Goal: Task Accomplishment & Management: Manage account settings

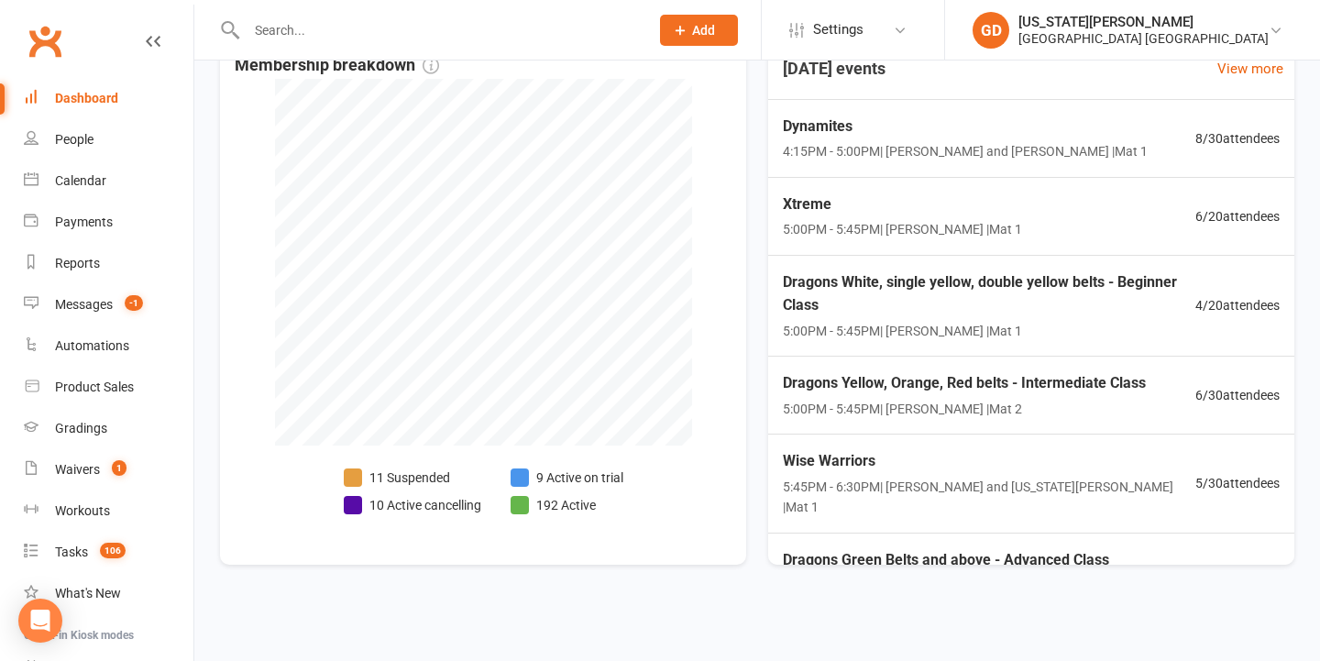
scroll to position [249, 0]
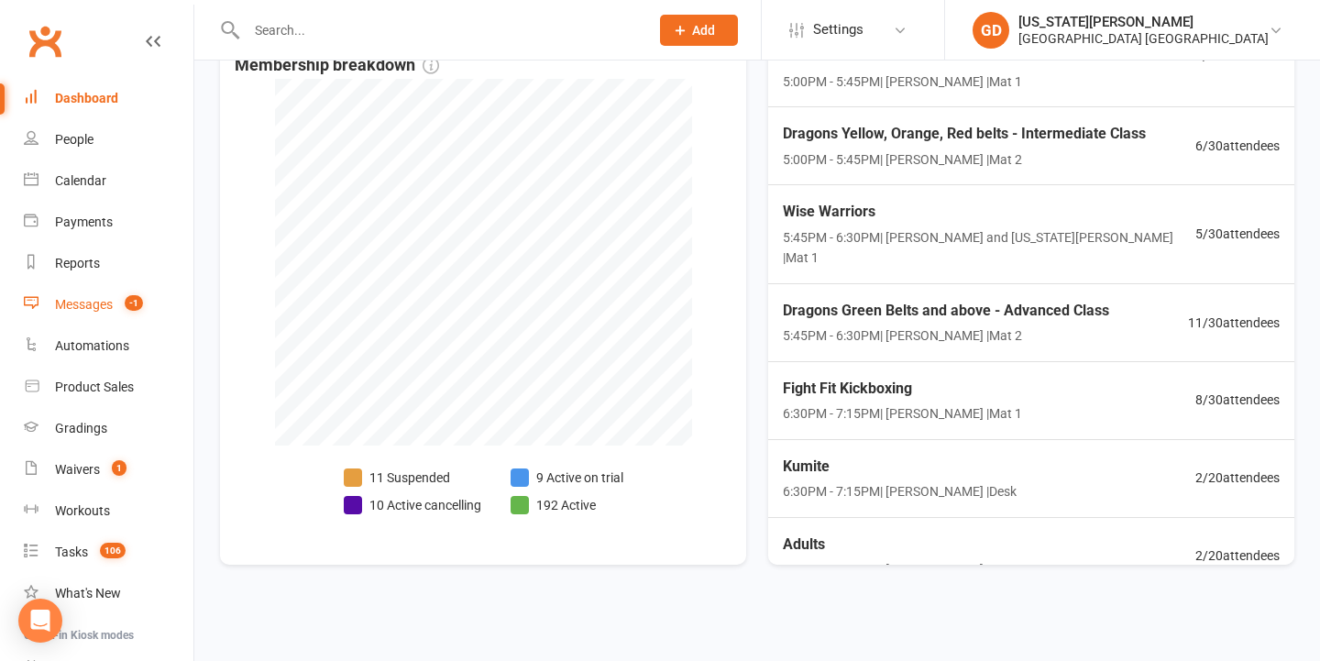
click at [137, 294] on link "Messages -1" at bounding box center [109, 304] width 170 height 41
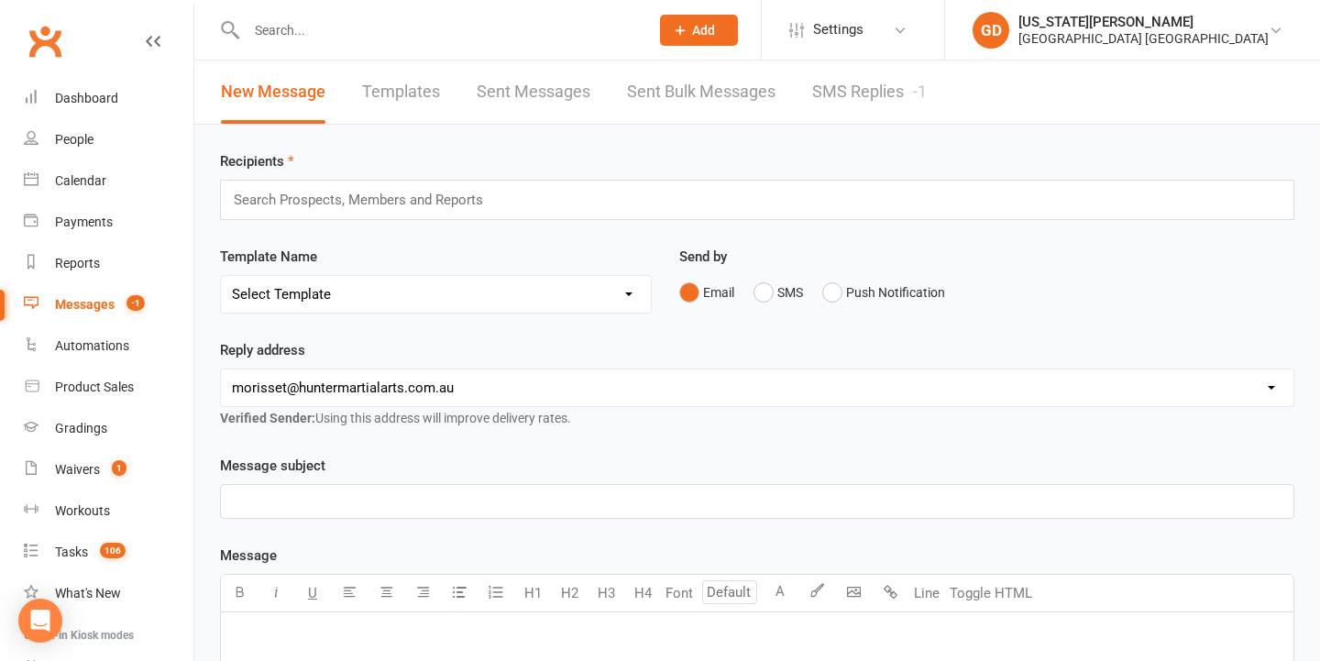
click at [876, 87] on link "SMS Replies -1" at bounding box center [869, 91] width 115 height 63
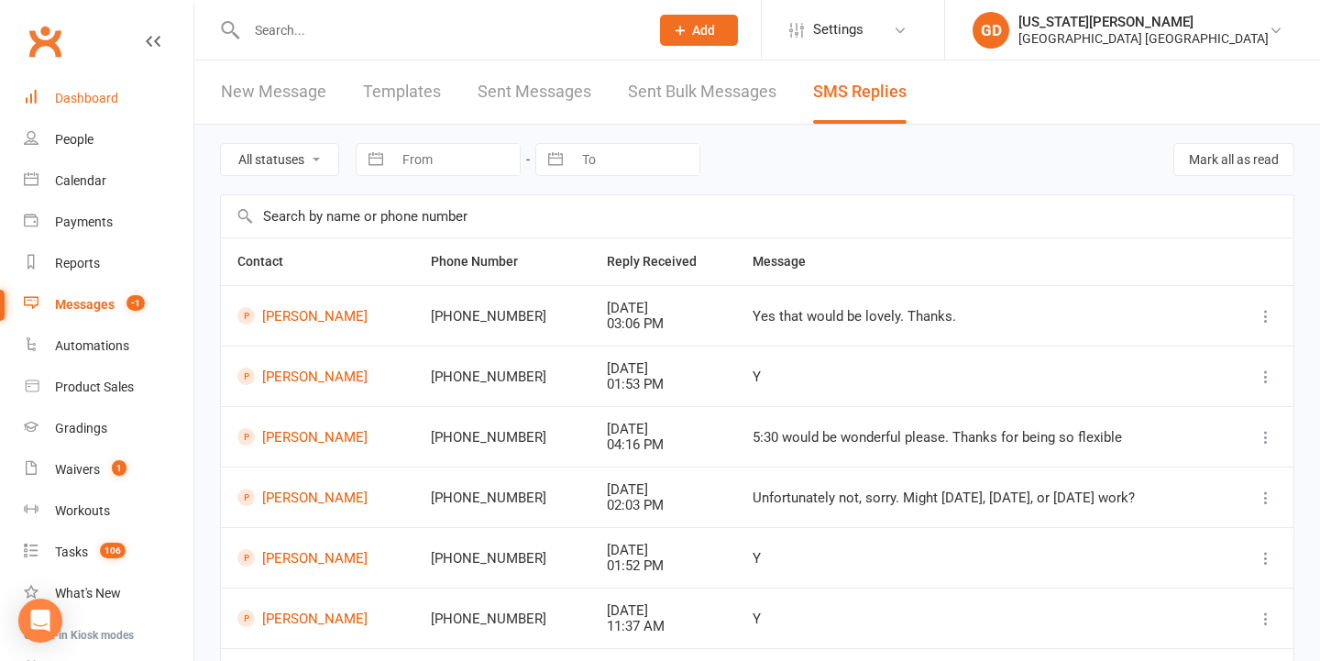
click at [109, 113] on link "Dashboard" at bounding box center [109, 98] width 170 height 41
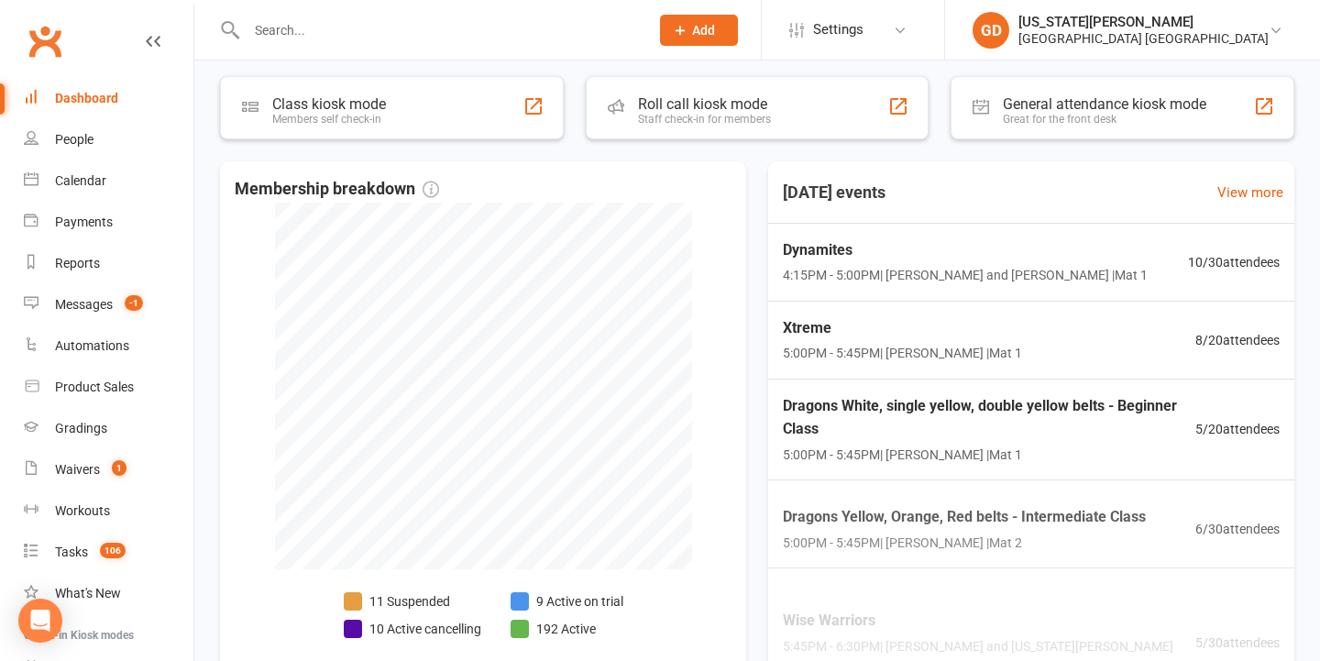
scroll to position [361, 0]
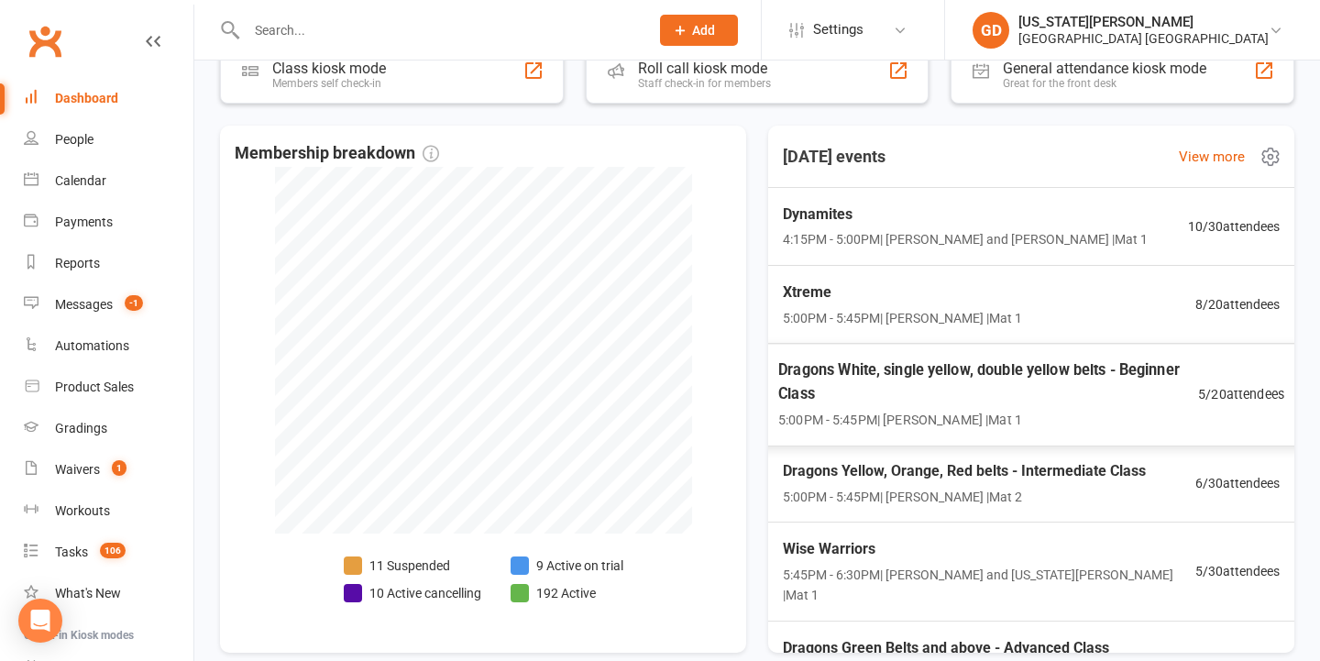
click at [842, 394] on span "Dragons White, single yellow, double yellow belts - Beginner Class" at bounding box center [988, 381] width 420 height 48
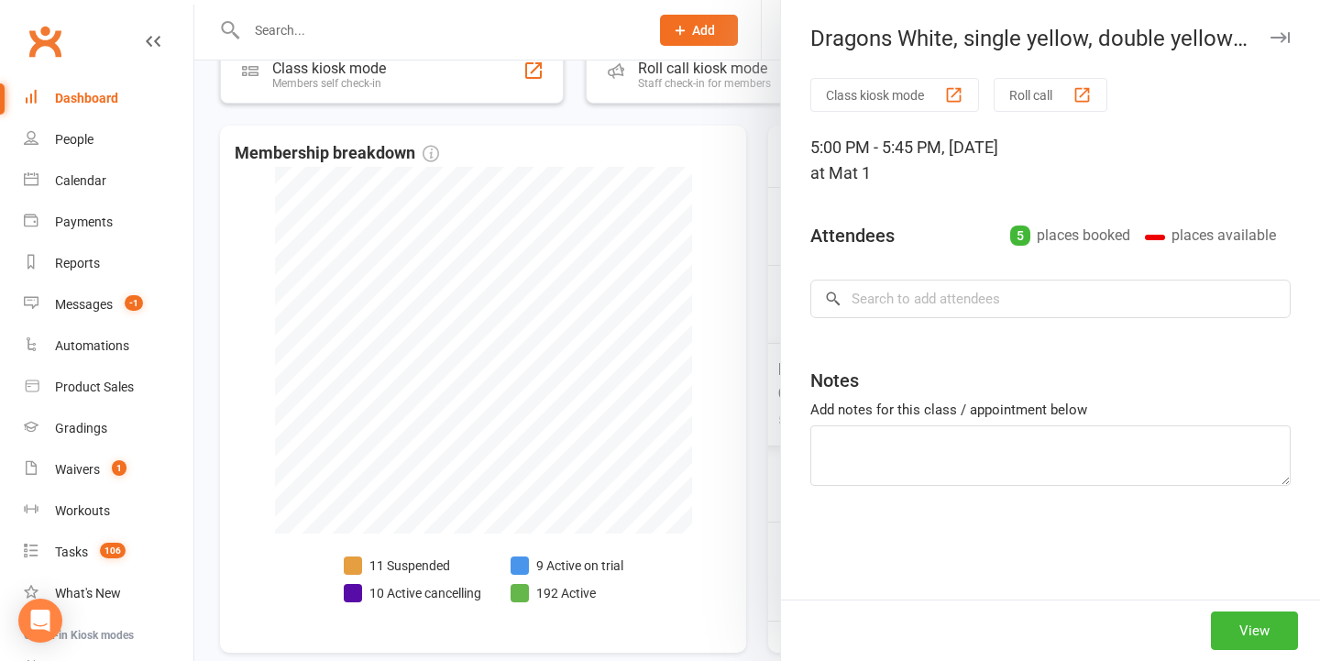
click at [257, 402] on div at bounding box center [756, 330] width 1125 height 661
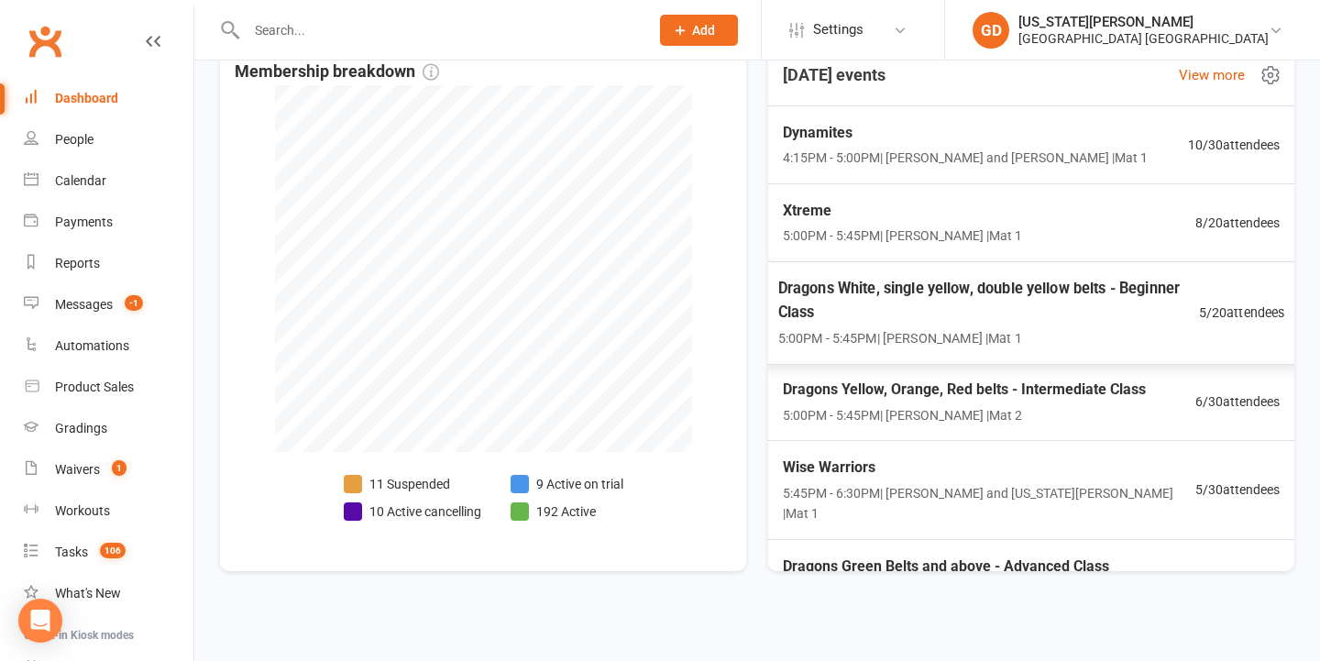
scroll to position [0, 0]
click at [988, 123] on span "Dynamites" at bounding box center [964, 132] width 370 height 24
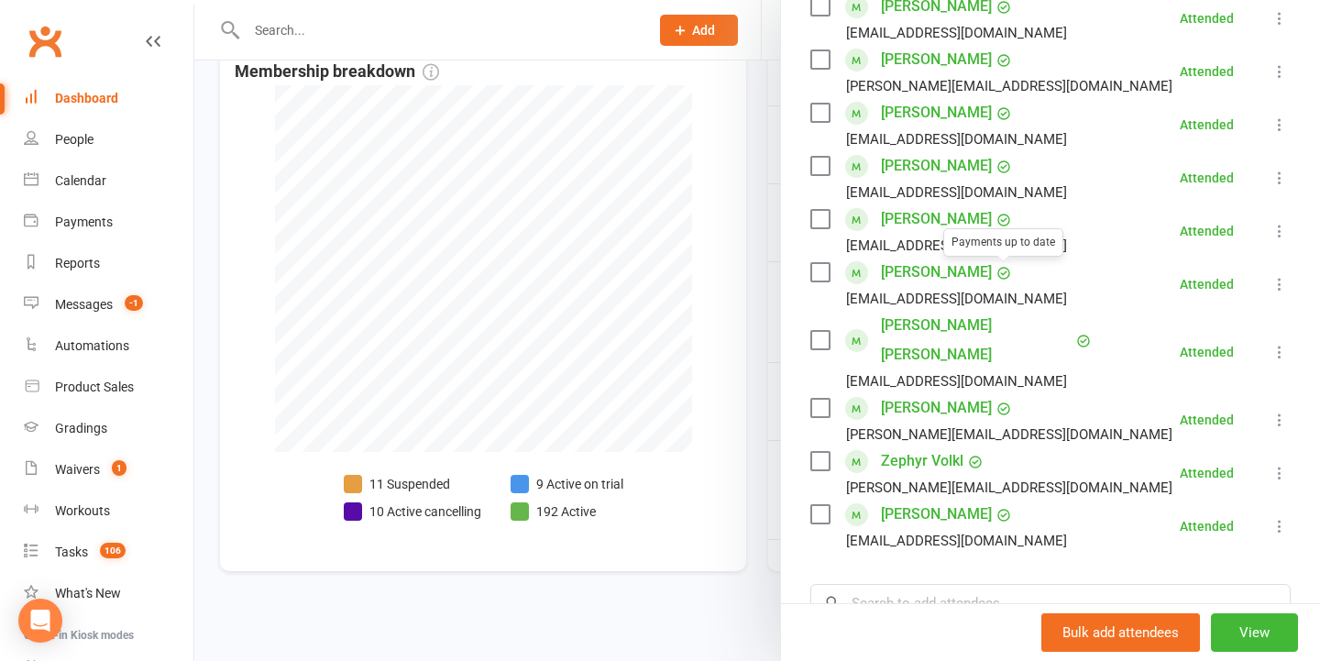
scroll to position [386, 0]
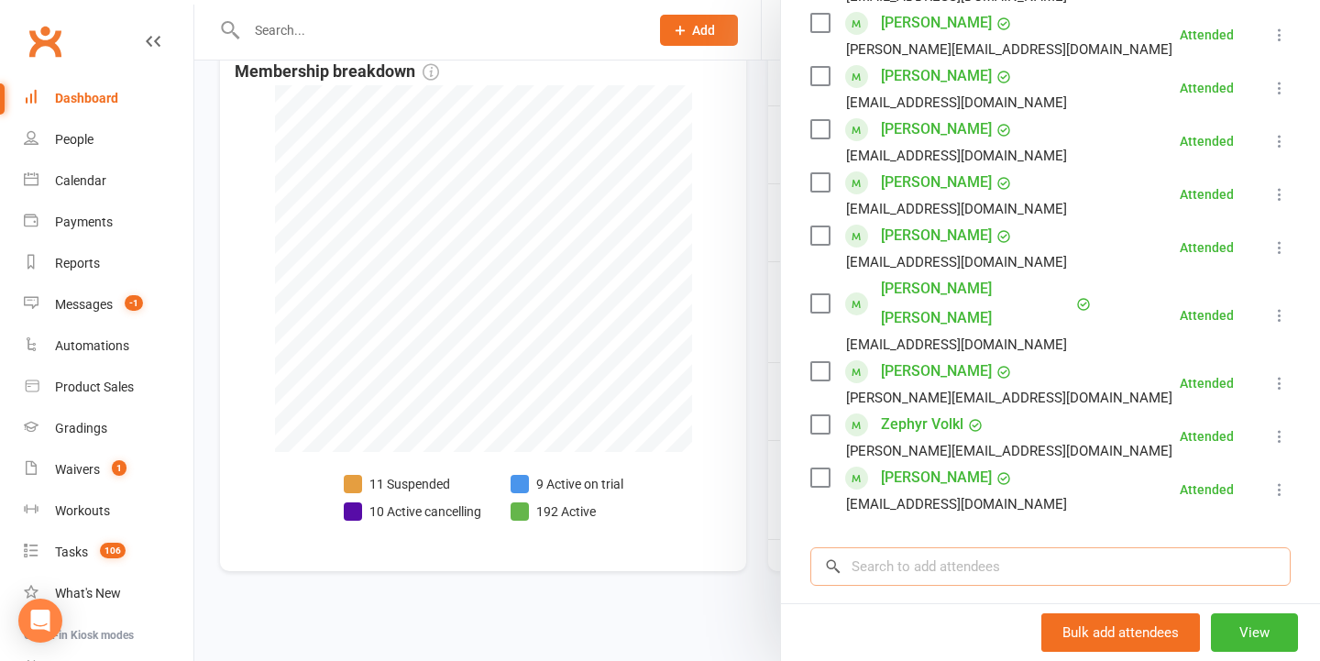
click at [923, 547] on input "search" at bounding box center [1050, 566] width 480 height 38
type input "a"
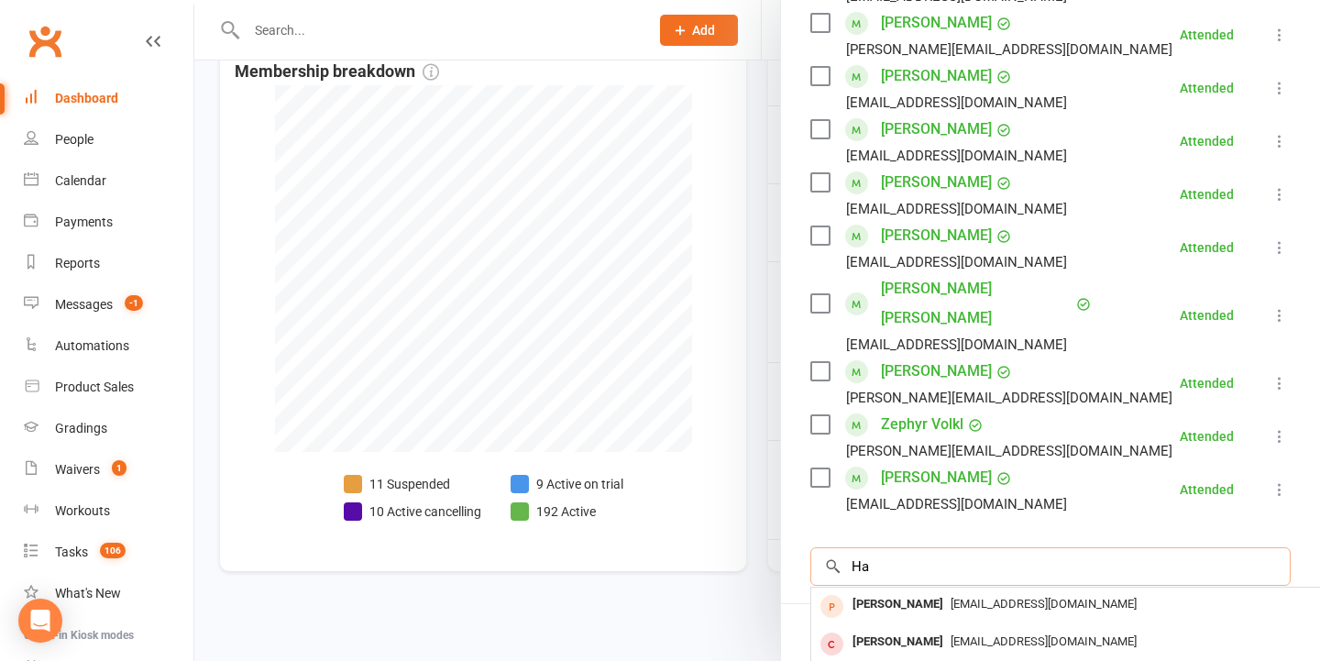
type input "H"
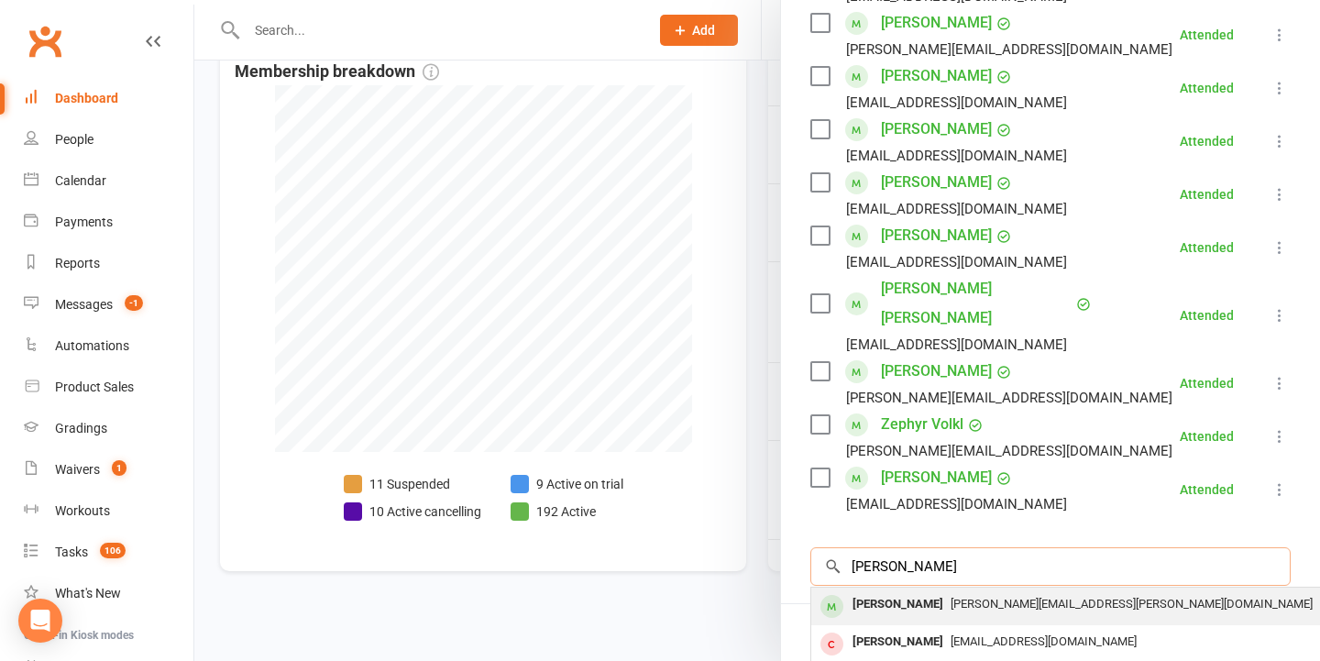
type input "nayley morgan"
click at [936, 591] on div "Nayley Morgan" at bounding box center [897, 604] width 105 height 27
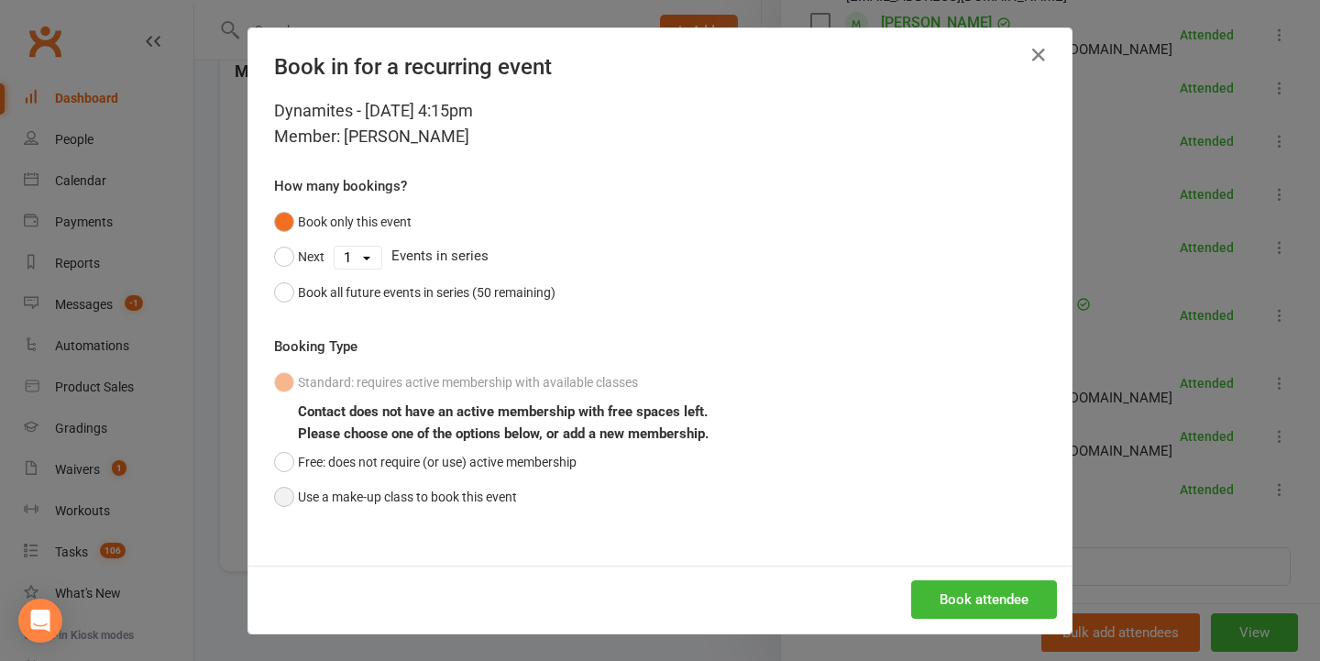
click at [462, 511] on button "Use a make-up class to book this event" at bounding box center [395, 496] width 243 height 35
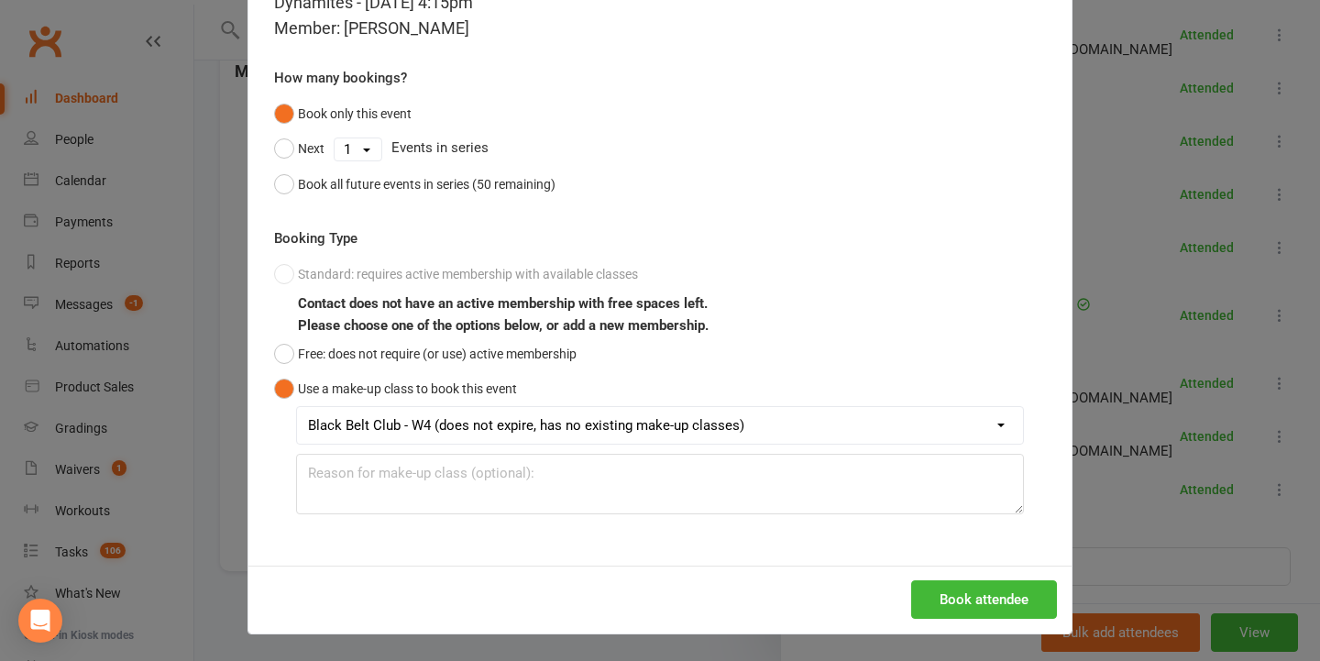
scroll to position [107, 0]
click at [949, 590] on button "Book attendee" at bounding box center [984, 600] width 146 height 38
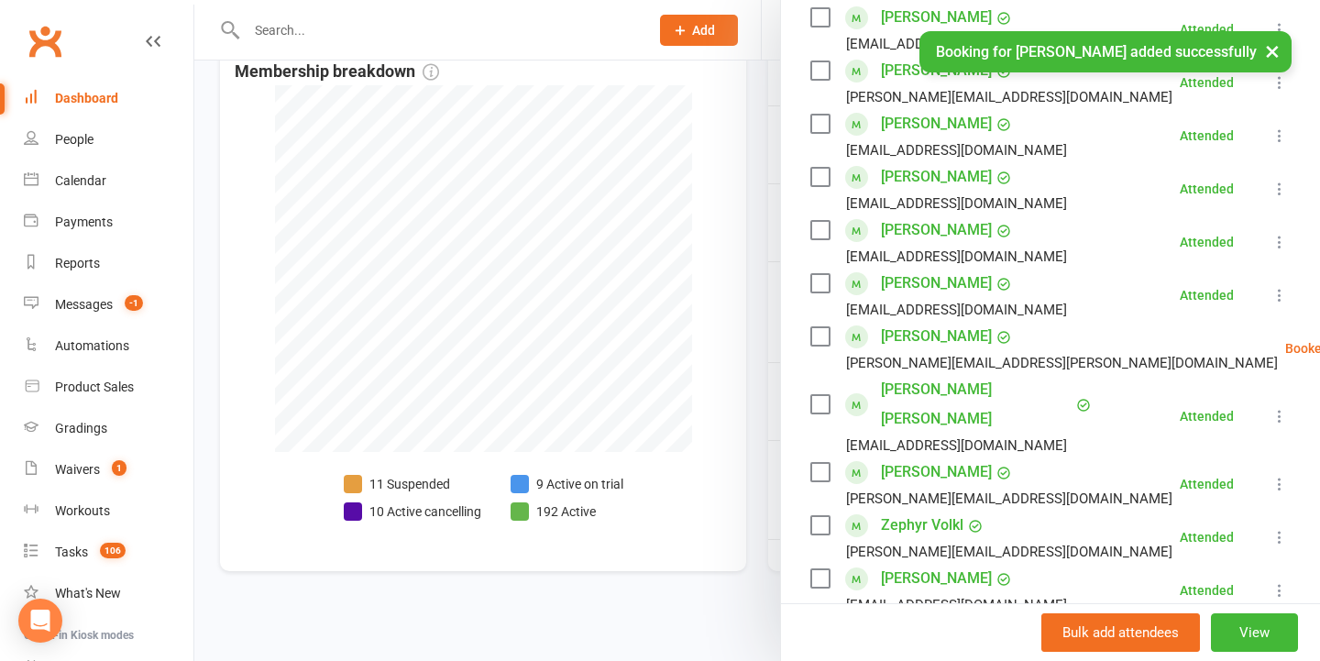
scroll to position [343, 0]
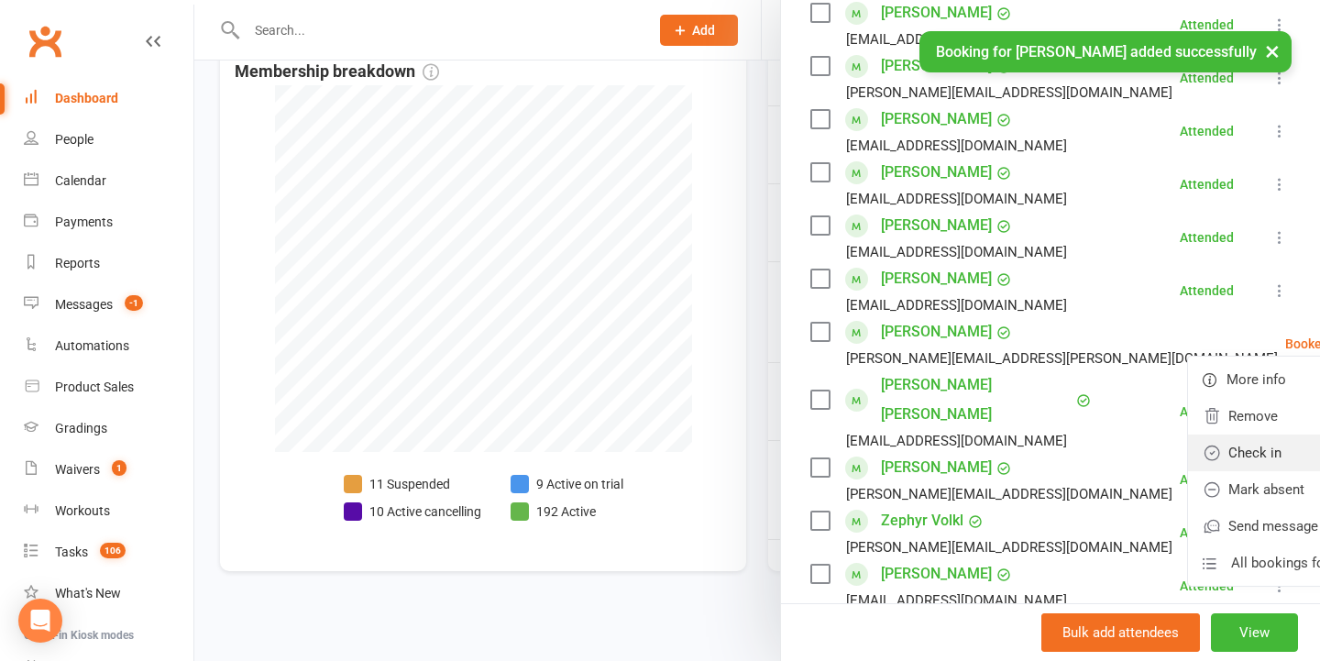
click at [1188, 456] on link "Check in" at bounding box center [1286, 452] width 197 height 37
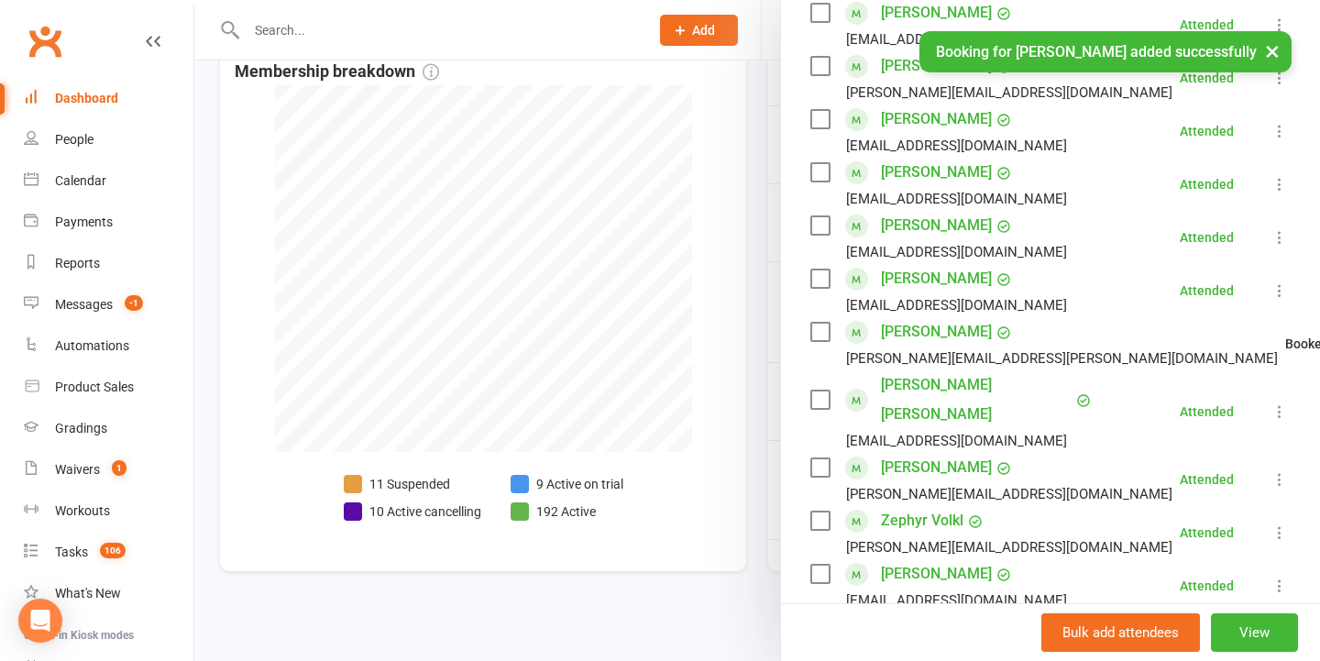
drag, startPoint x: 507, startPoint y: 342, endPoint x: 1097, endPoint y: 482, distance: 606.7
click at [517, 342] on div at bounding box center [756, 330] width 1125 height 661
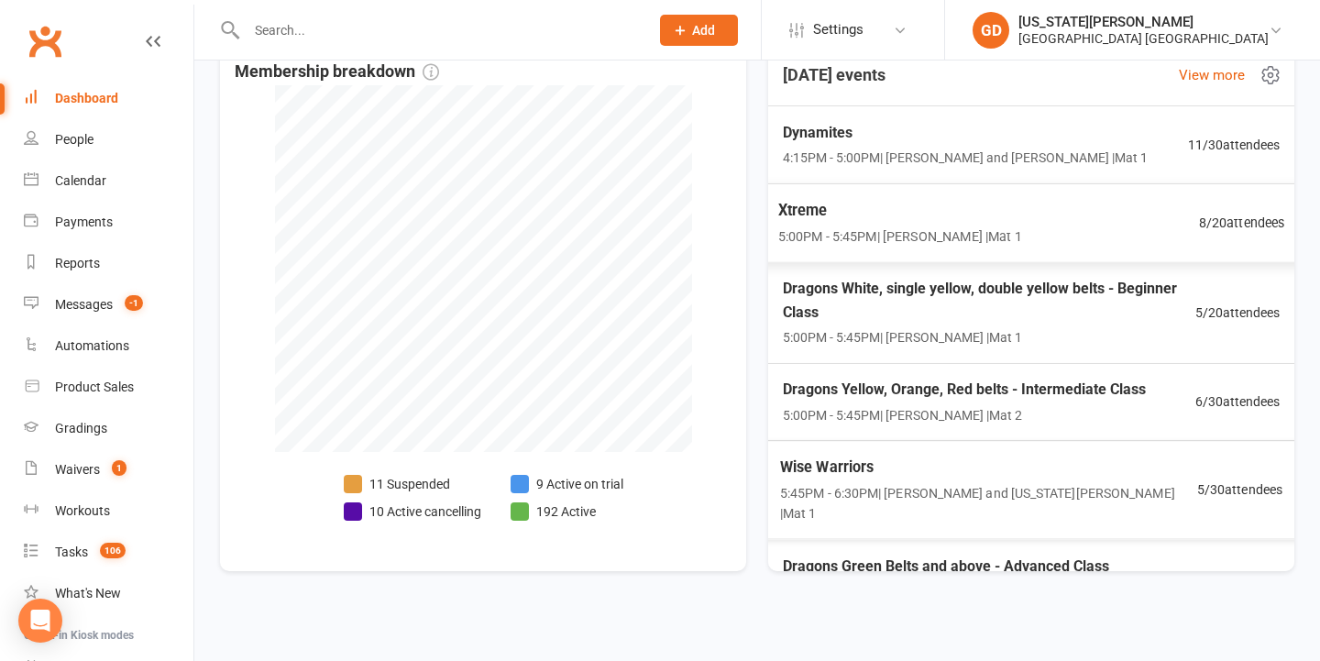
click at [1015, 211] on div "Xtreme 5:00PM - 5:45PM | Jonah Haines | Mat 1 8 / 20 attendees" at bounding box center [1031, 223] width 552 height 80
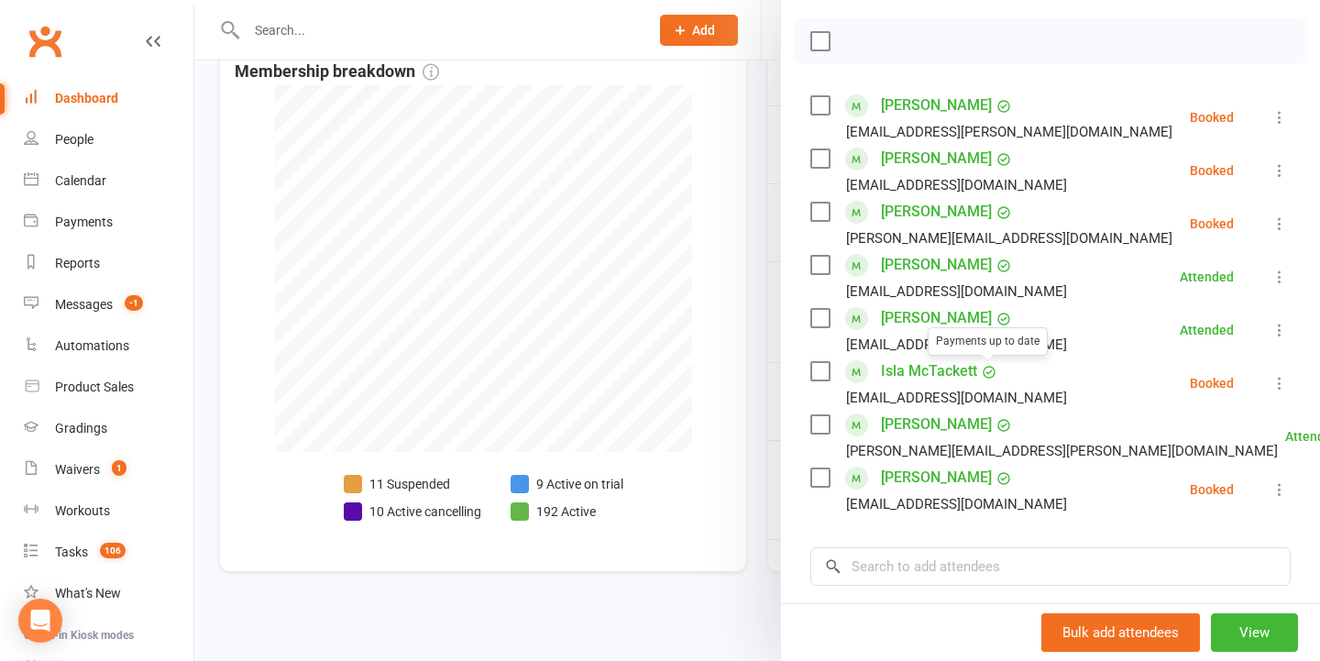
scroll to position [329, 0]
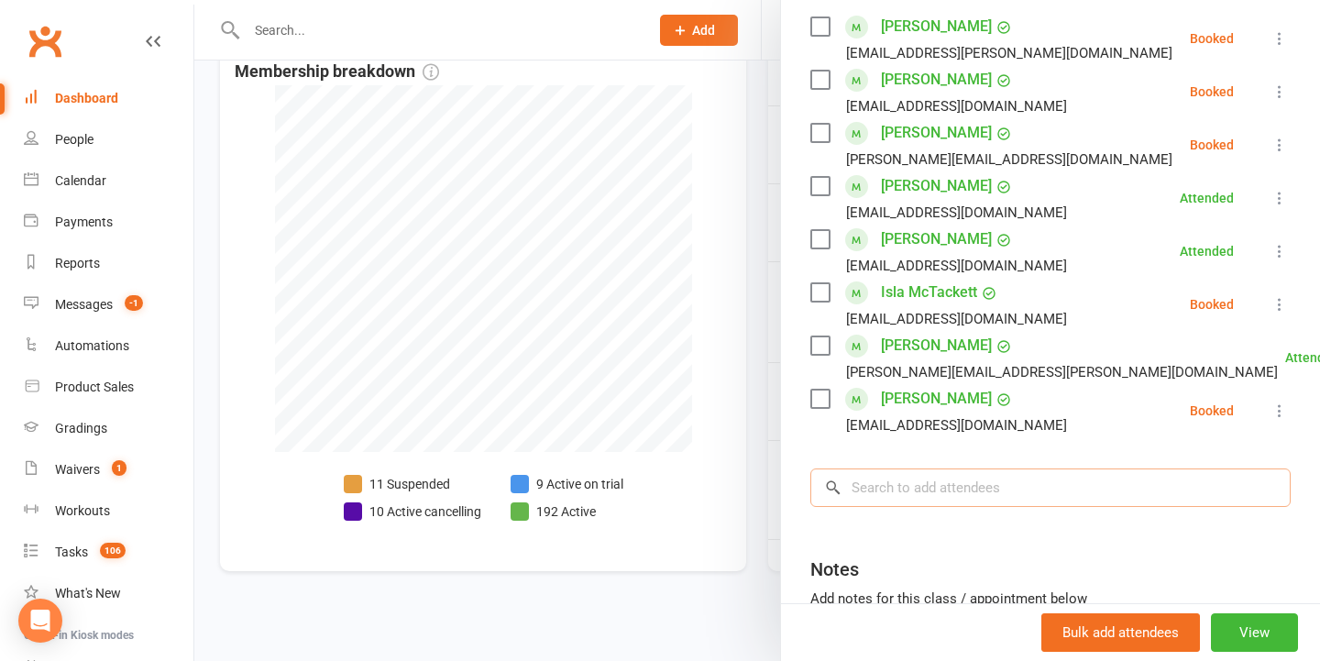
click at [958, 474] on input "search" at bounding box center [1050, 487] width 480 height 38
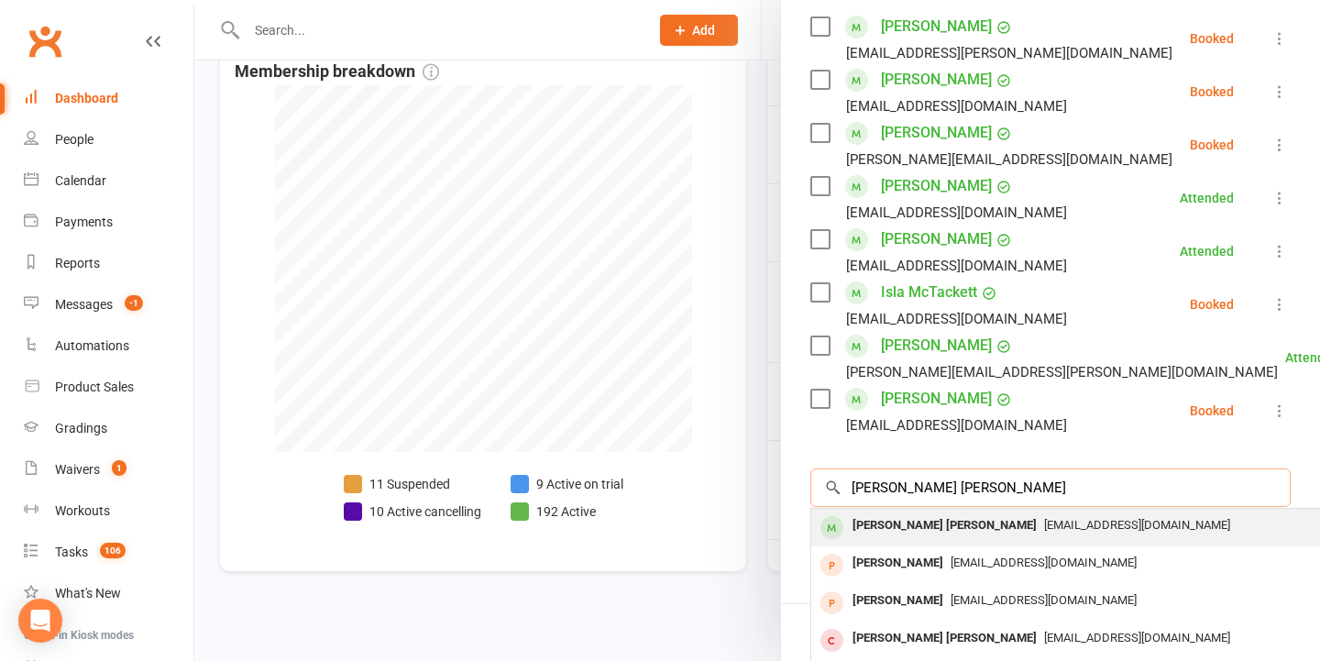
type input "Hudson smith"
click at [1044, 530] on span "bek@beefit.com.au" at bounding box center [1137, 525] width 186 height 14
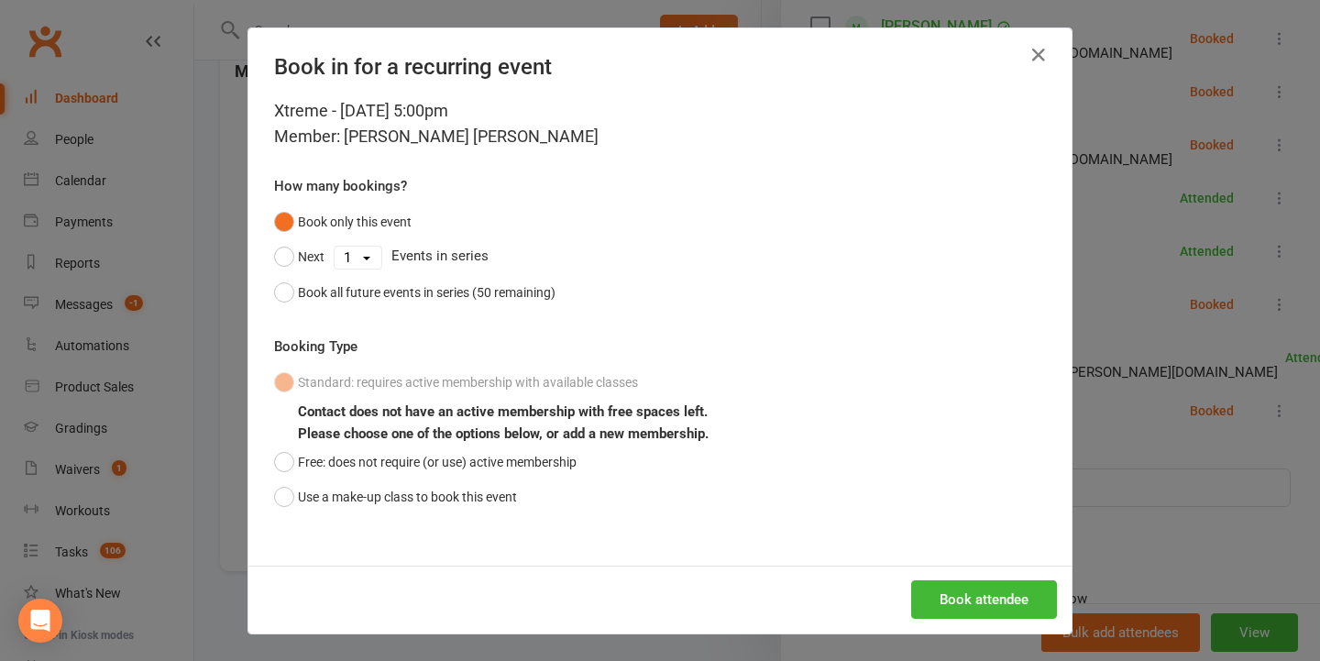
click at [456, 517] on div "Xtreme - Sep 11, 2025 5:00pm Member: Hudson Smith How many bookings? Book only …" at bounding box center [659, 331] width 823 height 467
drag, startPoint x: 445, startPoint y: 514, endPoint x: 461, endPoint y: 514, distance: 15.6
click at [445, 514] on div "Xtreme - Sep 11, 2025 5:00pm Member: Hudson Smith How many bookings? Book only …" at bounding box center [659, 331] width 823 height 467
click at [350, 498] on button "Use a make-up class to book this event" at bounding box center [395, 496] width 243 height 35
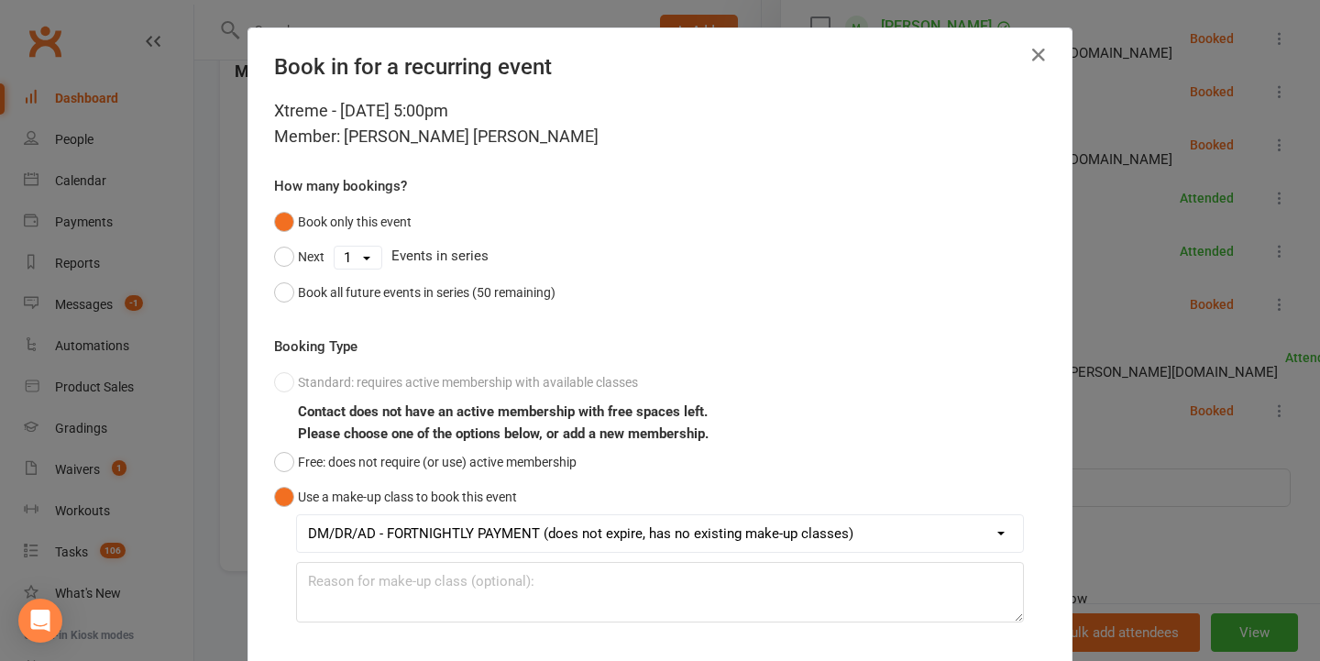
scroll to position [100, 0]
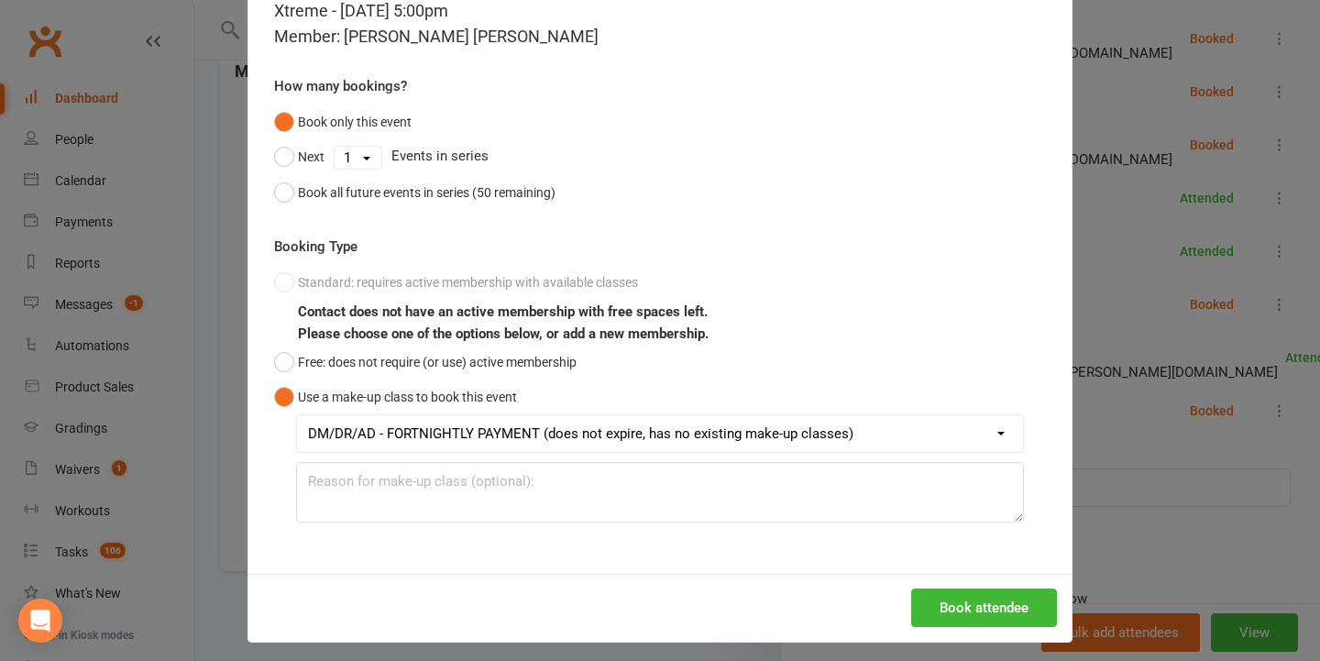
click at [1006, 625] on div "Book attendee" at bounding box center [659, 608] width 823 height 68
click at [999, 610] on button "Book attendee" at bounding box center [984, 607] width 146 height 38
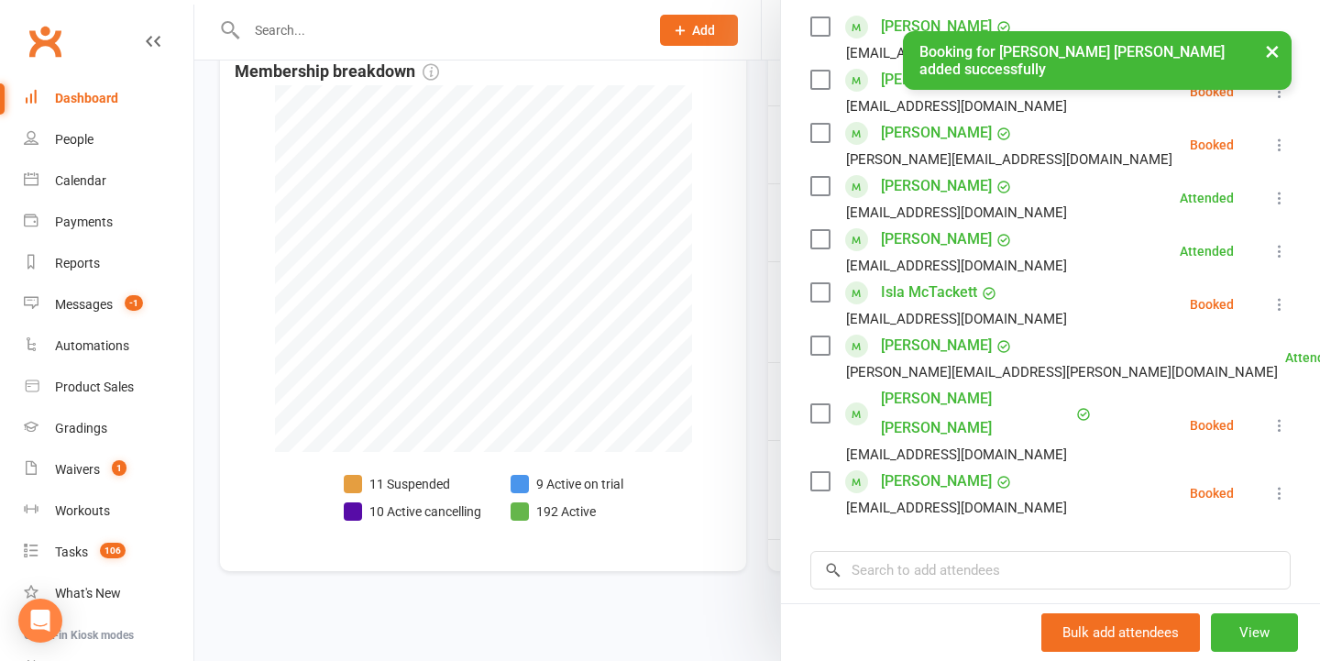
click at [1270, 417] on icon at bounding box center [1279, 425] width 18 height 18
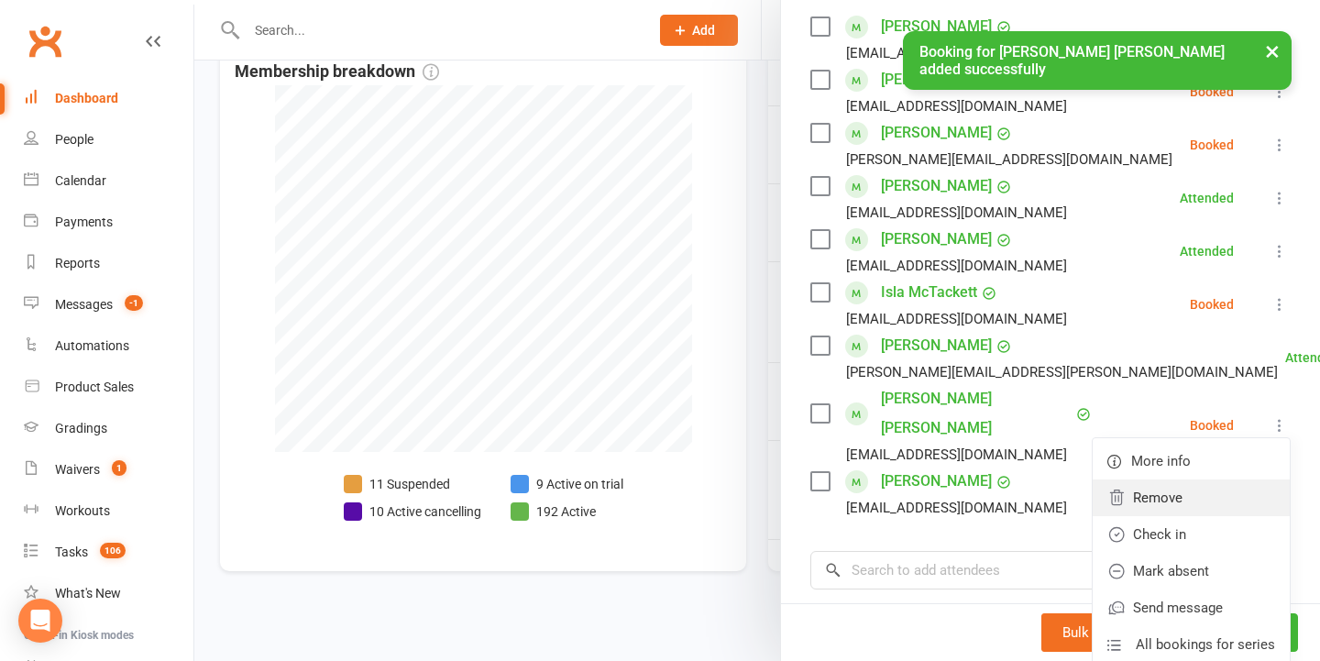
click at [1148, 487] on link "Remove" at bounding box center [1190, 497] width 197 height 37
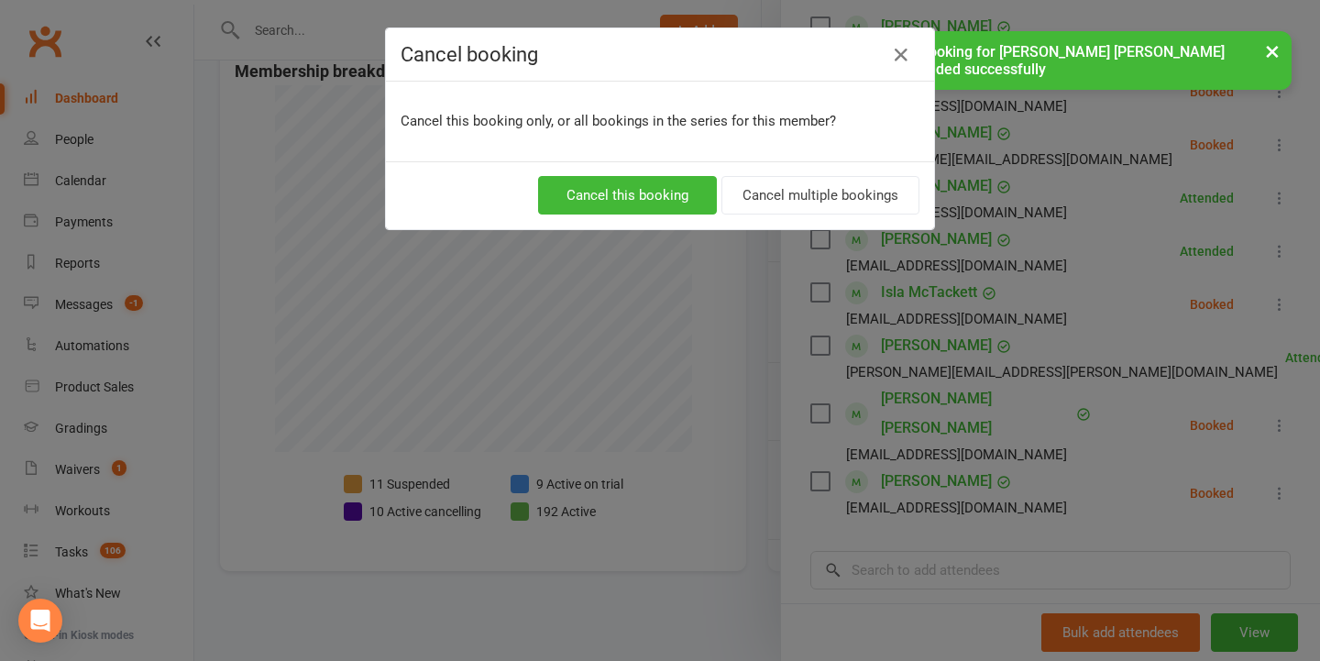
drag, startPoint x: 684, startPoint y: 204, endPoint x: 699, endPoint y: 212, distance: 17.2
click at [684, 204] on button "Cancel this booking" at bounding box center [627, 195] width 179 height 38
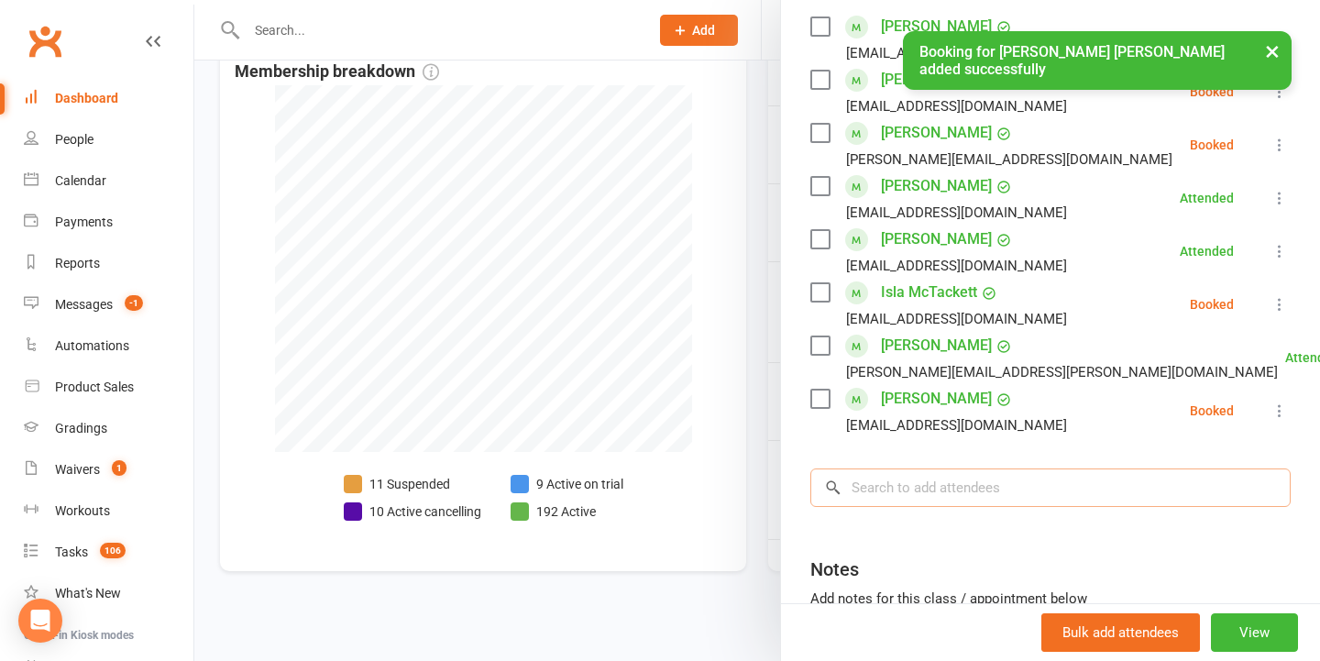
click at [905, 507] on input "search" at bounding box center [1050, 487] width 480 height 38
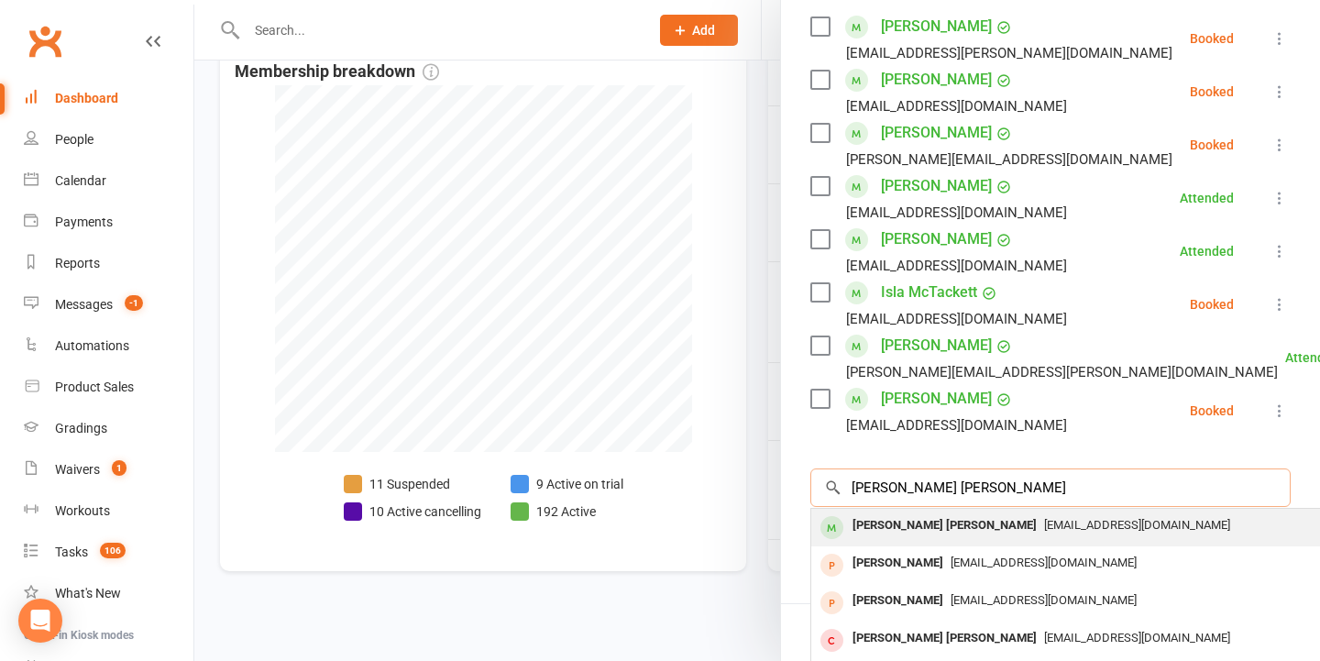
type input "Hudson smith"
click at [932, 523] on div "Hudson Smith" at bounding box center [944, 525] width 199 height 27
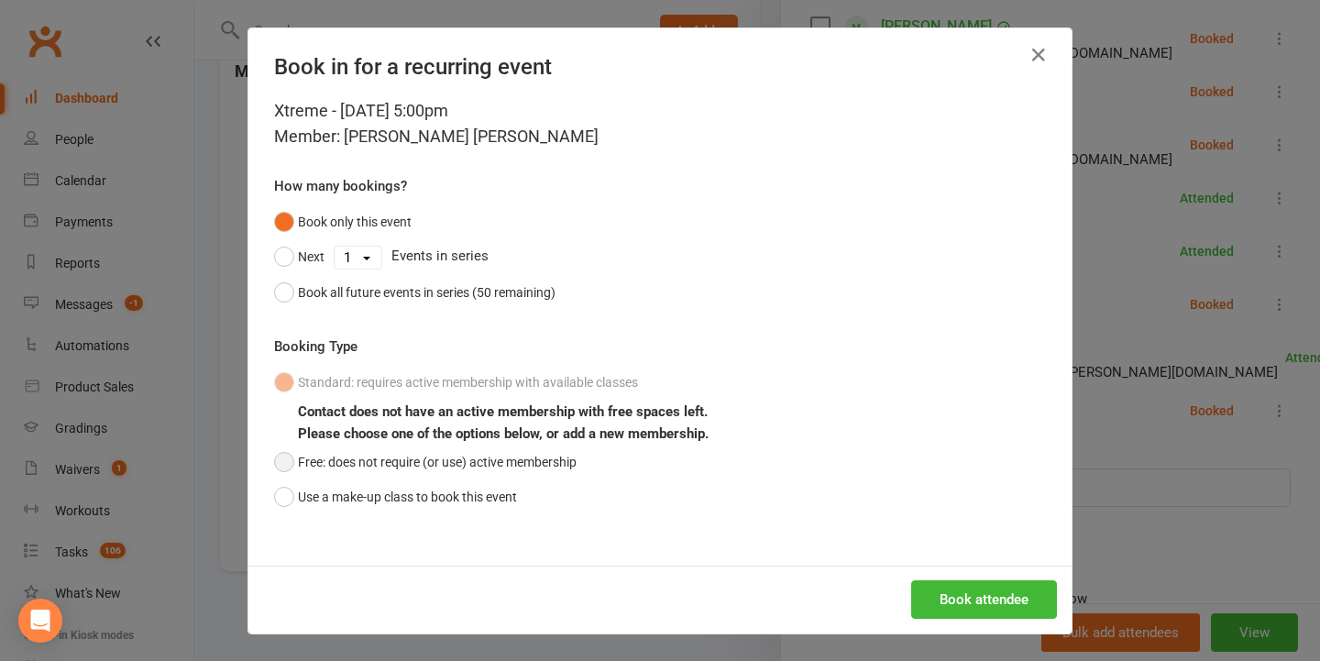
click at [459, 460] on button "Free: does not require (or use) active membership" at bounding box center [425, 462] width 302 height 35
click at [984, 612] on button "Book attendee" at bounding box center [984, 599] width 146 height 38
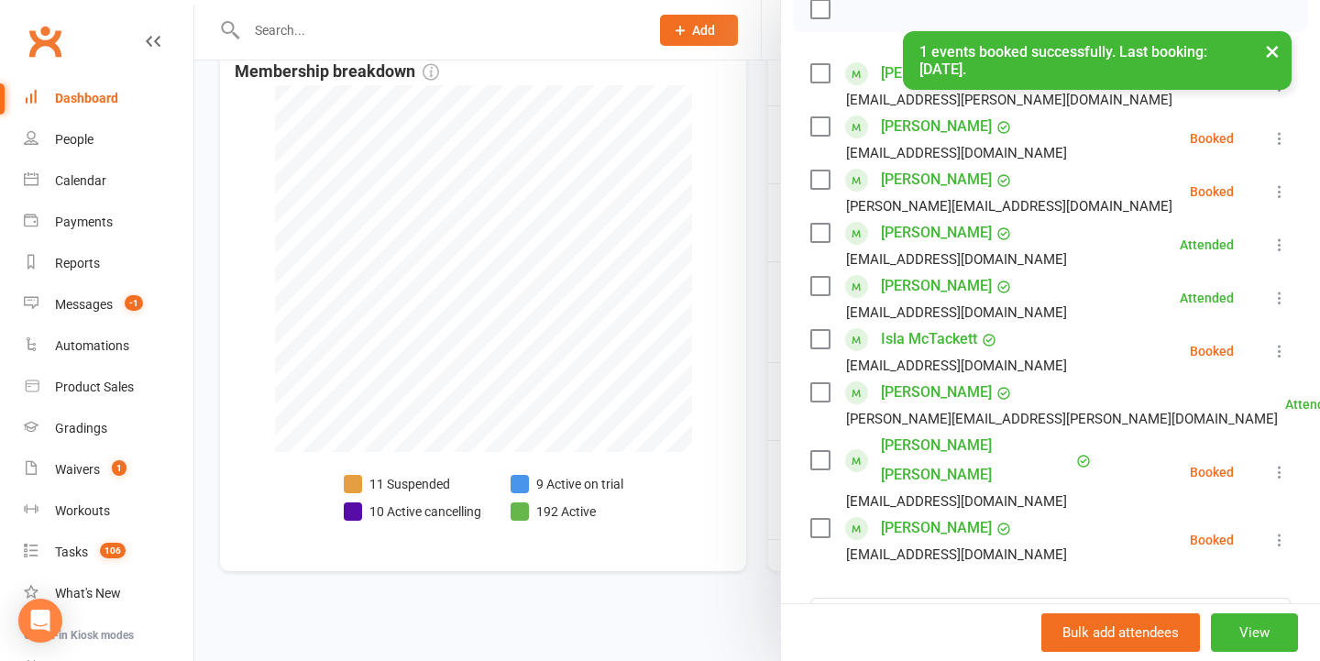
scroll to position [303, 0]
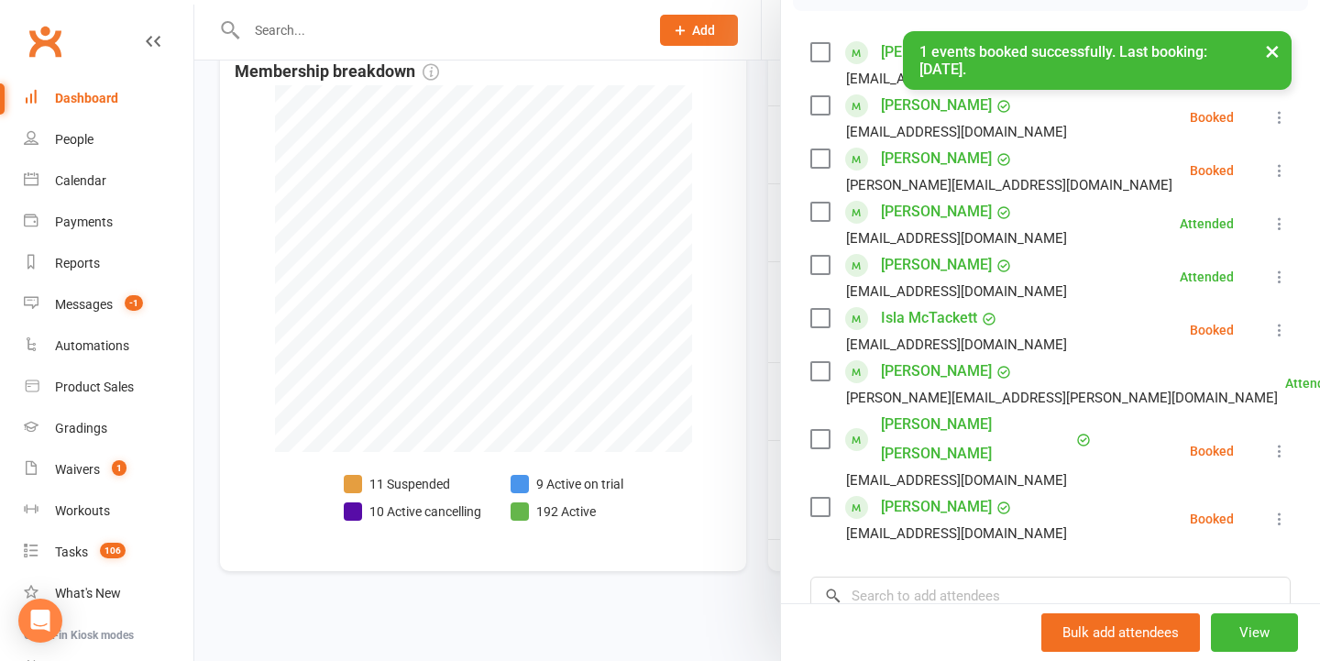
click at [1279, 440] on button at bounding box center [1279, 451] width 22 height 22
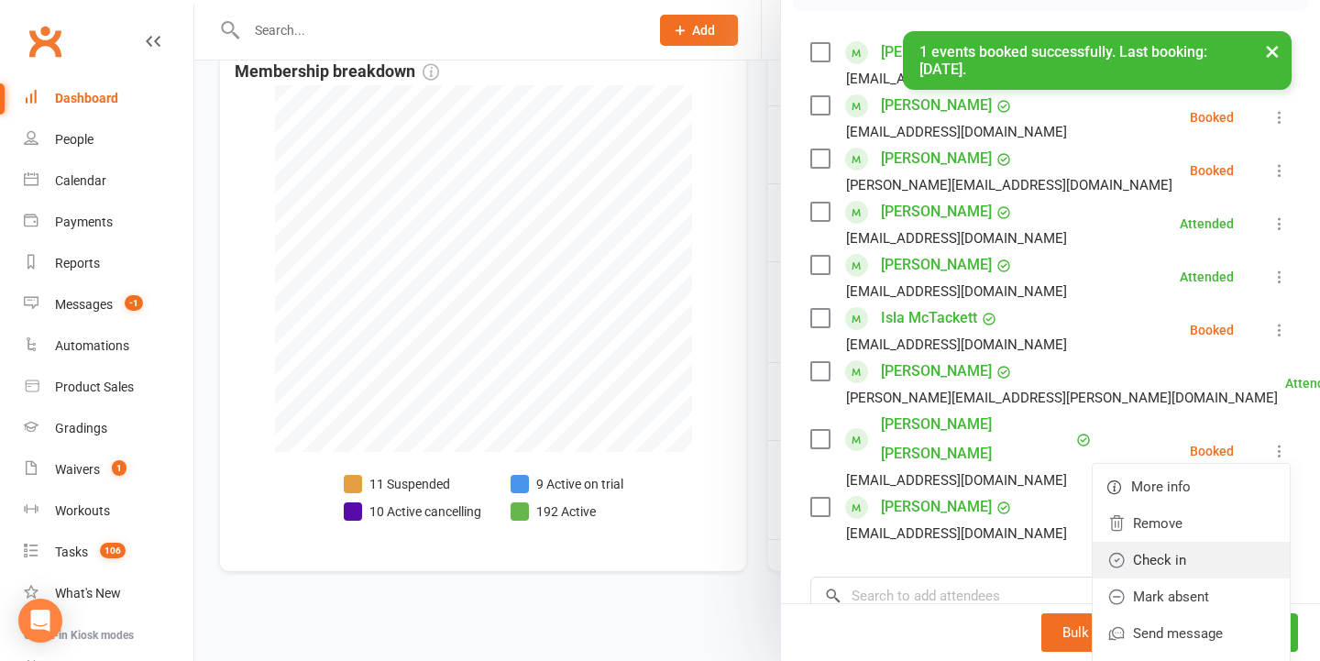
click at [1145, 554] on link "Check in" at bounding box center [1190, 560] width 197 height 37
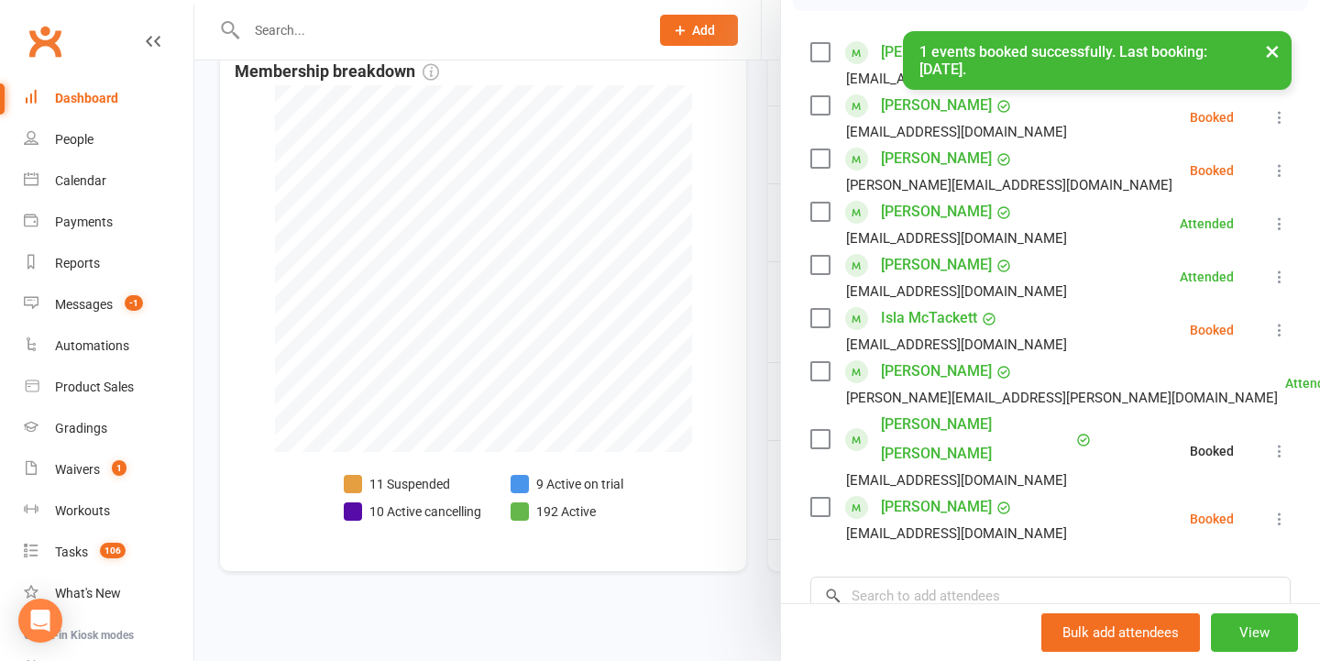
click at [587, 423] on div at bounding box center [756, 330] width 1125 height 661
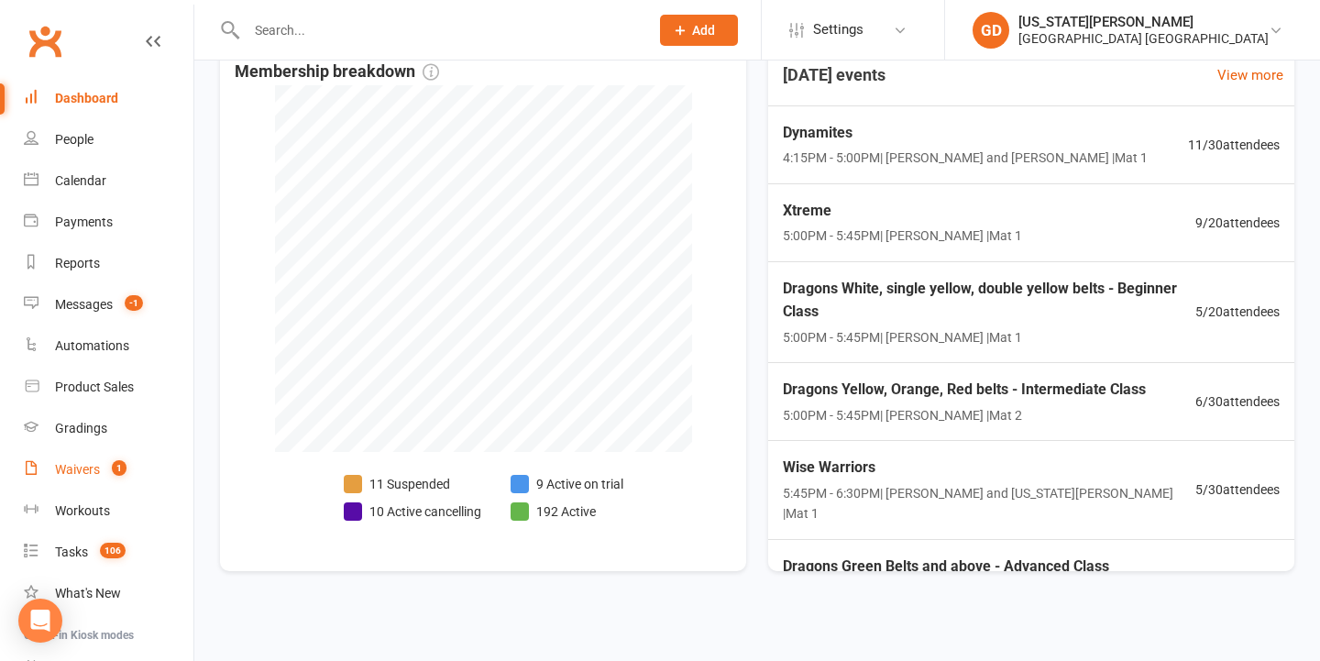
click at [162, 472] on link "Waivers 1" at bounding box center [109, 469] width 170 height 41
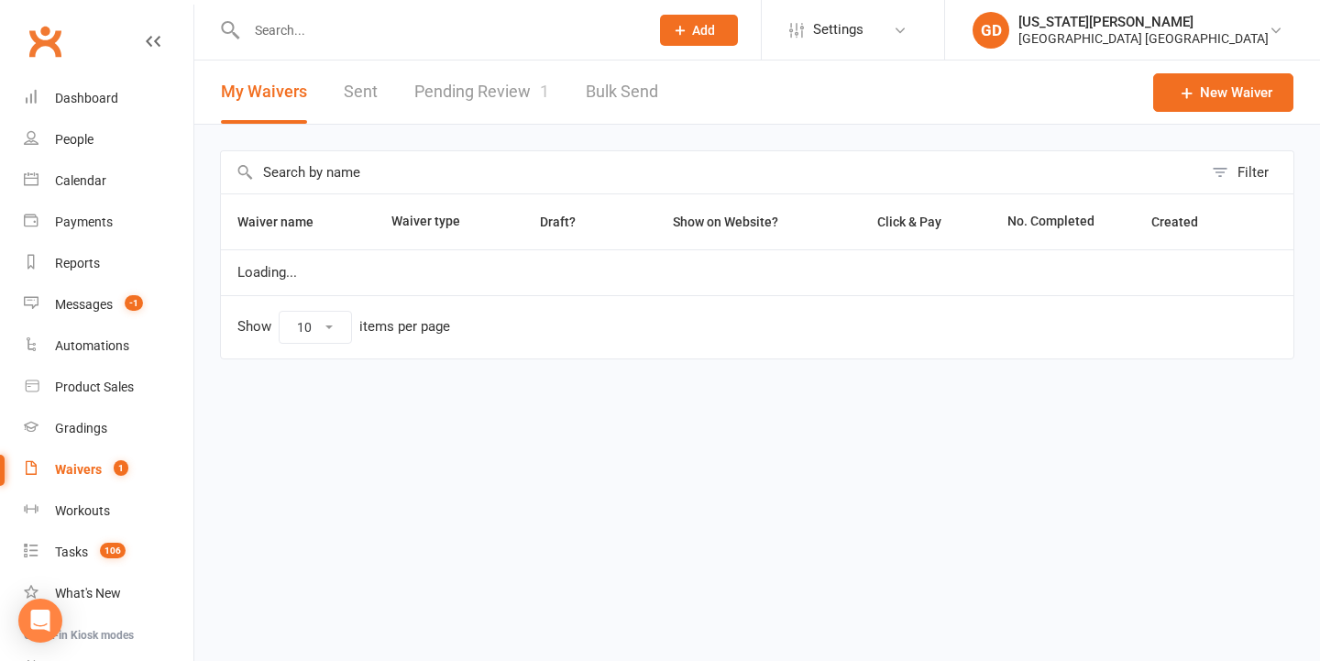
drag, startPoint x: 523, startPoint y: 93, endPoint x: 572, endPoint y: 123, distance: 57.2
click at [523, 93] on link "Pending Review 1" at bounding box center [481, 91] width 135 height 63
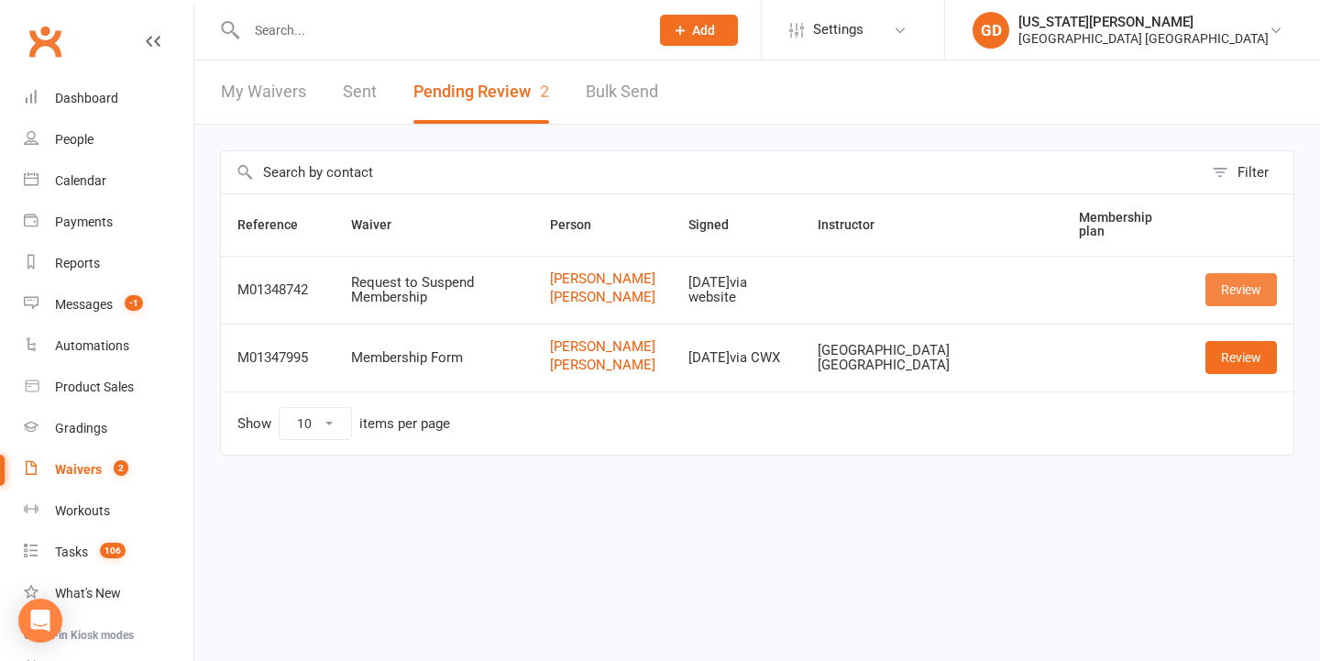
click at [1257, 283] on link "Review" at bounding box center [1240, 289] width 71 height 33
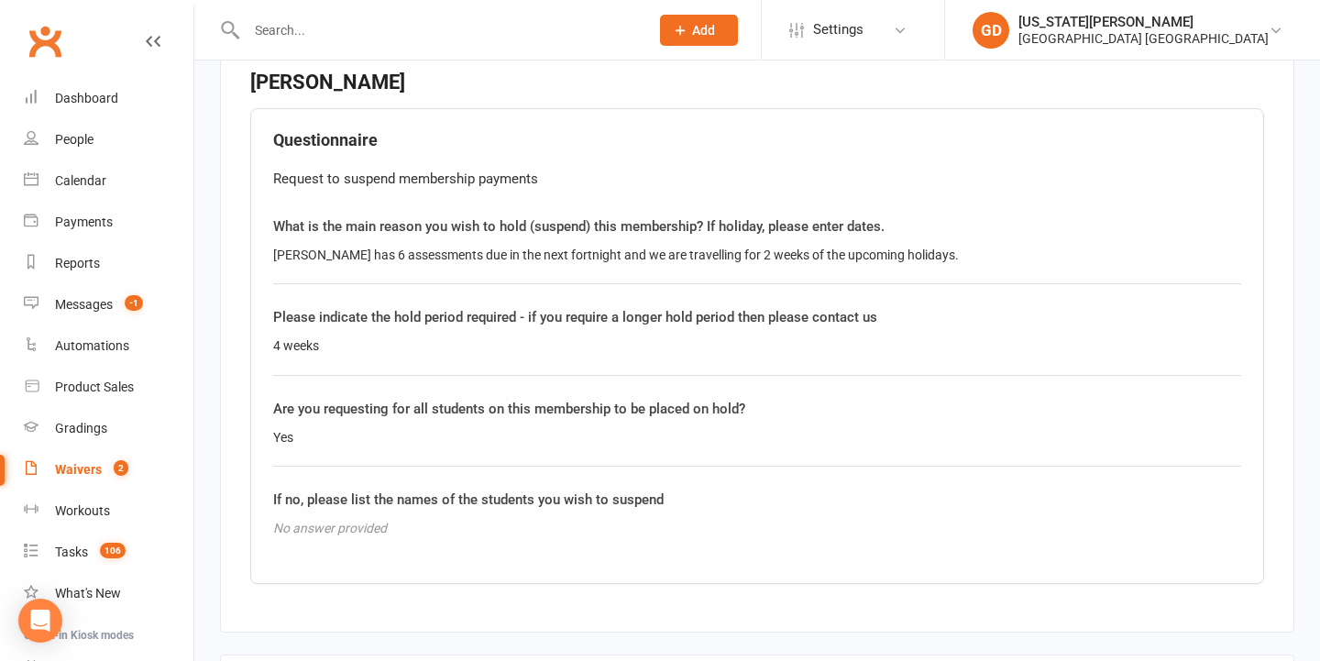
scroll to position [1559, 0]
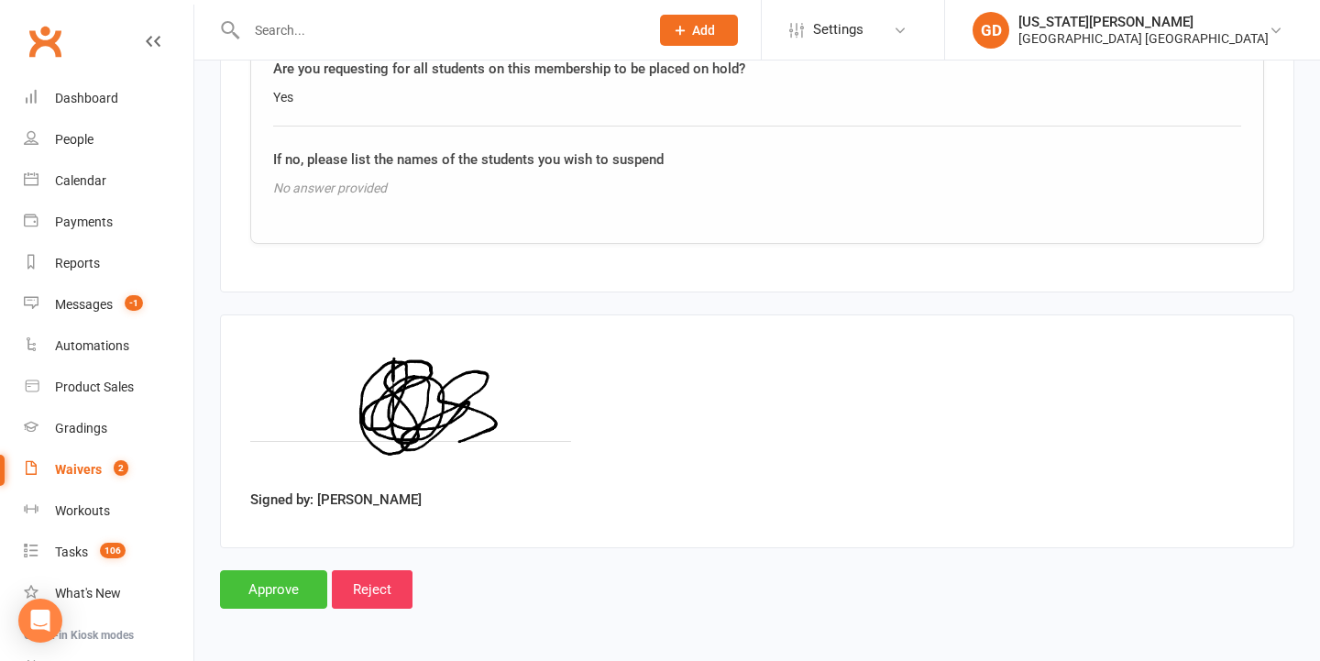
click at [259, 570] on input "Approve" at bounding box center [273, 589] width 107 height 38
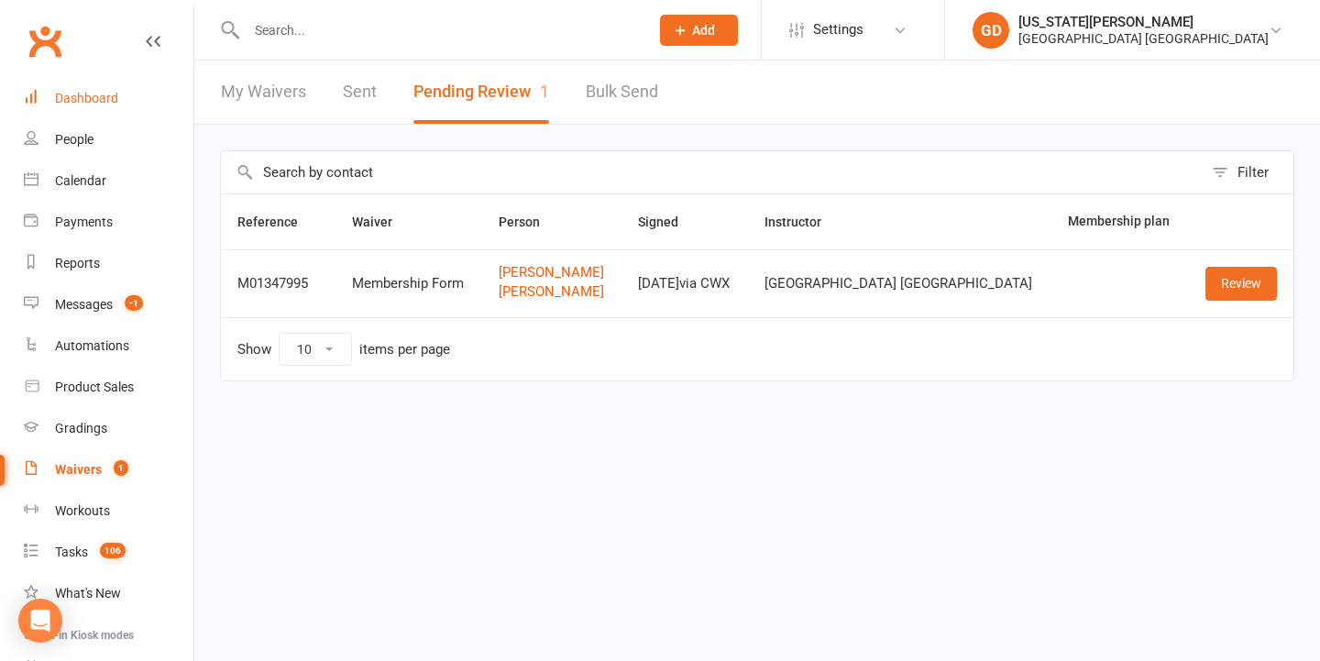
click at [103, 89] on link "Dashboard" at bounding box center [109, 98] width 170 height 41
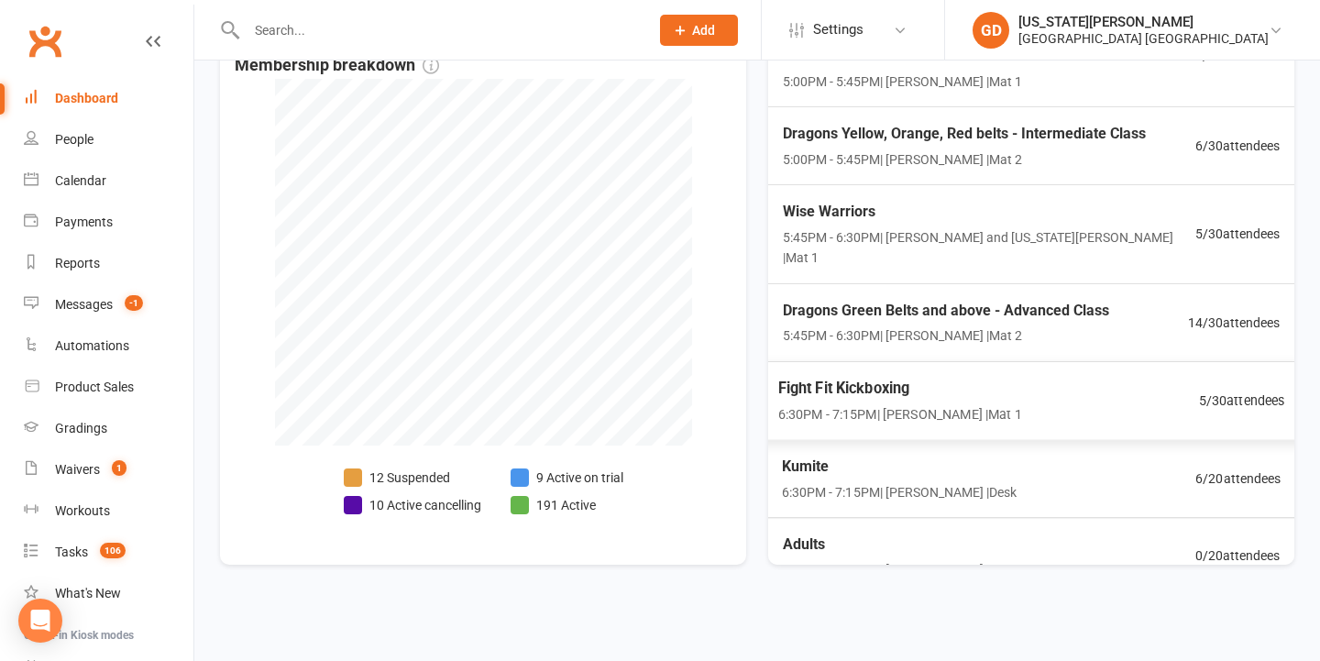
scroll to position [465, 0]
click at [998, 536] on div "Adults 7:15PM - 8:00PM | Jonah Haines | Mat 1 0 / 20 attendees" at bounding box center [1030, 556] width 549 height 78
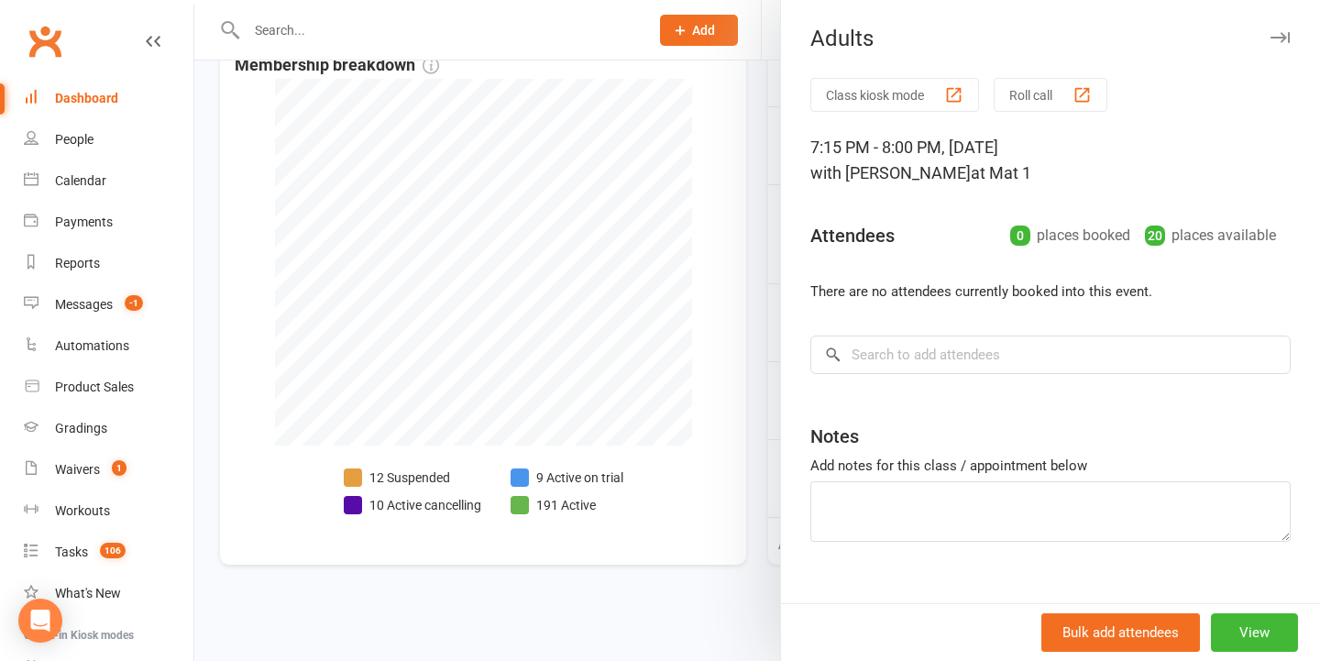
click at [663, 379] on div at bounding box center [756, 330] width 1125 height 661
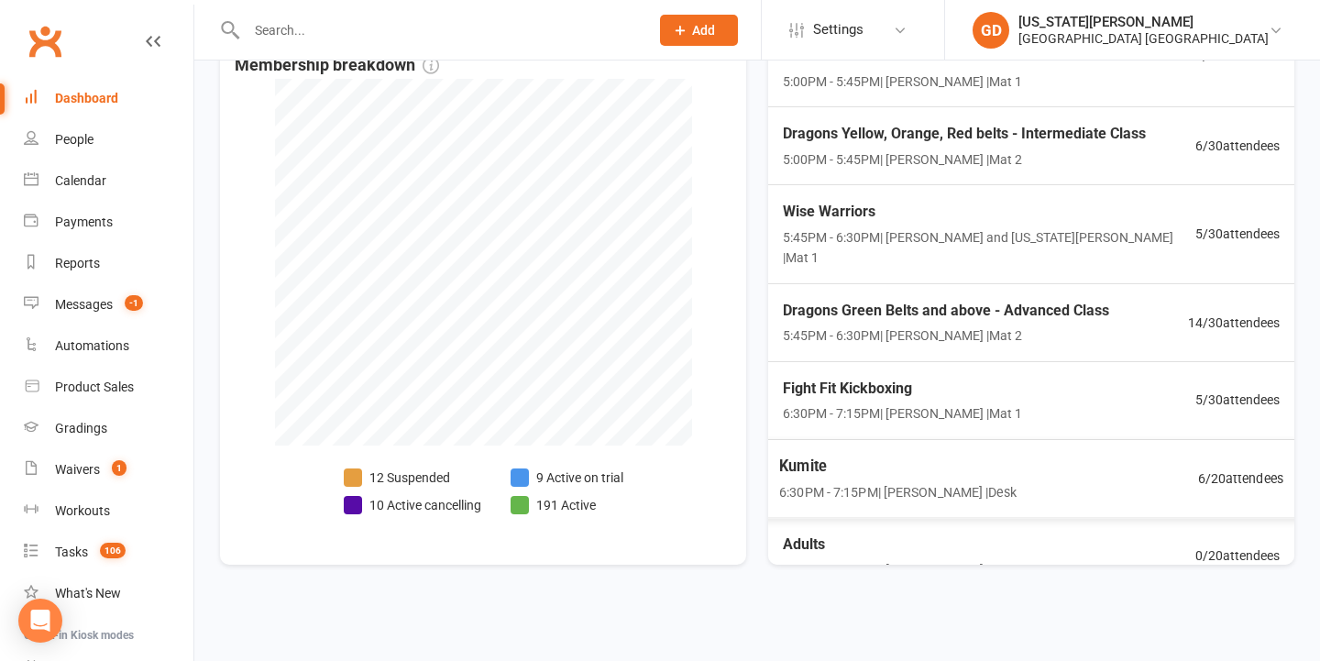
click at [950, 454] on div "Kumite 6:30PM - 7:15PM | Jonah Haines | Desk" at bounding box center [897, 478] width 237 height 49
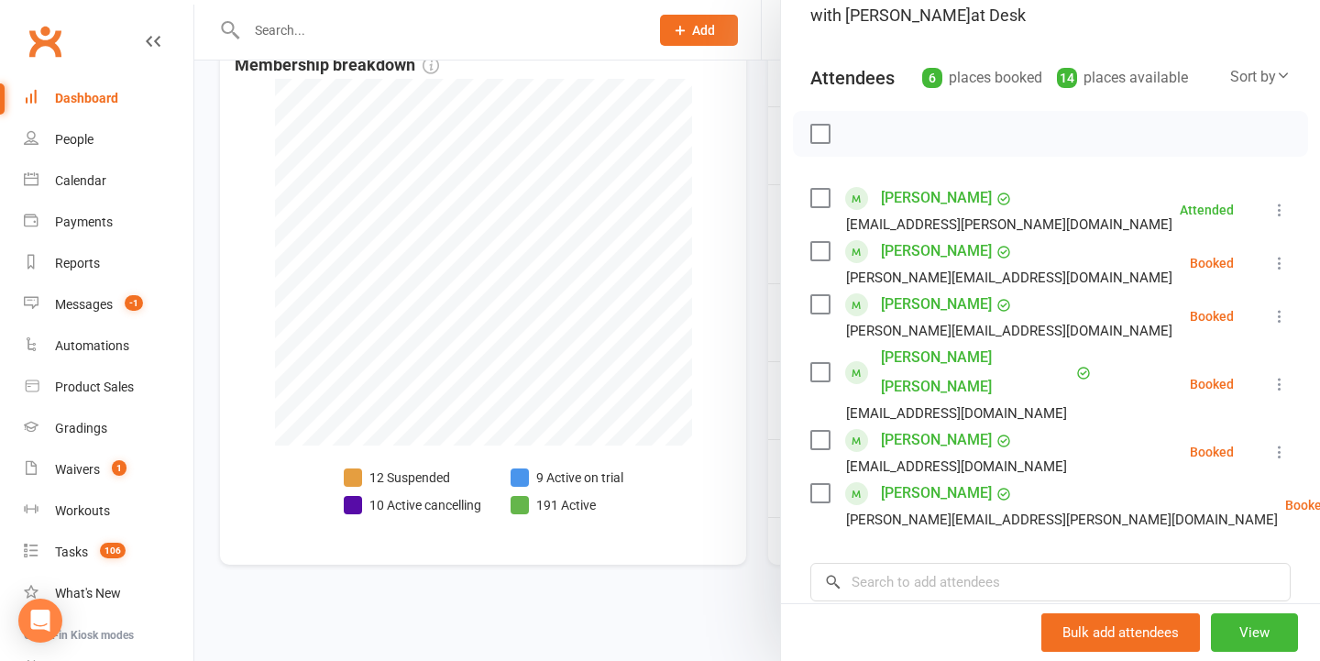
scroll to position [163, 0]
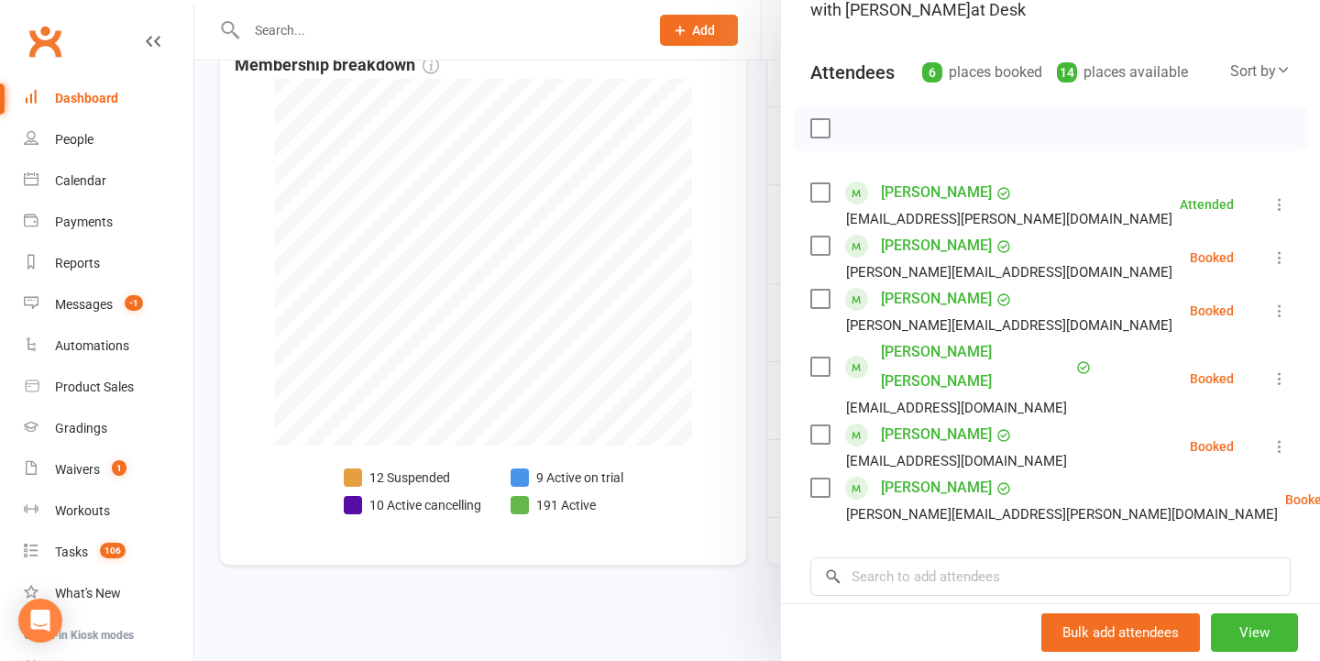
click at [686, 432] on div at bounding box center [756, 330] width 1125 height 661
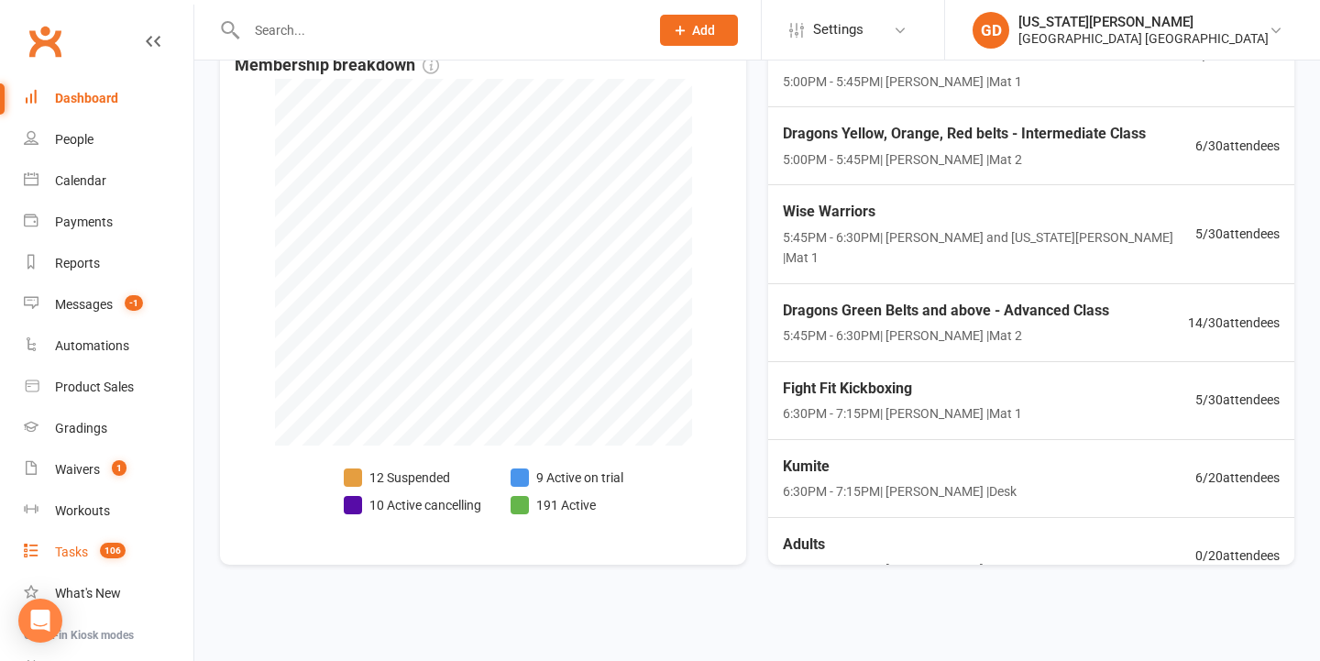
click at [83, 544] on div "Tasks" at bounding box center [71, 551] width 33 height 15
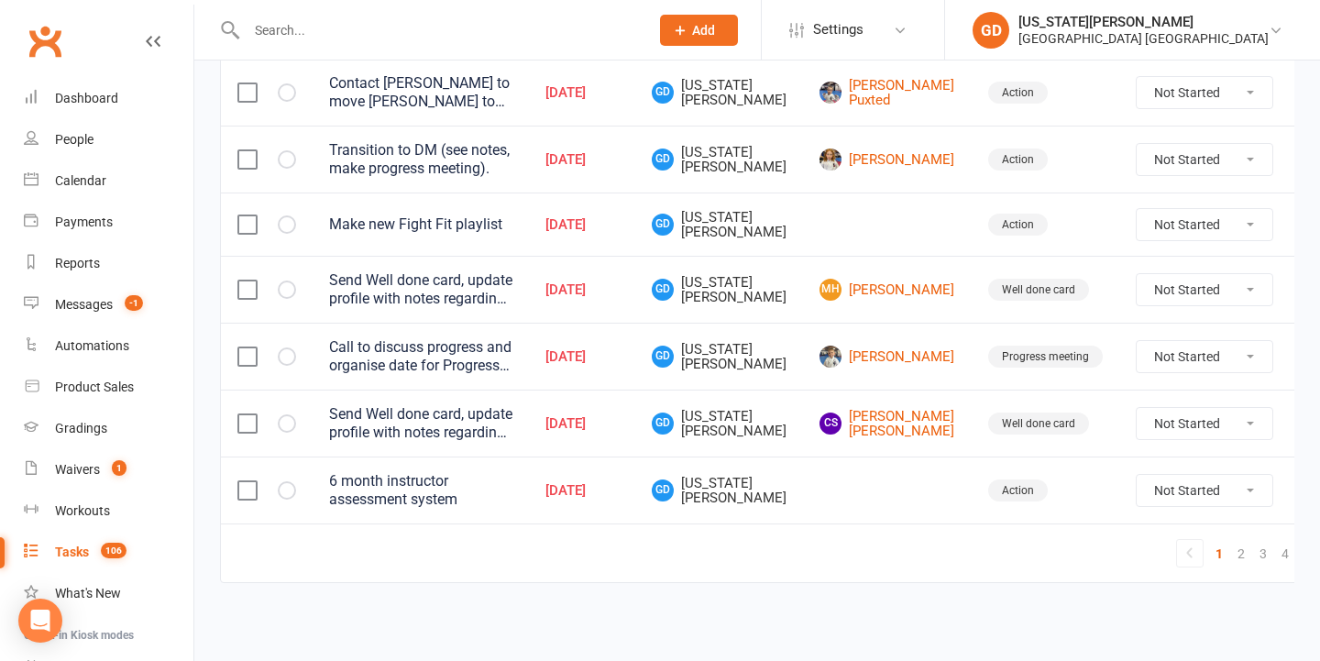
scroll to position [1513, 0]
click at [1252, 541] on link "3" at bounding box center [1263, 554] width 22 height 26
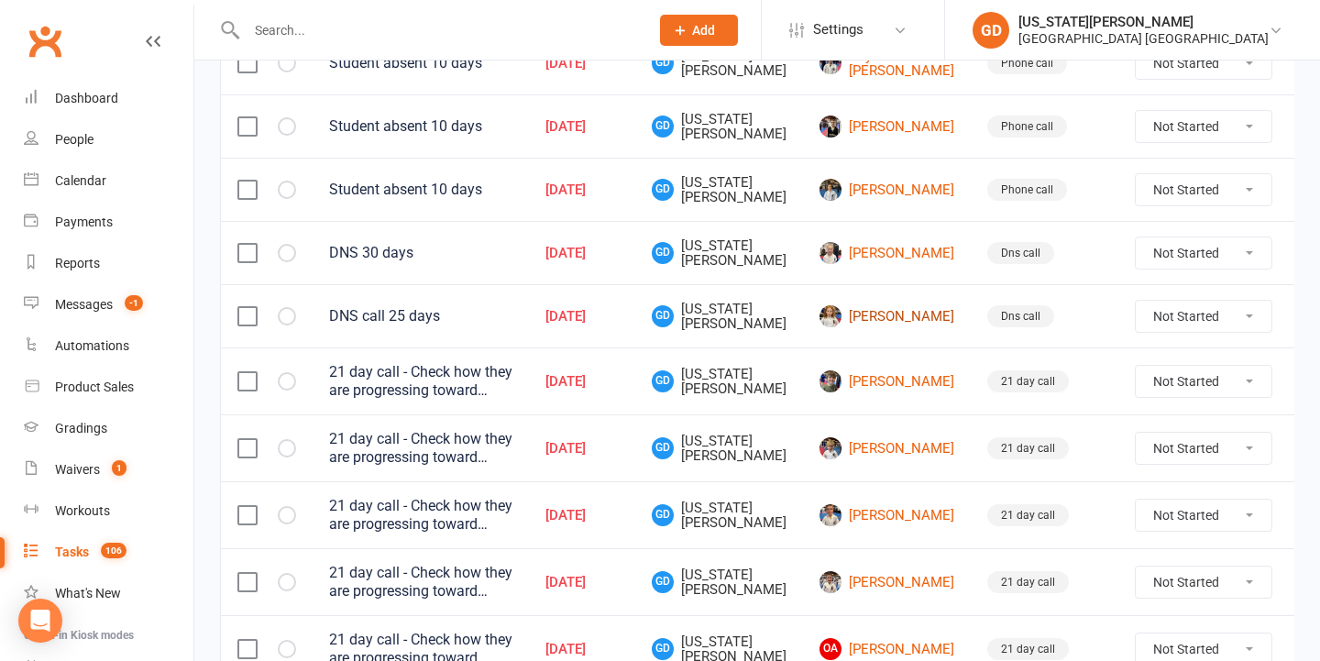
scroll to position [1128, 0]
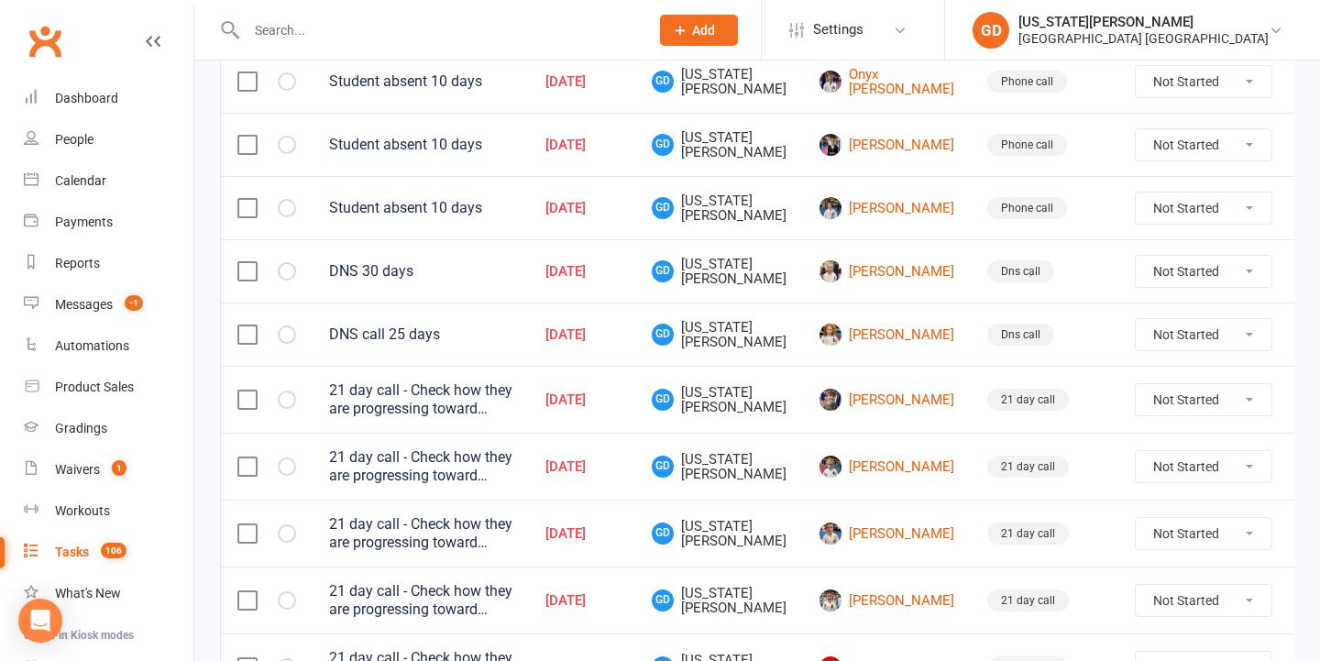
click at [1305, 260] on button at bounding box center [1316, 271] width 22 height 22
drag, startPoint x: 1128, startPoint y: 380, endPoint x: 843, endPoint y: 238, distance: 318.5
click at [1128, 380] on link "Delete" at bounding box center [1184, 376] width 181 height 37
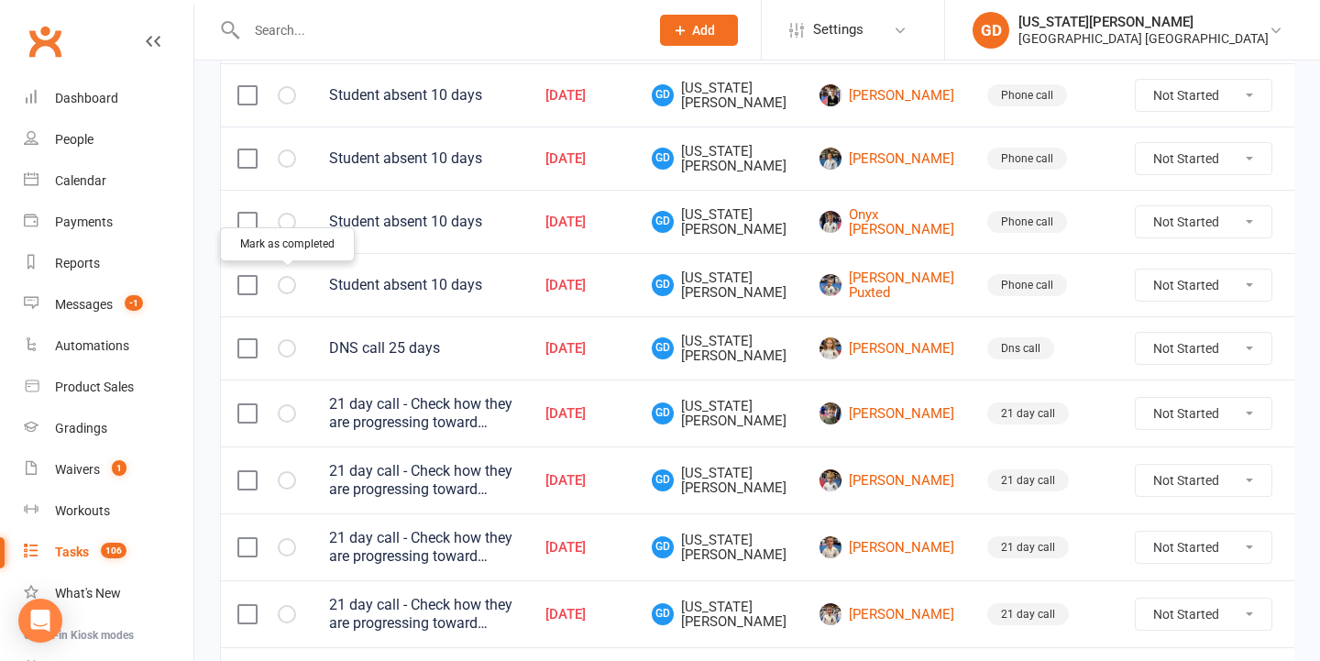
scroll to position [1018, 0]
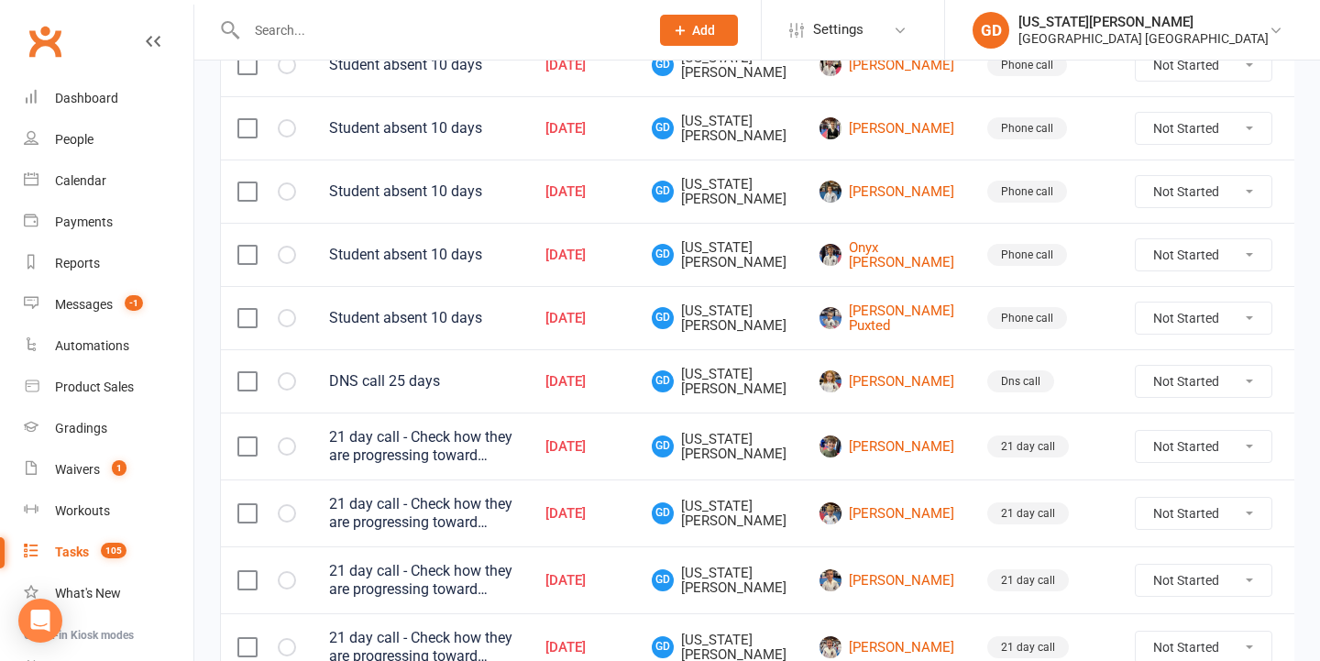
click at [246, 316] on label at bounding box center [246, 318] width 18 height 18
click at [246, 309] on input "checkbox" at bounding box center [246, 309] width 18 height 0
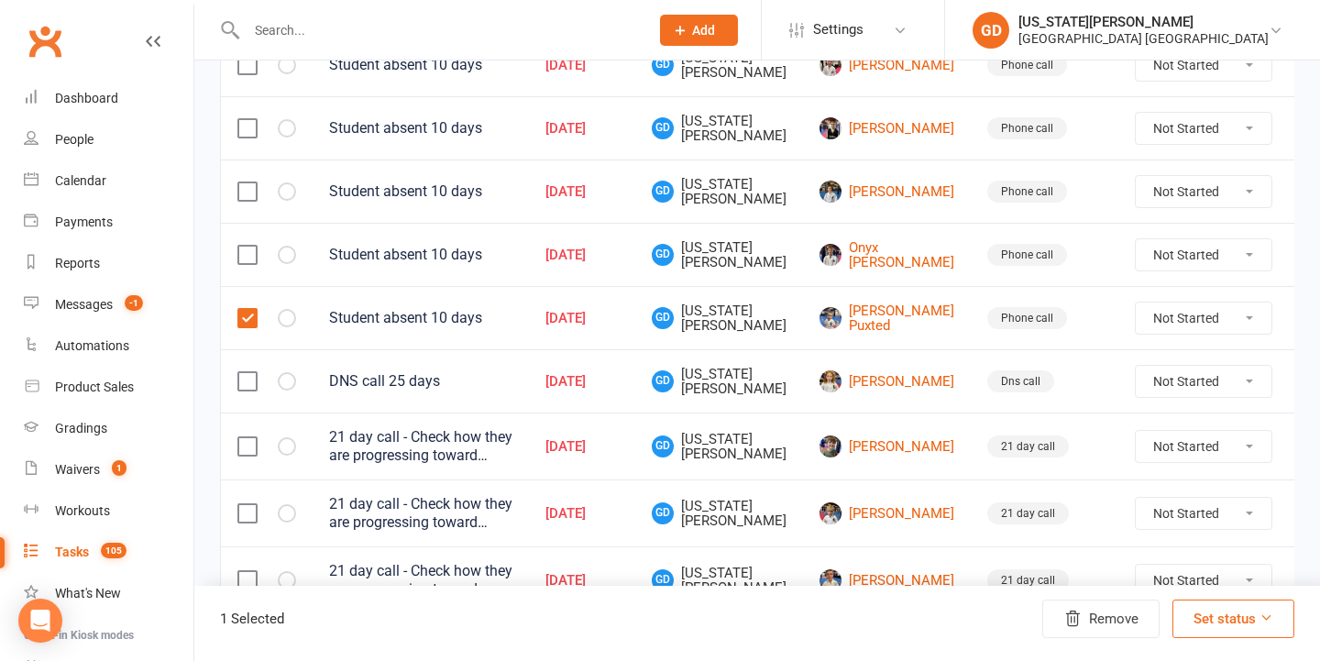
click at [246, 254] on label at bounding box center [246, 255] width 18 height 18
click at [246, 246] on input "checkbox" at bounding box center [246, 246] width 18 height 0
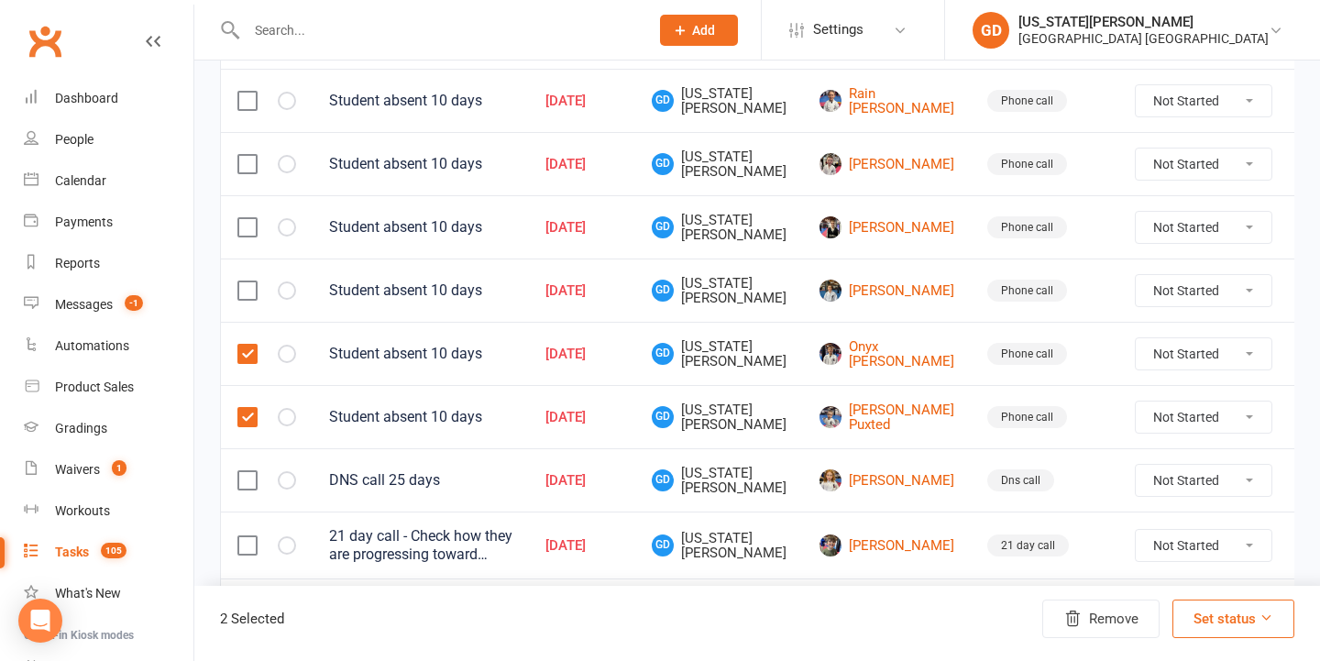
scroll to position [867, 0]
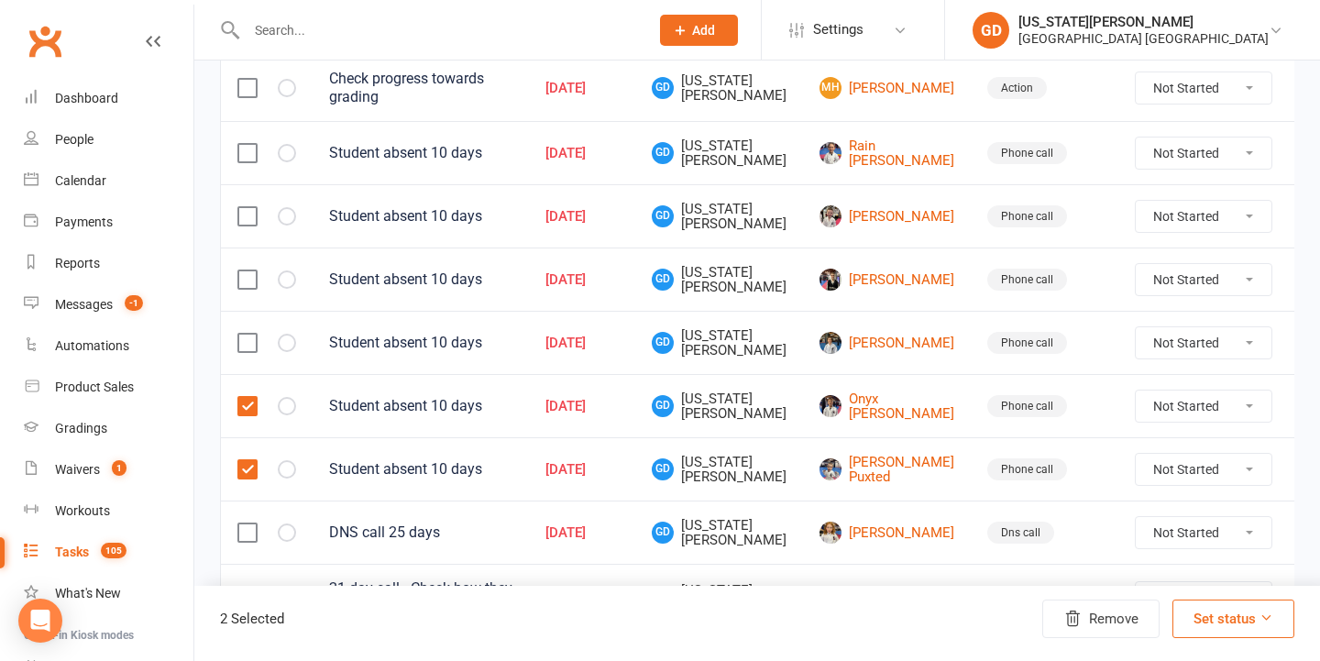
click at [241, 324] on td at bounding box center [267, 342] width 92 height 63
click at [242, 281] on label at bounding box center [246, 279] width 18 height 18
click at [242, 270] on input "checkbox" at bounding box center [246, 270] width 18 height 0
click at [243, 334] on label at bounding box center [246, 343] width 18 height 18
click at [243, 334] on input "checkbox" at bounding box center [246, 334] width 18 height 0
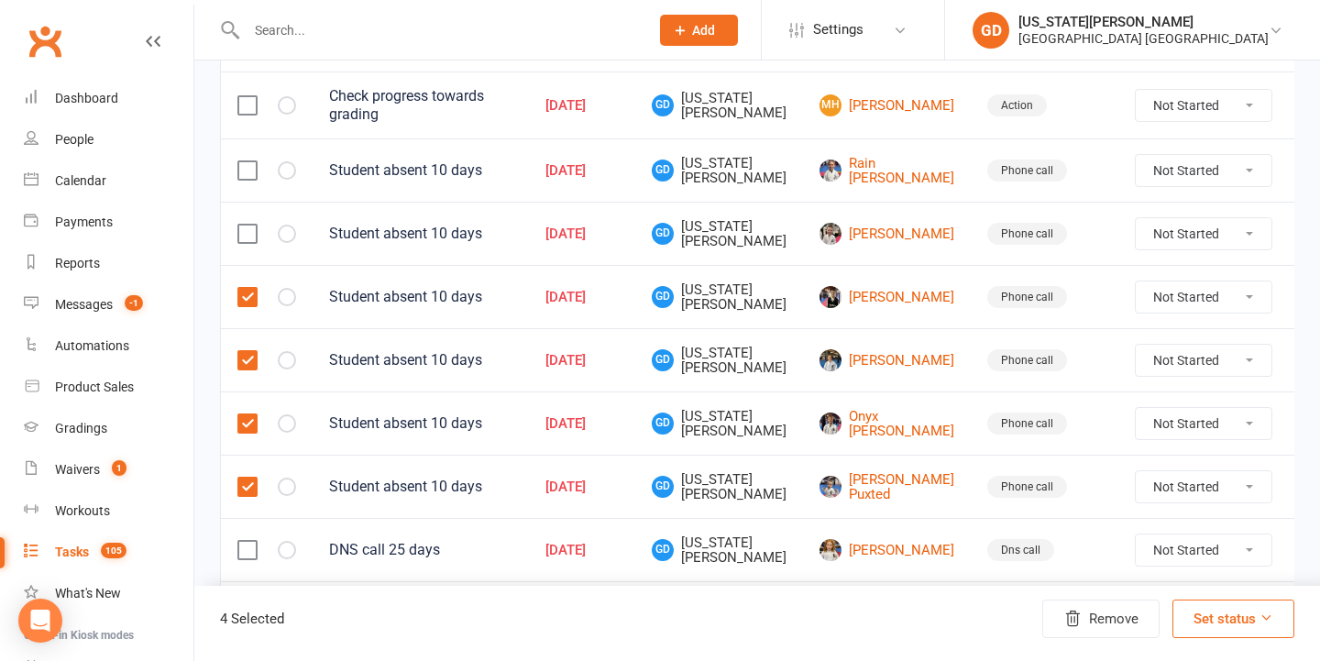
scroll to position [831, 0]
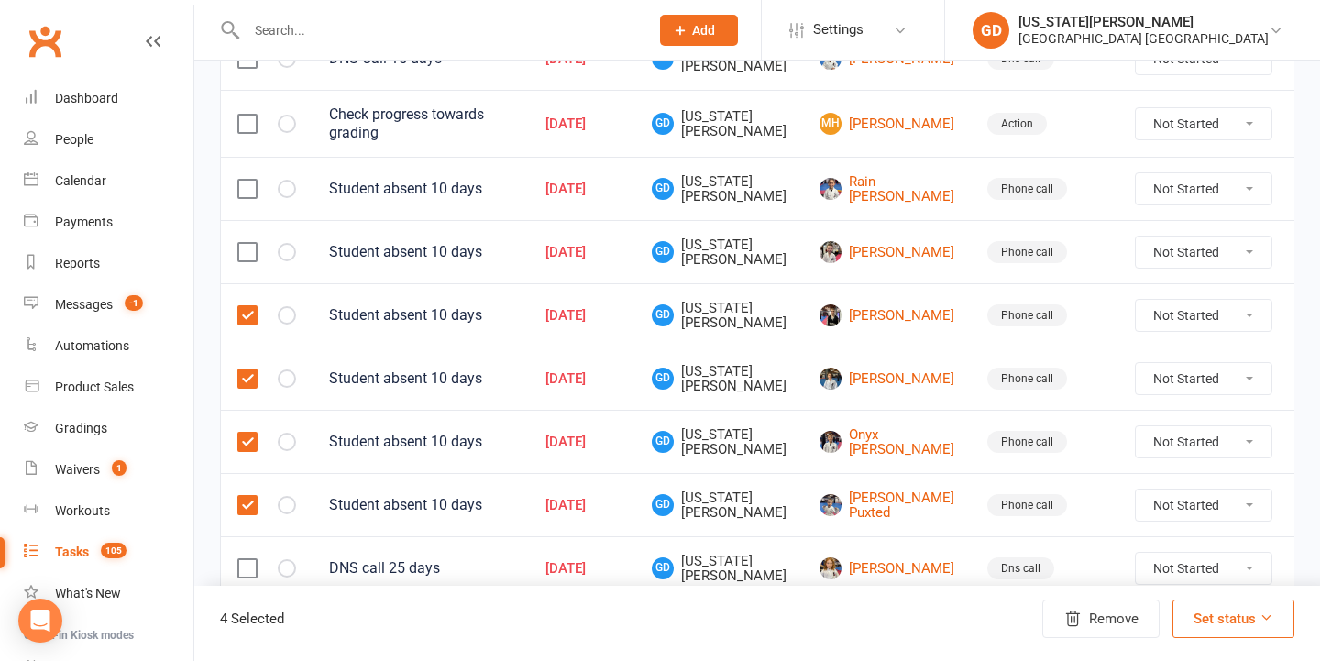
click at [258, 243] on div at bounding box center [266, 252] width 59 height 18
click at [251, 187] on label at bounding box center [246, 189] width 18 height 18
click at [251, 180] on input "checkbox" at bounding box center [246, 180] width 18 height 0
click at [250, 255] on label at bounding box center [246, 252] width 18 height 18
click at [250, 243] on input "checkbox" at bounding box center [246, 243] width 18 height 0
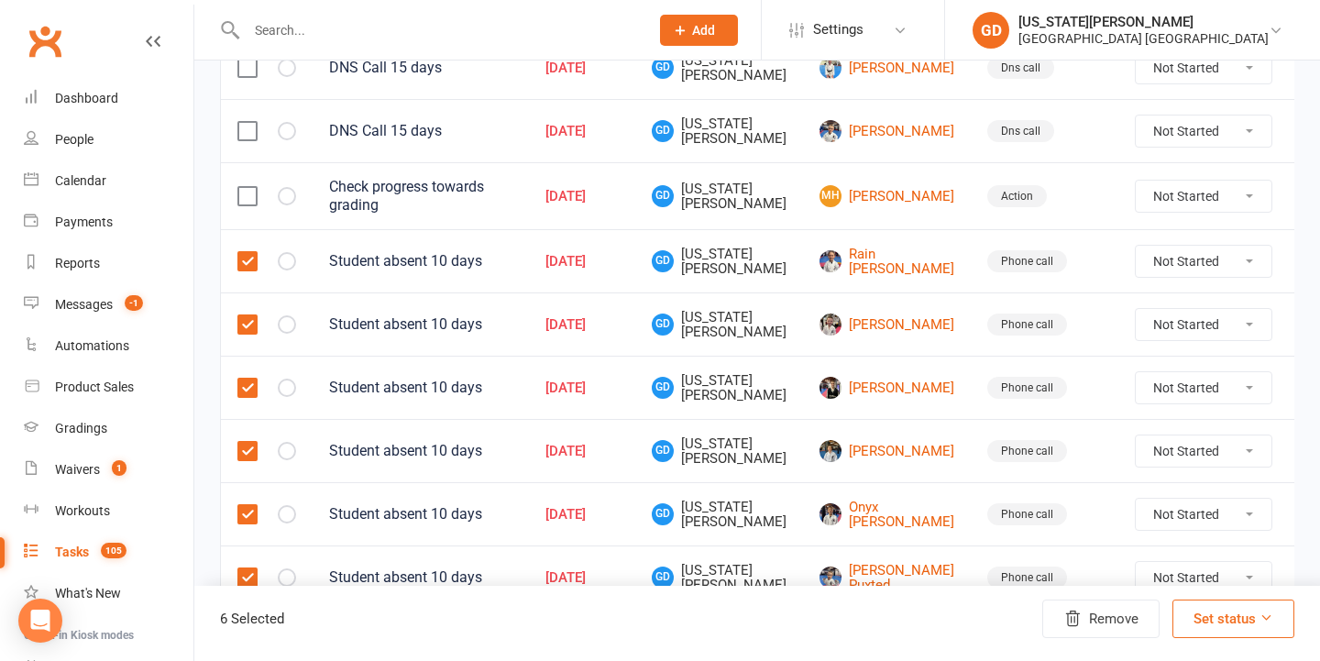
scroll to position [752, 0]
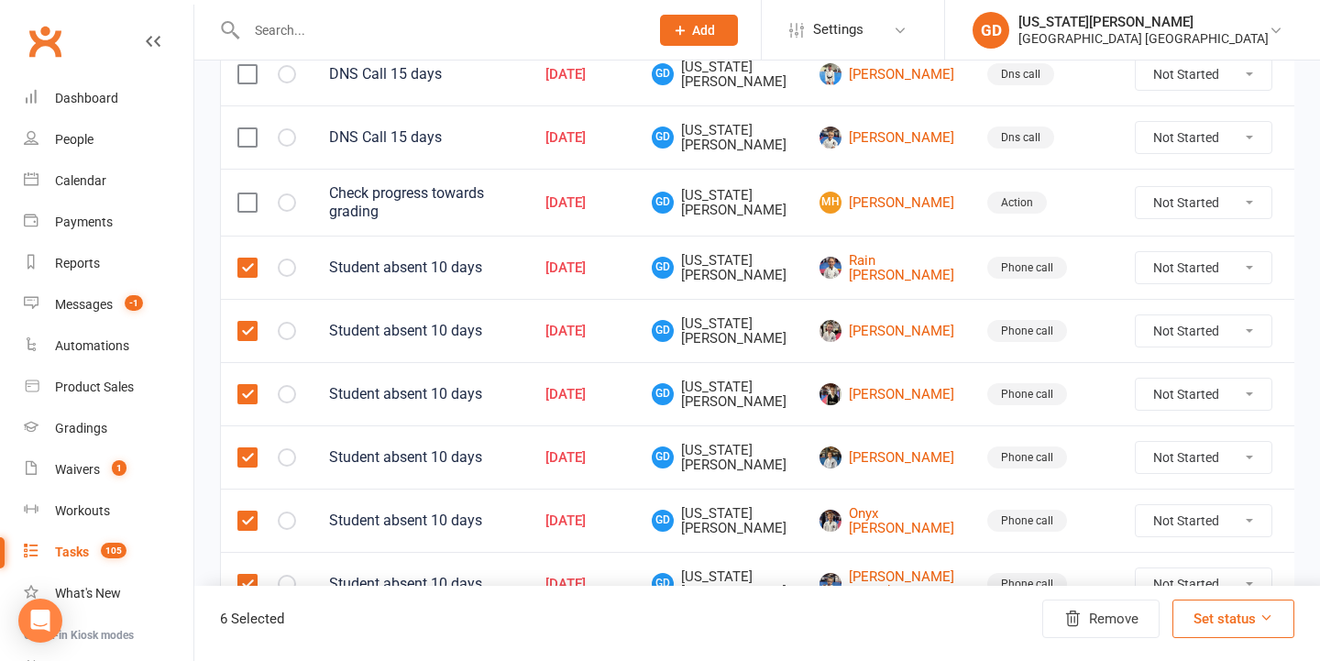
click at [249, 198] on label at bounding box center [246, 202] width 18 height 18
click at [249, 193] on input "checkbox" at bounding box center [246, 193] width 18 height 0
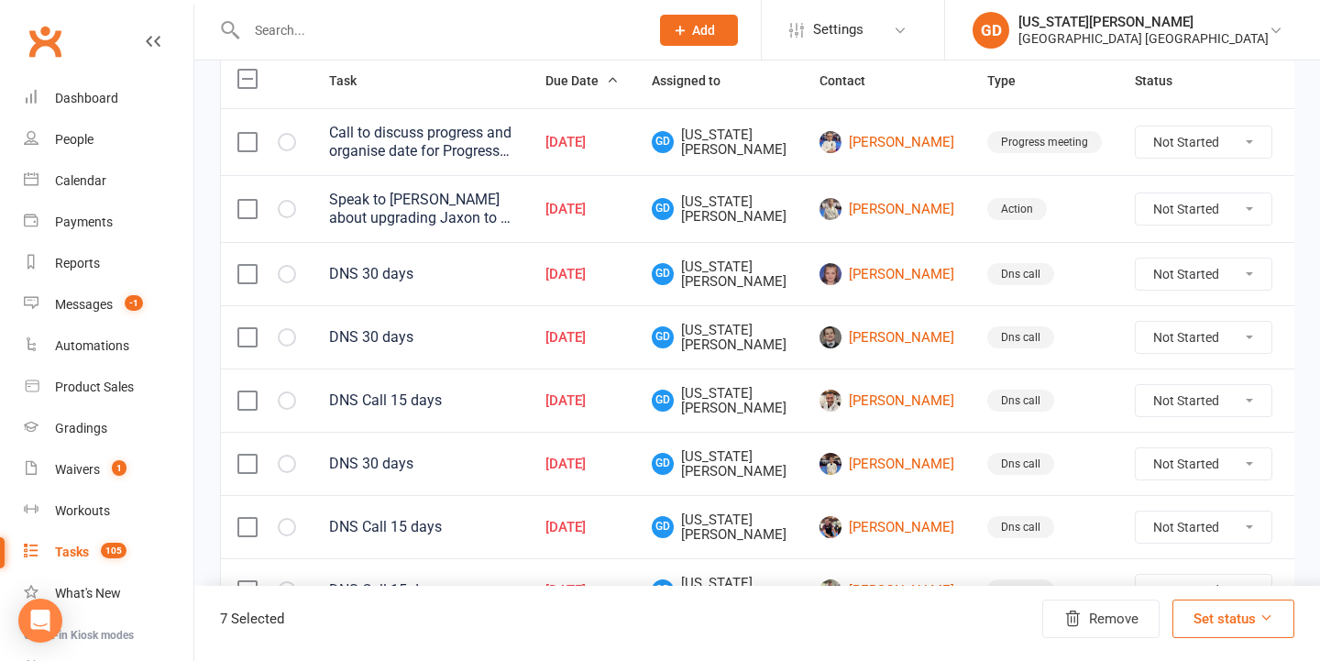
scroll to position [240, 0]
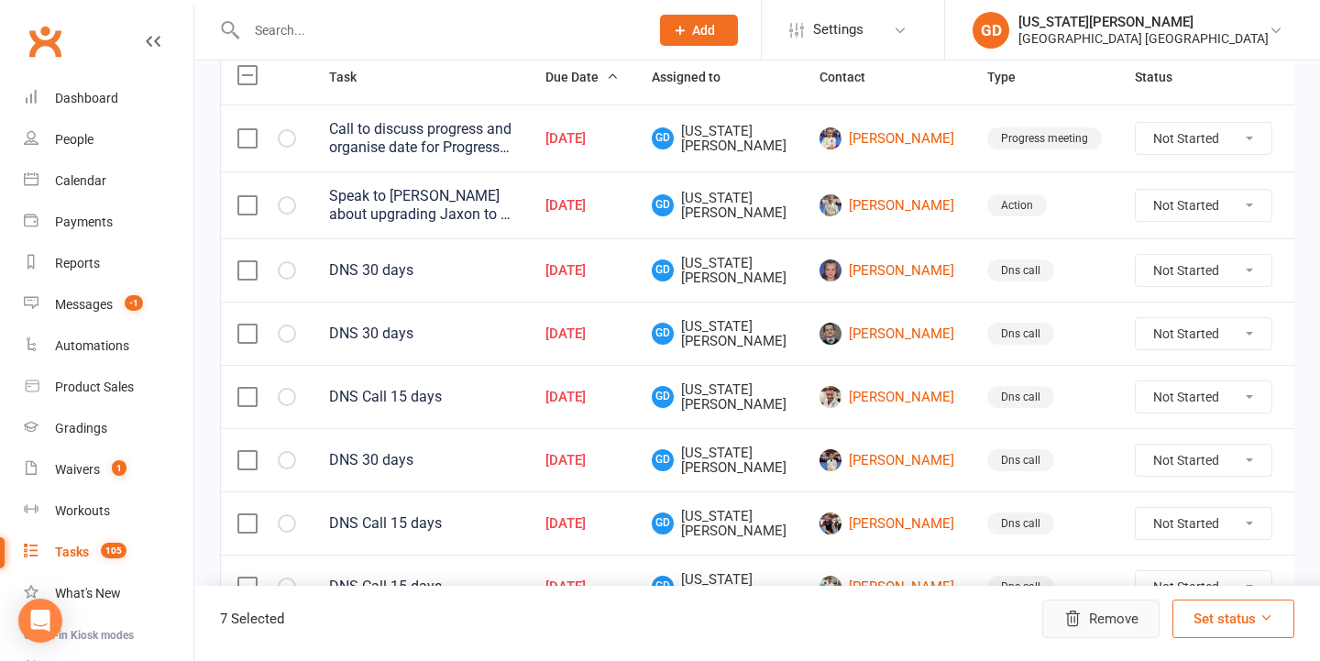
click at [1122, 616] on button "Remove" at bounding box center [1100, 618] width 117 height 38
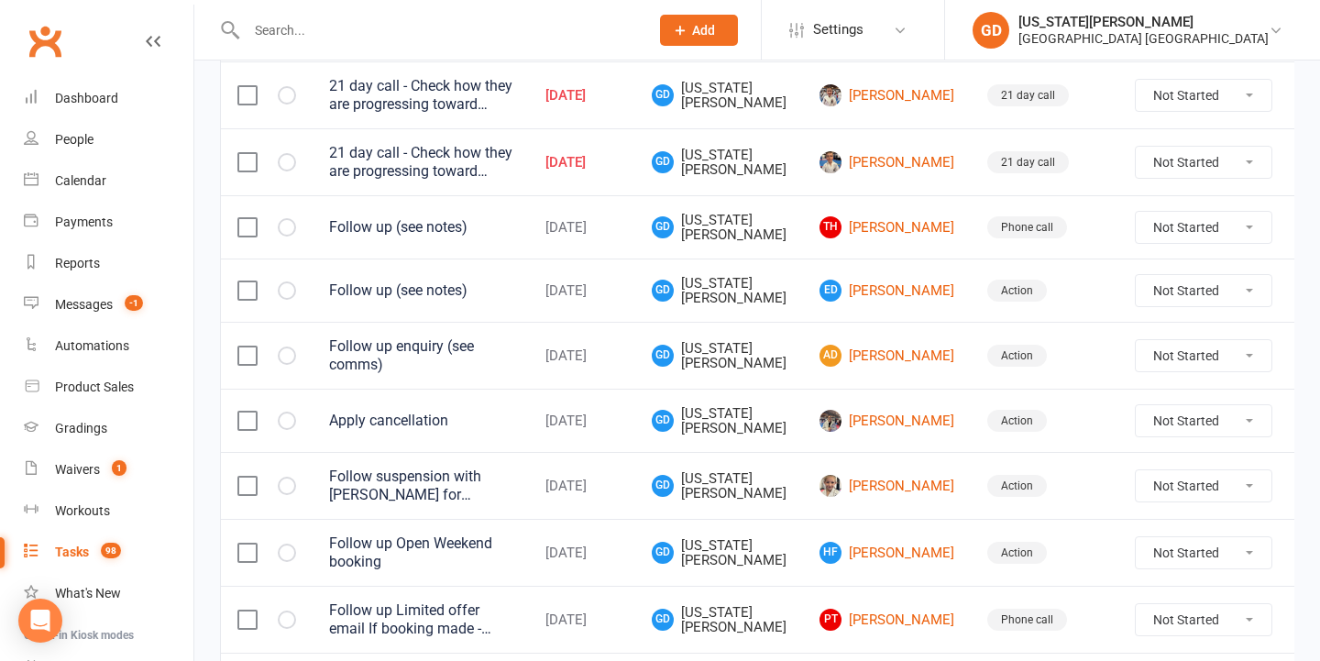
scroll to position [1198, 0]
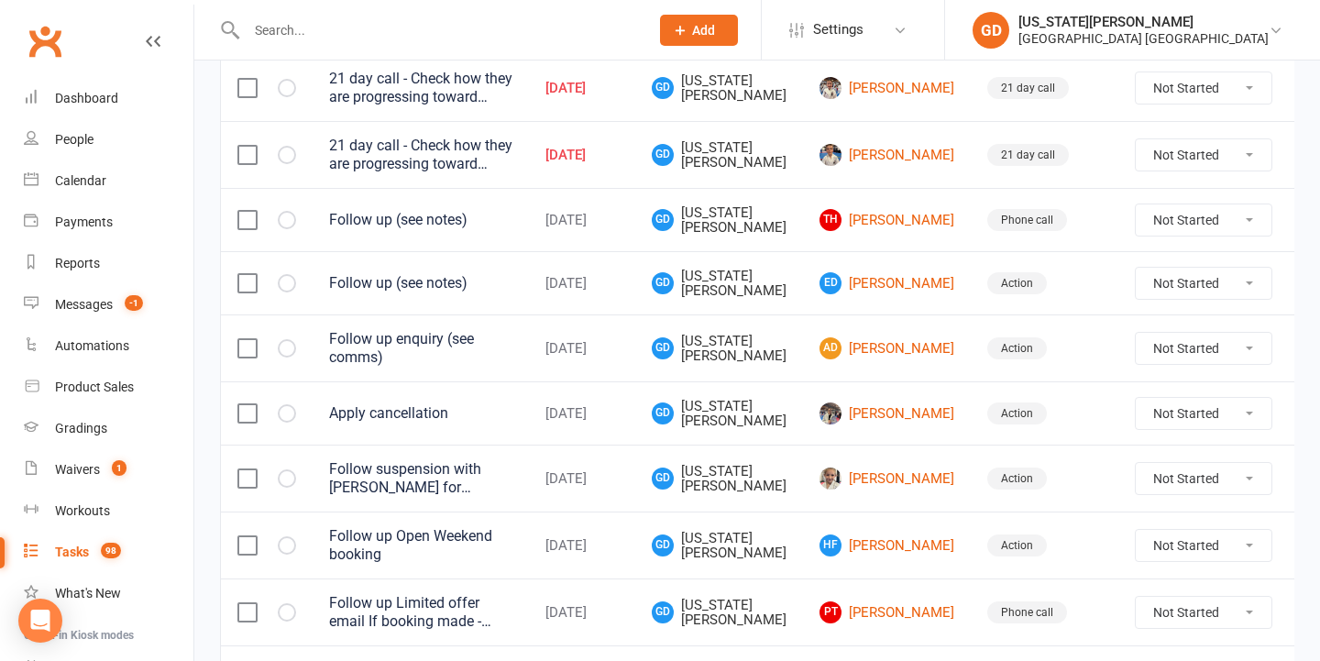
click at [0, 0] on icon "button" at bounding box center [0, 0] width 0 height 0
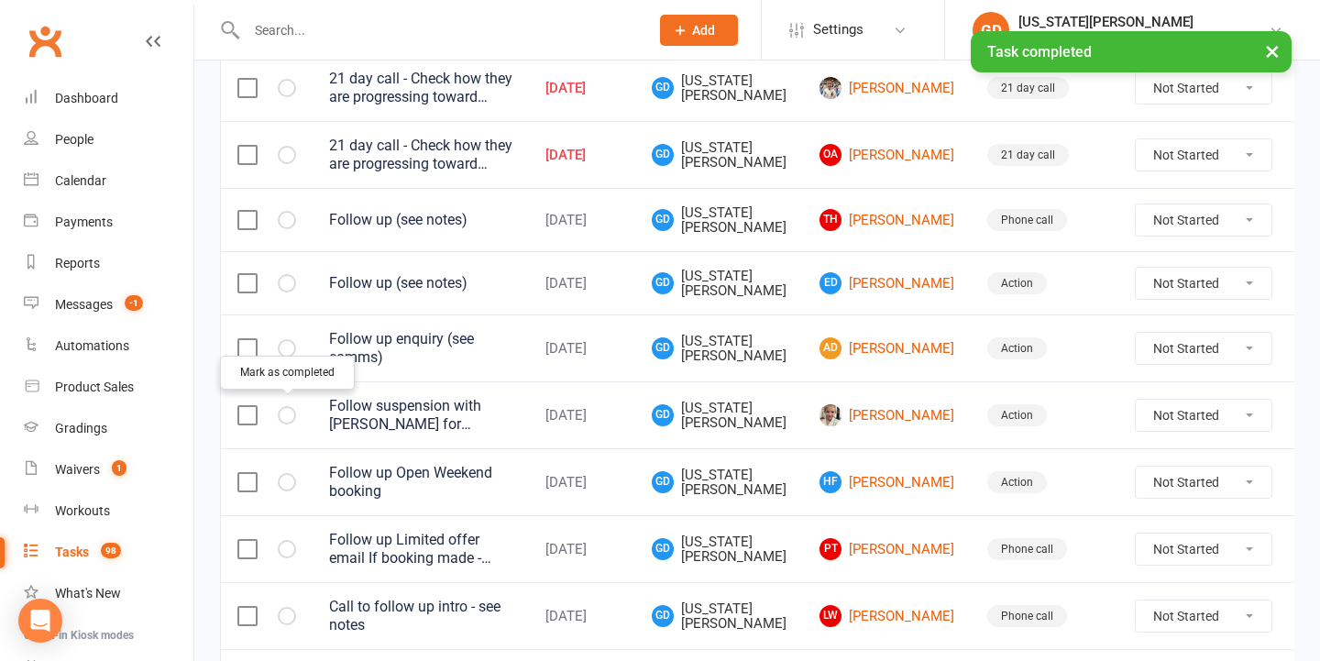
click at [635, 347] on td "Sep 12, 2025" at bounding box center [582, 347] width 106 height 67
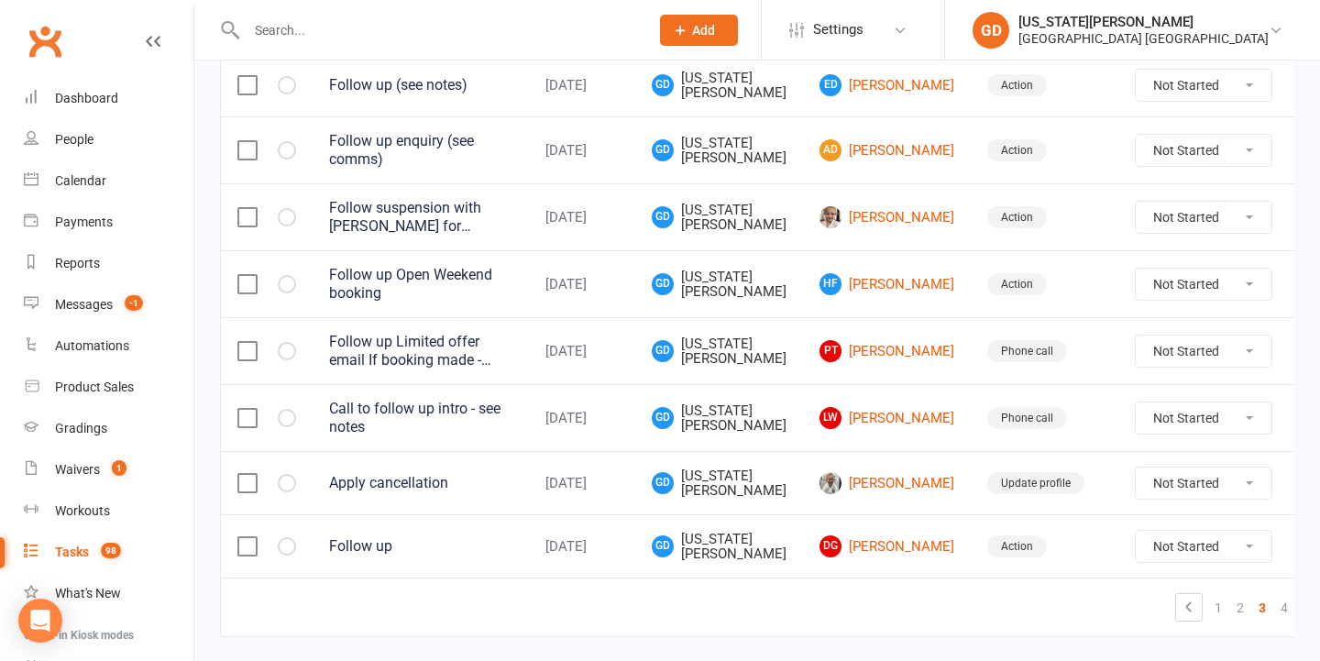
scroll to position [1398, 0]
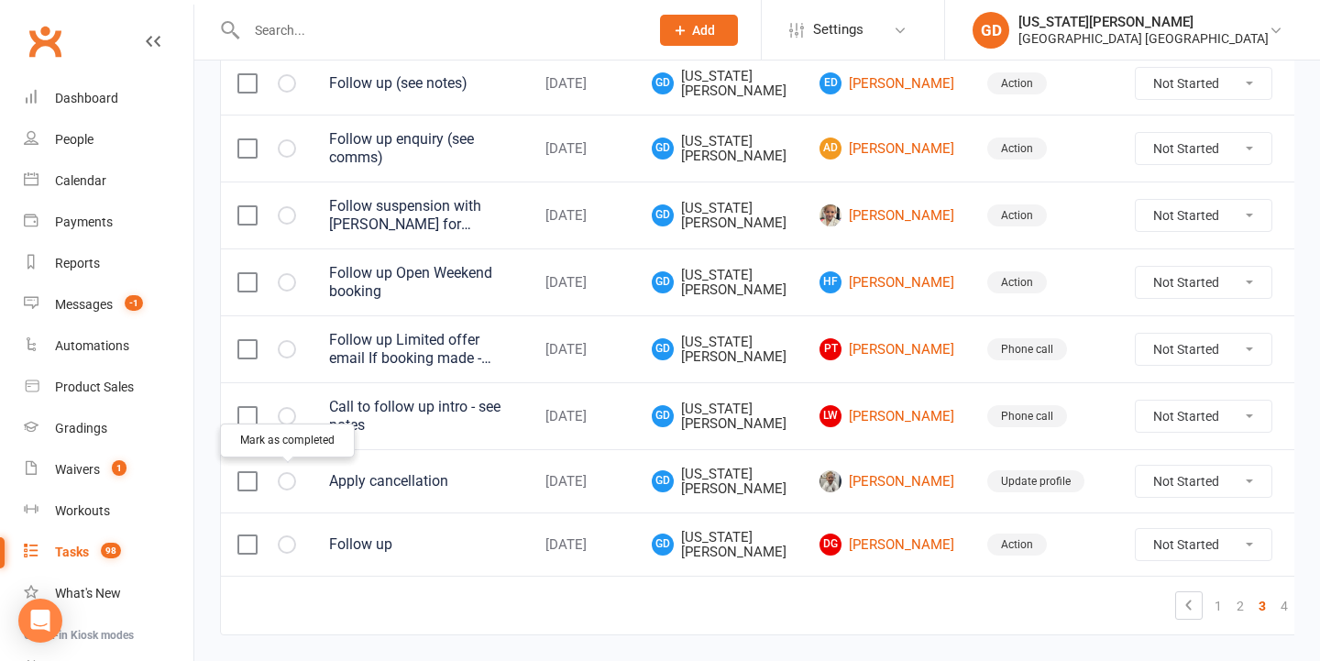
click at [0, 0] on icon "button" at bounding box center [0, 0] width 0 height 0
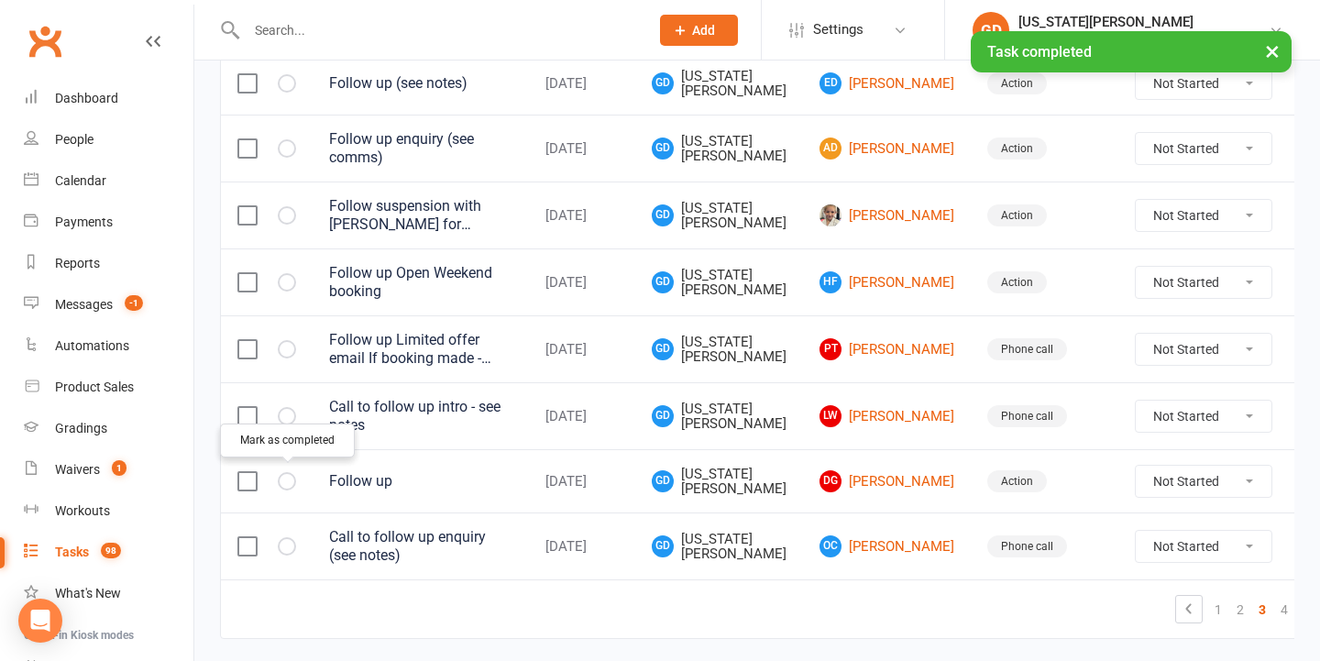
click at [0, 0] on icon "button" at bounding box center [0, 0] width 0 height 0
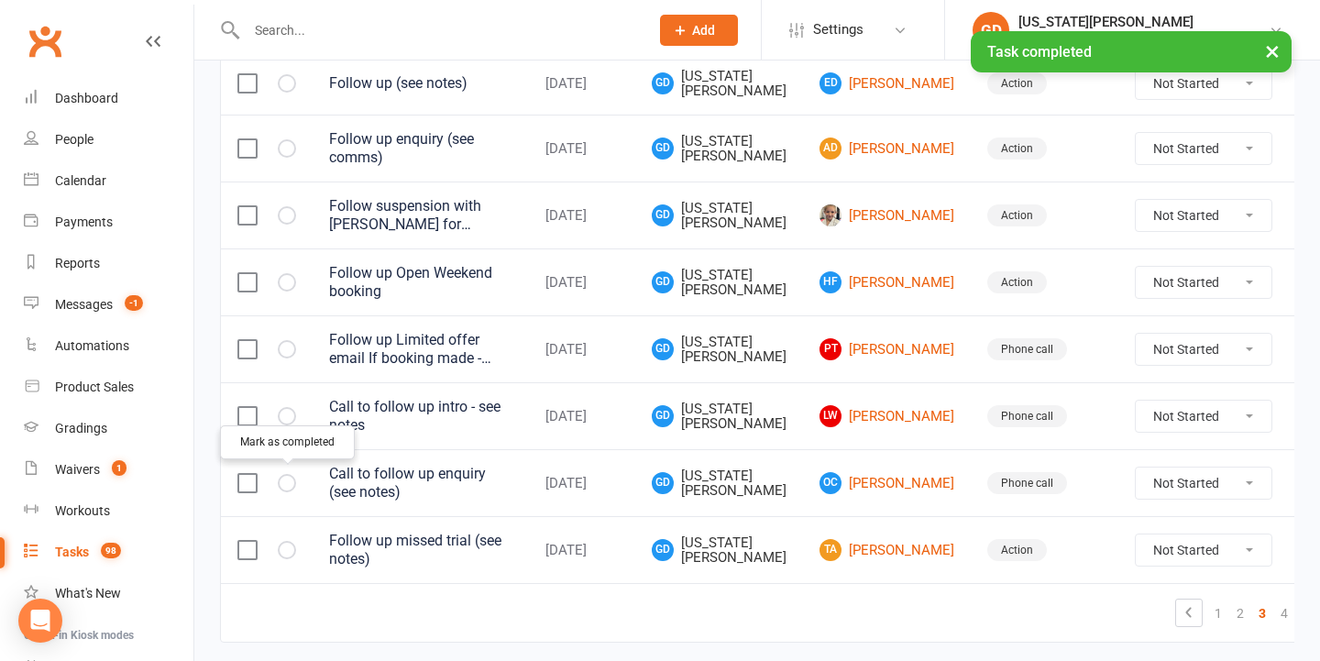
click at [0, 0] on icon "button" at bounding box center [0, 0] width 0 height 0
click at [1273, 611] on link "4" at bounding box center [1284, 613] width 22 height 26
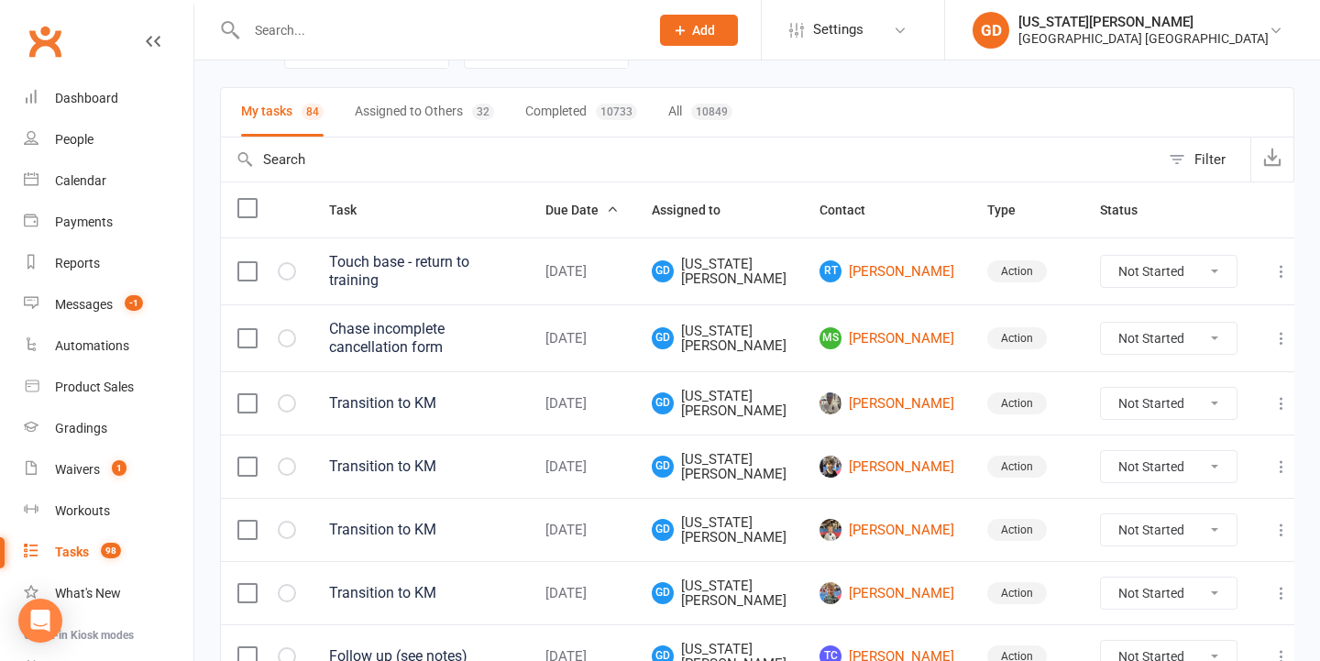
scroll to position [174, 0]
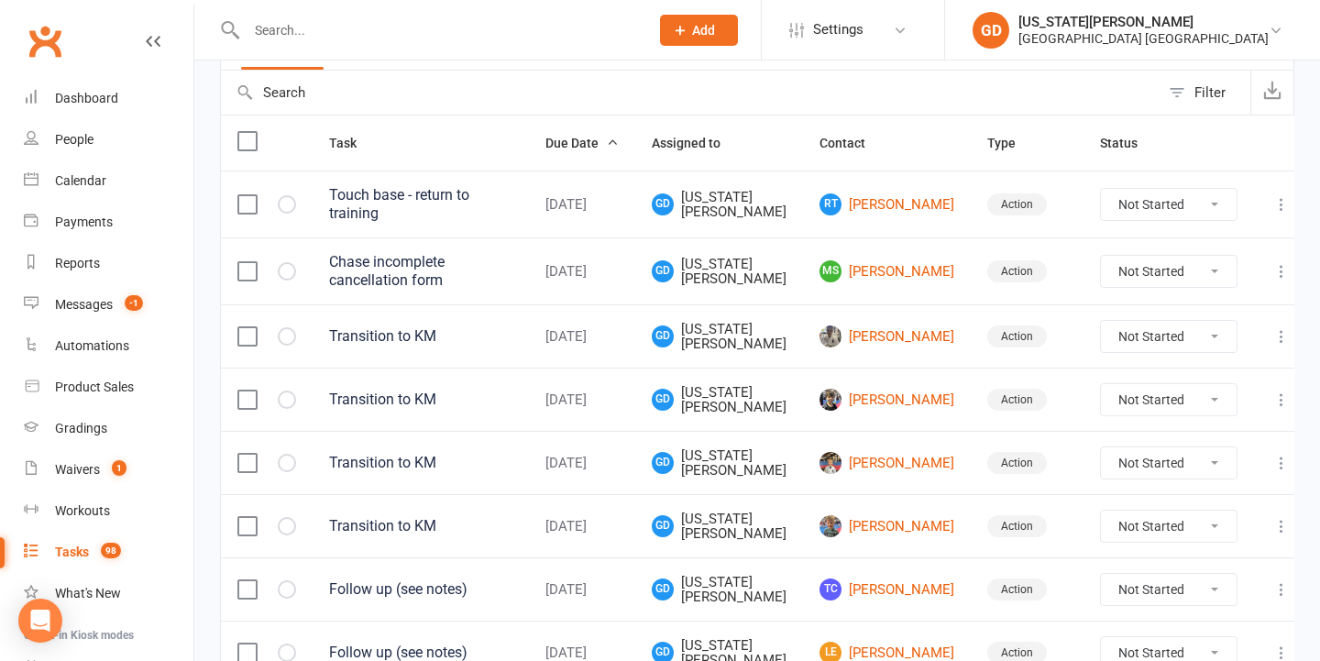
click at [716, 317] on td "GD Georgia Dearlove" at bounding box center [719, 335] width 168 height 63
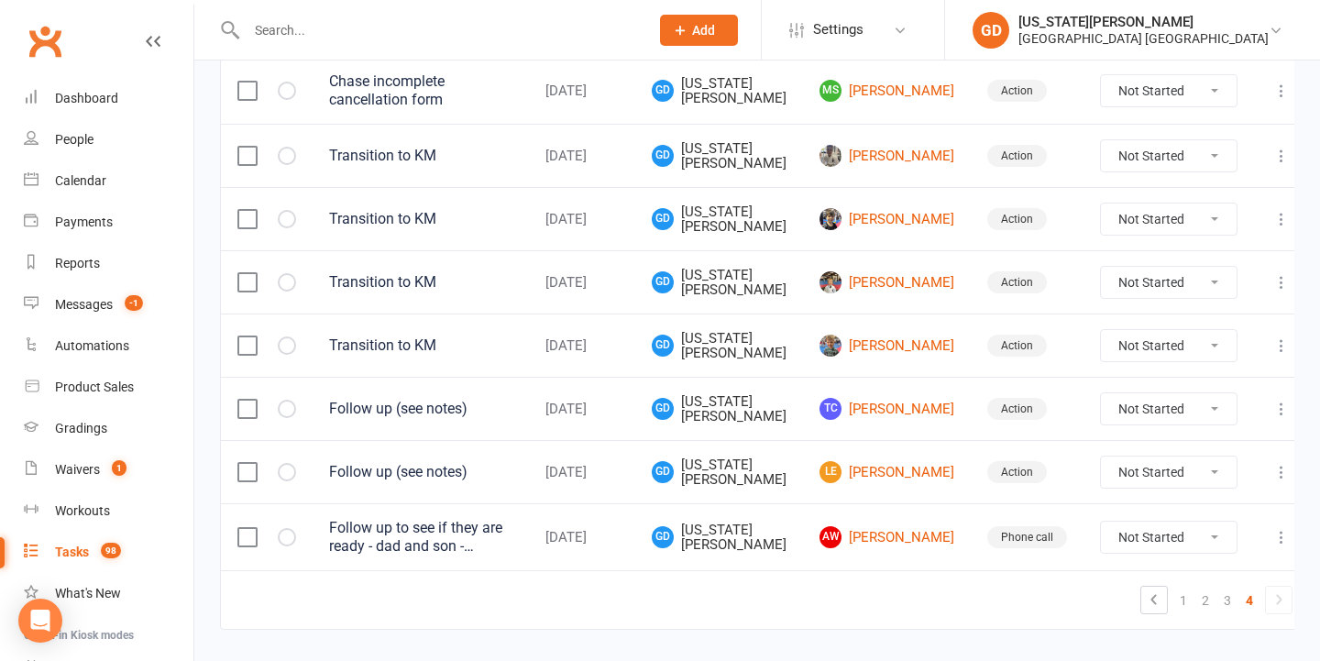
scroll to position [368, 0]
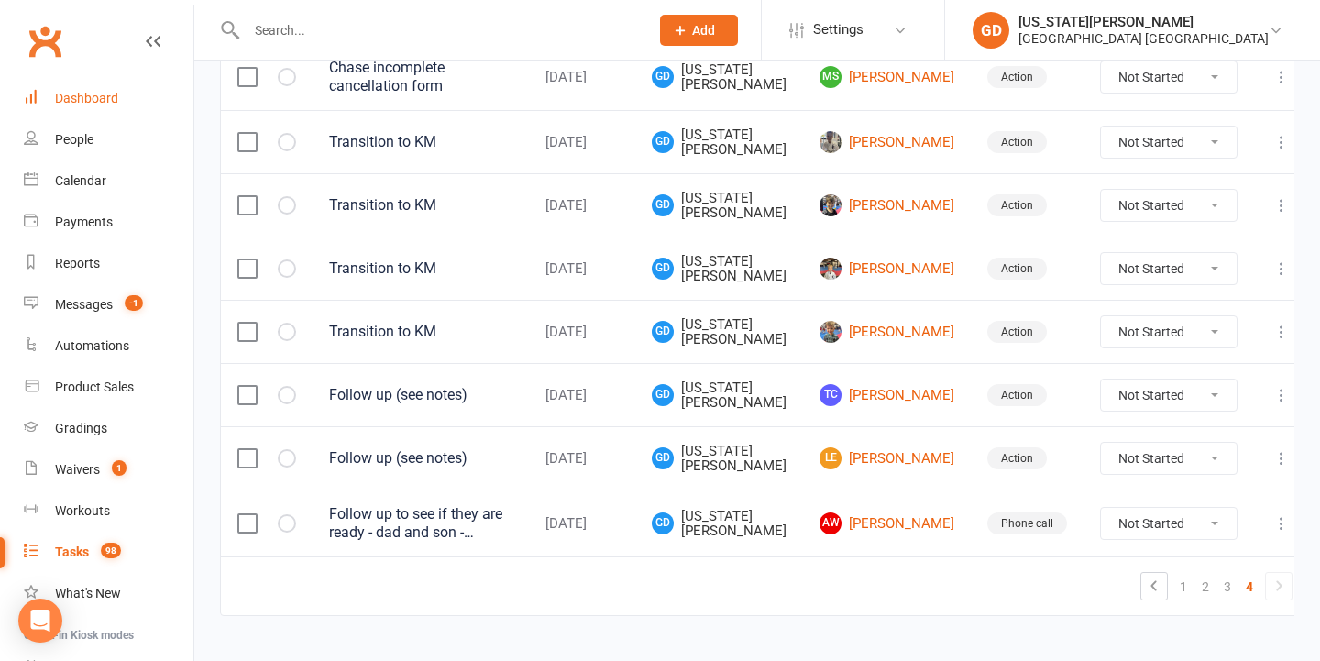
click at [153, 103] on link "Dashboard" at bounding box center [109, 98] width 170 height 41
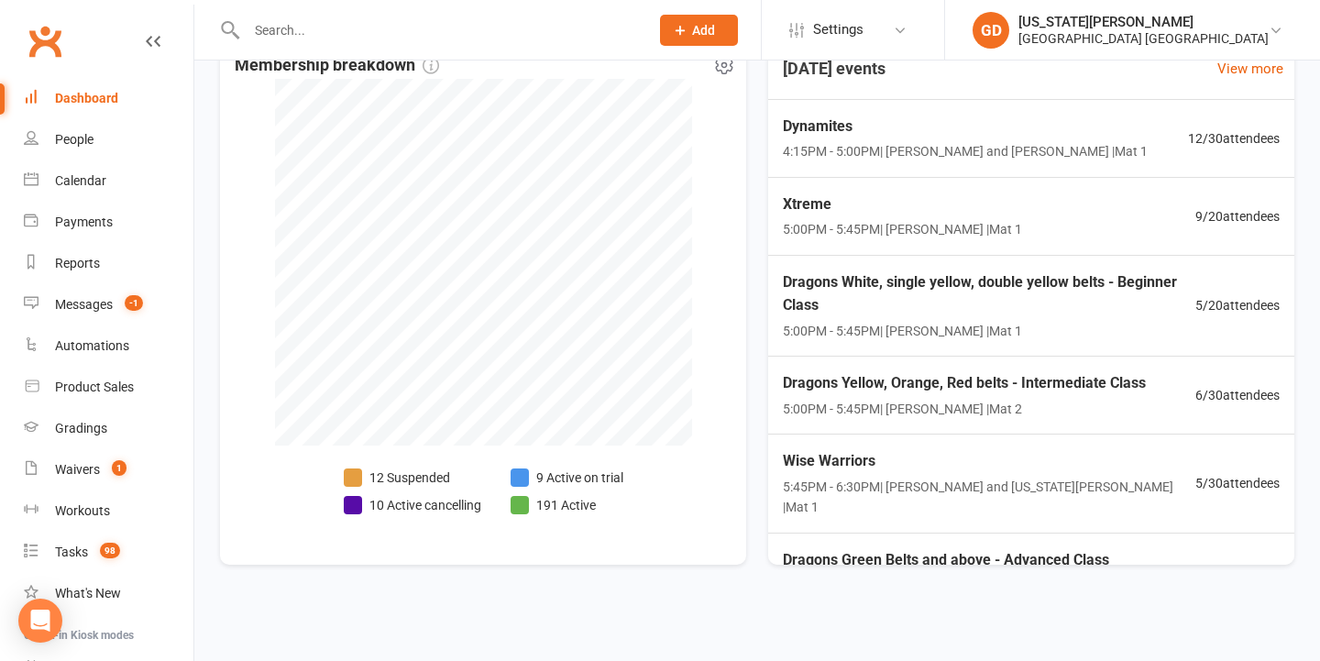
scroll to position [465, 0]
click at [155, 473] on link "Waivers 1" at bounding box center [109, 469] width 170 height 41
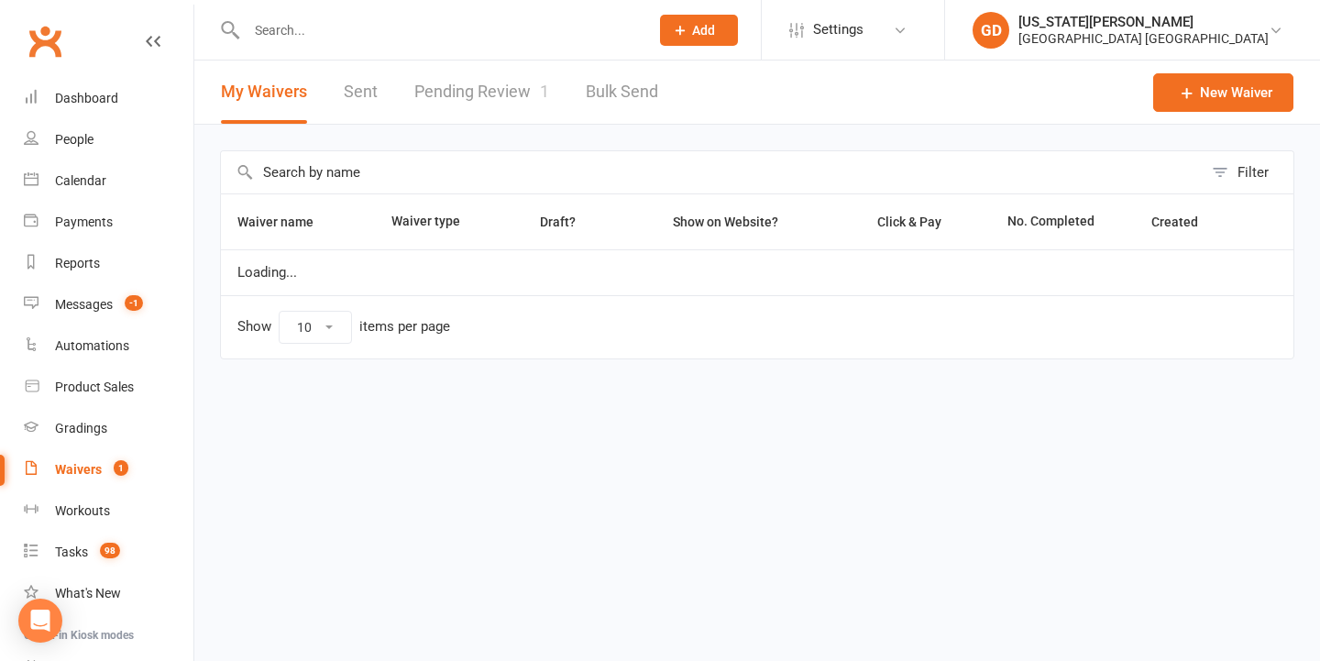
click at [527, 82] on link "Pending Review 1" at bounding box center [481, 91] width 135 height 63
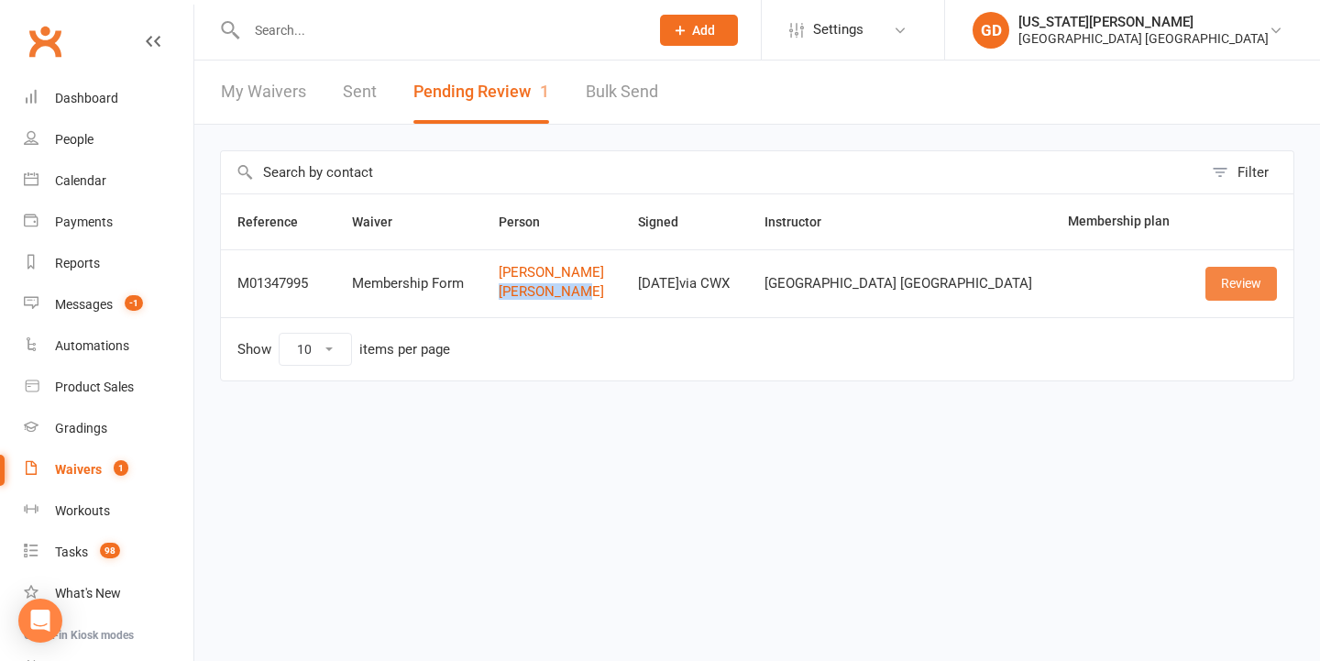
click at [1222, 275] on link "Review" at bounding box center [1240, 283] width 71 height 33
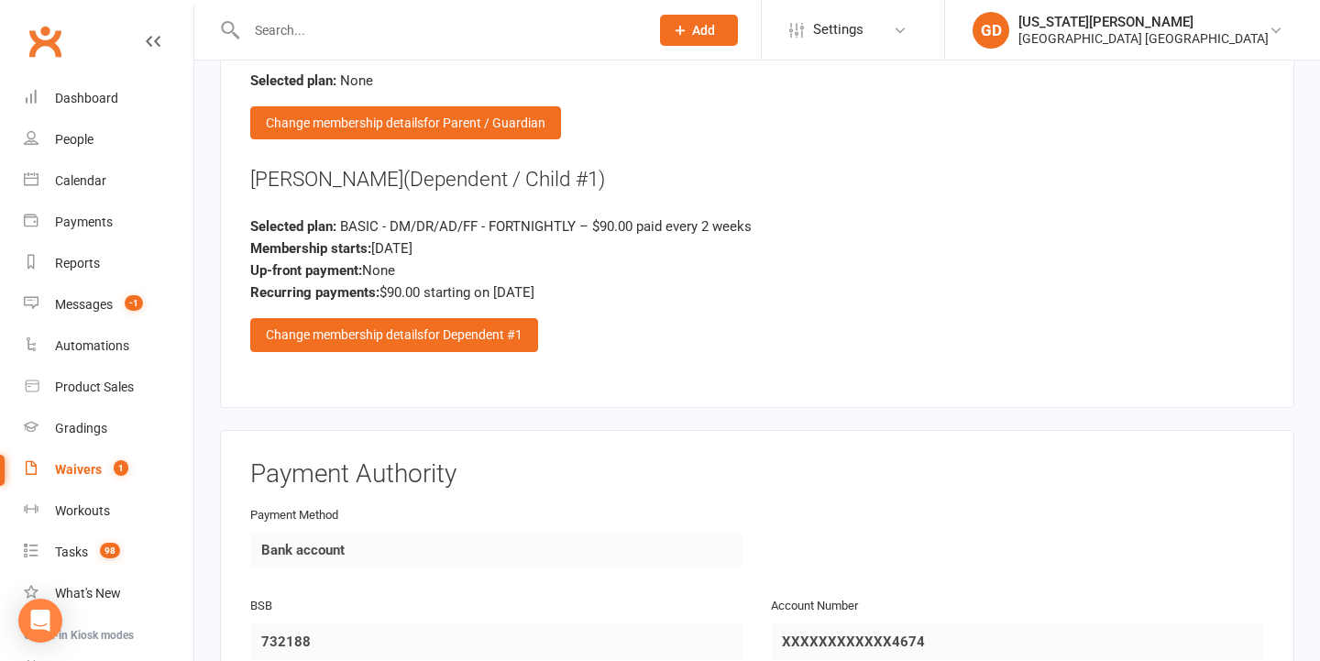
scroll to position [2299, 0]
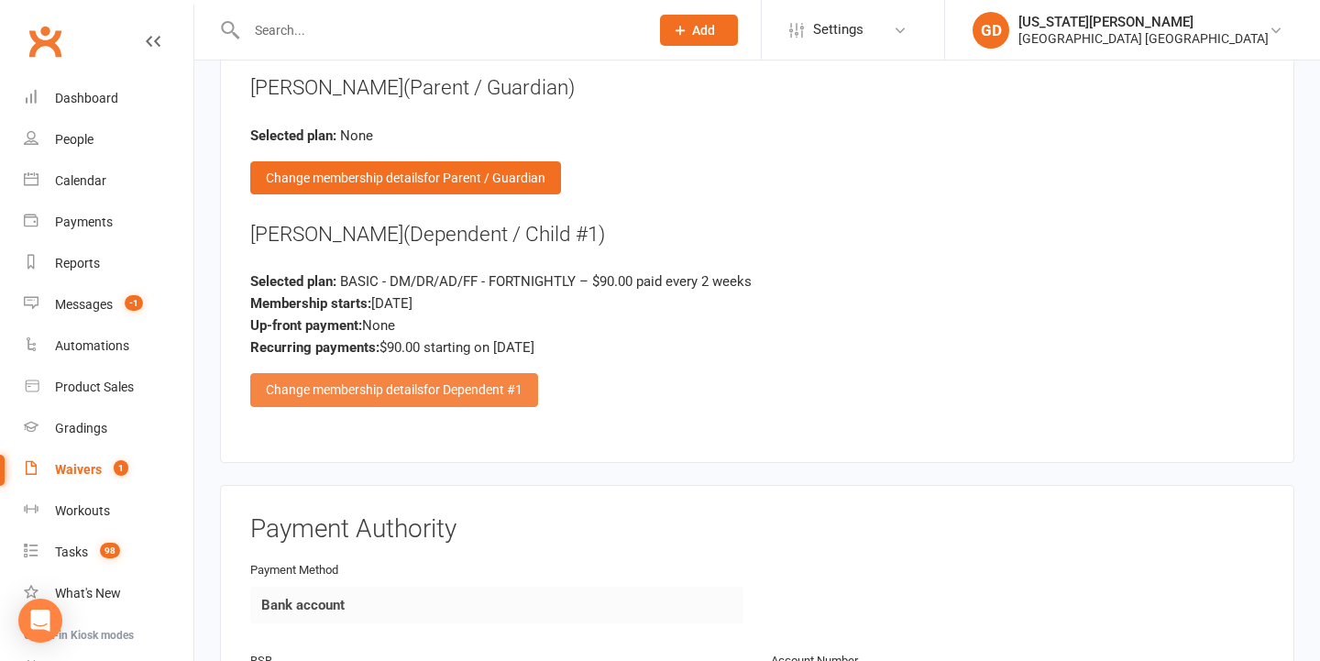
click at [510, 382] on span "for Dependent #1" at bounding box center [472, 389] width 99 height 15
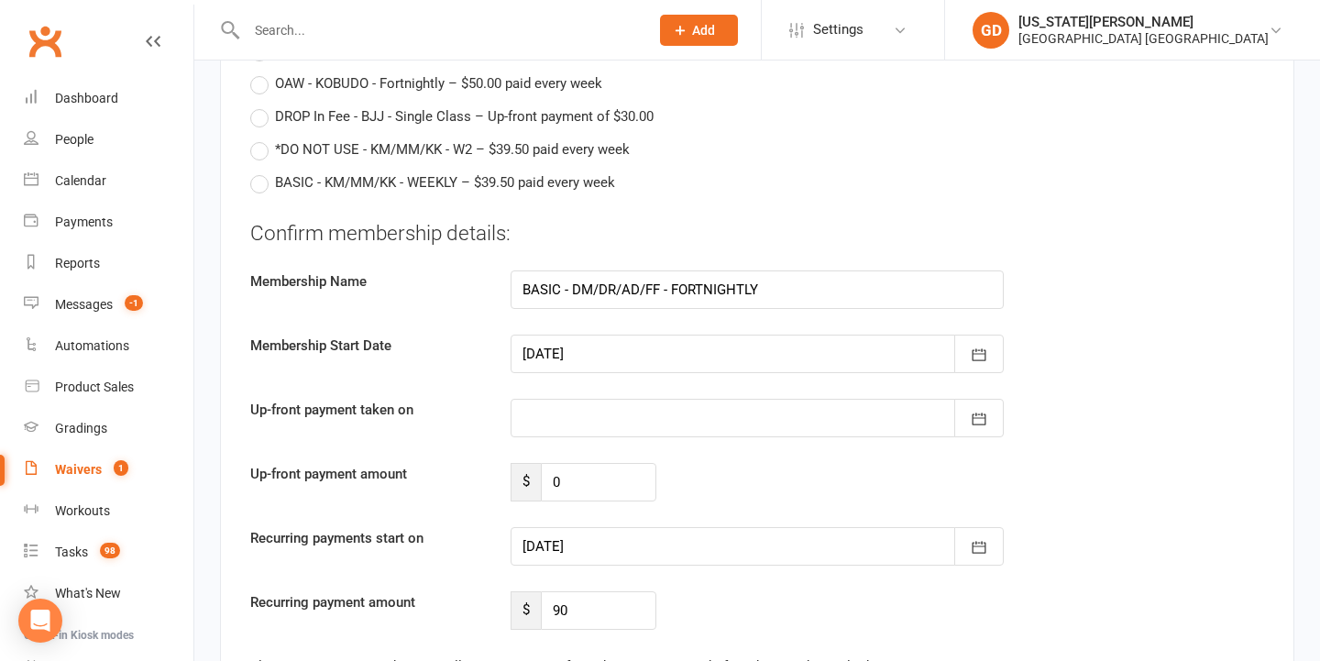
scroll to position [4420, 0]
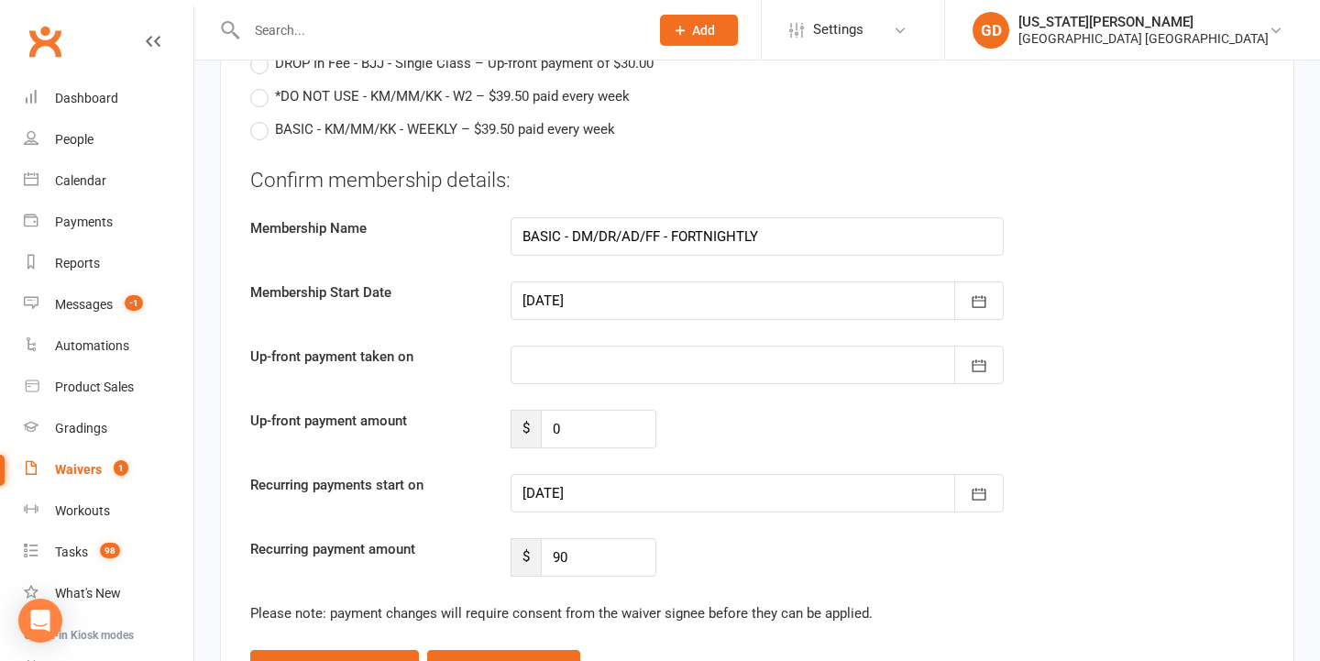
drag, startPoint x: 694, startPoint y: 290, endPoint x: 676, endPoint y: 324, distance: 38.9
click at [694, 290] on div at bounding box center [756, 300] width 493 height 38
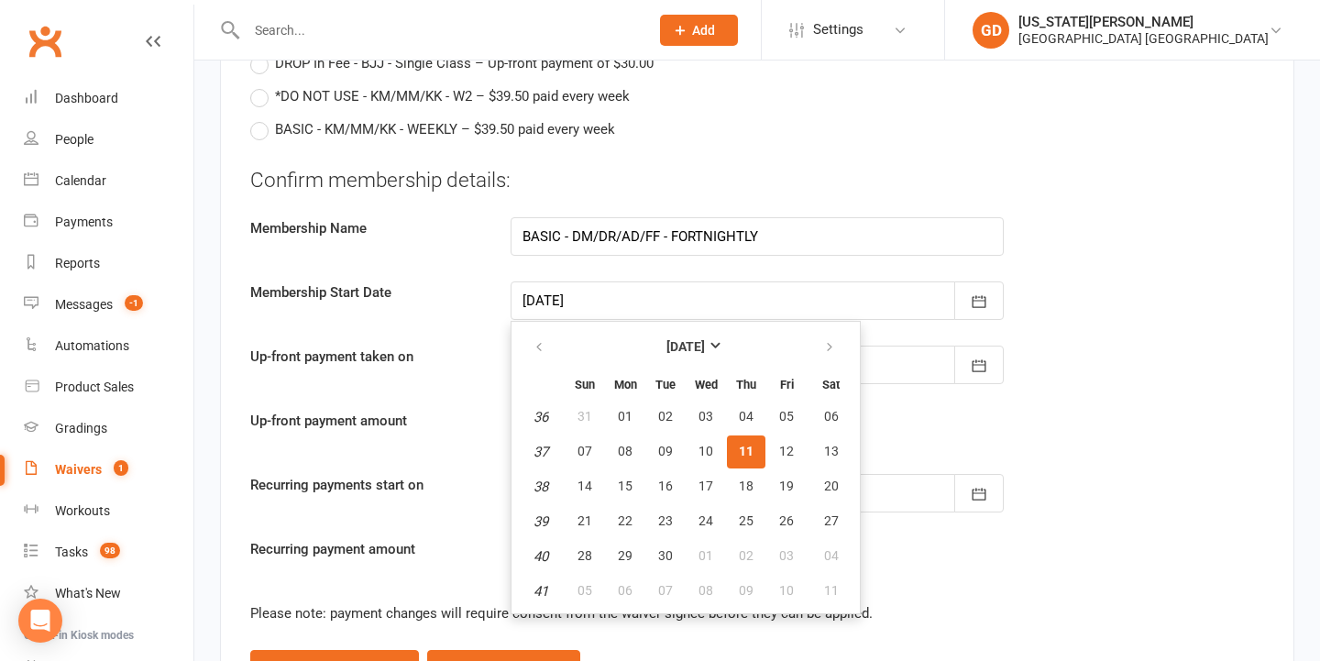
click at [512, 1] on div at bounding box center [428, 30] width 416 height 60
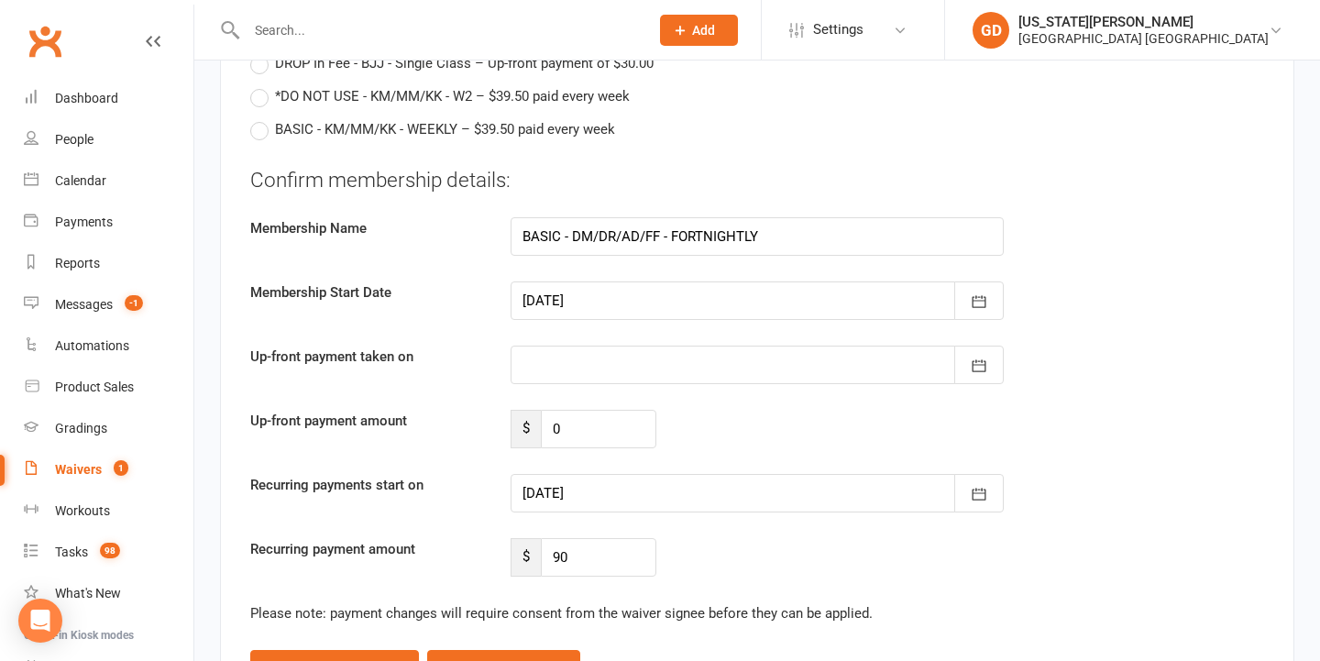
click at [606, 281] on div at bounding box center [756, 300] width 493 height 38
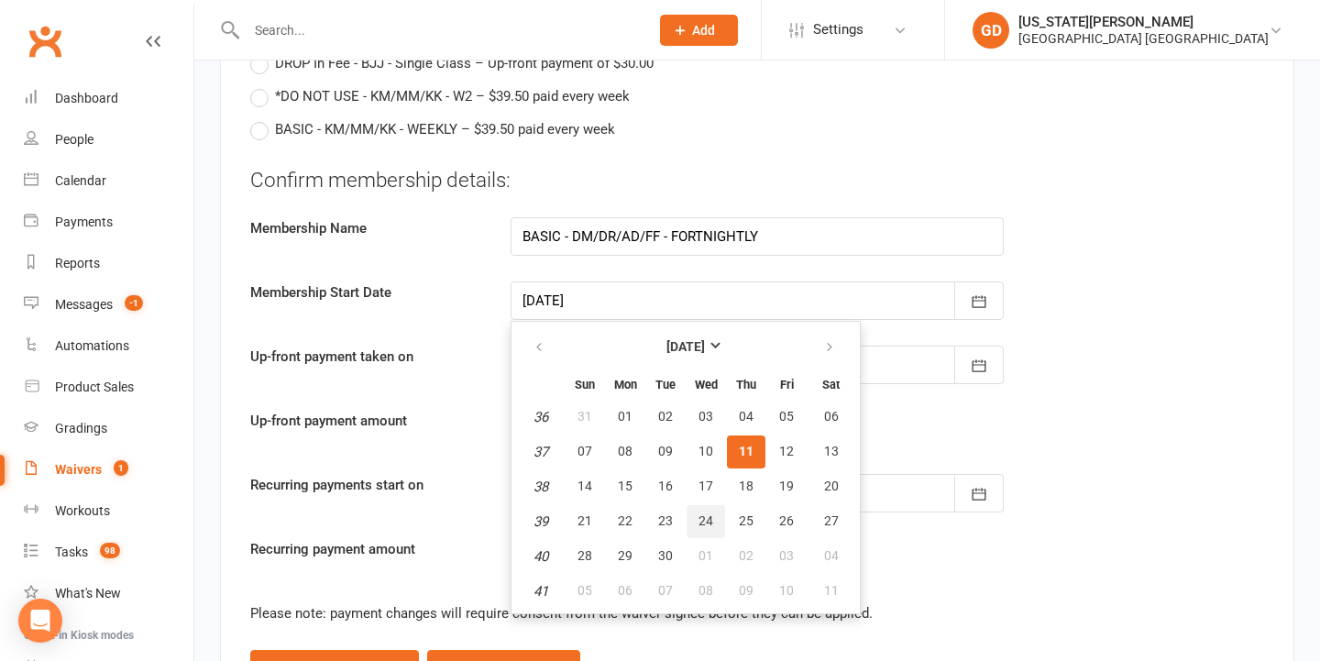
click at [708, 513] on span "24" at bounding box center [705, 520] width 15 height 15
type input "24 Sep 2025"
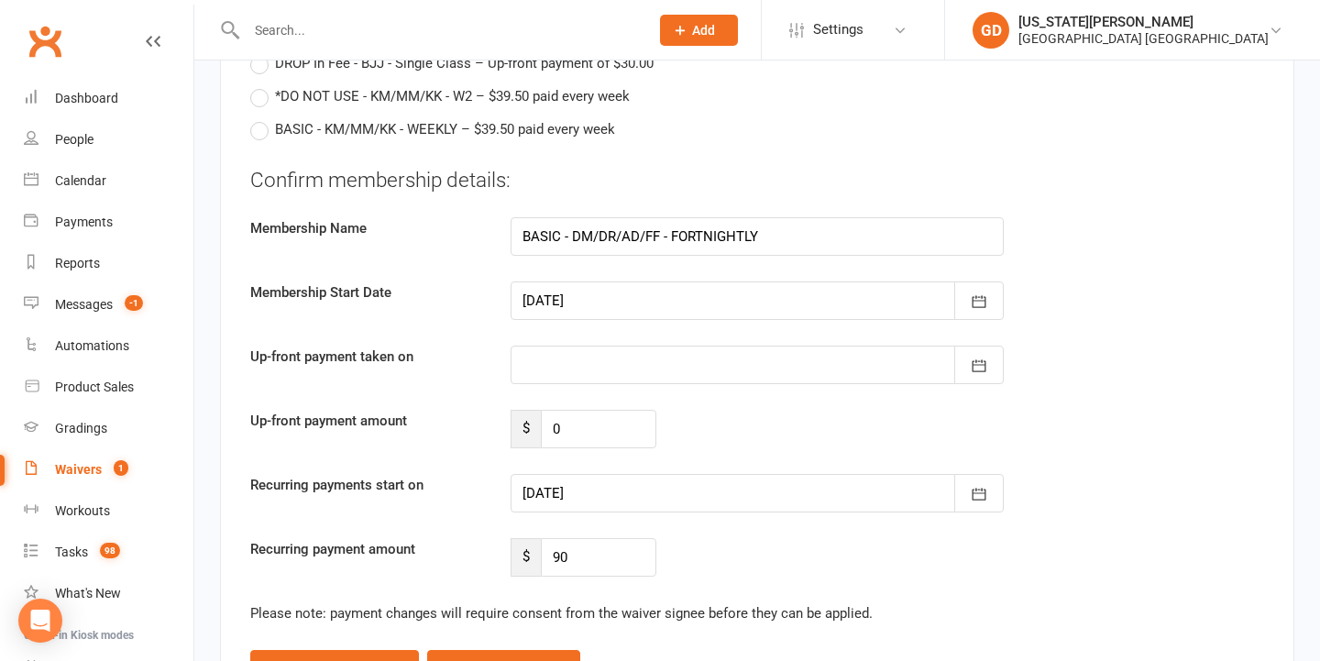
click at [640, 477] on div at bounding box center [756, 493] width 493 height 38
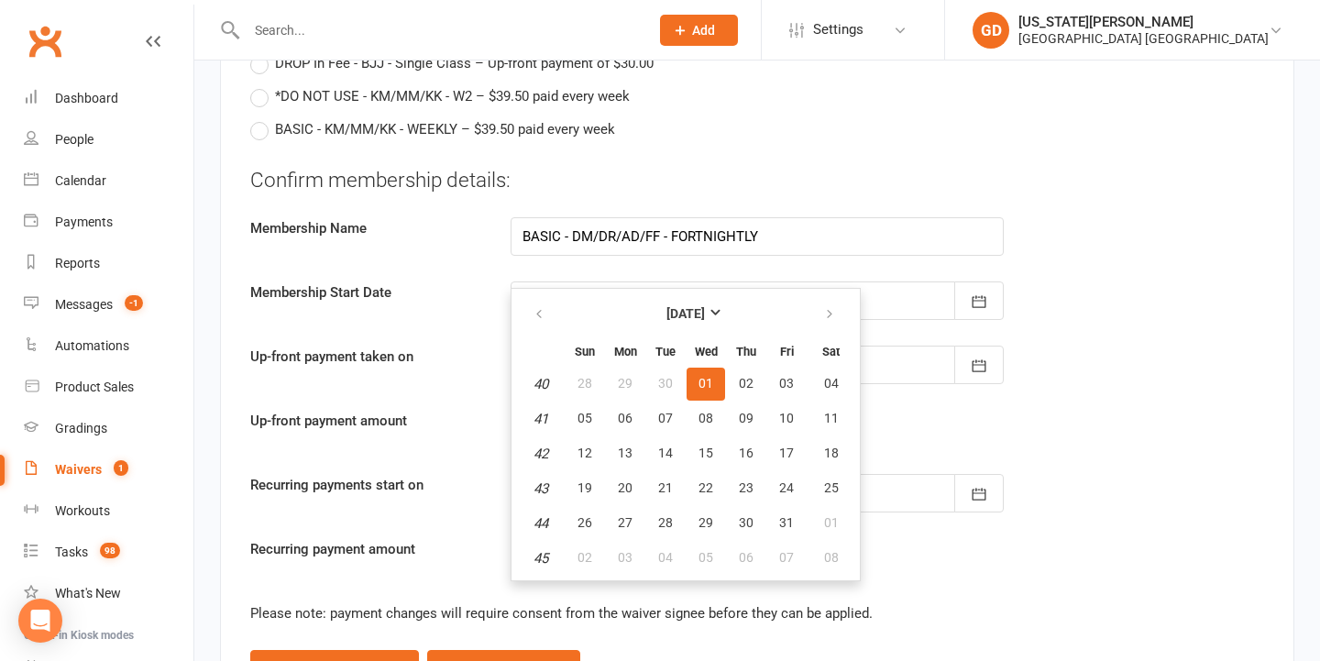
click at [492, 353] on div "Up-front payment taken on September 2025 Sun Mon Tue Wed Thu Fri Sat 36 31 01 0…" at bounding box center [756, 365] width 1041 height 38
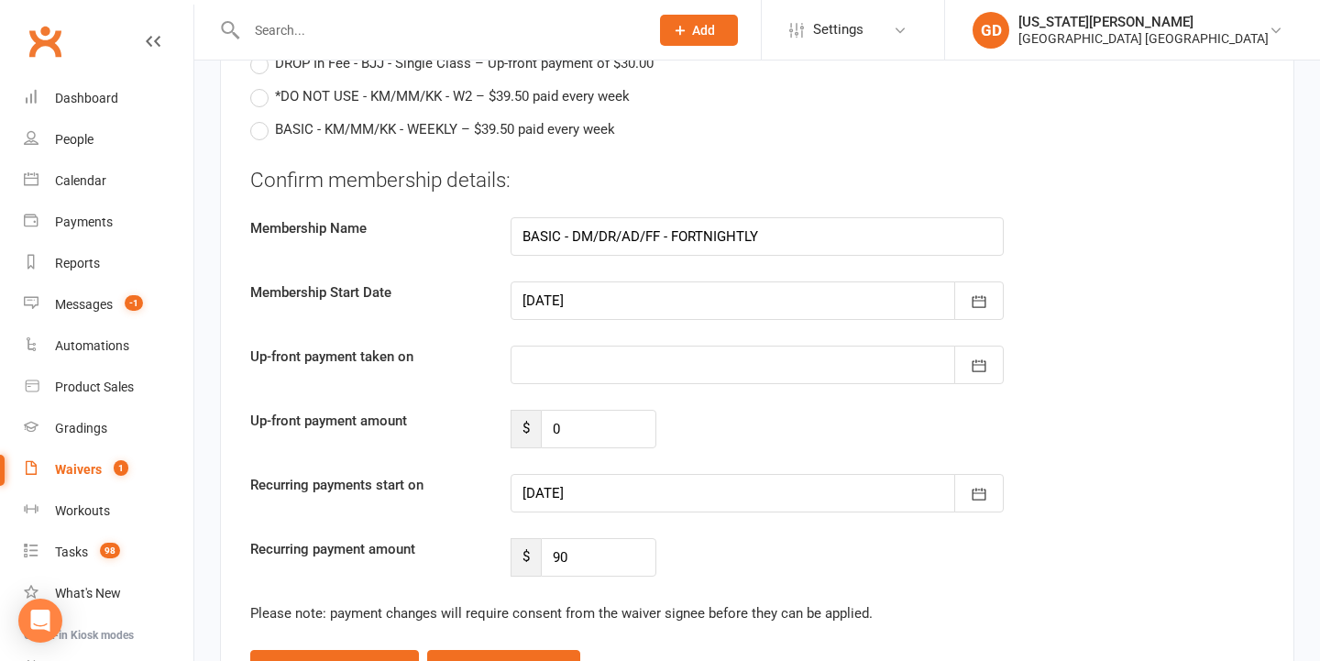
click at [726, 410] on div "Up-front payment amount $ 0" at bounding box center [756, 429] width 1041 height 38
click at [637, 474] on div at bounding box center [756, 493] width 493 height 38
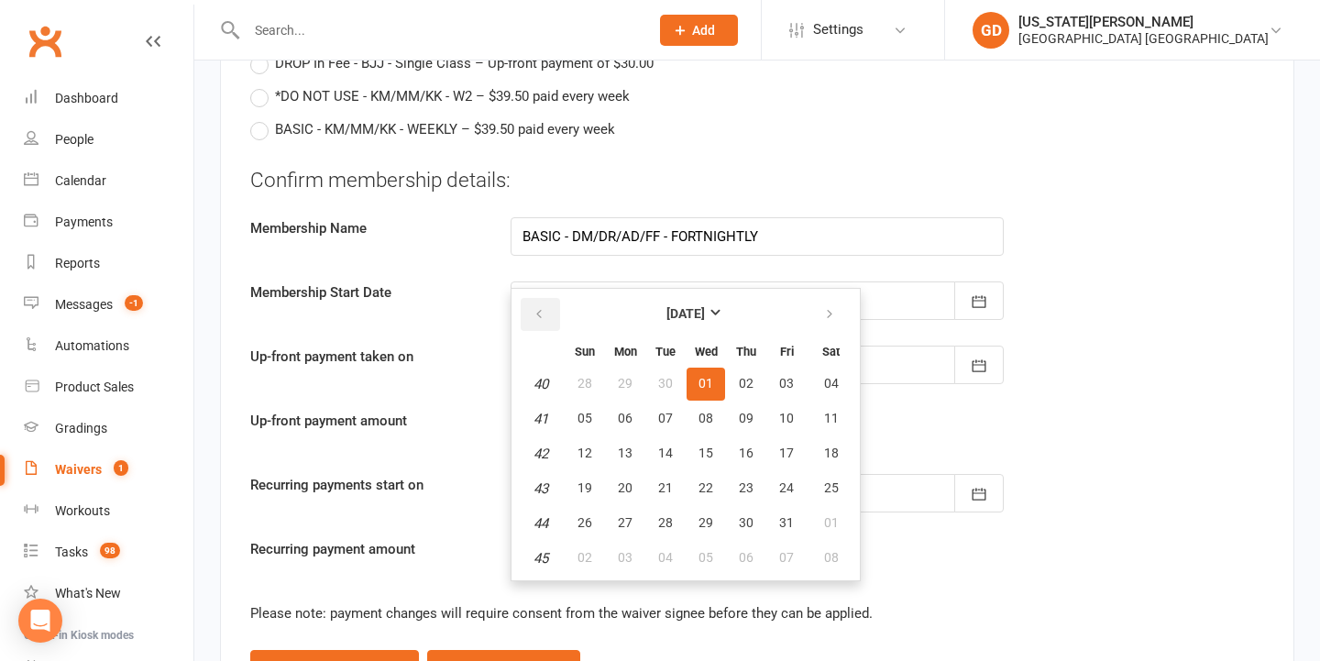
click at [530, 299] on button "button" at bounding box center [540, 314] width 39 height 33
click at [703, 487] on button "24" at bounding box center [705, 488] width 38 height 33
type input "24 Sep 2025"
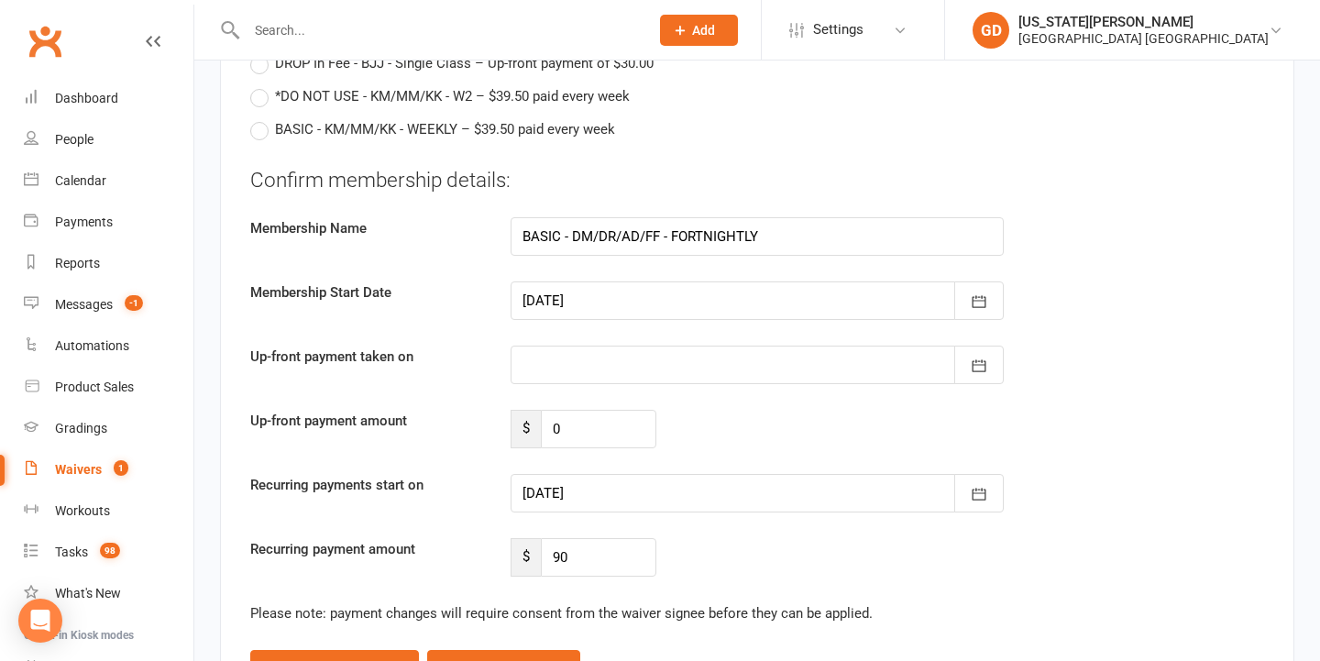
click at [619, 281] on div at bounding box center [756, 300] width 493 height 38
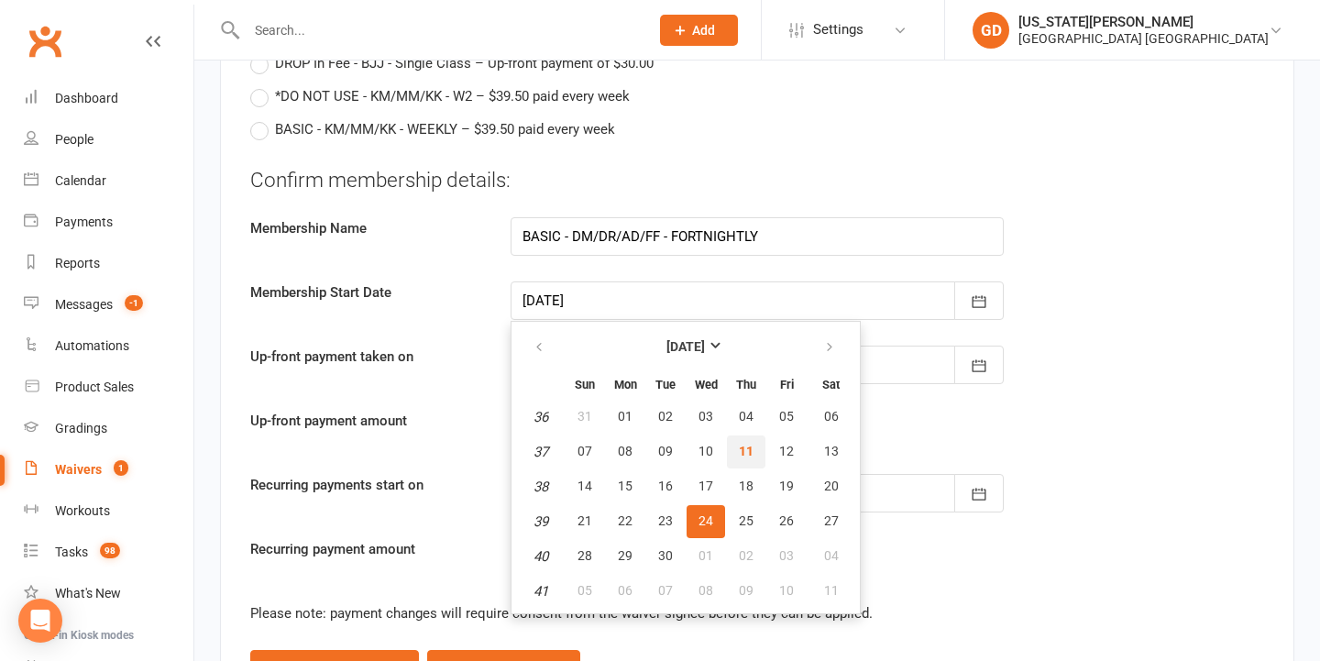
click at [748, 444] on span "11" at bounding box center [746, 451] width 15 height 15
type input "11 Sep 2025"
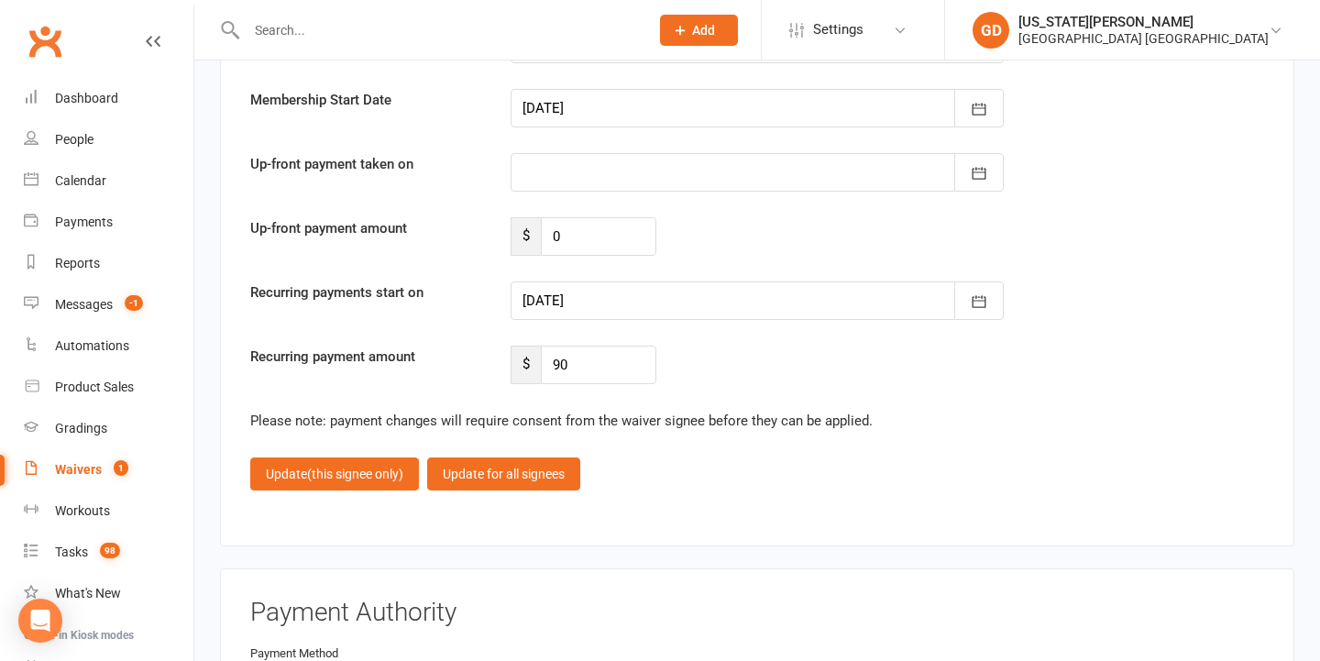
scroll to position [4643, 0]
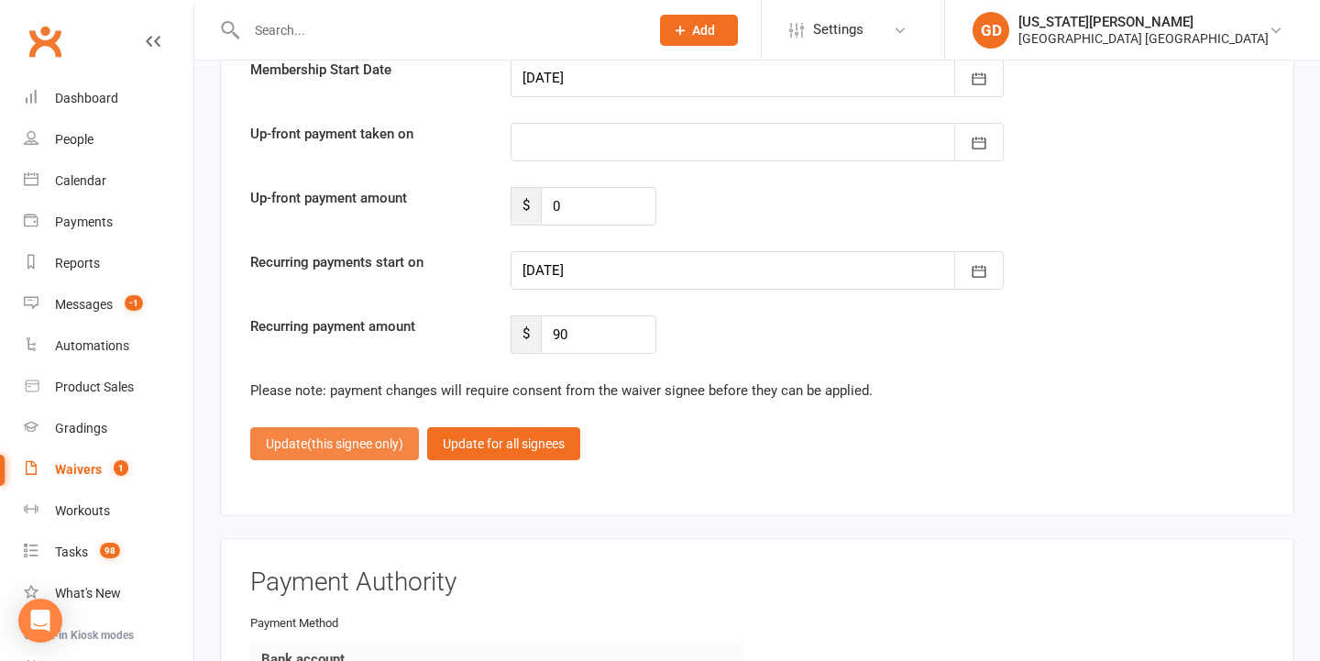
click at [381, 436] on span "(this signee only)" at bounding box center [355, 443] width 96 height 15
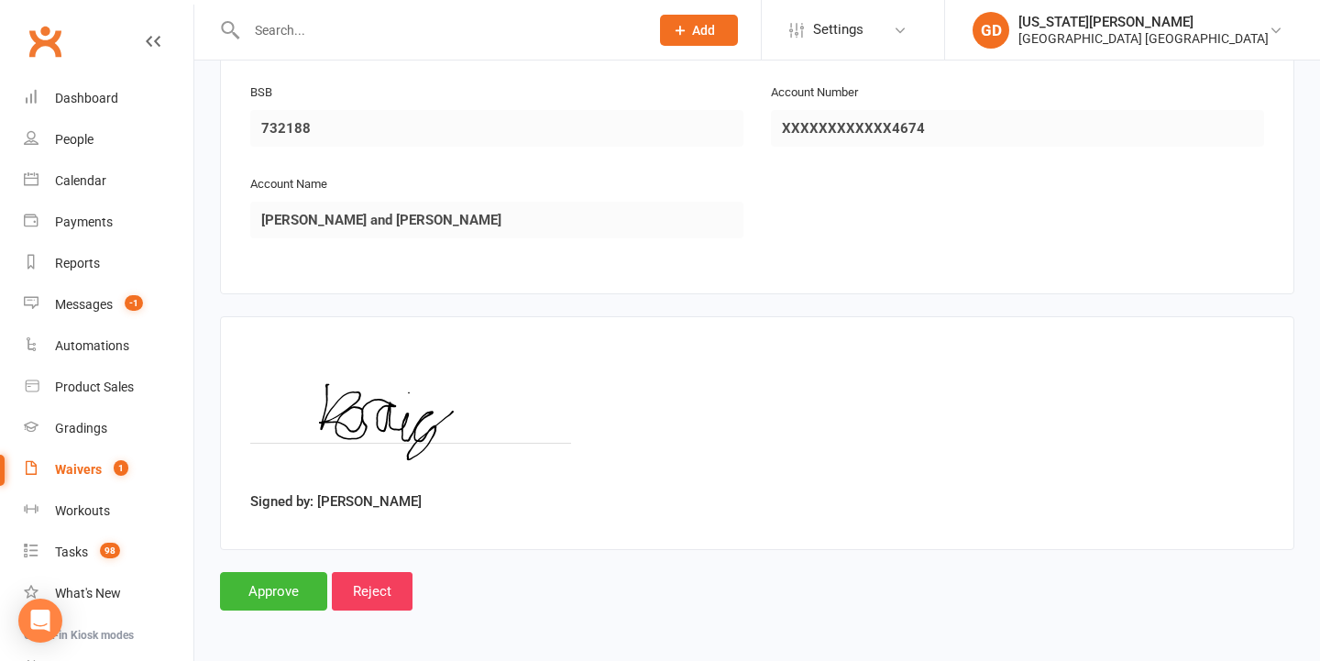
scroll to position [2866, 0]
click at [256, 573] on input "Approve" at bounding box center [273, 592] width 107 height 38
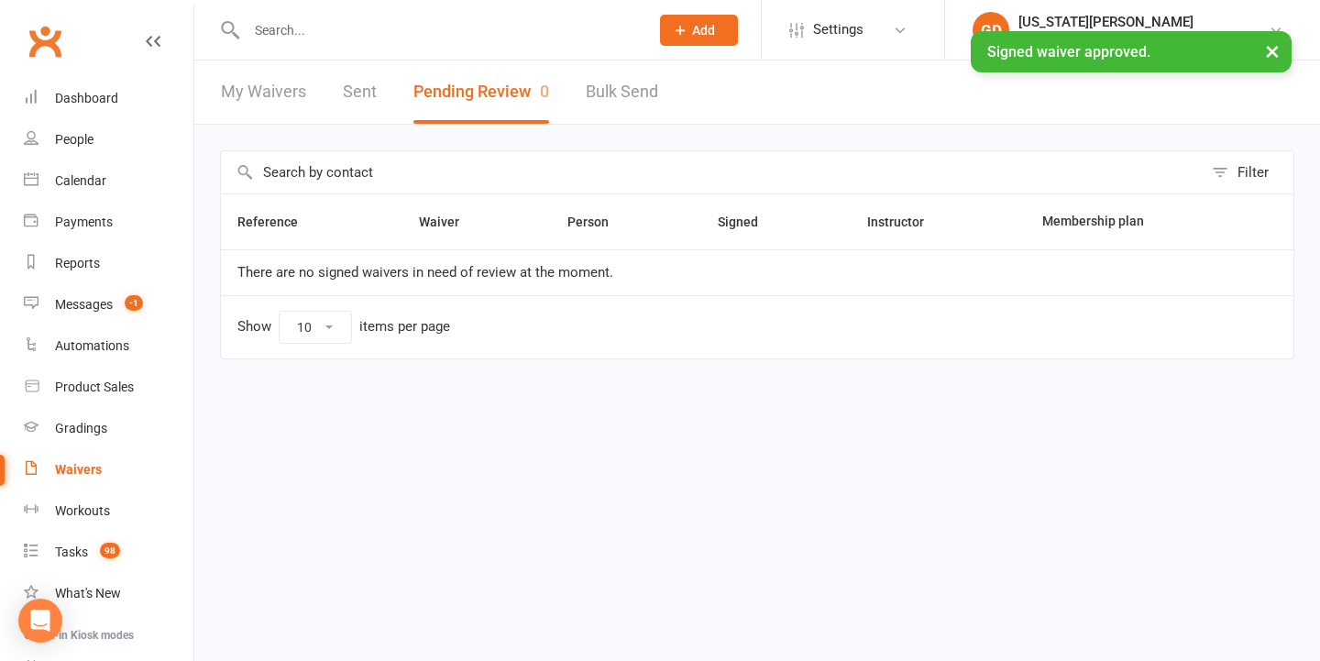
click at [424, 13] on div at bounding box center [428, 30] width 416 height 60
click at [424, 15] on div at bounding box center [428, 30] width 416 height 60
click at [426, 23] on input "text" at bounding box center [438, 30] width 395 height 26
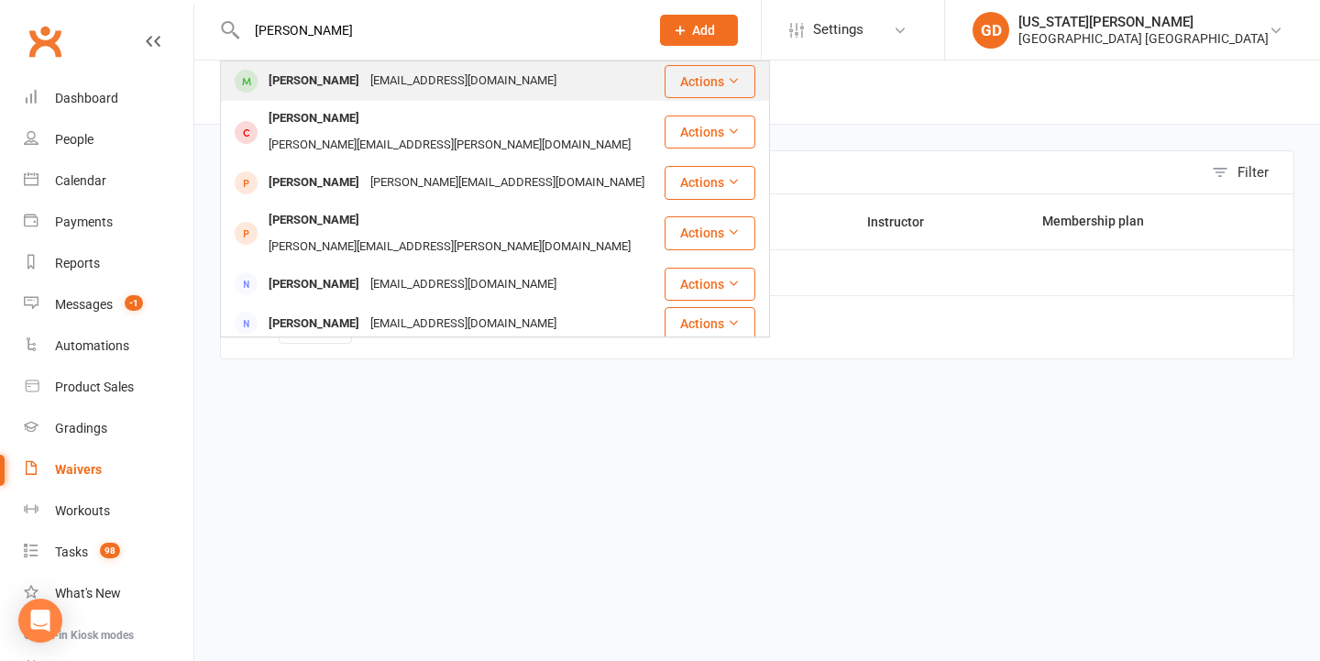
type input "Henry craig"
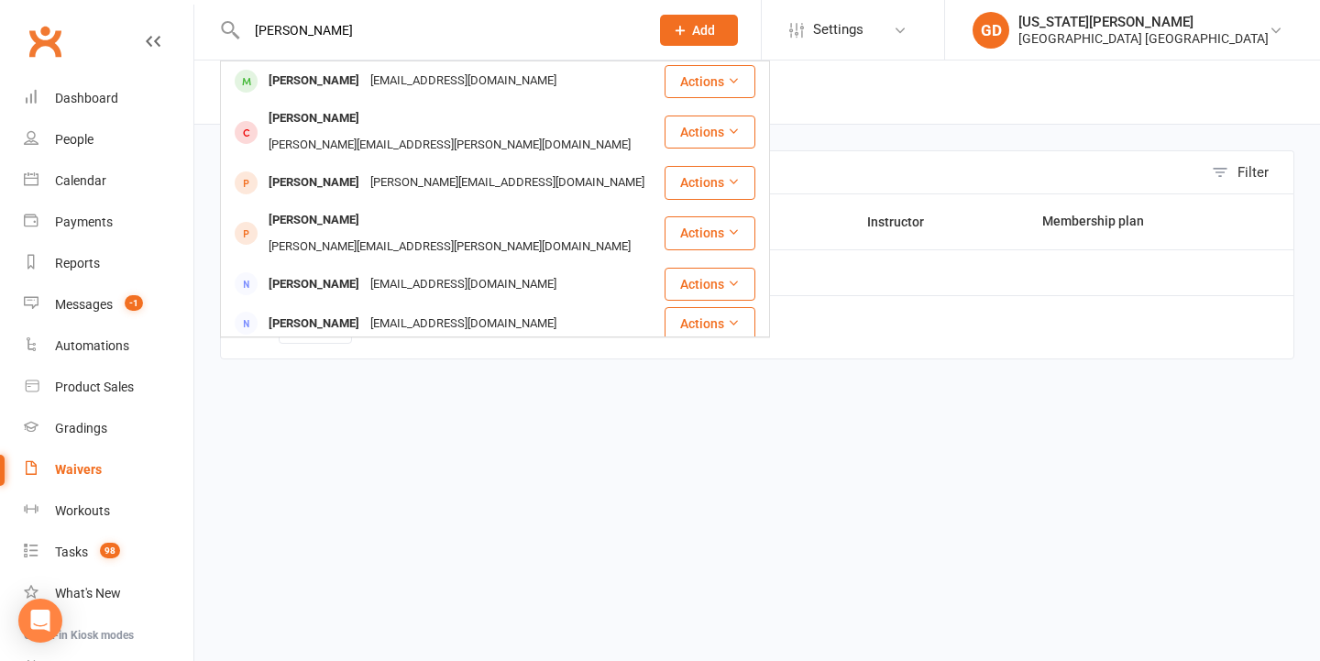
click at [404, 73] on div "kayla25@gmail.com" at bounding box center [463, 81] width 197 height 27
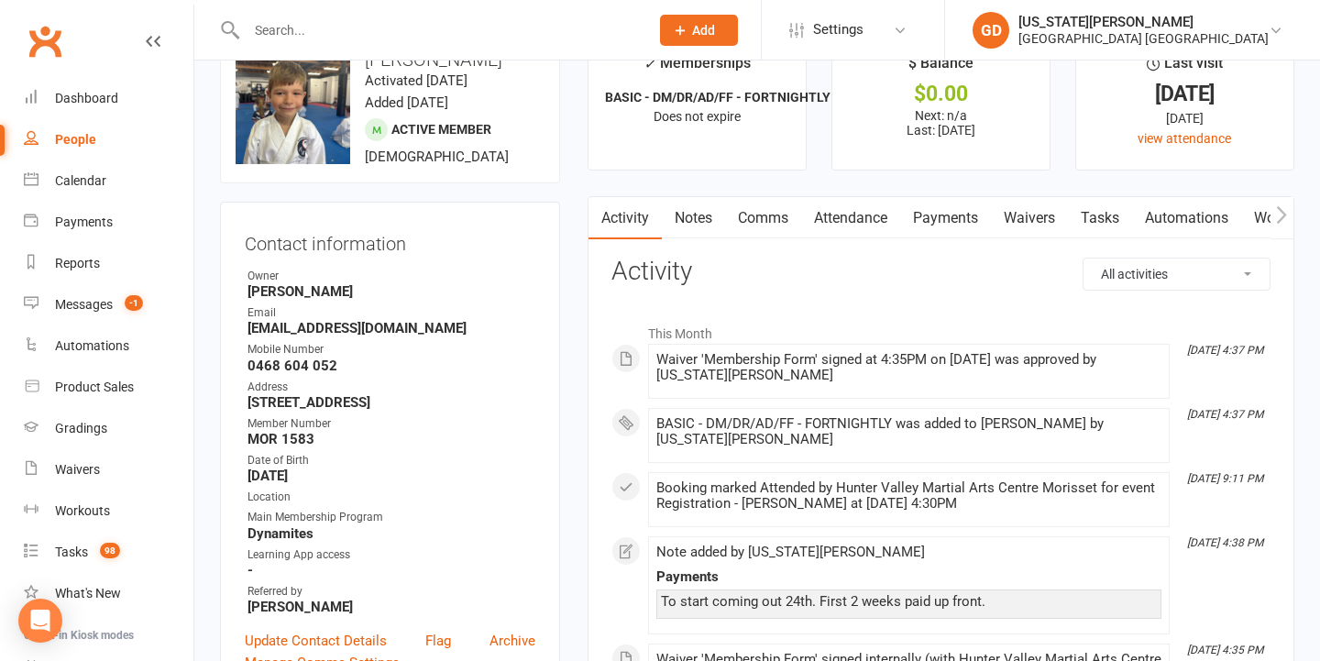
scroll to position [60, 0]
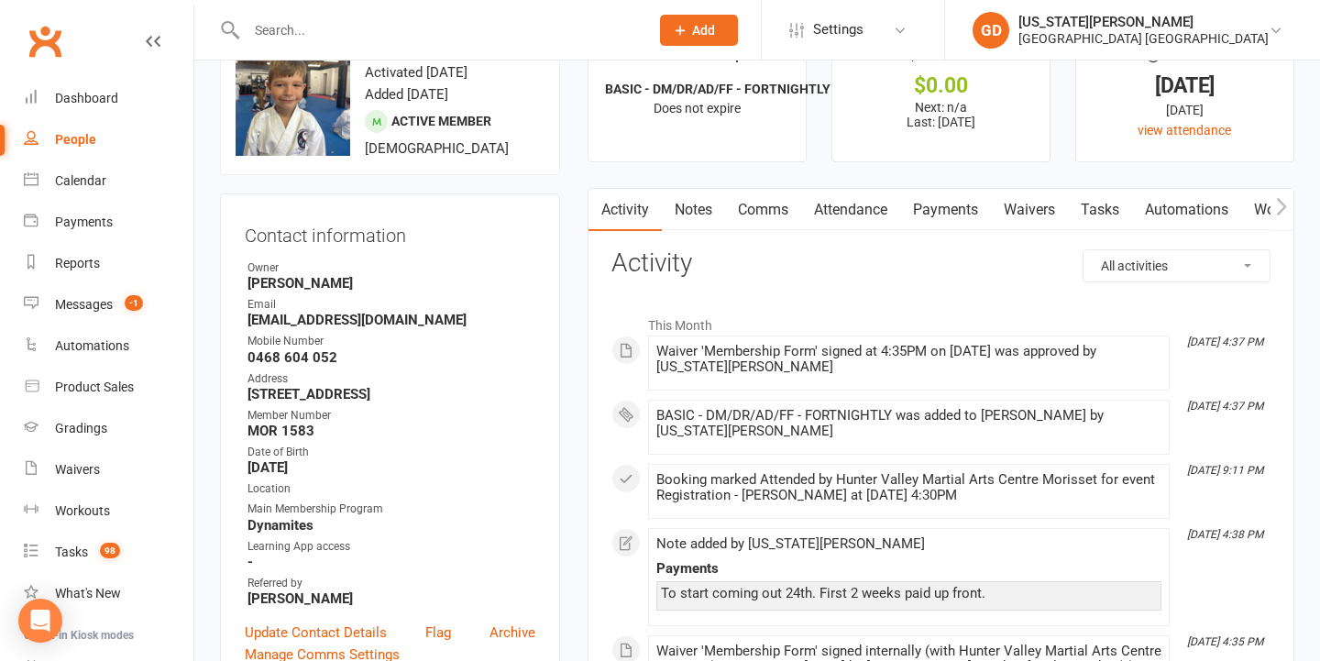
click at [967, 203] on link "Payments" at bounding box center [945, 210] width 91 height 42
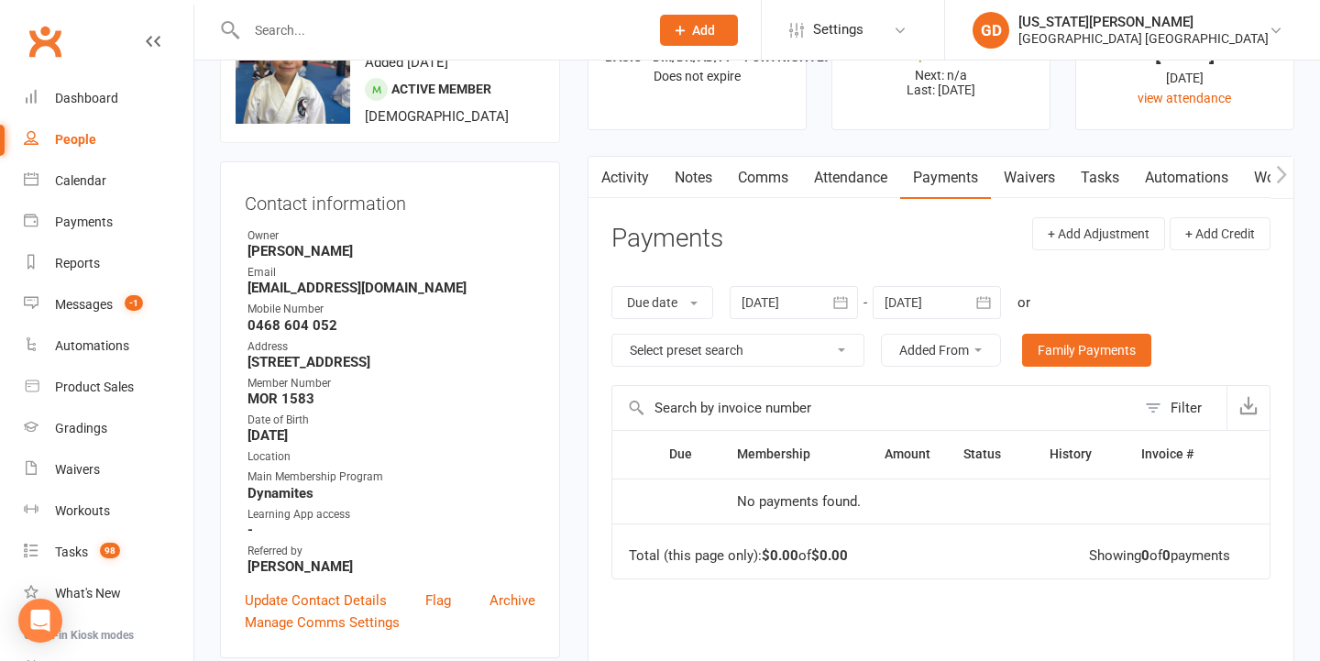
scroll to position [93, 0]
click at [924, 308] on div at bounding box center [937, 301] width 128 height 33
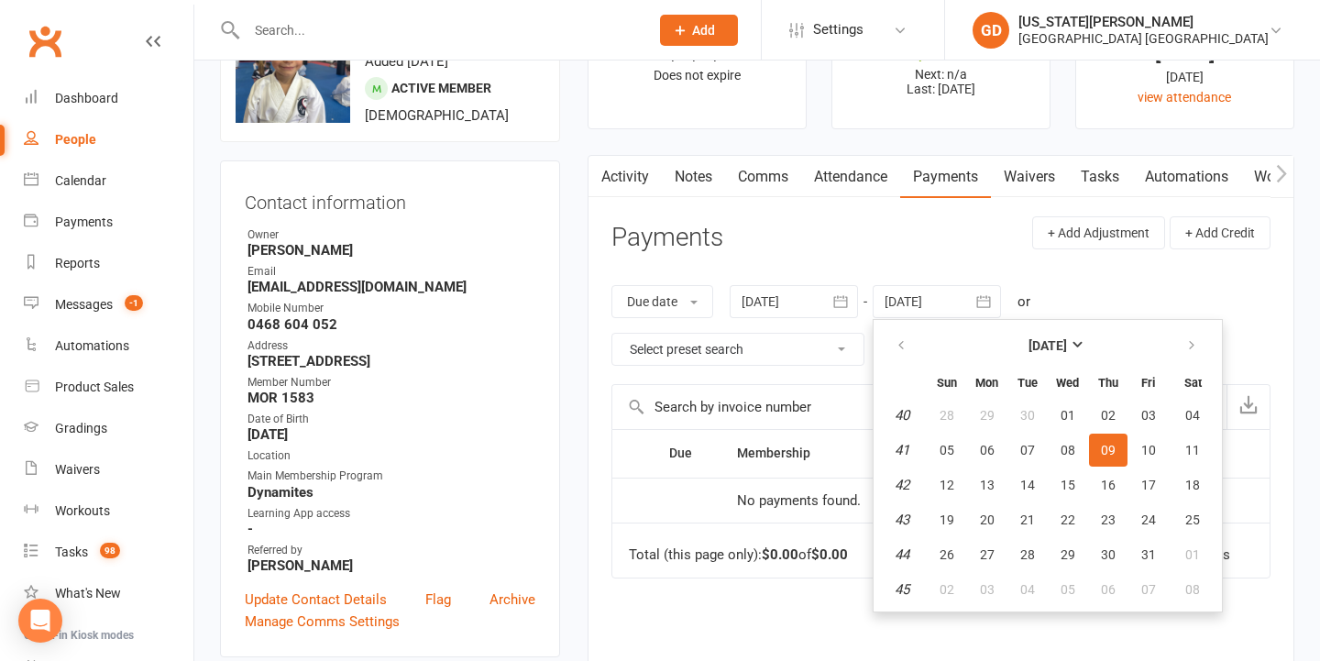
click at [912, 270] on div "Due date Due date Date paid Date failed Date settled 11 Aug 2025 August 2025 Su…" at bounding box center [940, 325] width 659 height 117
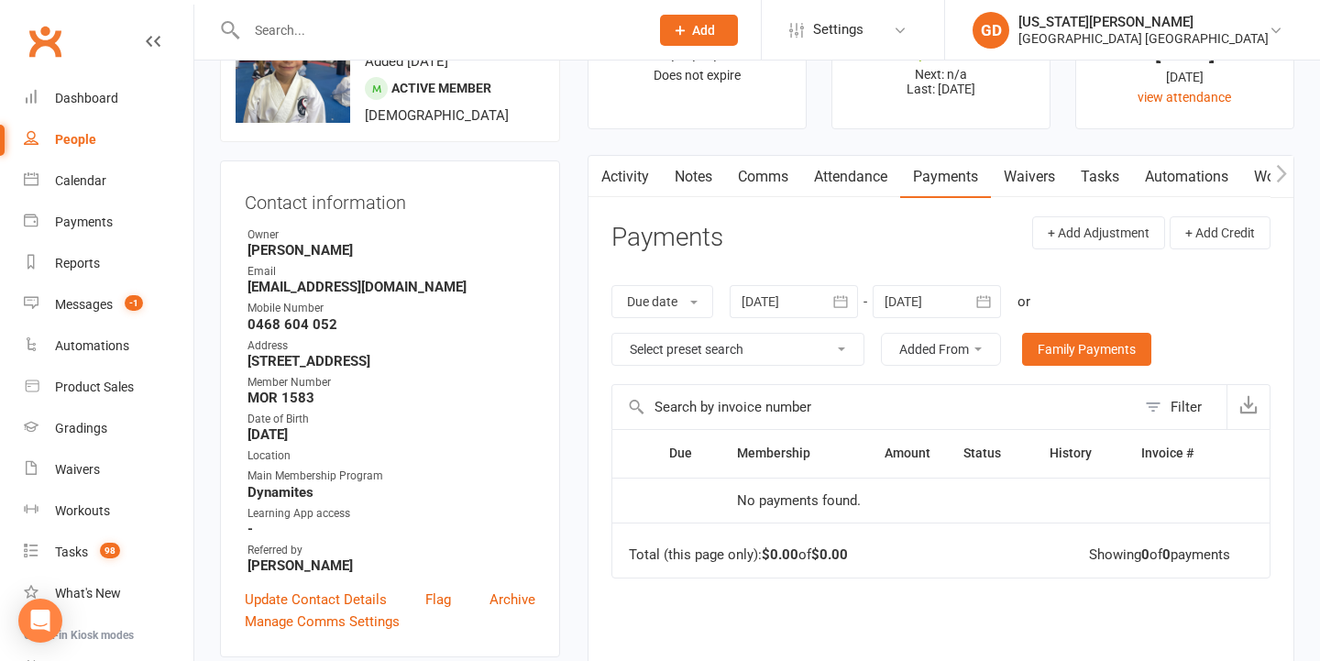
click at [645, 172] on link "Activity" at bounding box center [624, 177] width 73 height 42
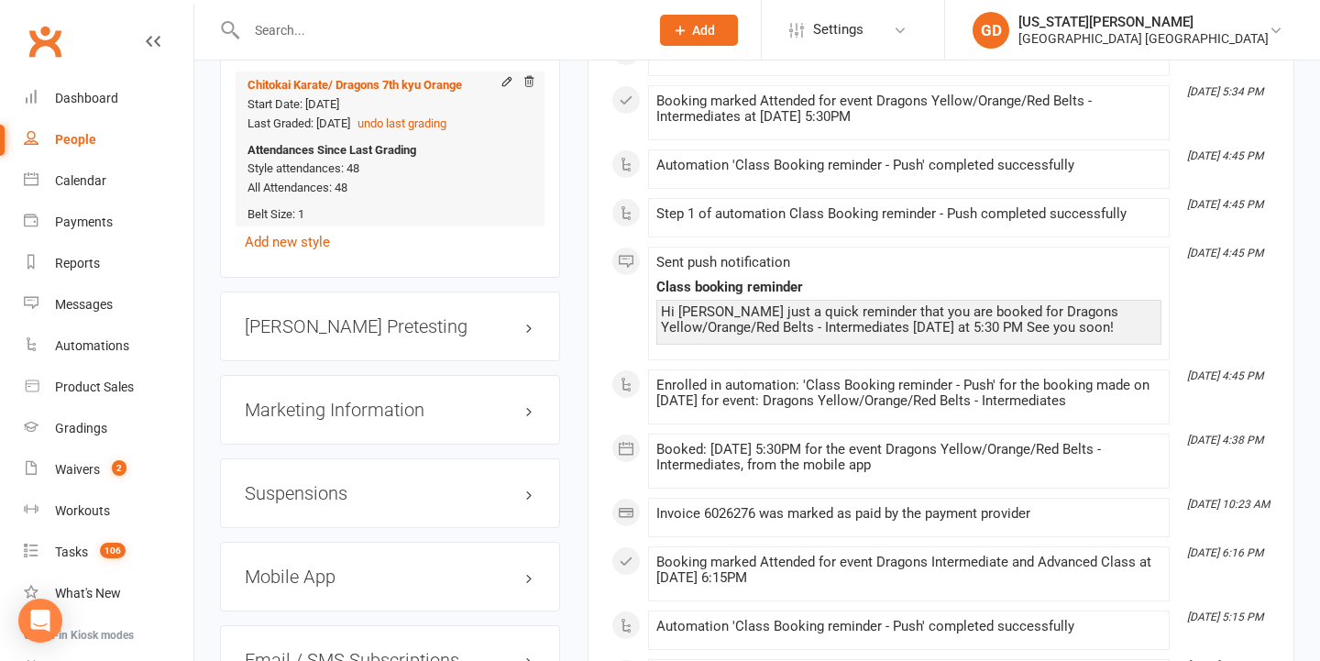
scroll to position [1603, 0]
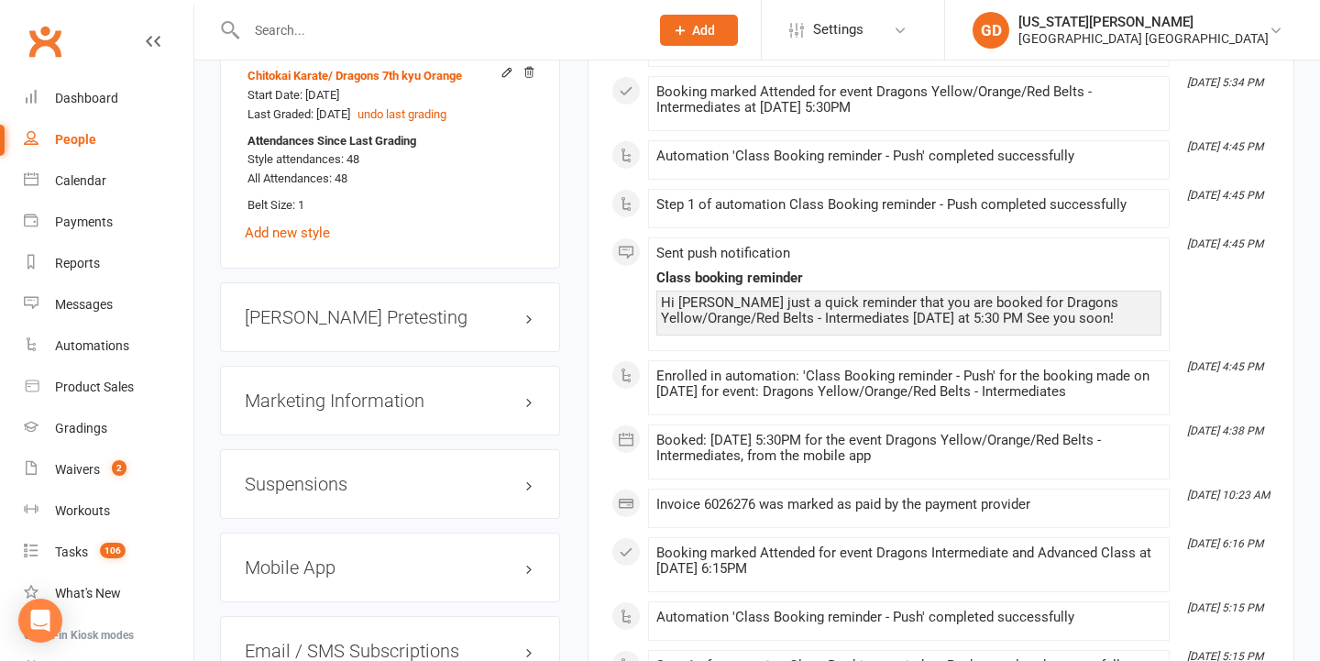
click at [354, 479] on h3 "Suspensions" at bounding box center [390, 484] width 291 height 20
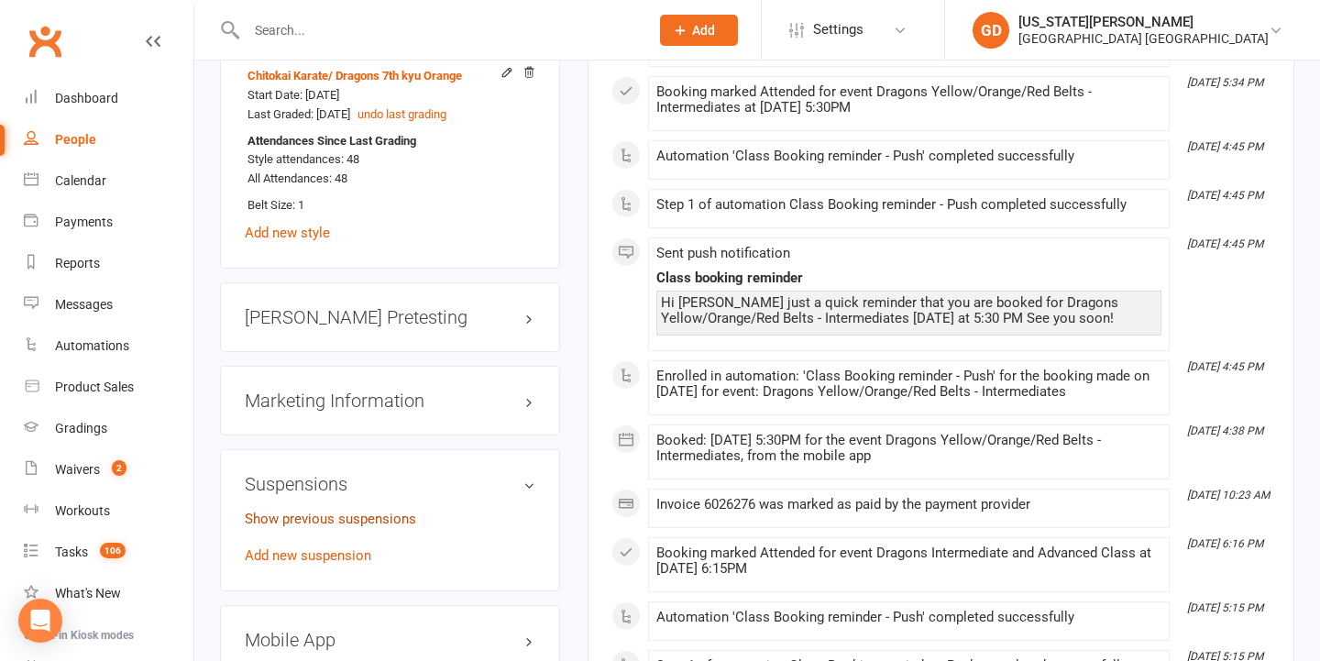
click at [321, 514] on link "Show previous suspensions" at bounding box center [330, 518] width 171 height 16
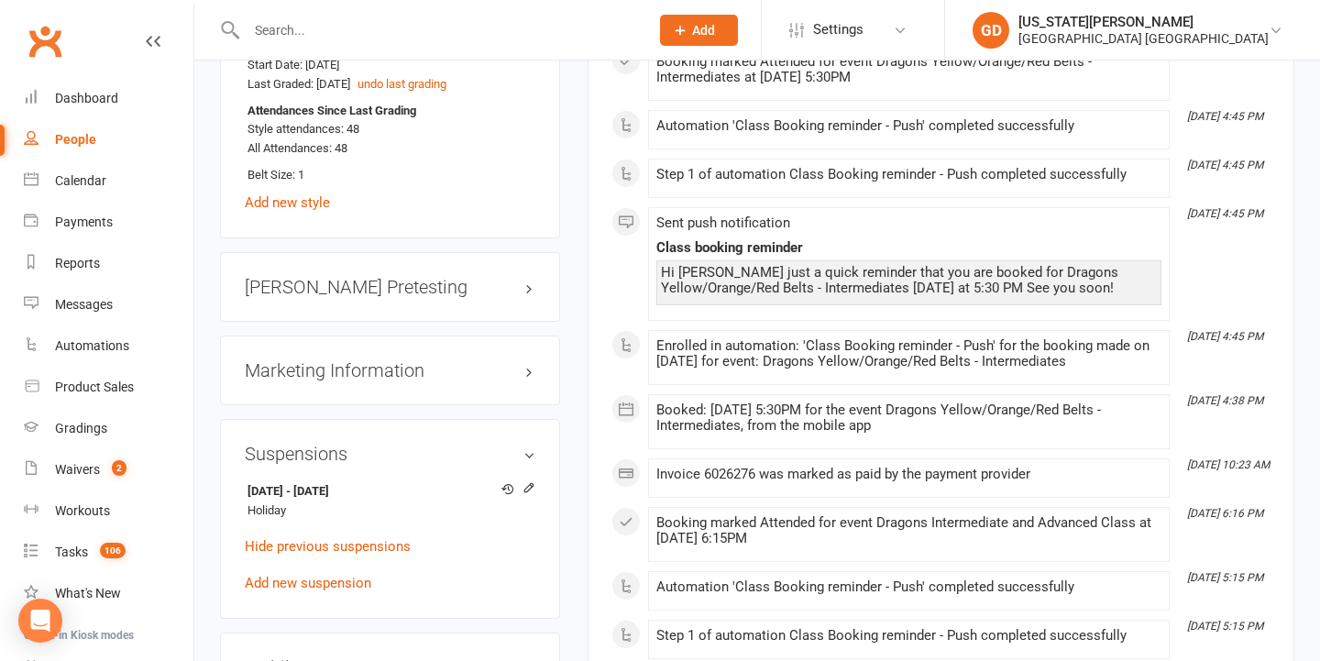
scroll to position [1640, 0]
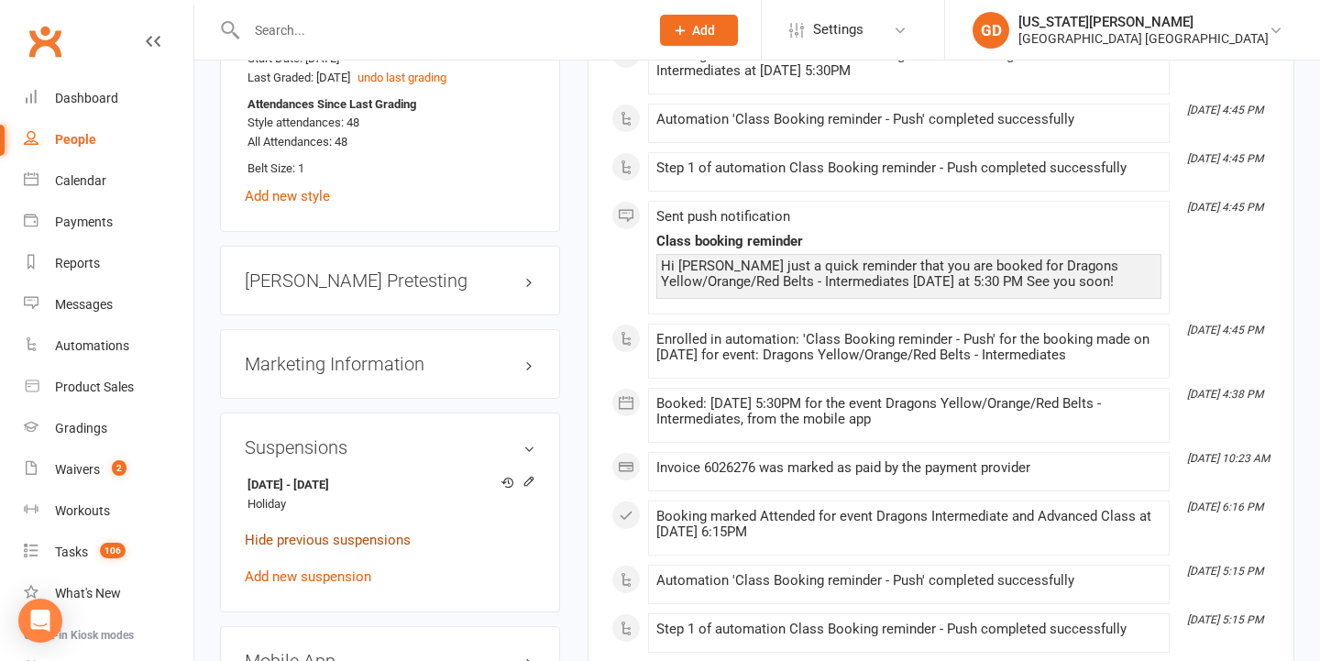
click at [346, 532] on link "Hide previous suspensions" at bounding box center [328, 540] width 166 height 16
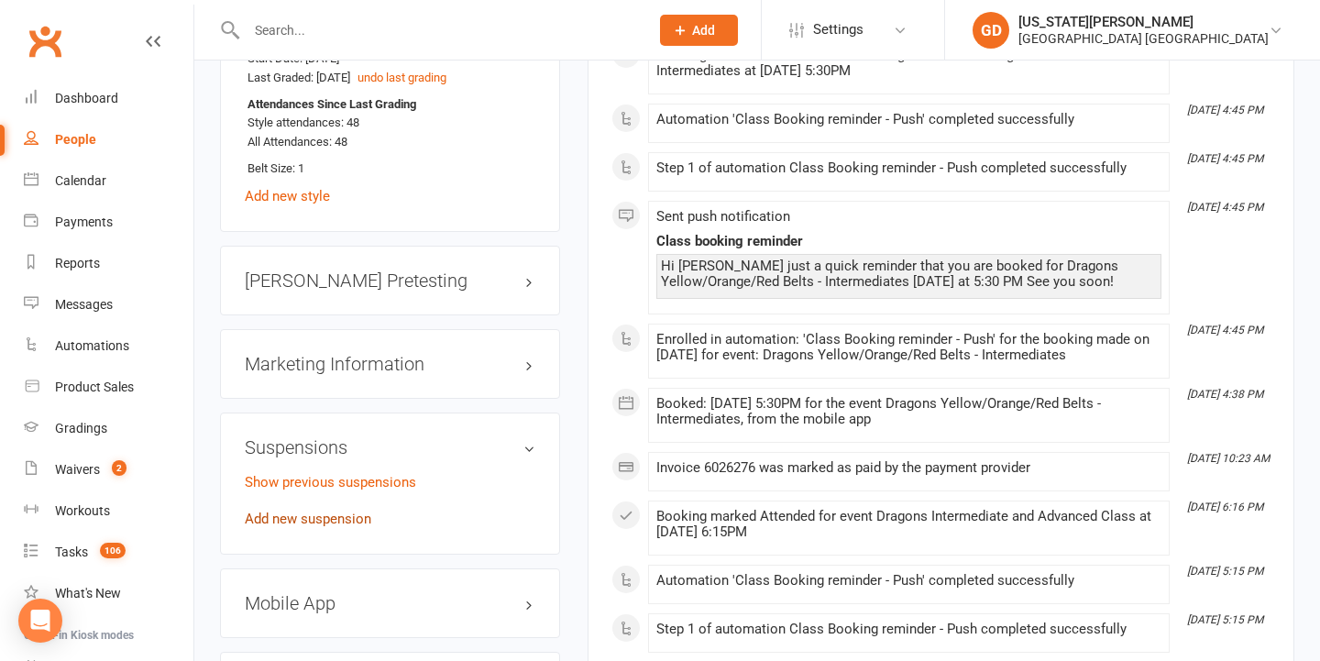
click at [314, 516] on link "Add new suspension" at bounding box center [308, 518] width 126 height 16
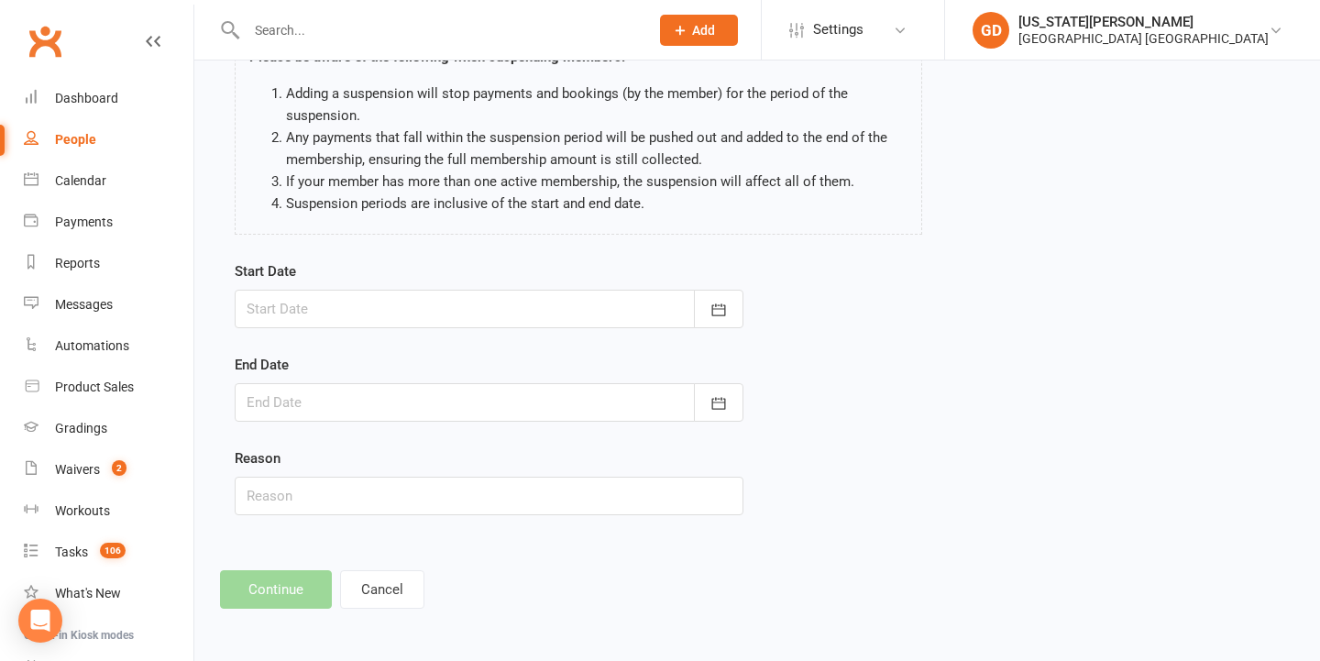
scroll to position [159, 0]
click at [423, 295] on div at bounding box center [489, 309] width 509 height 38
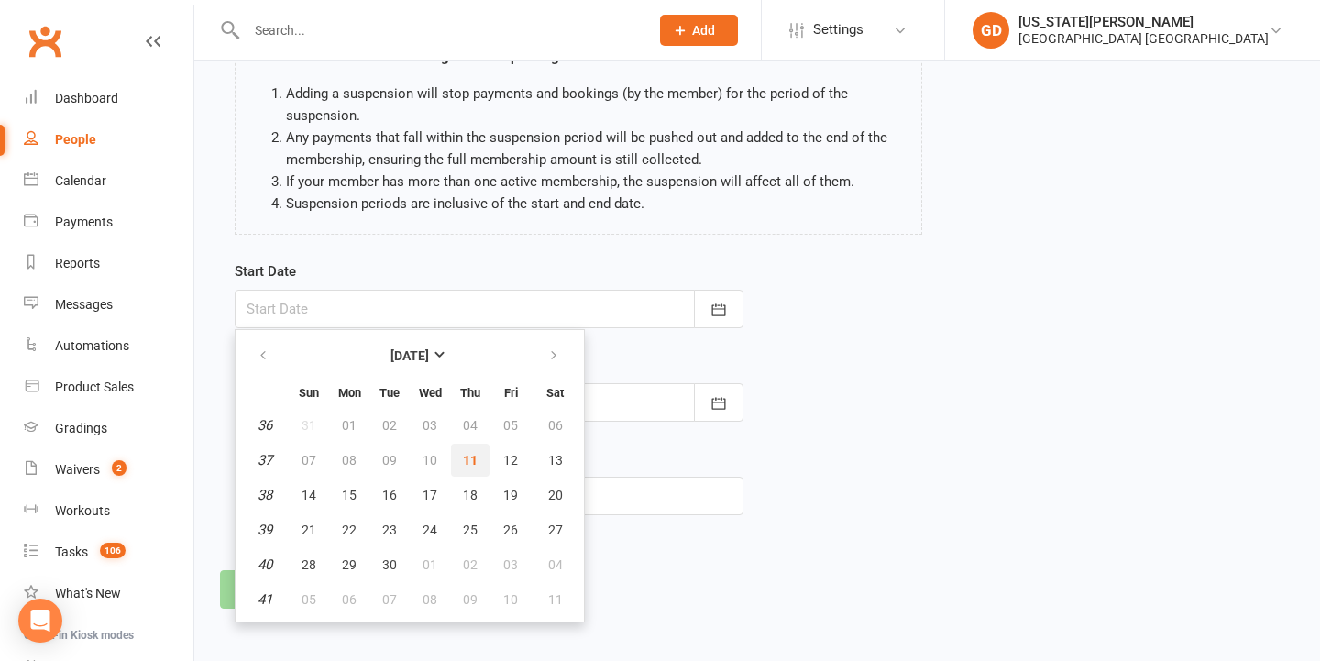
click at [466, 453] on span "11" at bounding box center [470, 460] width 15 height 15
type input "11 Sep 2025"
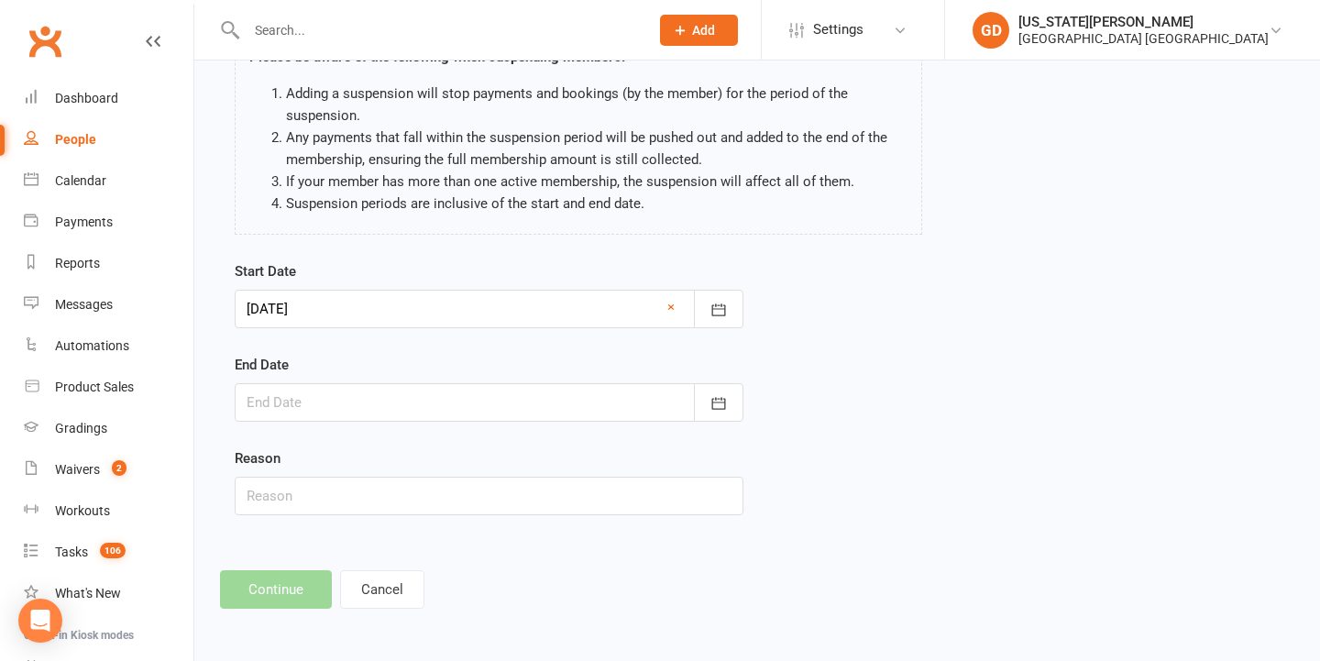
click at [456, 359] on div "End Date September 2025 Sun Mon Tue Wed Thu Fri Sat 36 31 01 02 03 04 05 06 37 …" at bounding box center [489, 388] width 509 height 68
click at [456, 388] on div at bounding box center [489, 402] width 509 height 38
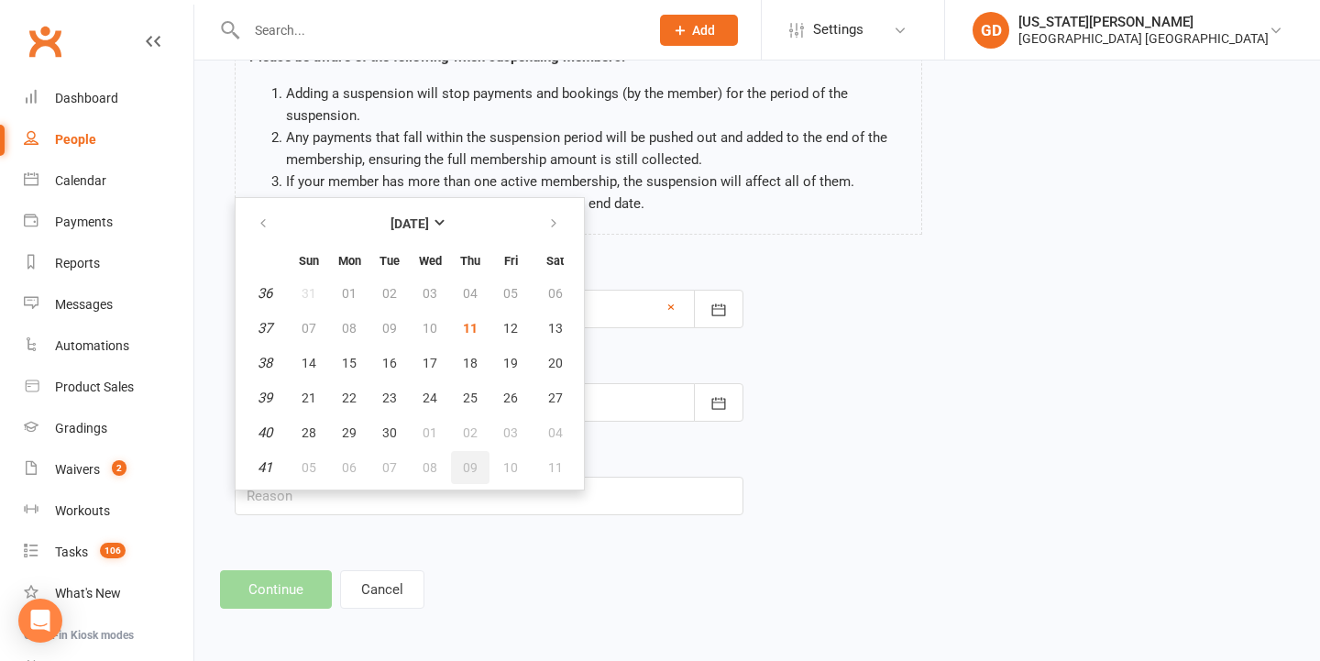
click at [470, 460] on span "09" at bounding box center [470, 467] width 15 height 15
type input "09 Oct 2025"
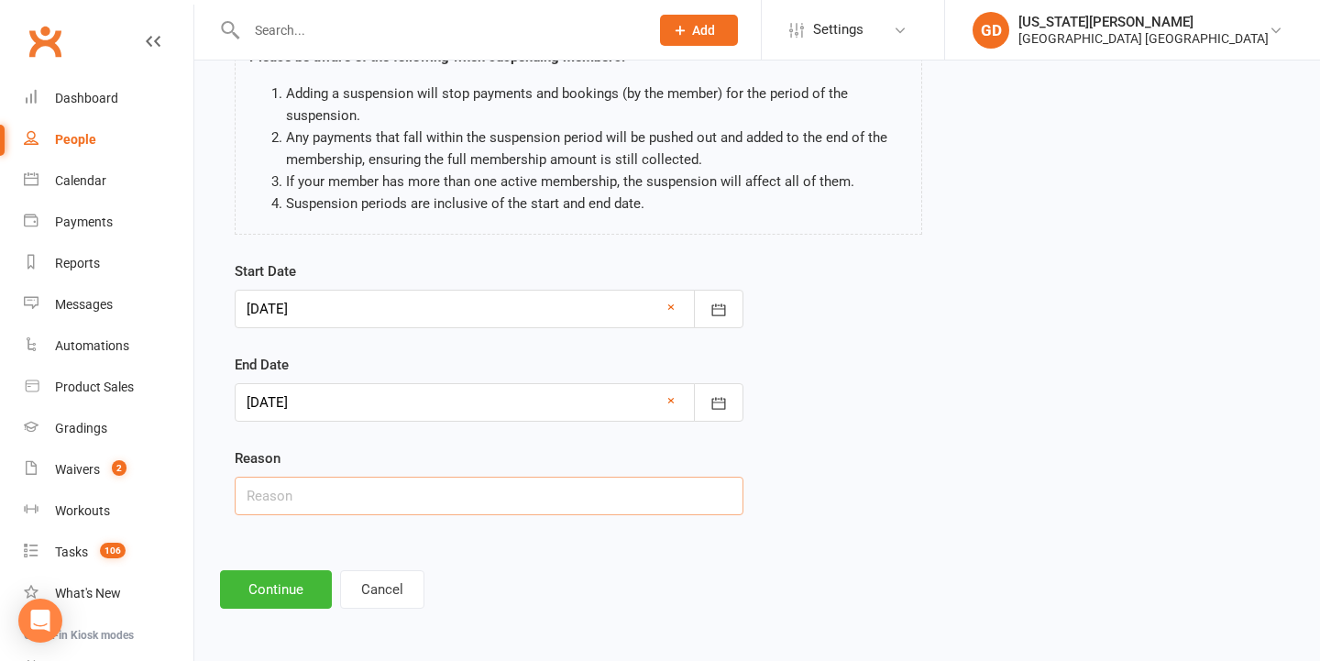
click at [423, 477] on input "text" at bounding box center [489, 496] width 509 height 38
type input "school assessments, away on holiday"
click at [283, 570] on button "Continue" at bounding box center [276, 589] width 112 height 38
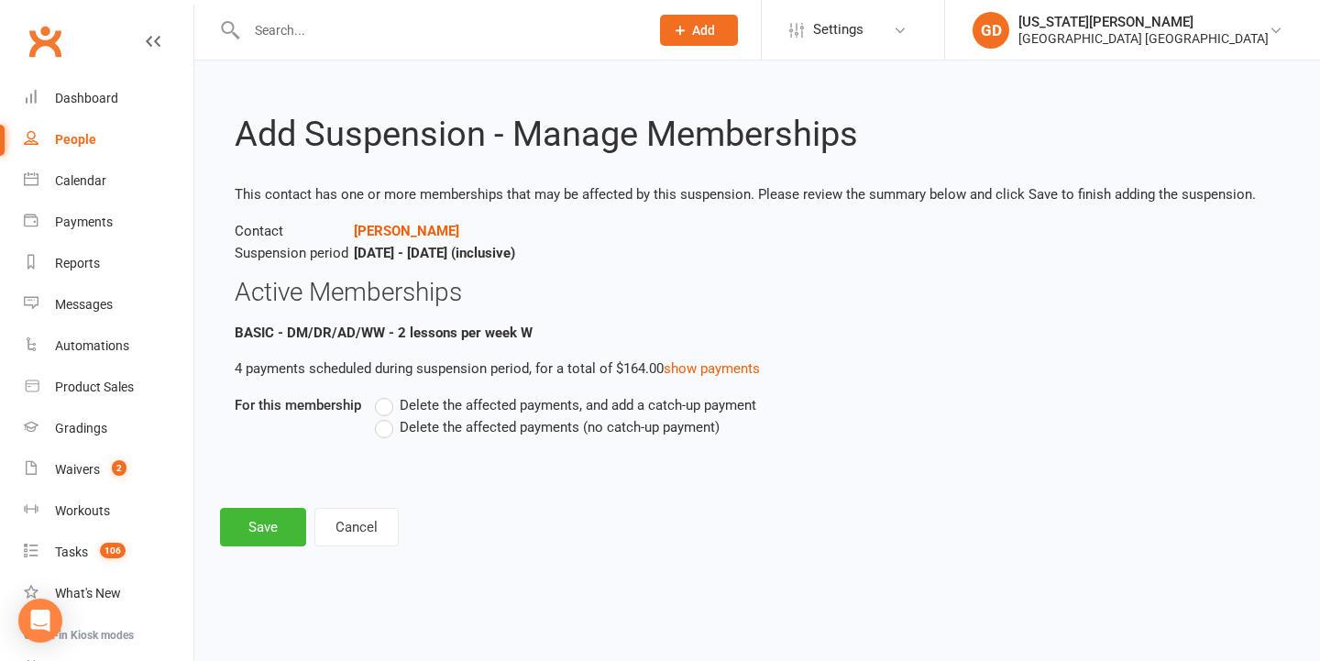
scroll to position [0, 0]
click at [405, 426] on span "Delete the affected payments (no catch-up payment)" at bounding box center [560, 425] width 320 height 19
click at [387, 416] on input "Delete the affected payments (no catch-up payment)" at bounding box center [381, 416] width 12 height 0
click at [270, 527] on button "Save" at bounding box center [263, 527] width 86 height 38
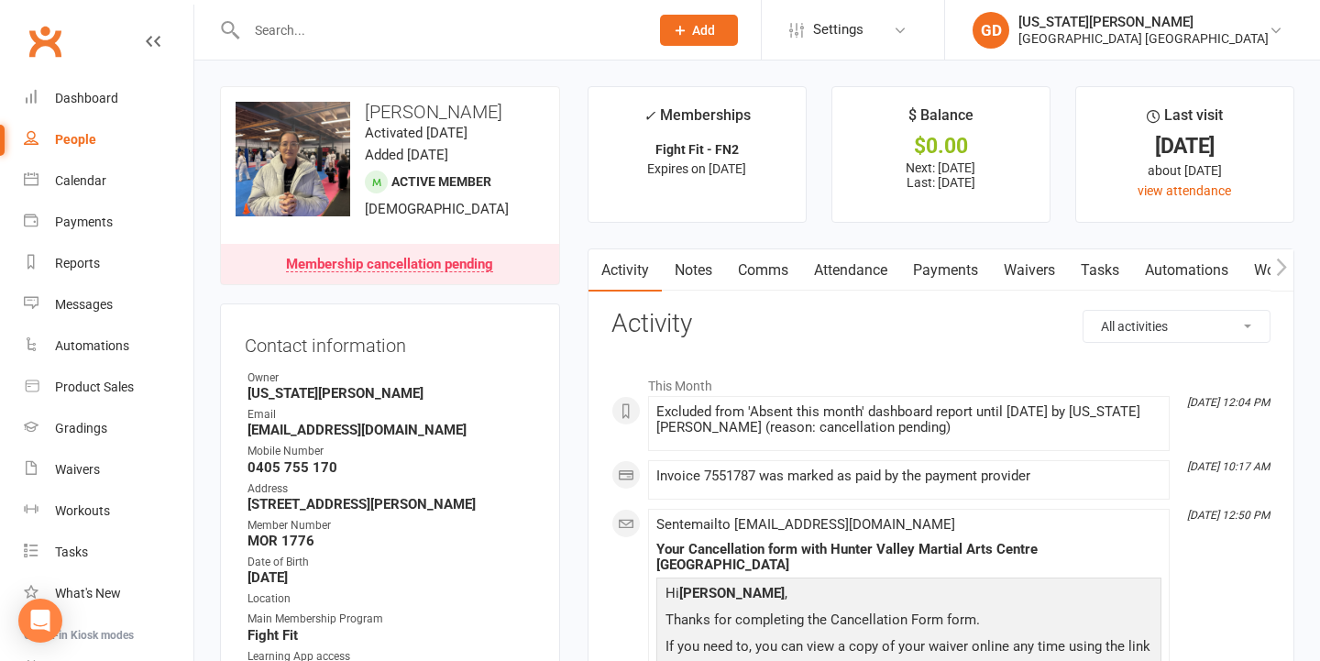
click at [1047, 266] on link "Waivers" at bounding box center [1029, 270] width 77 height 42
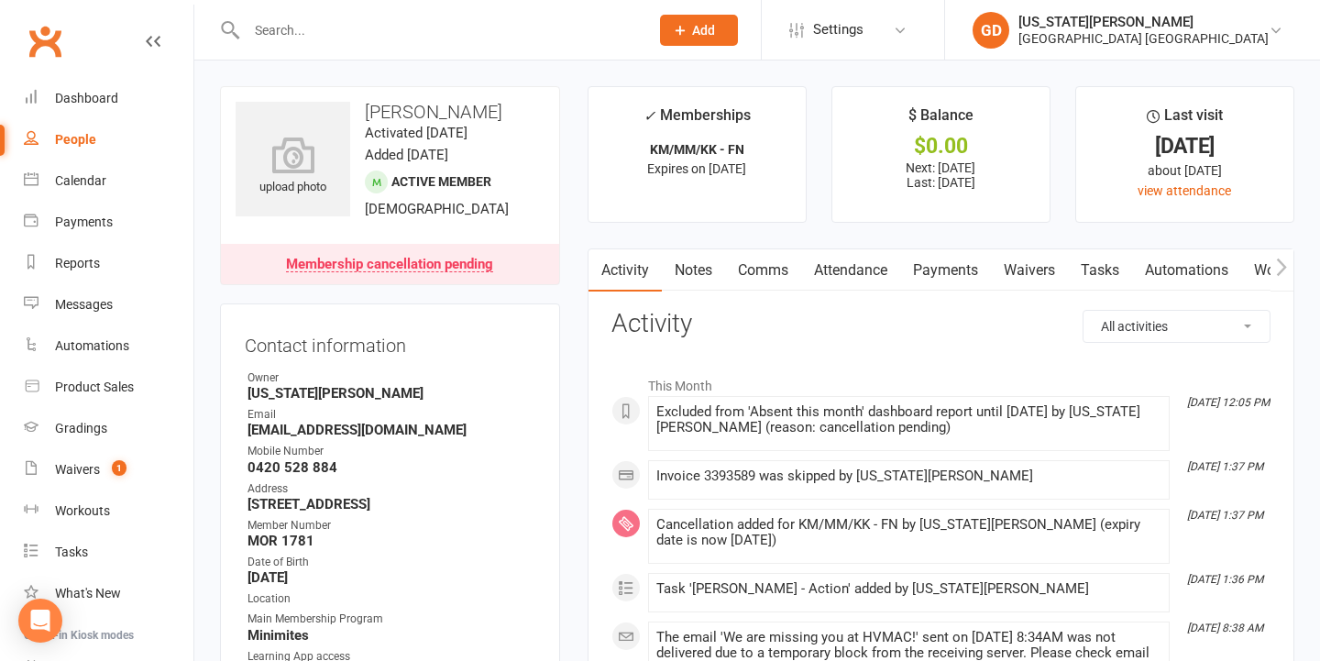
click at [1008, 275] on link "Waivers" at bounding box center [1029, 270] width 77 height 42
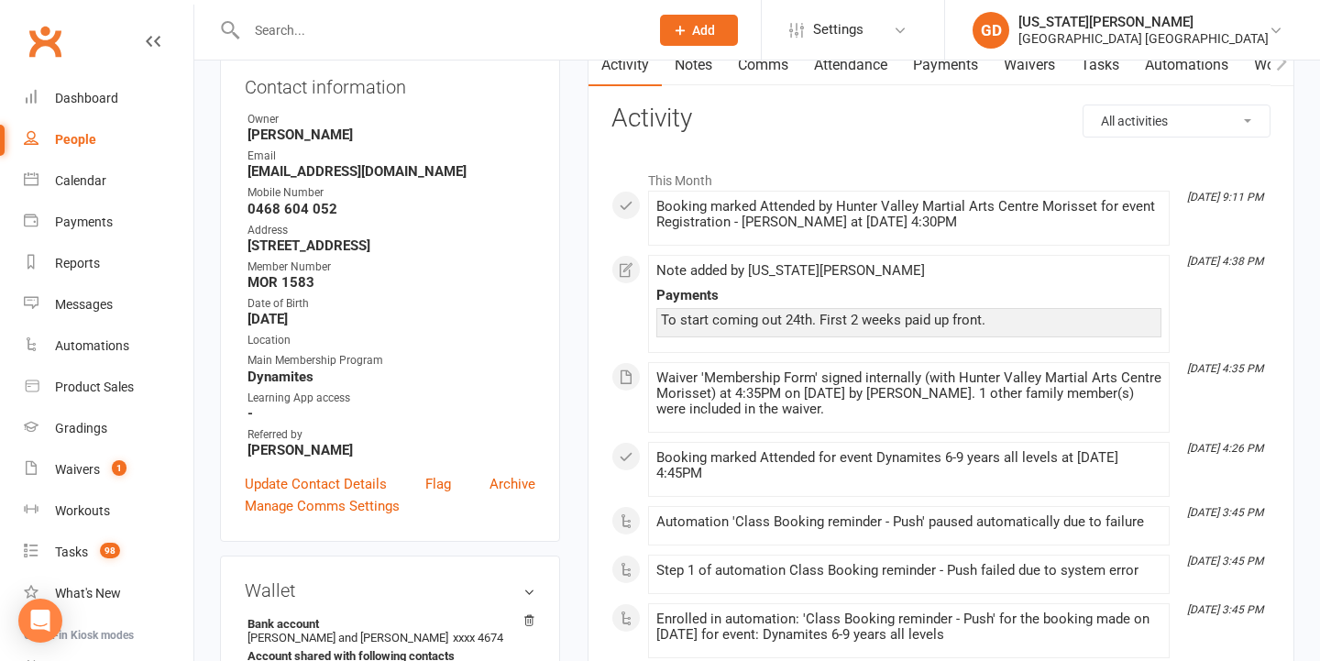
scroll to position [143, 0]
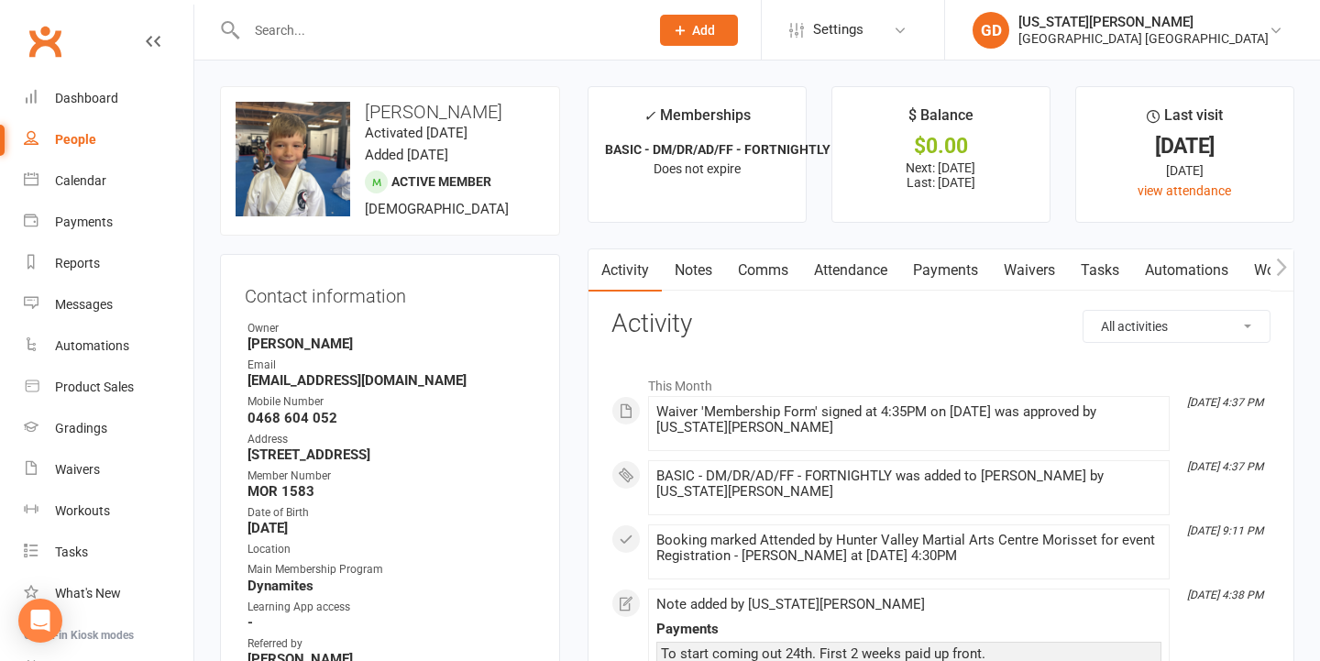
click at [936, 259] on link "Payments" at bounding box center [945, 270] width 91 height 42
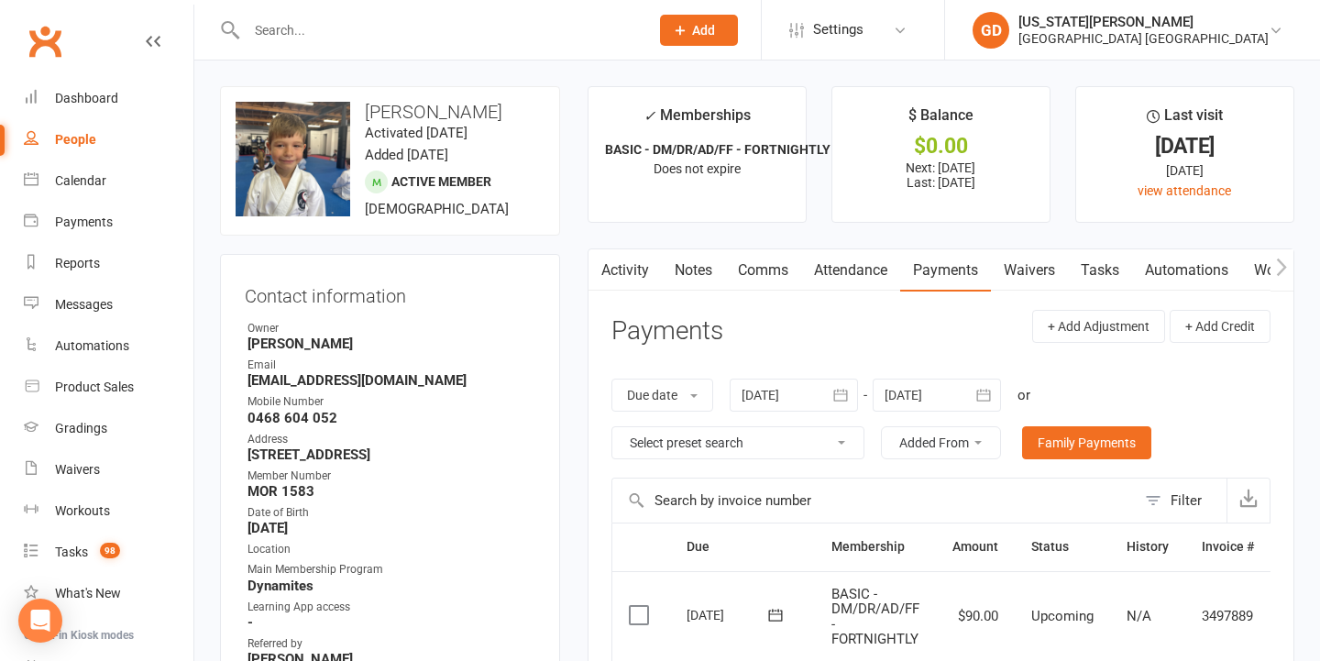
click at [350, 24] on input "text" at bounding box center [438, 30] width 395 height 26
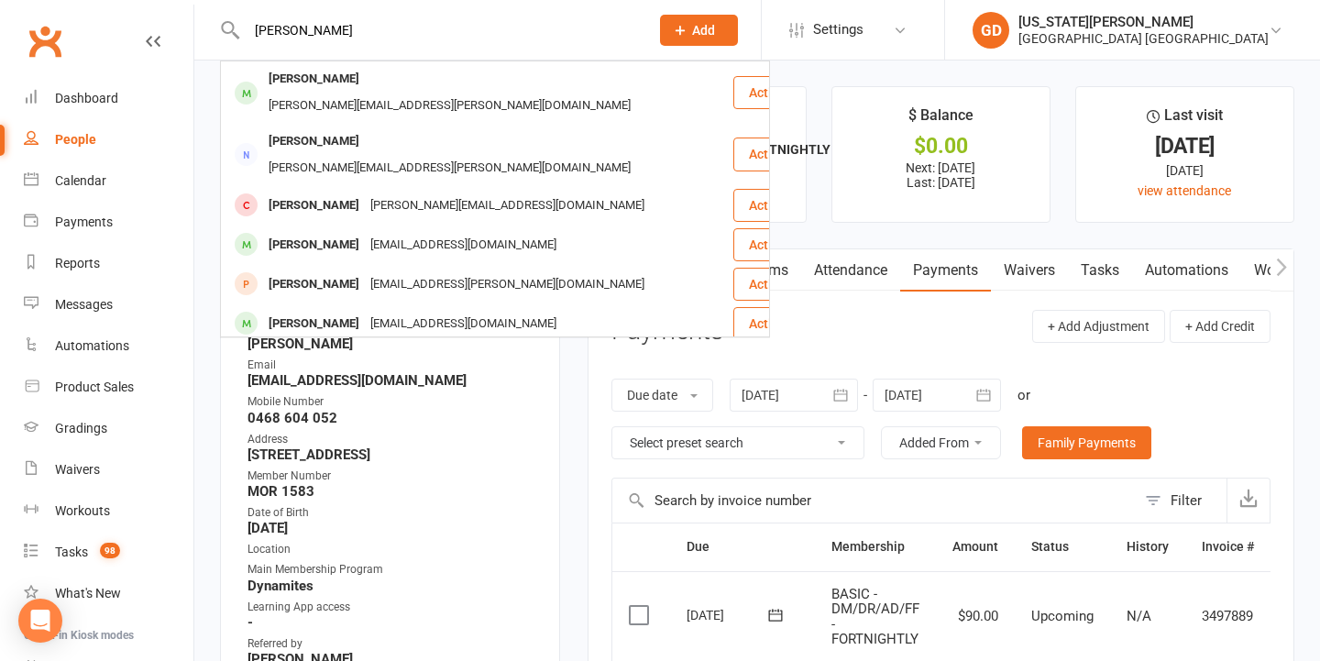
type input "arlo Hungerford"
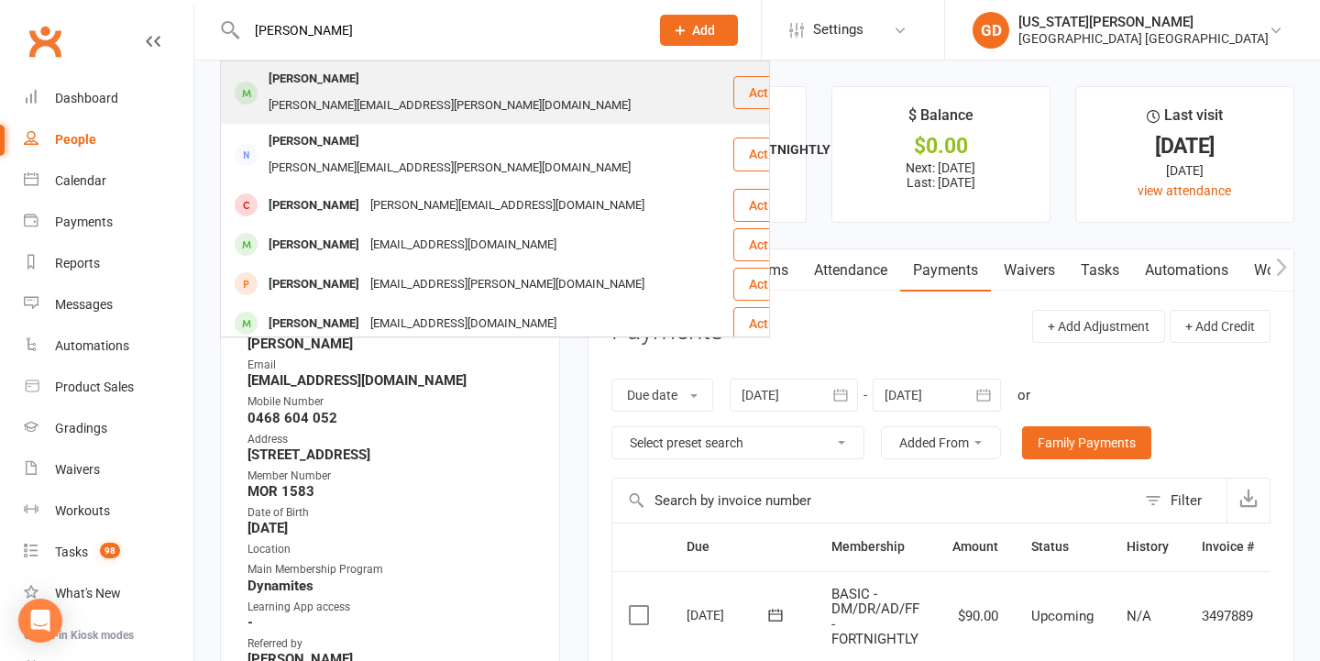
drag, startPoint x: 350, startPoint y: 24, endPoint x: 412, endPoint y: 78, distance: 81.8
click at [412, 93] on div "ryan.hungerford@hotmail.com" at bounding box center [449, 106] width 373 height 27
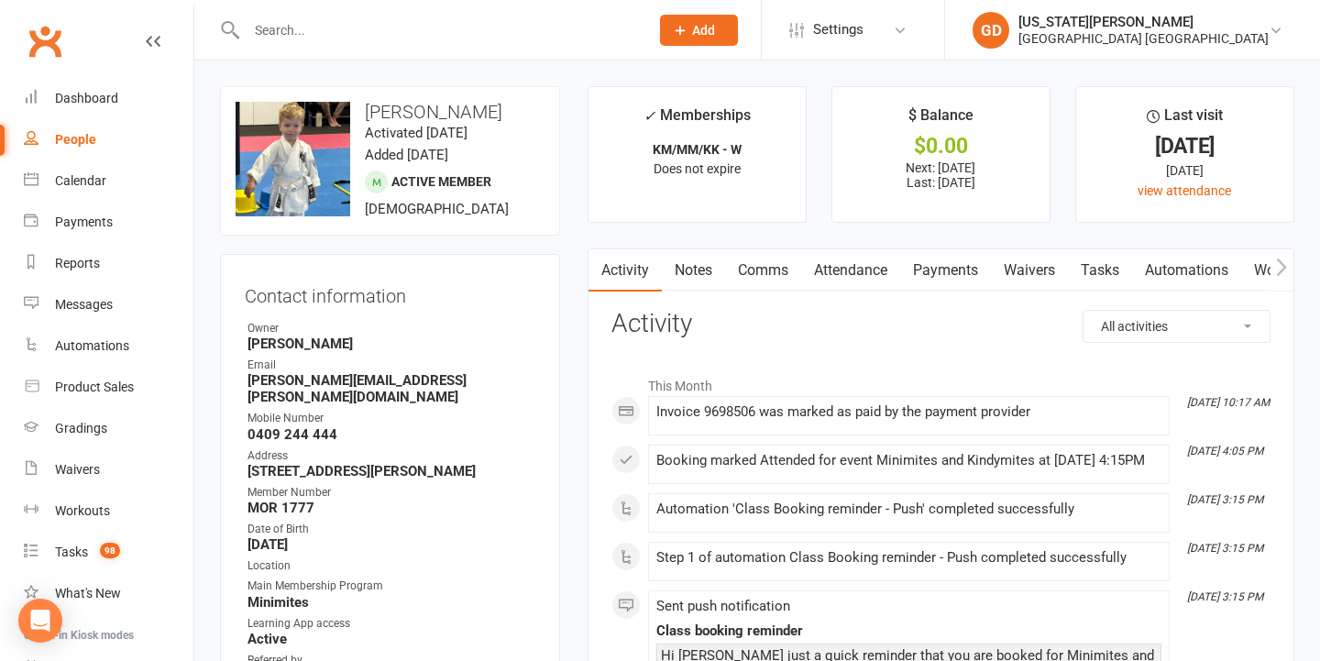
drag, startPoint x: 689, startPoint y: 268, endPoint x: 662, endPoint y: 404, distance: 139.3
click at [690, 268] on link "Notes" at bounding box center [693, 270] width 63 height 42
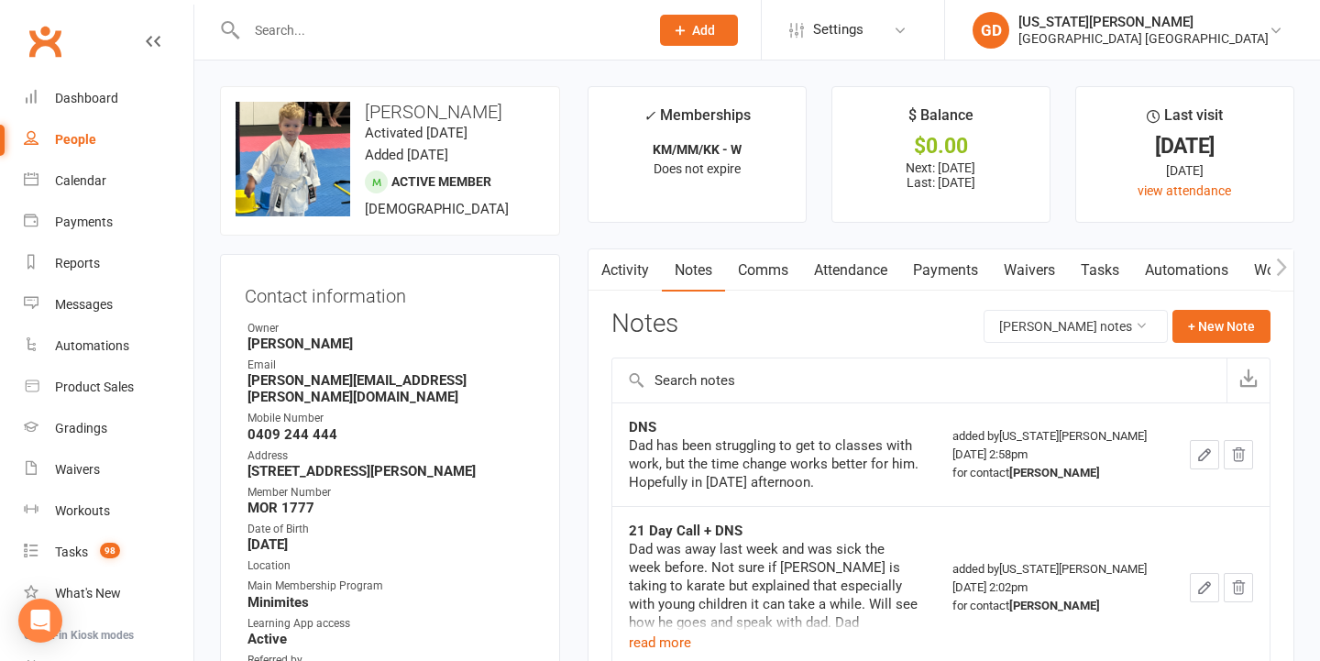
click at [622, 269] on link "Activity" at bounding box center [624, 270] width 73 height 42
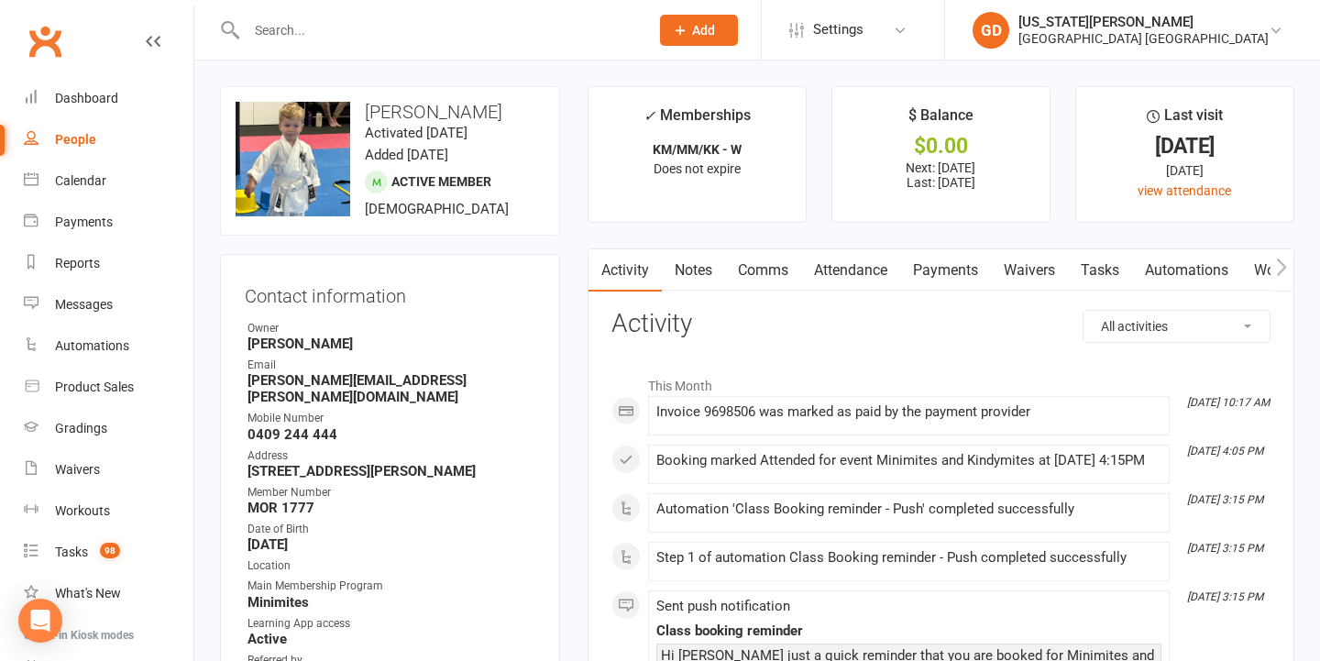
click at [705, 270] on link "Notes" at bounding box center [693, 270] width 63 height 42
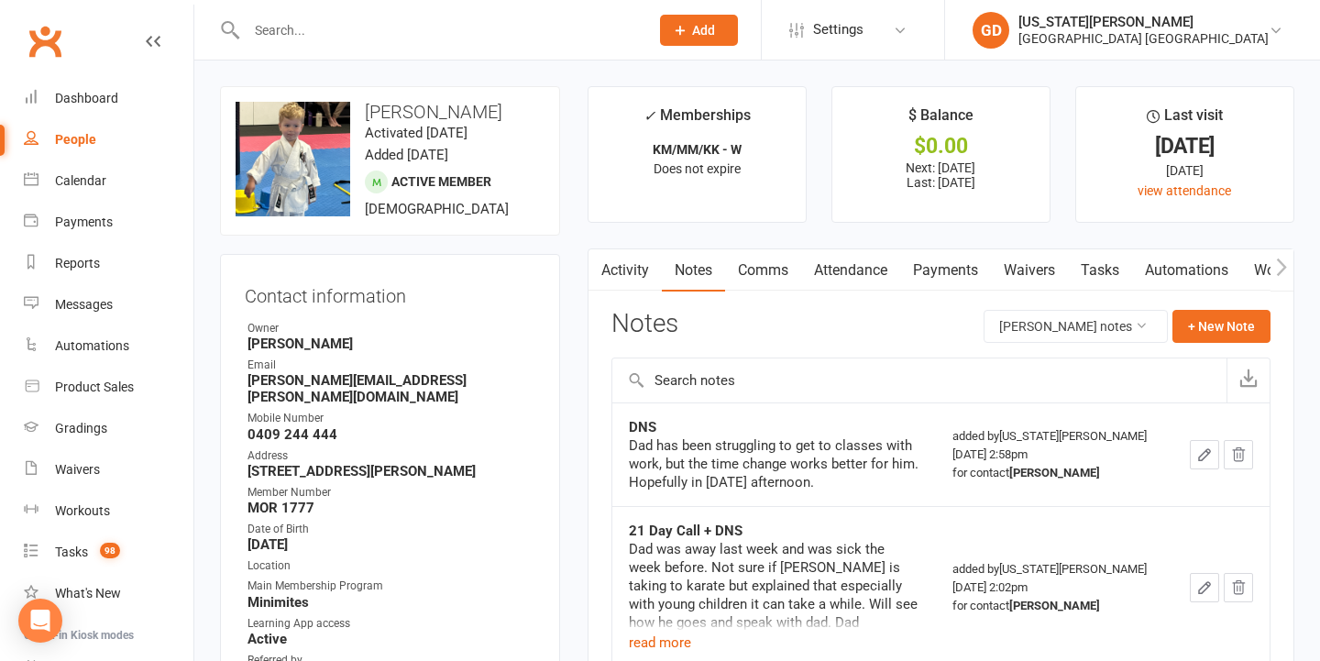
drag, startPoint x: 1218, startPoint y: 299, endPoint x: 1041, endPoint y: 366, distance: 189.1
click at [1059, 354] on div "Activity Notes Comms Attendance Payments Waivers Tasks Automations Workouts Gra…" at bounding box center [940, 627] width 707 height 759
click at [1246, 324] on button "+ New Note" at bounding box center [1221, 326] width 98 height 33
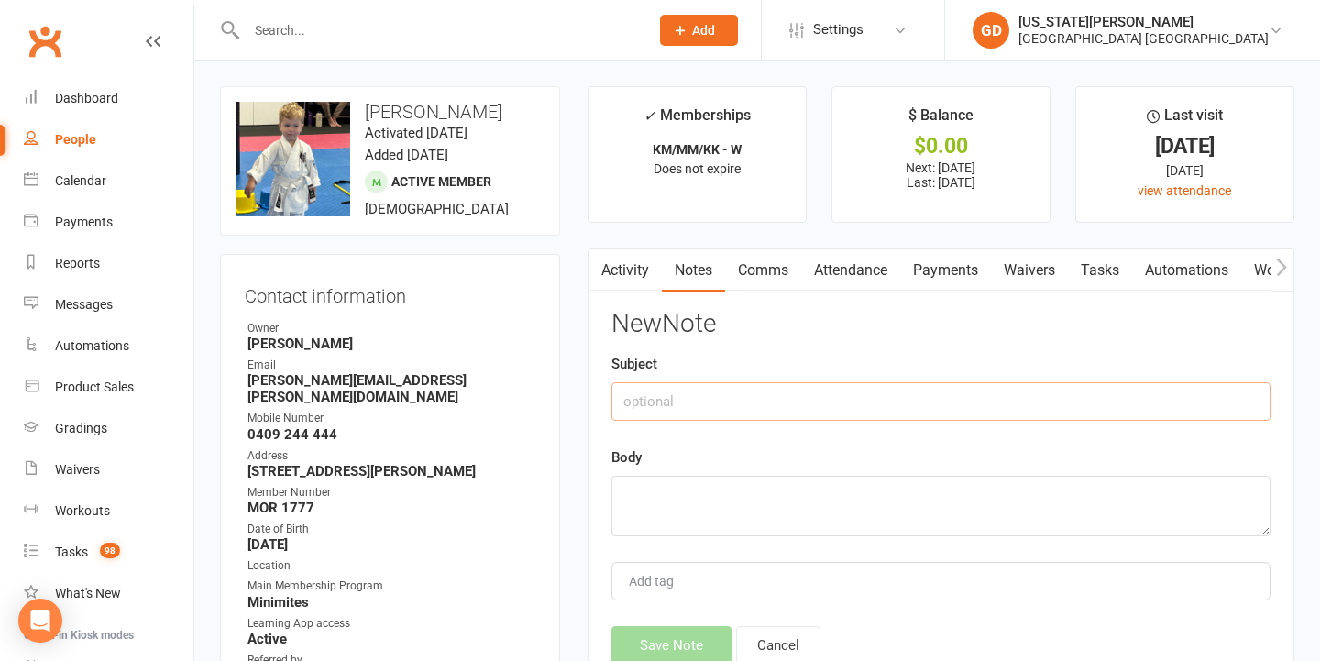
click at [803, 407] on input "text" at bounding box center [940, 401] width 659 height 38
type input "WD"
type textarea "a"
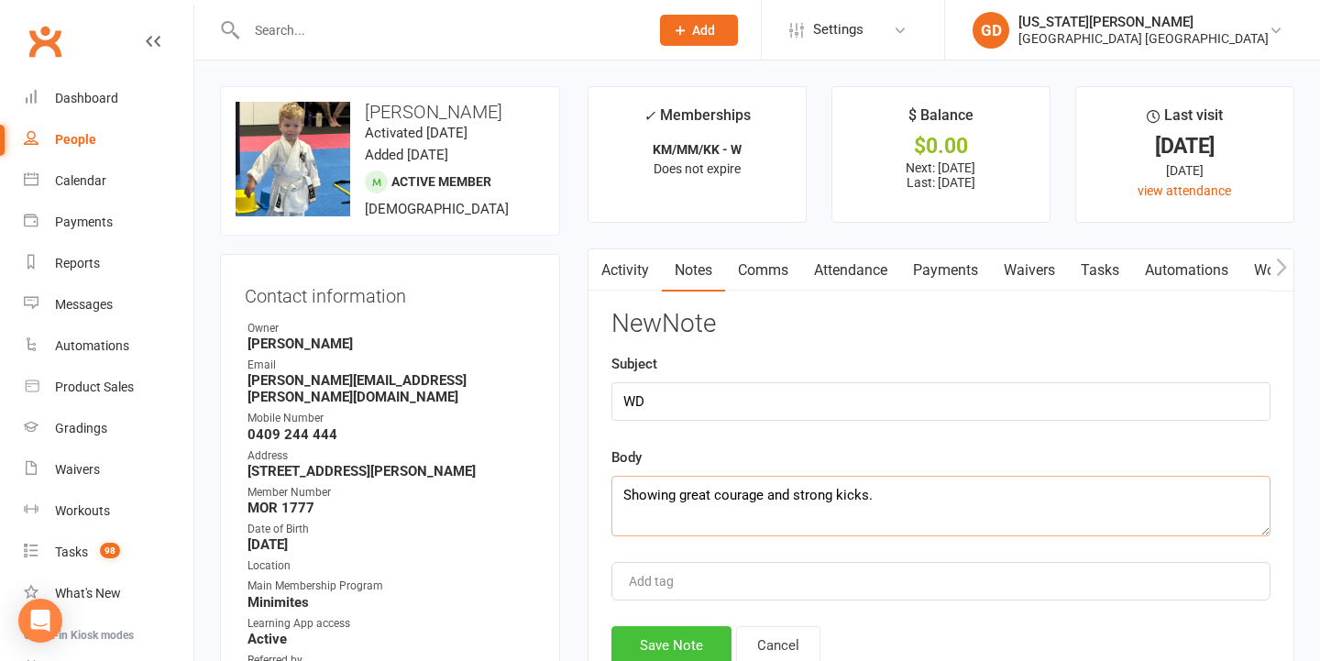
type textarea "Showing great courage and strong kicks."
click at [675, 627] on button "Save Note" at bounding box center [671, 645] width 120 height 38
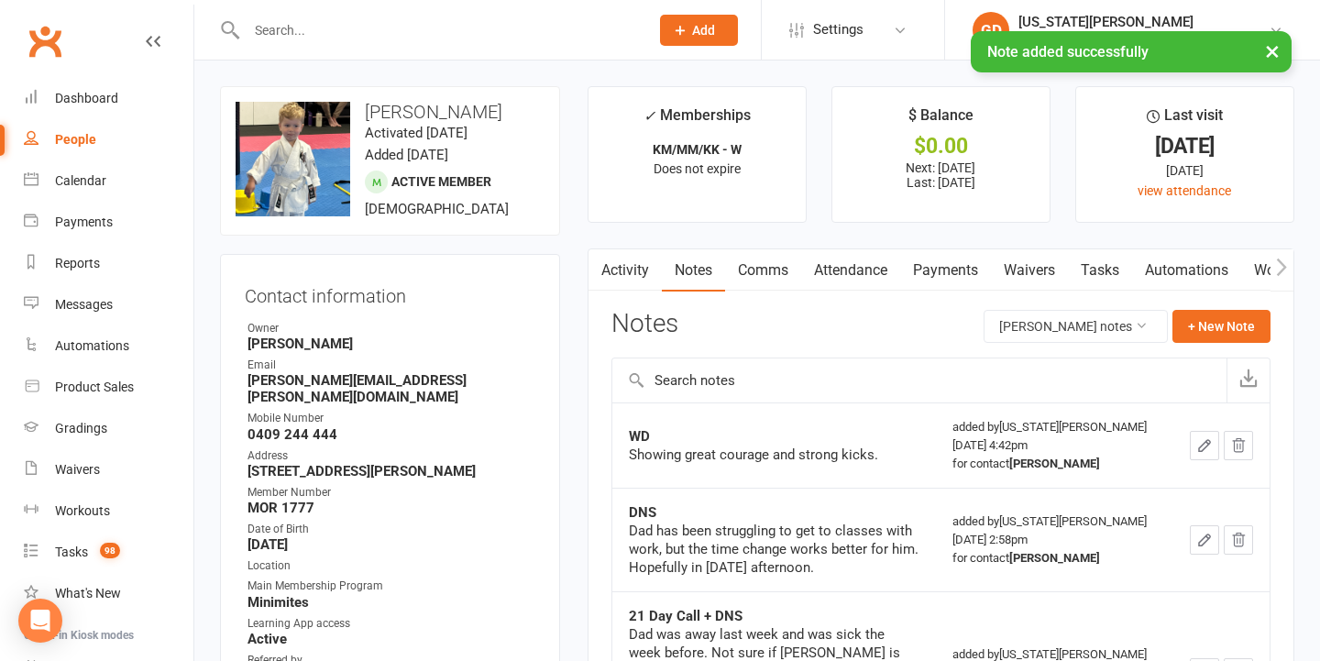
click at [1110, 260] on link "Tasks" at bounding box center [1100, 270] width 64 height 42
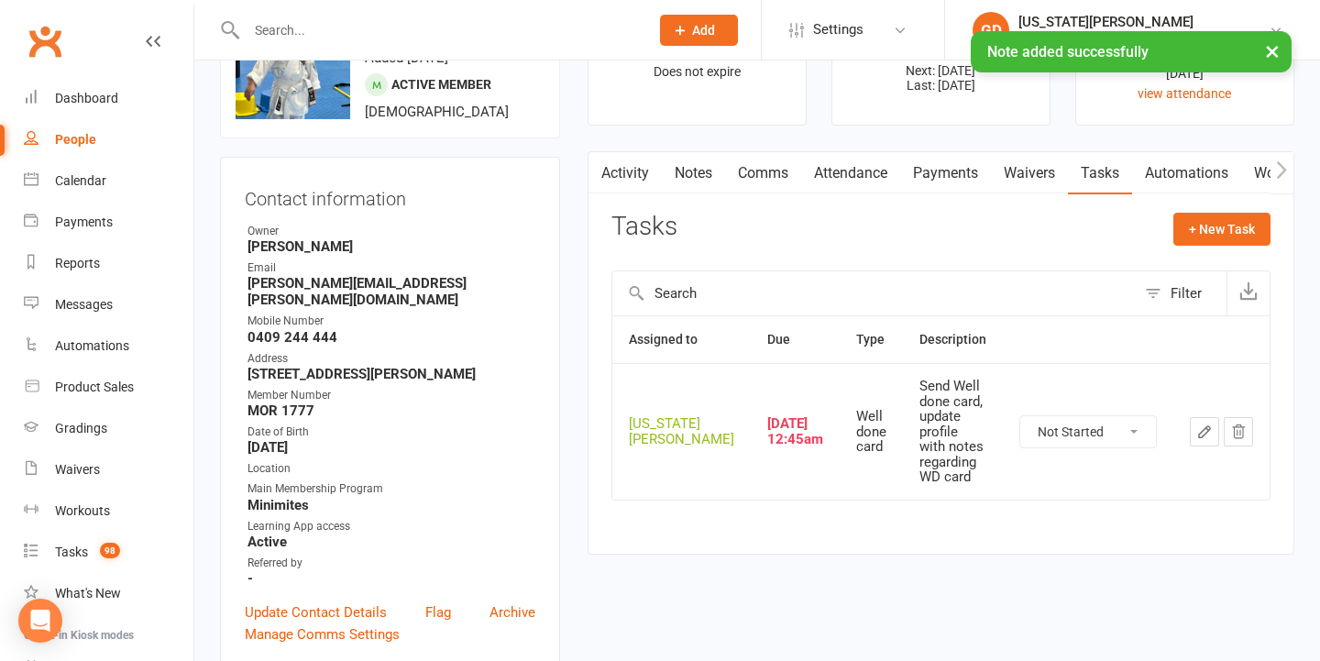
scroll to position [118, 0]
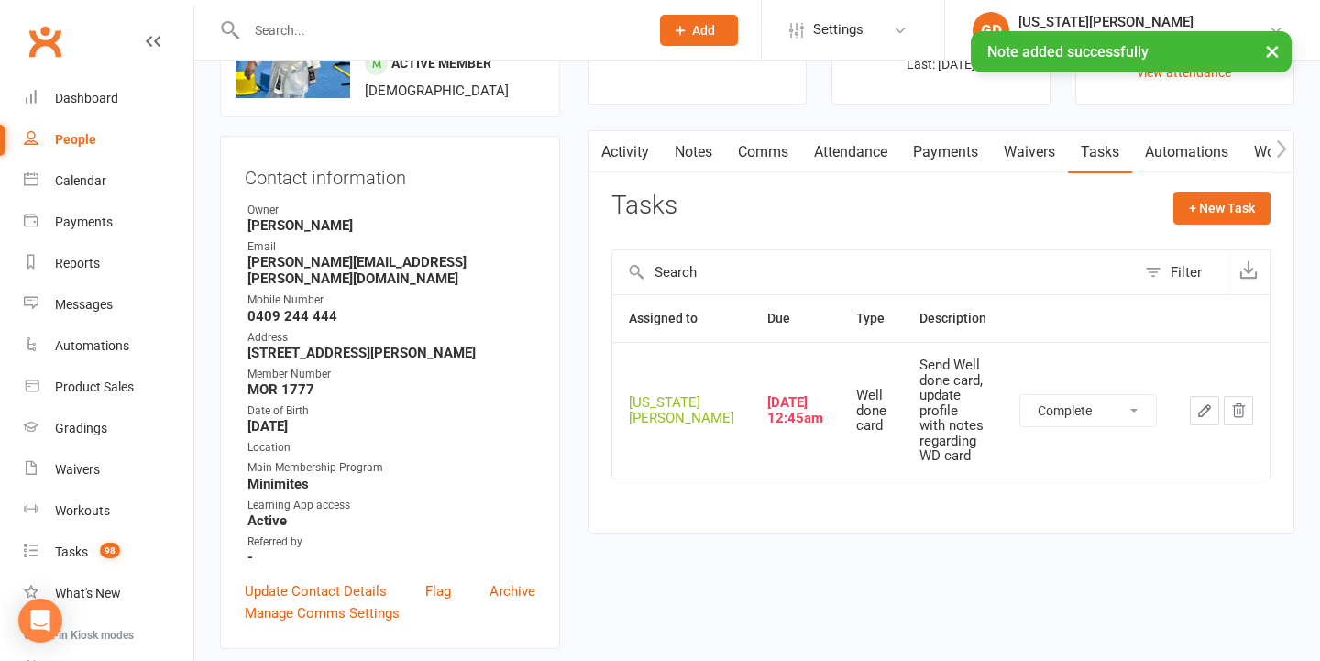
select select "unstarted"
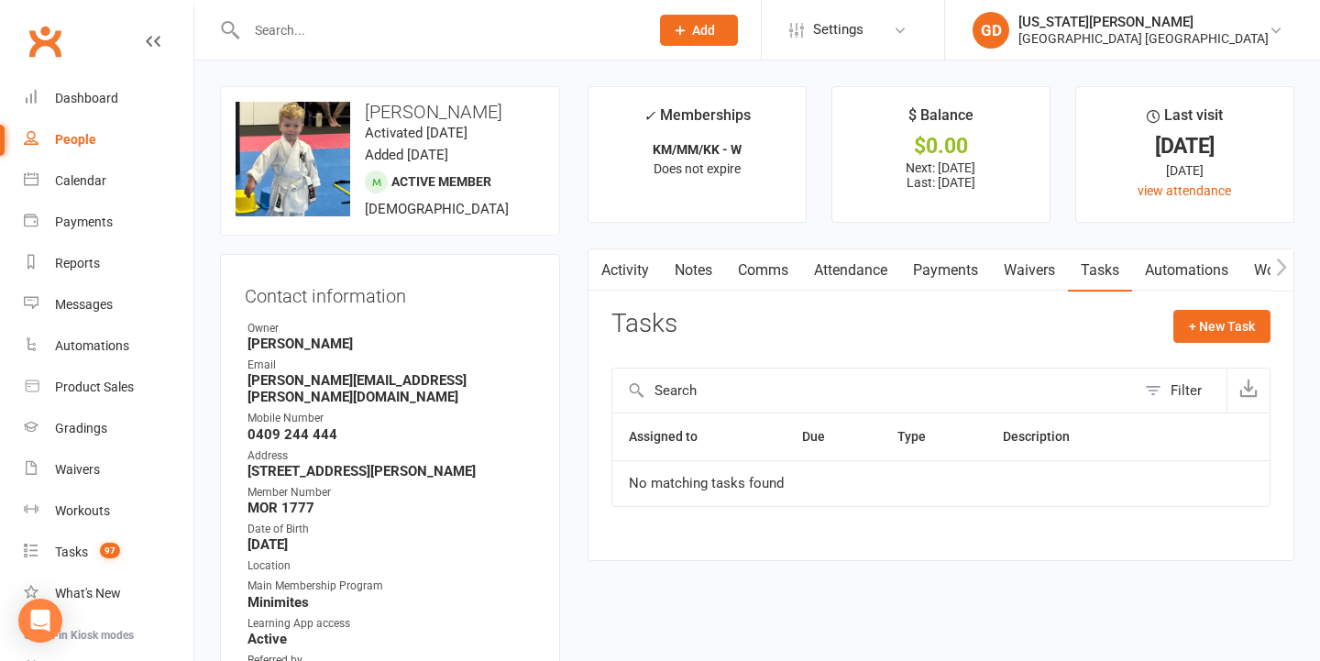
scroll to position [0, 0]
click at [116, 547] on span "97" at bounding box center [110, 551] width 20 height 16
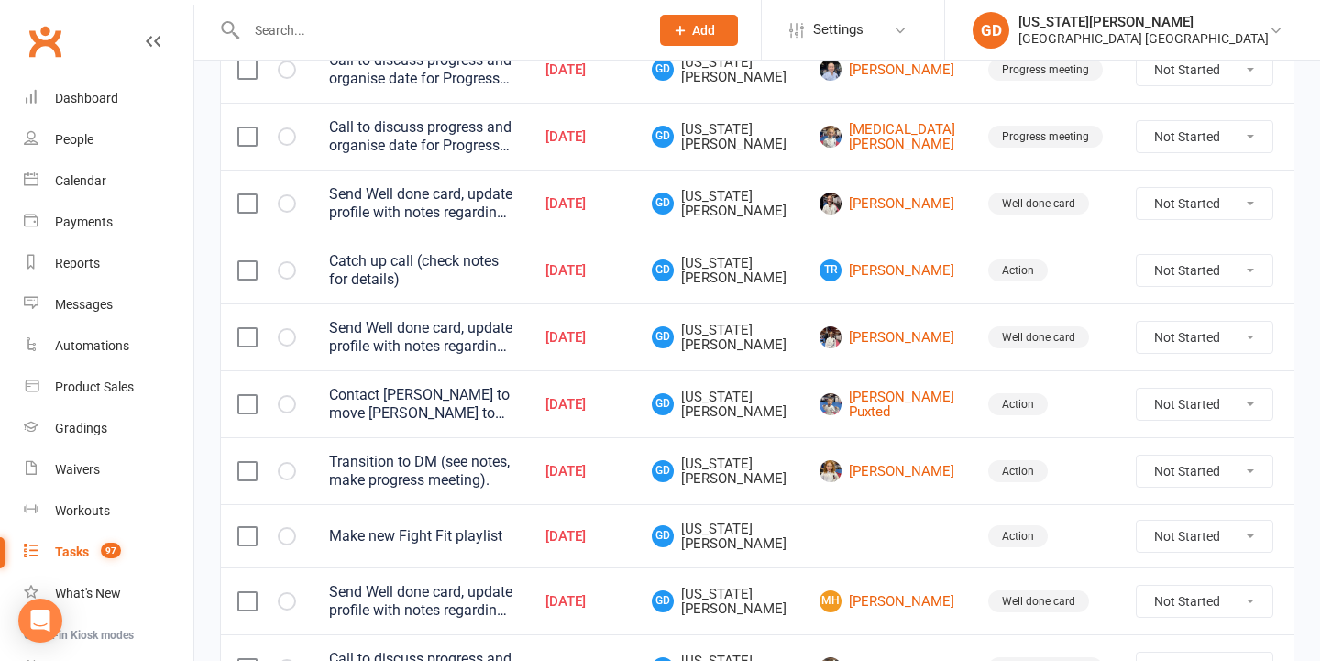
scroll to position [1119, 0]
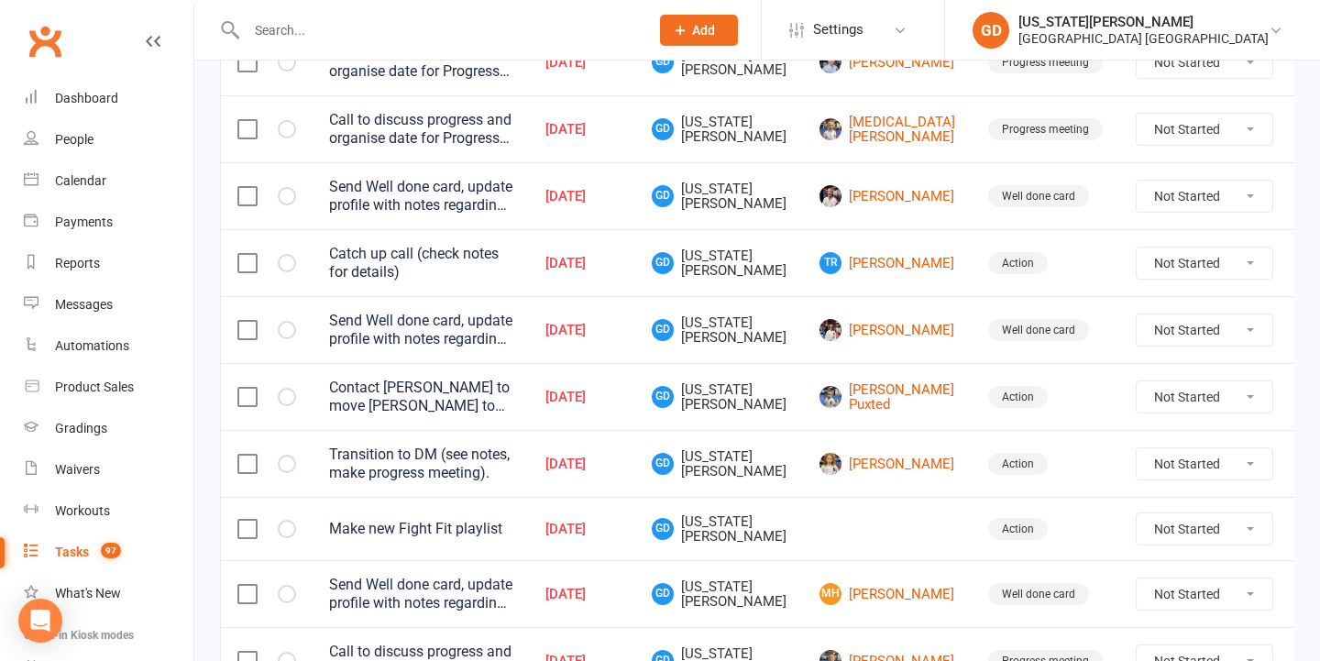
click at [785, 254] on td "GD Georgia Dearlove" at bounding box center [719, 262] width 168 height 67
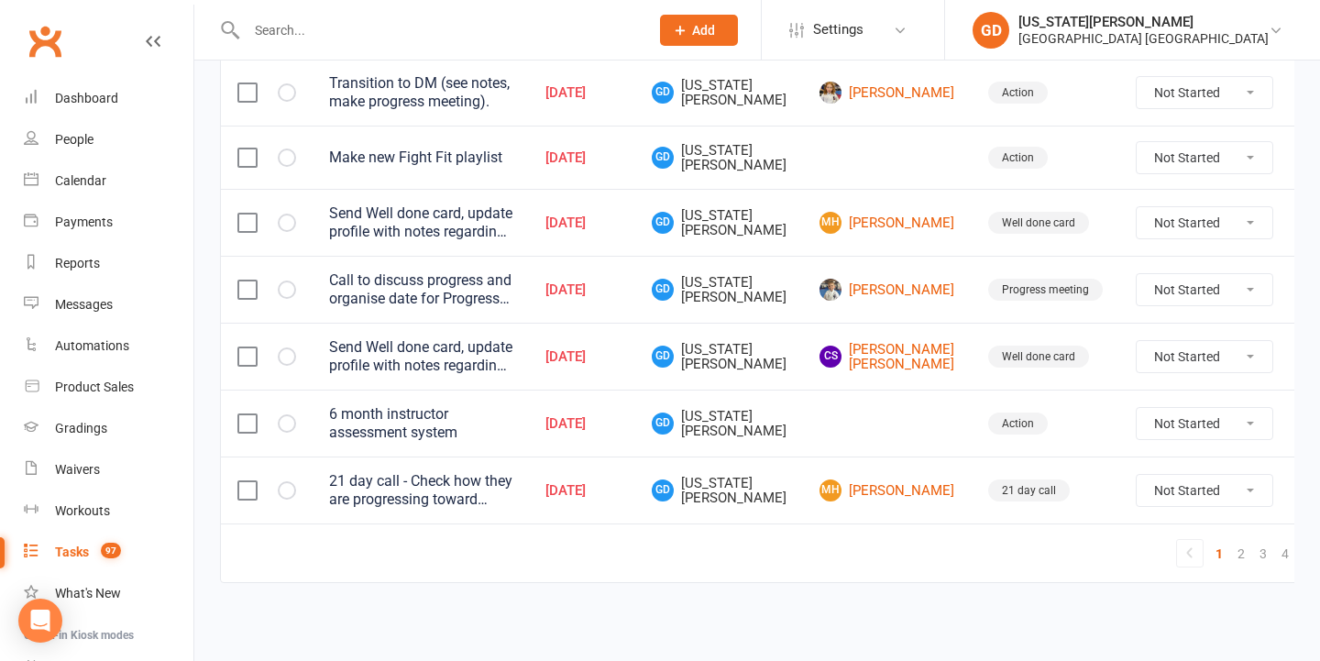
scroll to position [1513, 0]
click at [1230, 550] on link "2" at bounding box center [1241, 554] width 22 height 26
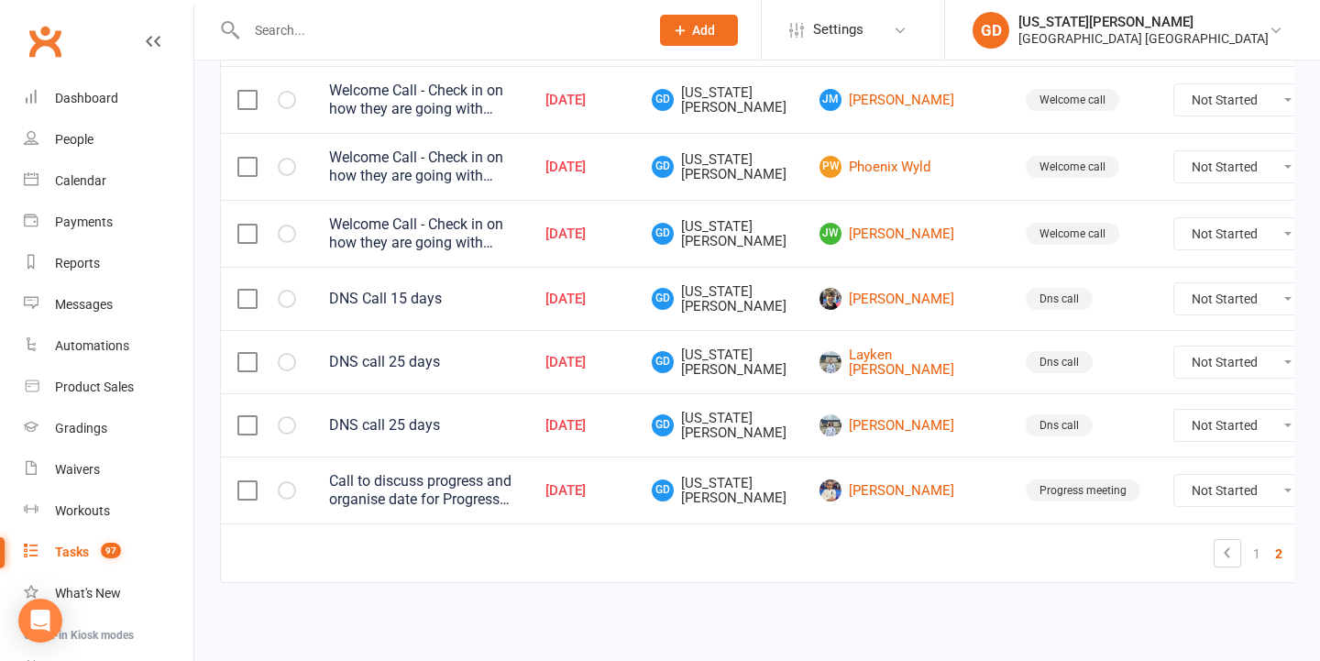
scroll to position [1484, 0]
click at [1290, 541] on link "3" at bounding box center [1301, 554] width 22 height 26
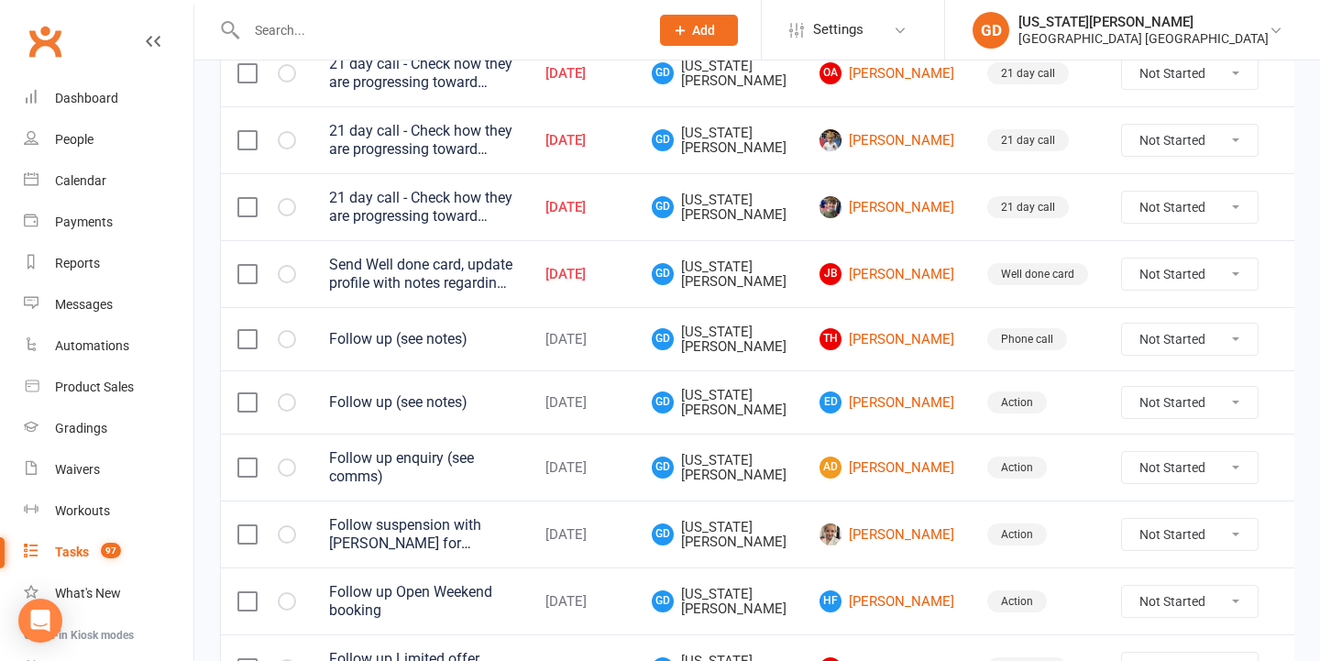
scroll to position [1009, 0]
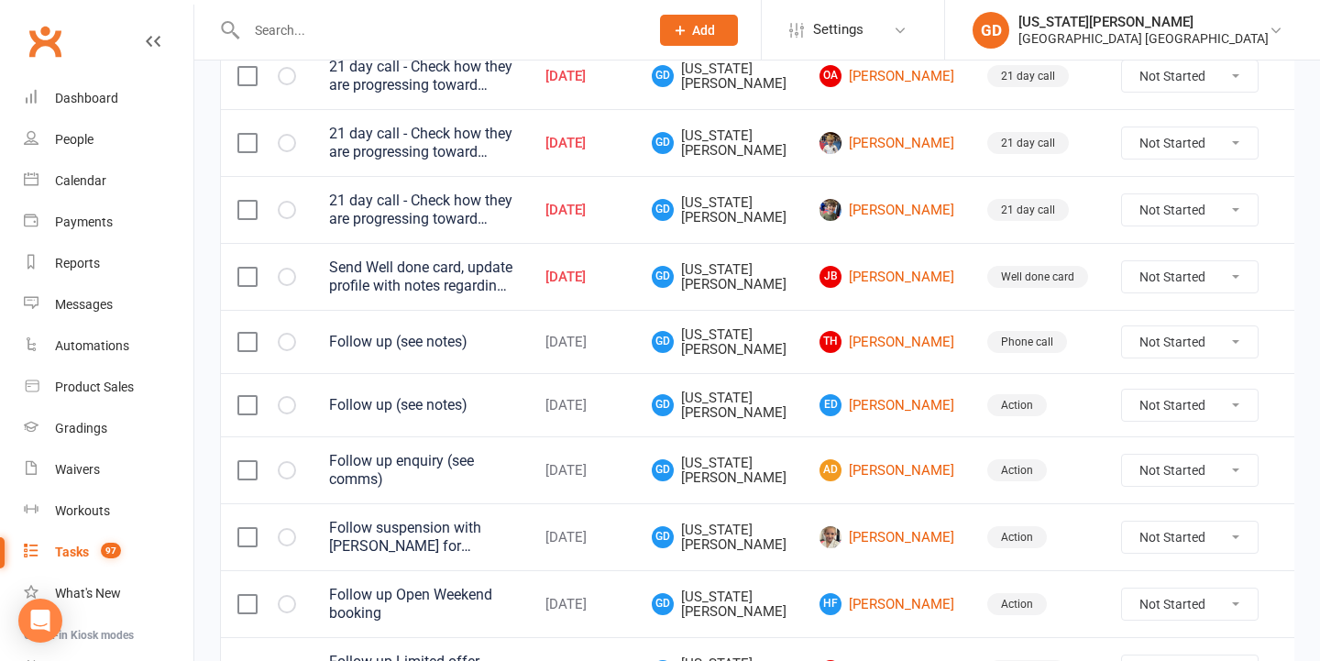
click at [774, 348] on span "GD Georgia Dearlove" at bounding box center [719, 342] width 135 height 30
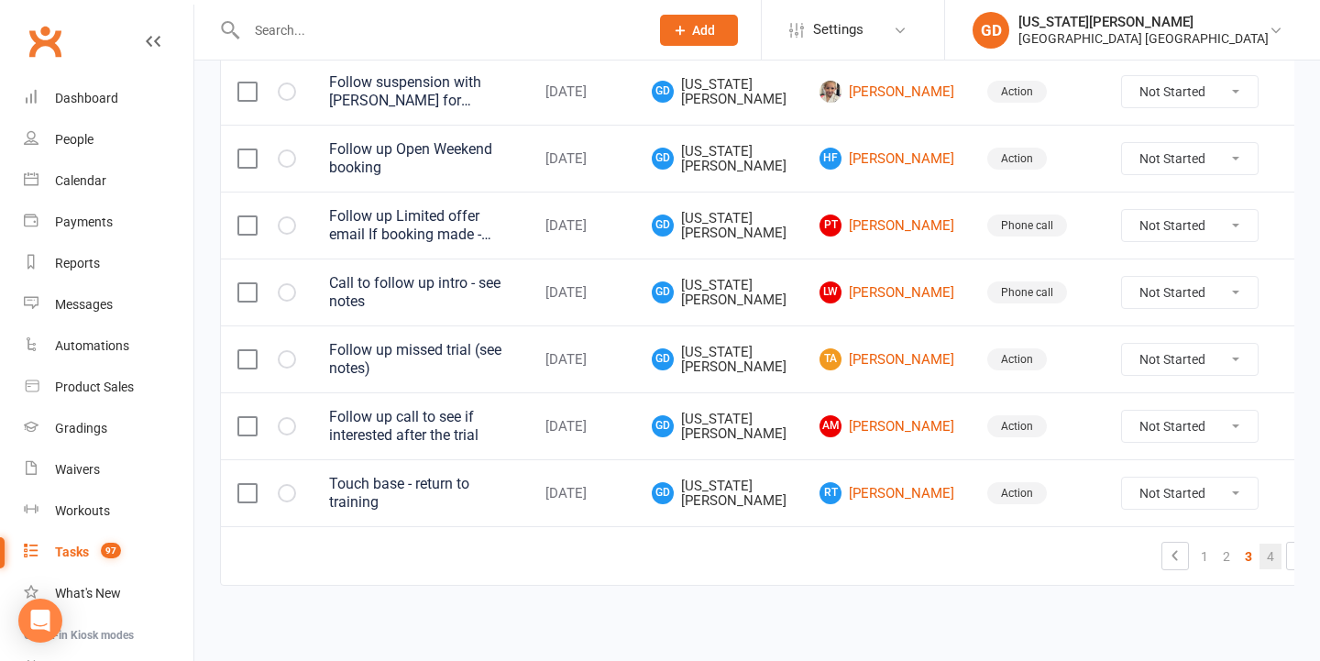
click at [1259, 543] on link "4" at bounding box center [1270, 556] width 22 height 26
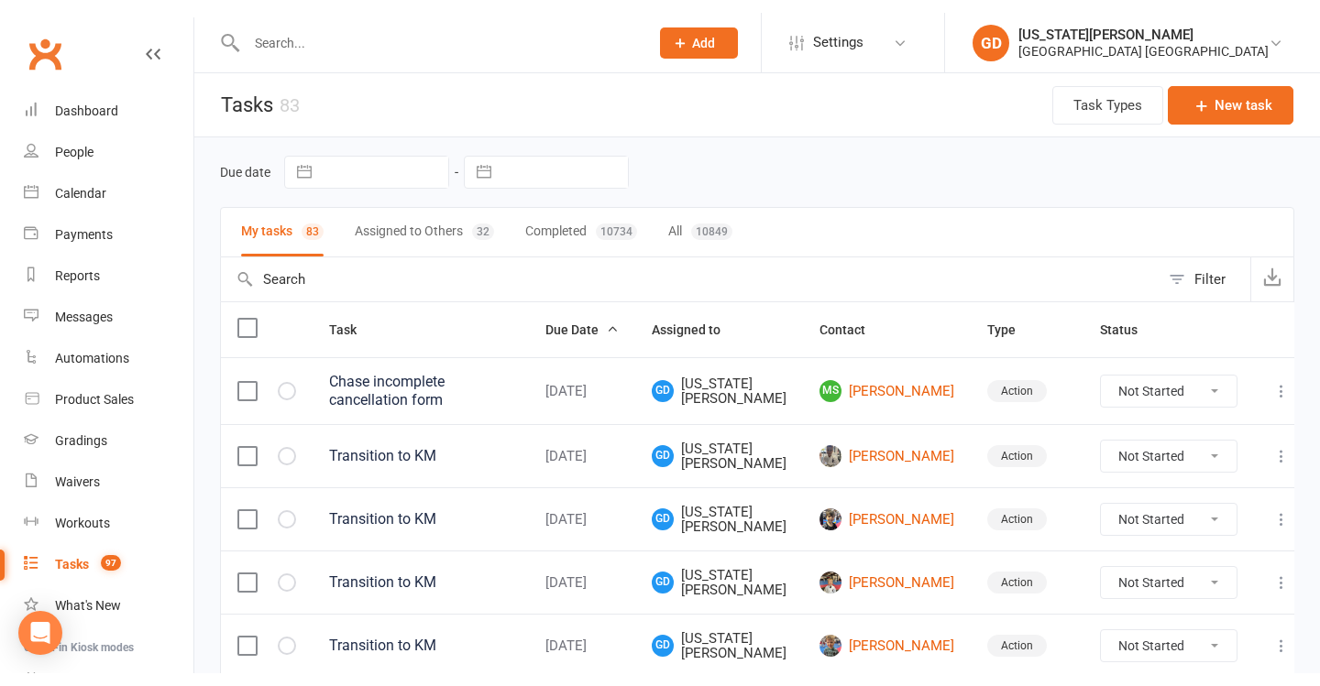
scroll to position [0, 0]
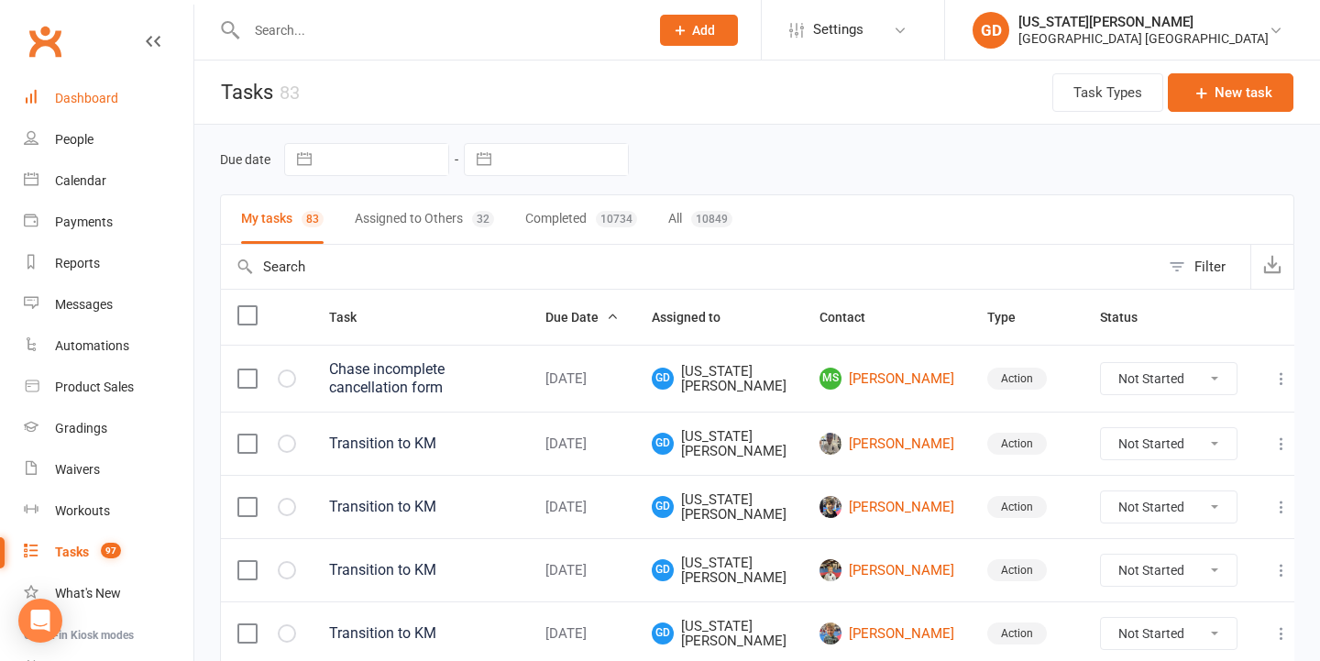
click at [111, 85] on link "Dashboard" at bounding box center [109, 98] width 170 height 41
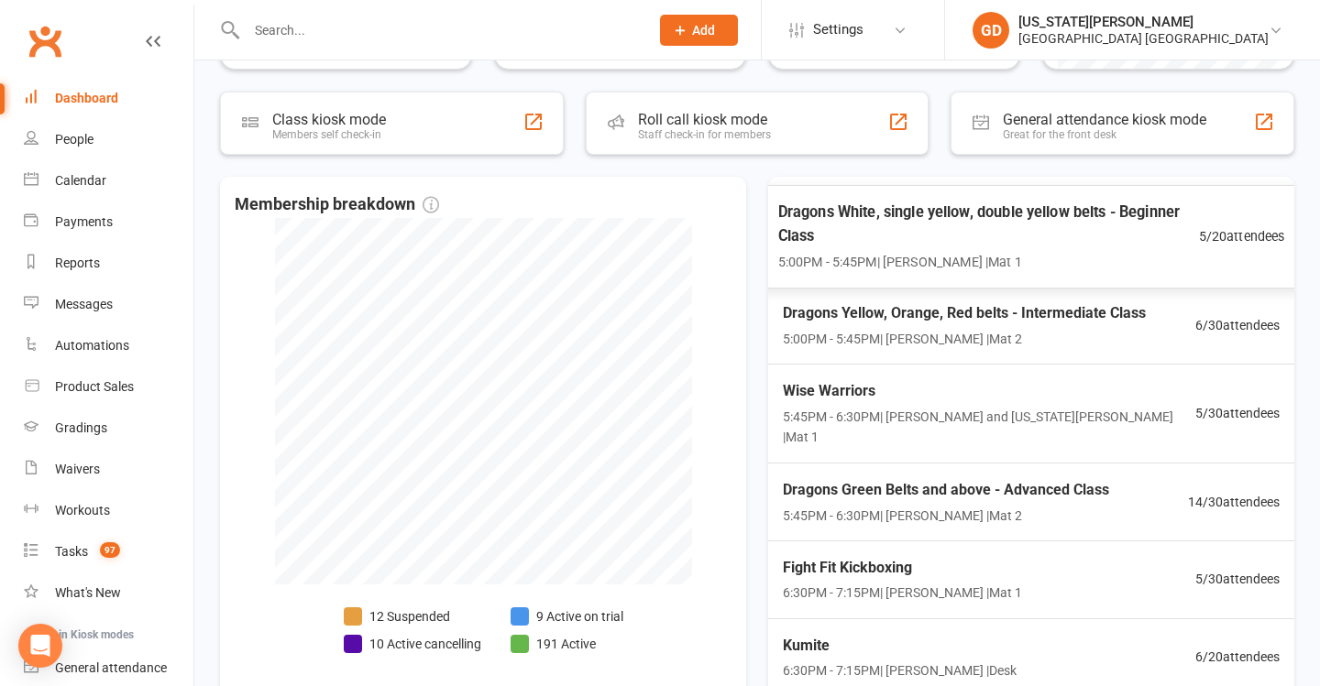
scroll to position [218, 0]
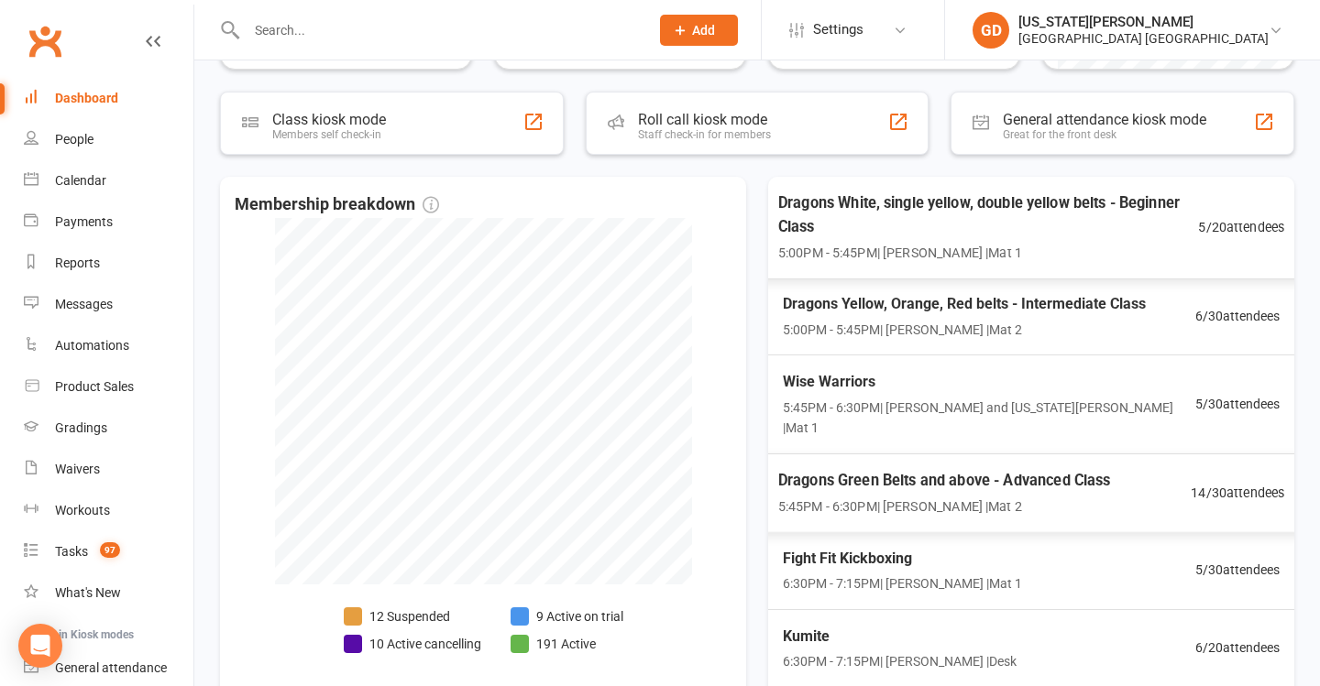
click at [906, 390] on div "Wise Warriors 5:45PM - 6:30PM | Lesley Talbut and Georgia Dearlove | Mat 1" at bounding box center [989, 404] width 412 height 68
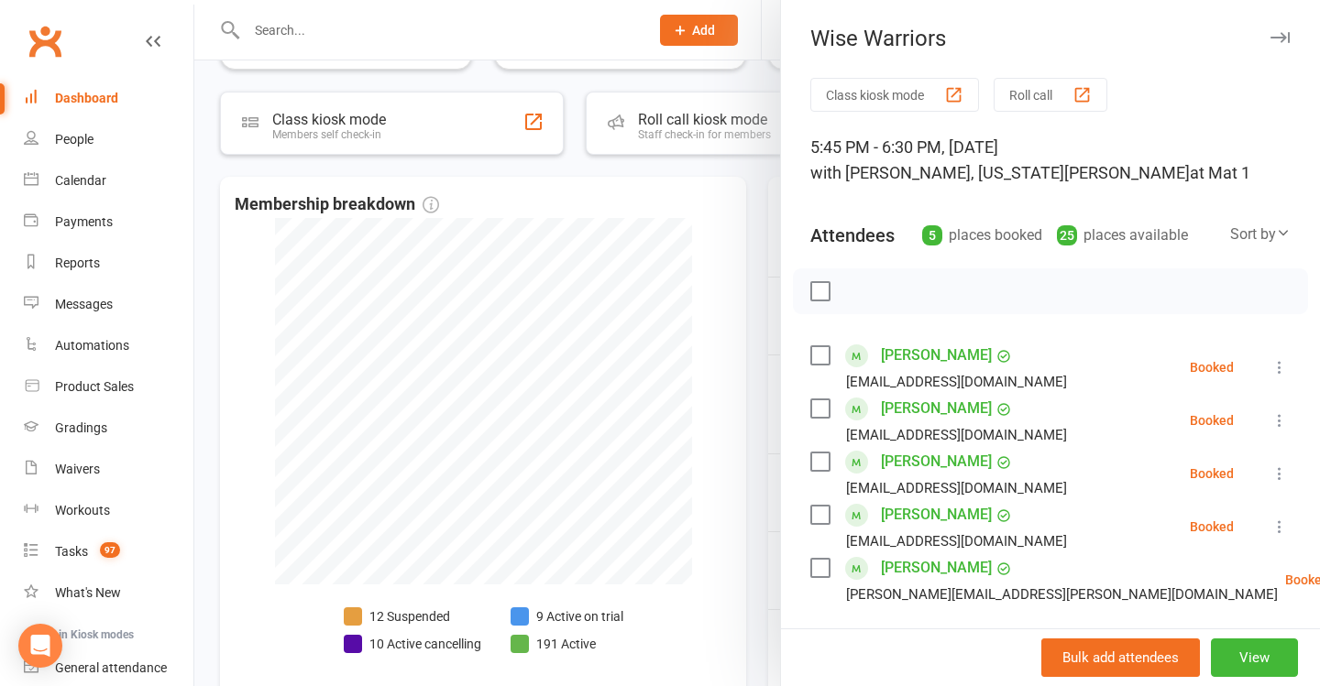
click at [689, 408] on div at bounding box center [756, 343] width 1125 height 686
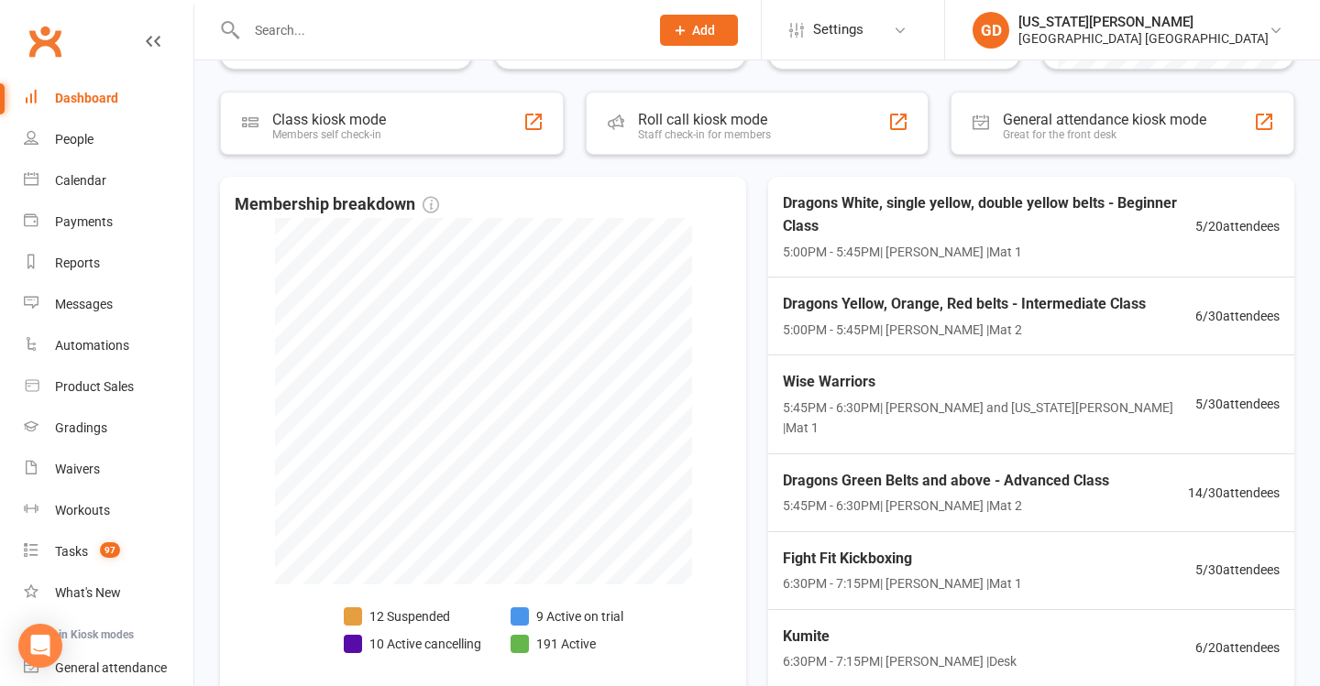
click at [459, 27] on input "text" at bounding box center [438, 30] width 395 height 26
type input "Roger stewart"
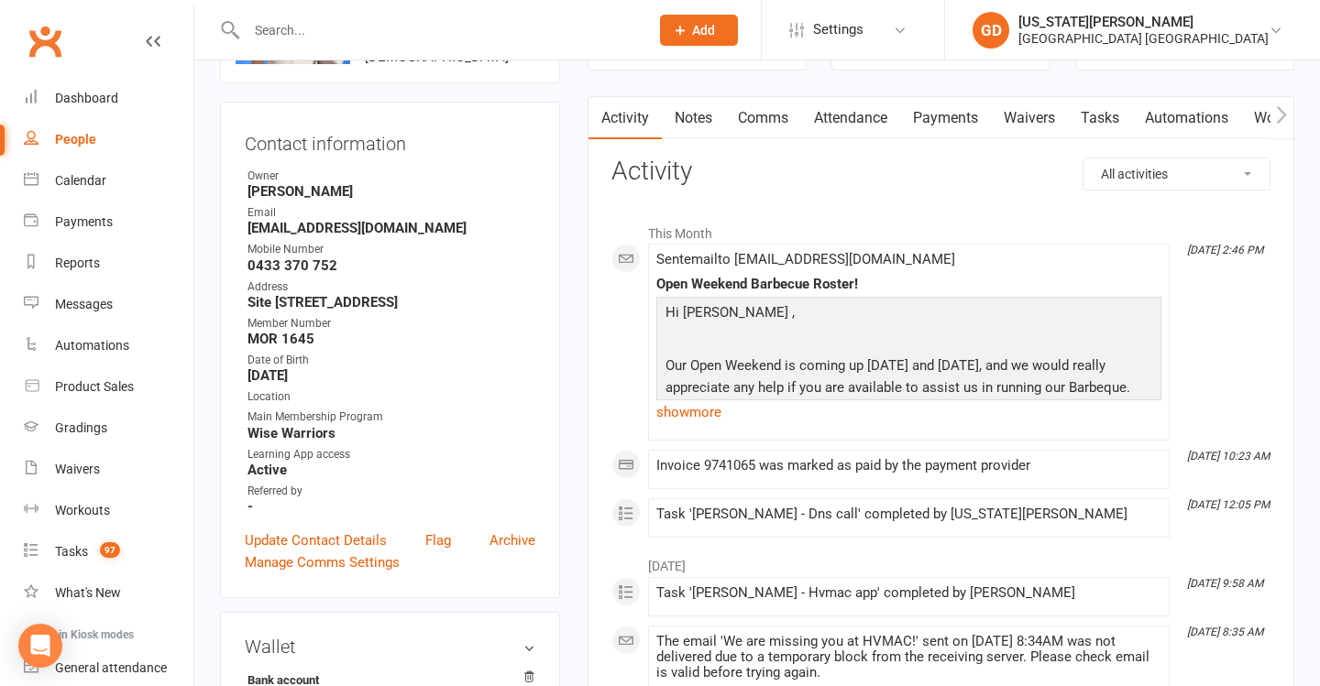
click at [688, 108] on link "Notes" at bounding box center [693, 118] width 63 height 42
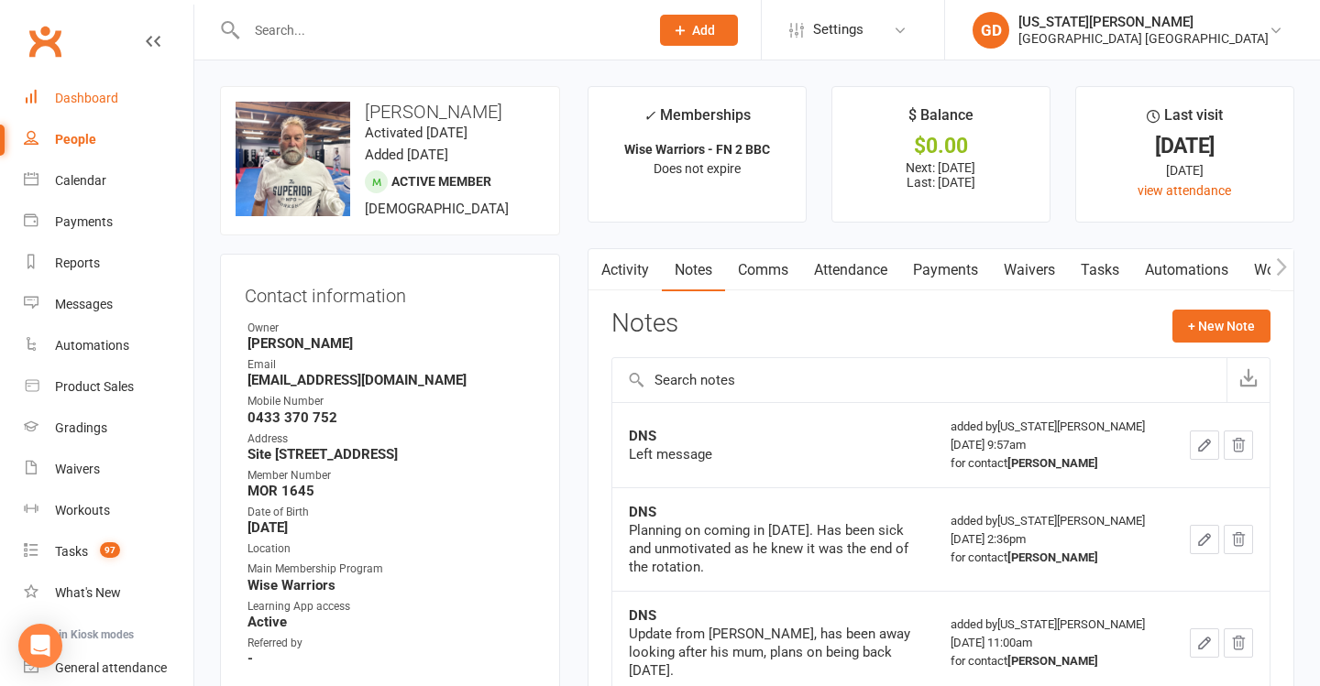
click at [131, 86] on link "Dashboard" at bounding box center [109, 98] width 170 height 41
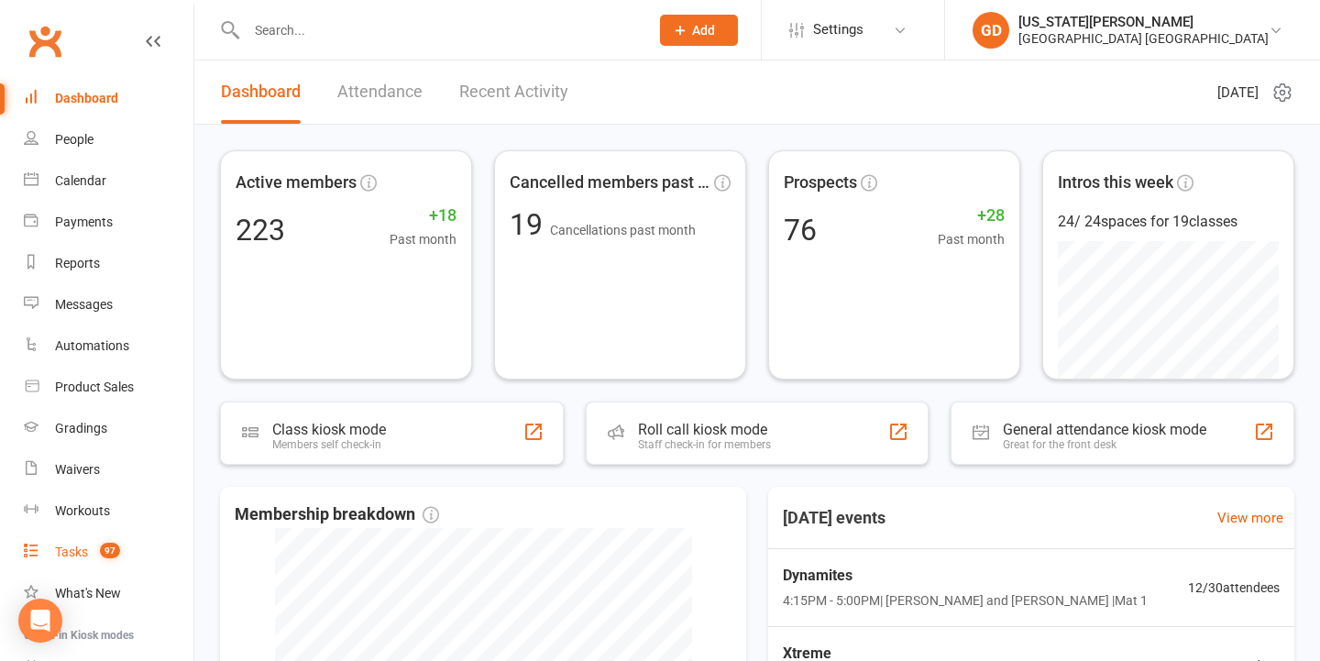
click at [99, 543] on link "Tasks 97" at bounding box center [109, 552] width 170 height 41
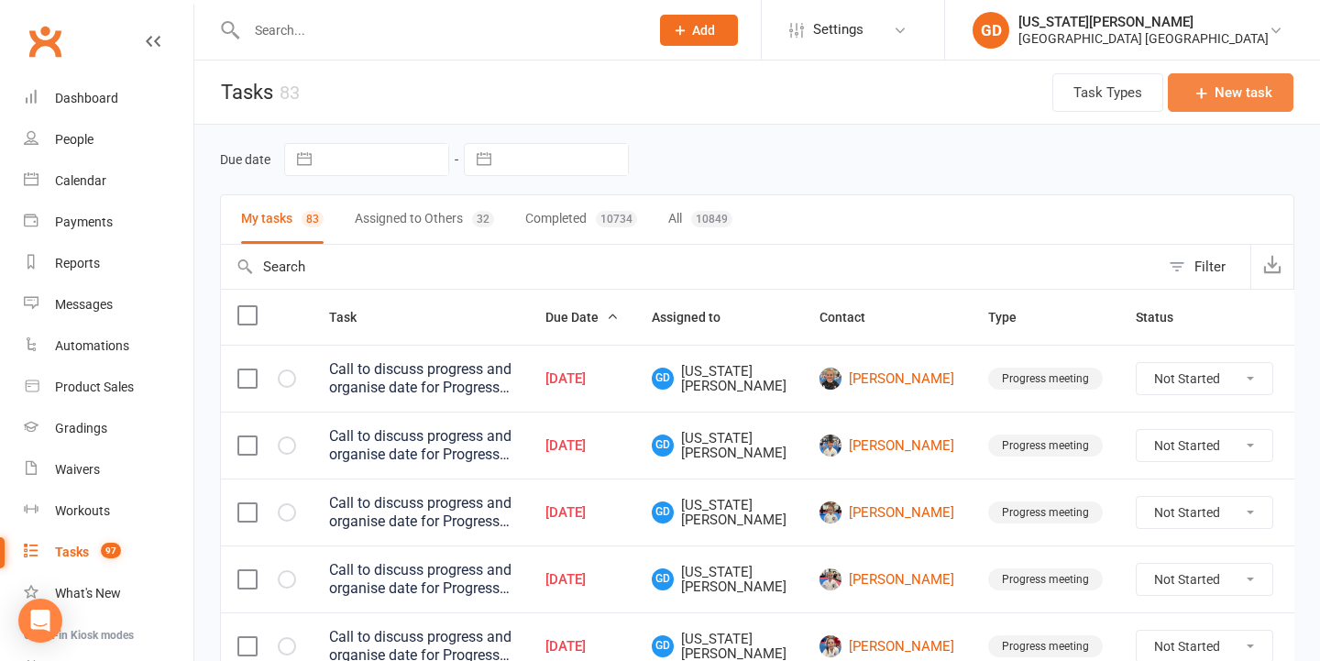
click at [1202, 79] on button "New task" at bounding box center [1231, 92] width 126 height 38
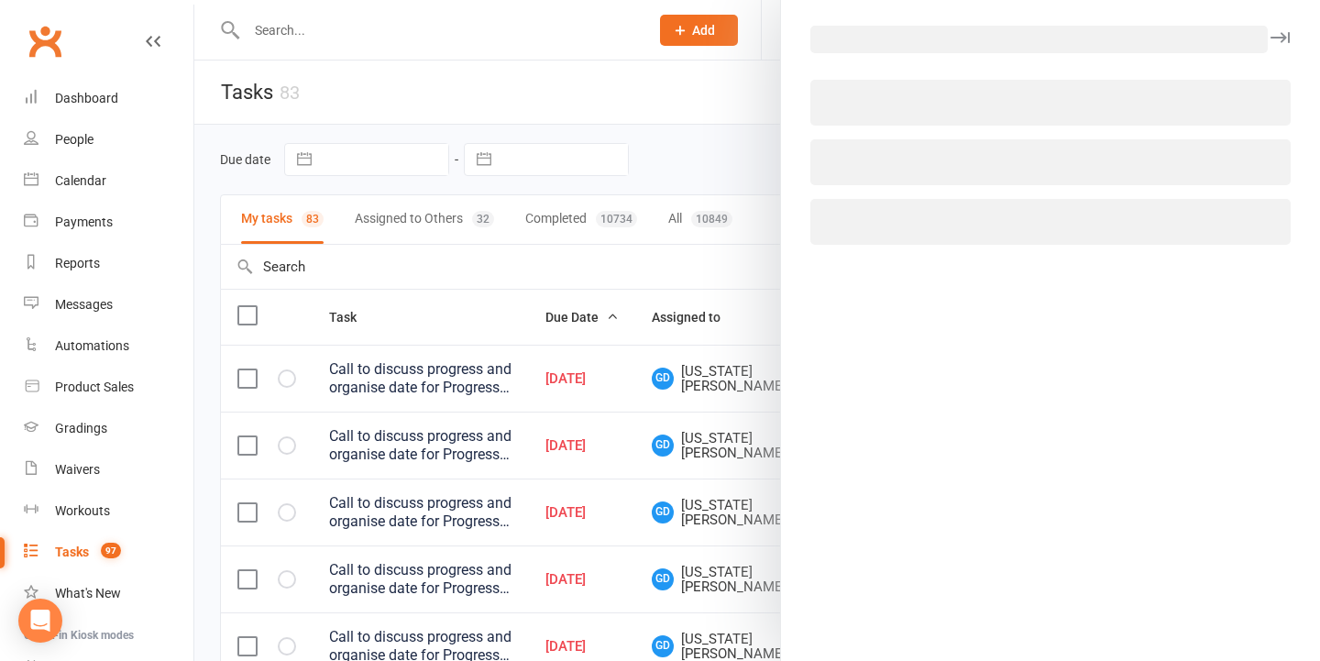
select select "48620"
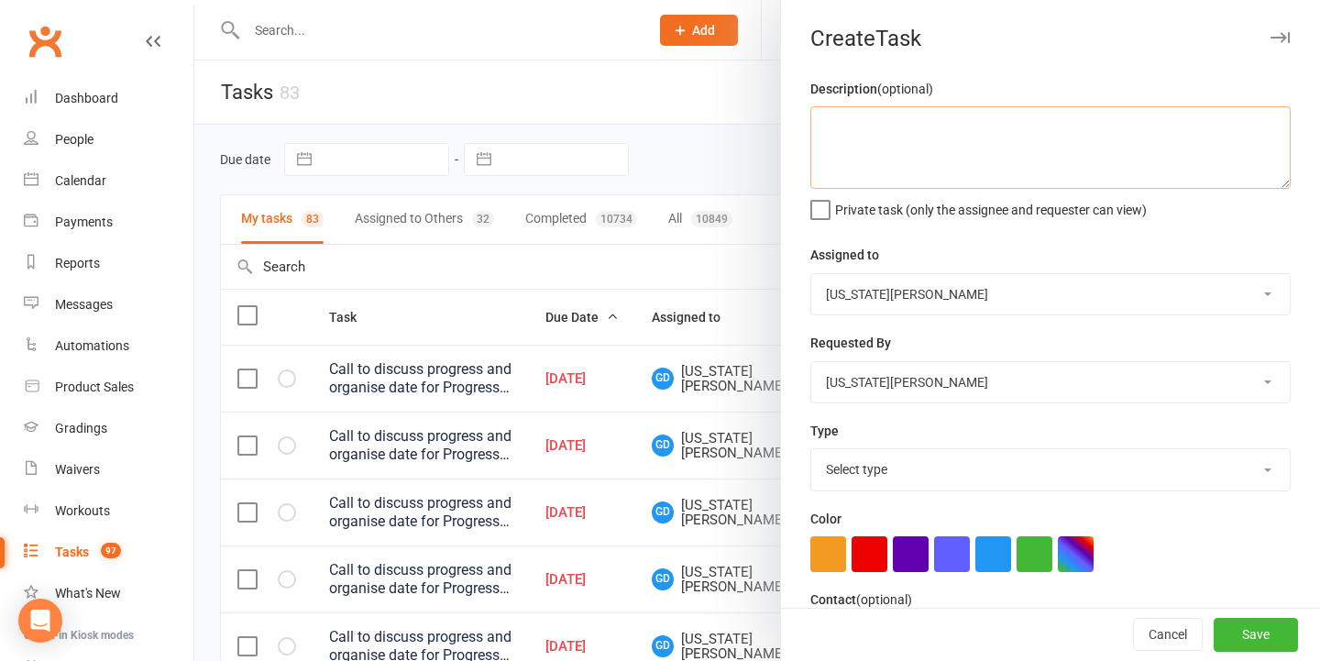
click at [940, 144] on textarea at bounding box center [1050, 147] width 480 height 82
type textarea "S"
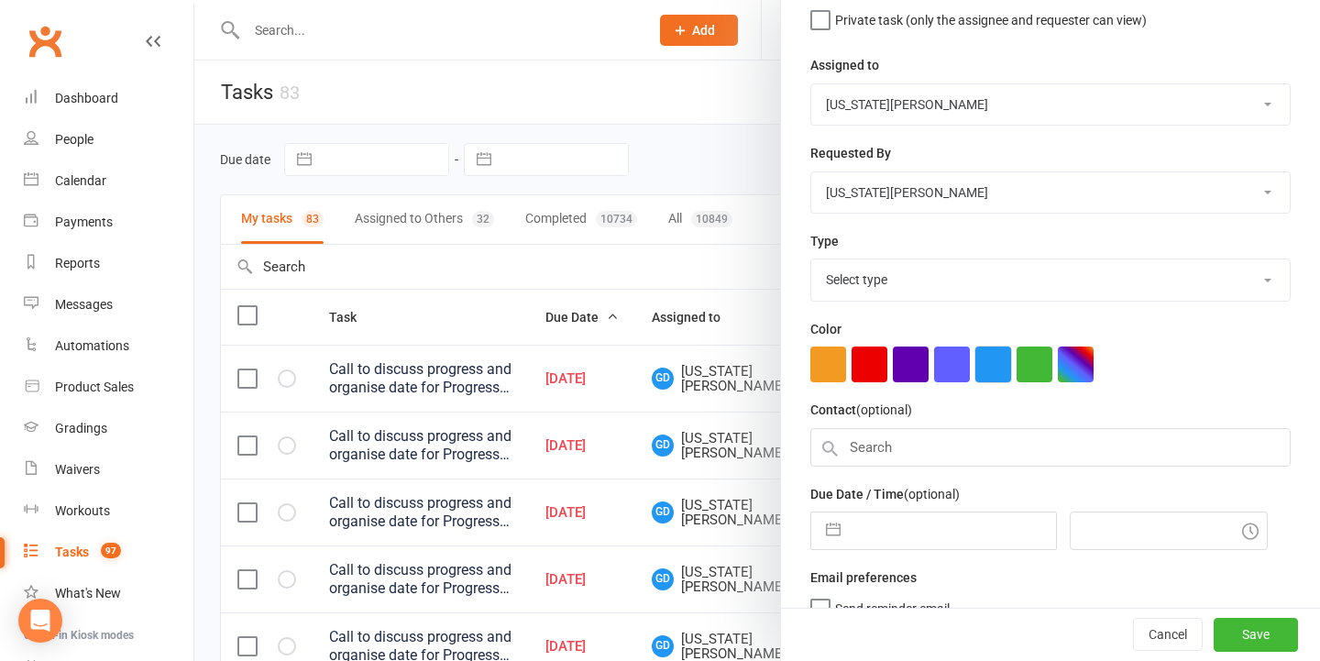
scroll to position [201, 0]
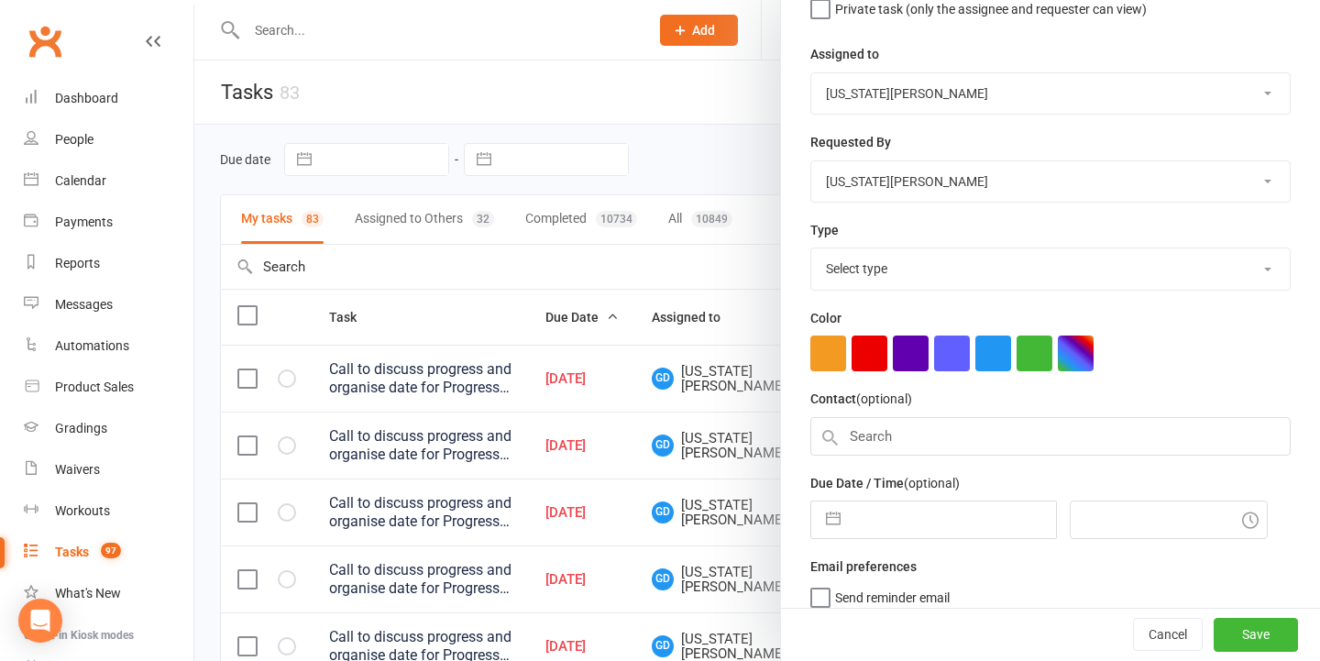
type textarea "Send out permission slips for daycare program"
select select "7"
select select "2025"
select select "8"
select select "2025"
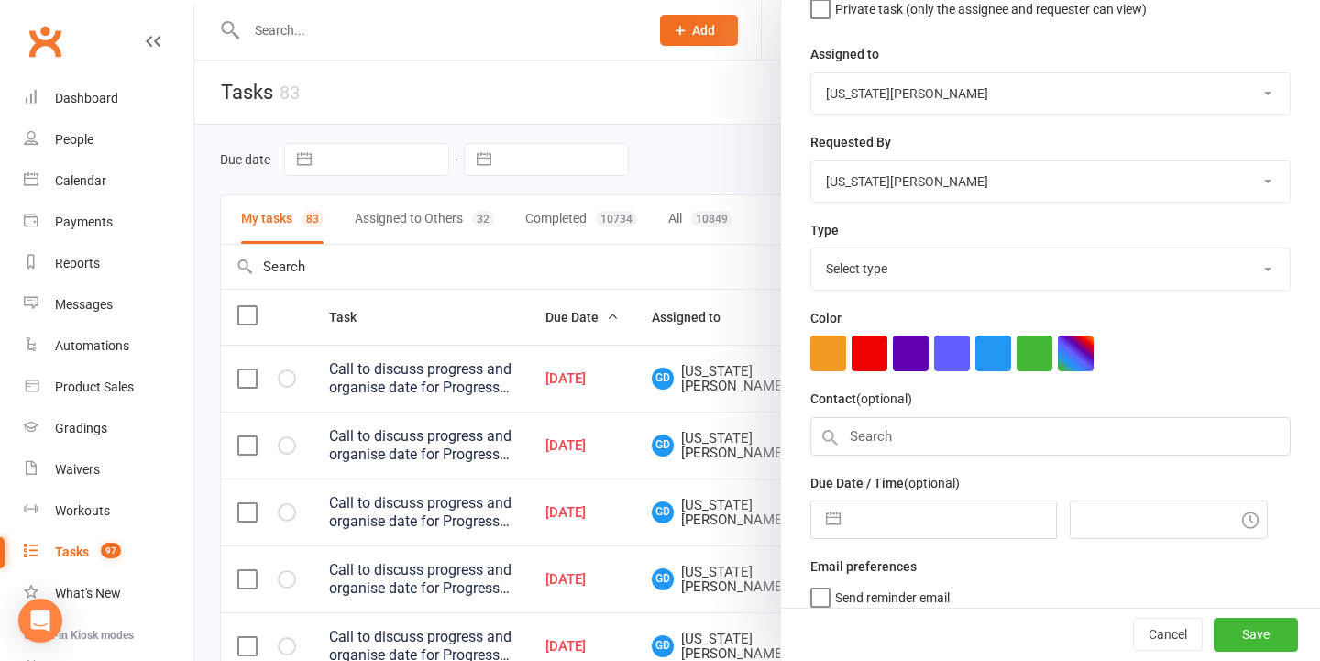
select select "9"
select select "2025"
click at [938, 513] on input "text" at bounding box center [953, 519] width 206 height 37
click at [923, 424] on input "text" at bounding box center [1050, 436] width 480 height 38
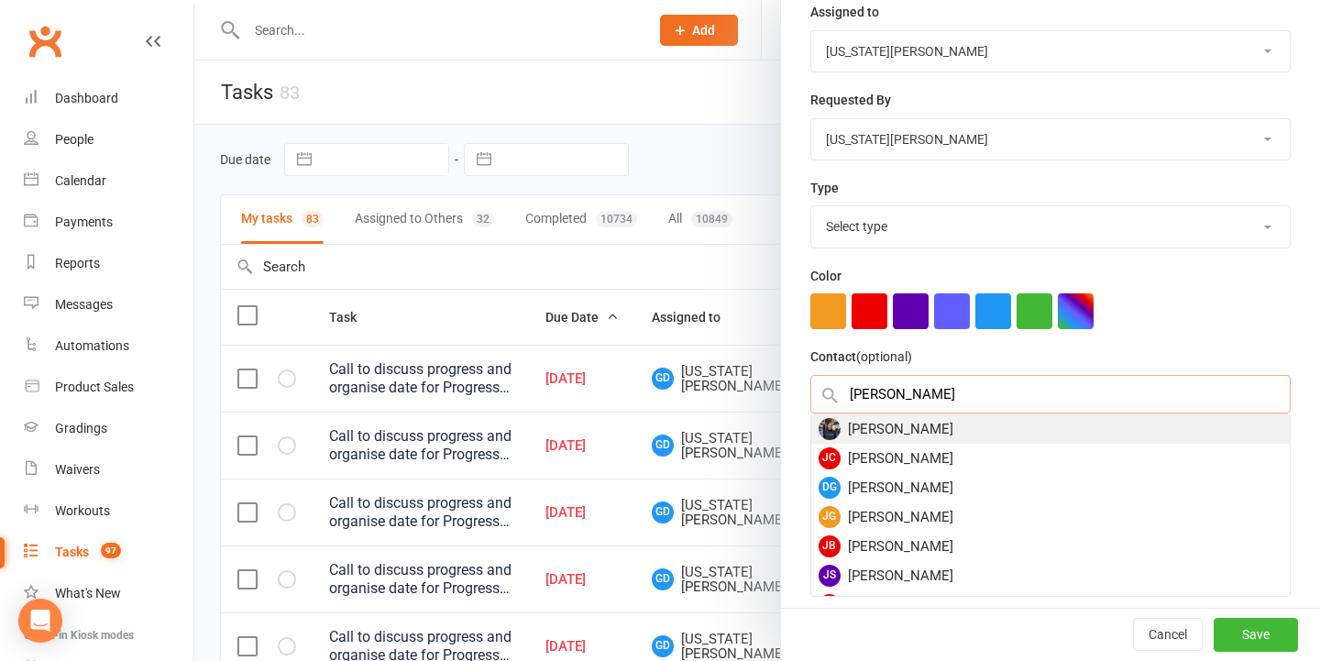
type input "jess Gilchrist"
click at [938, 434] on div "Jess Gilchrist" at bounding box center [1050, 428] width 478 height 29
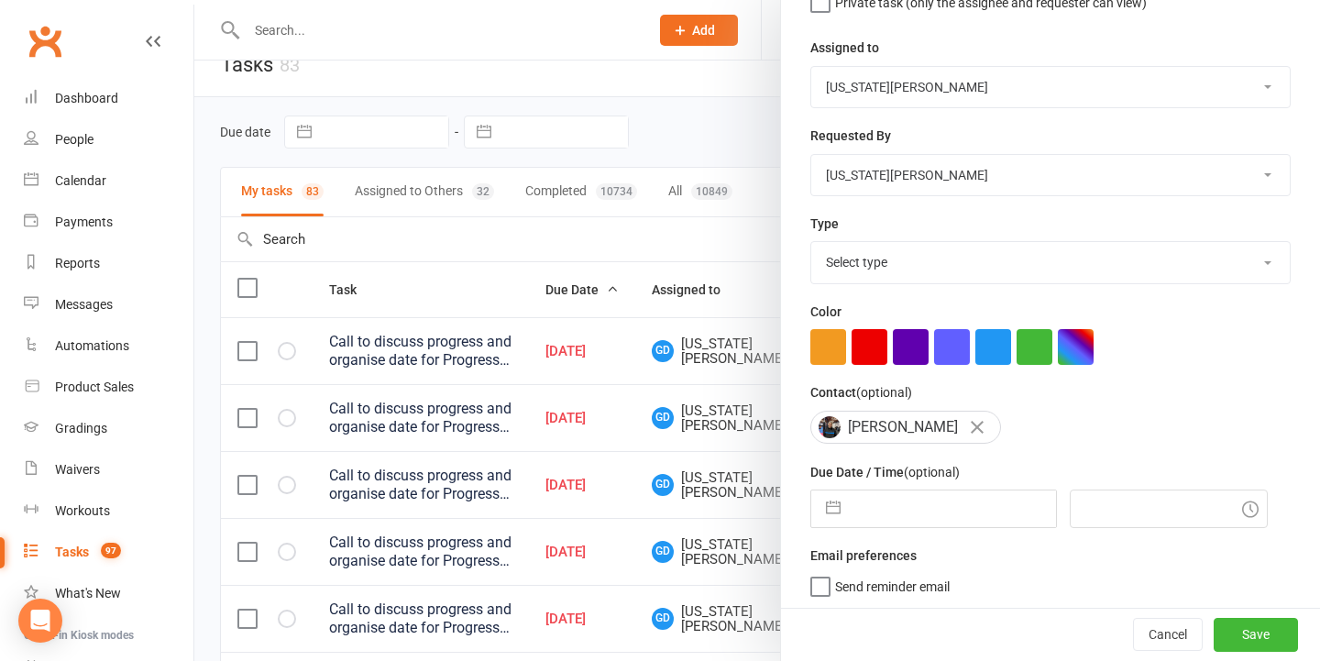
scroll to position [29, 0]
click at [914, 499] on input "text" at bounding box center [953, 508] width 206 height 37
select select "7"
select select "2025"
select select "8"
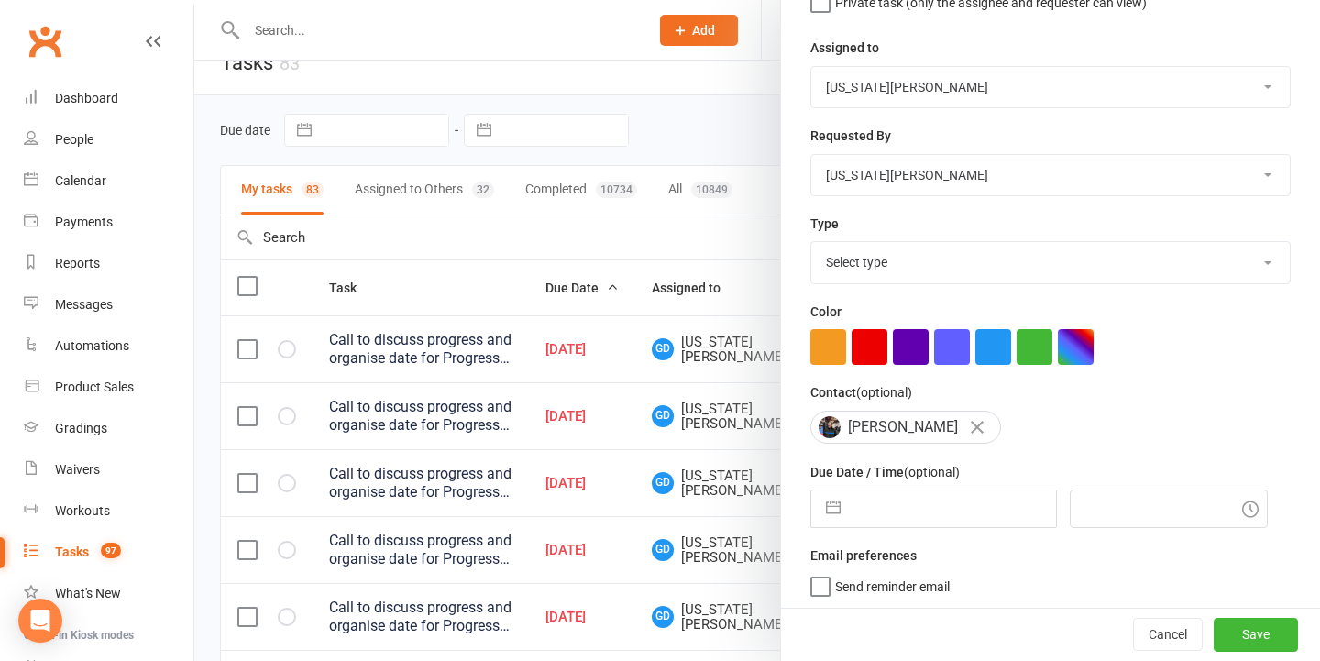
select select "2025"
select select "9"
select select "2025"
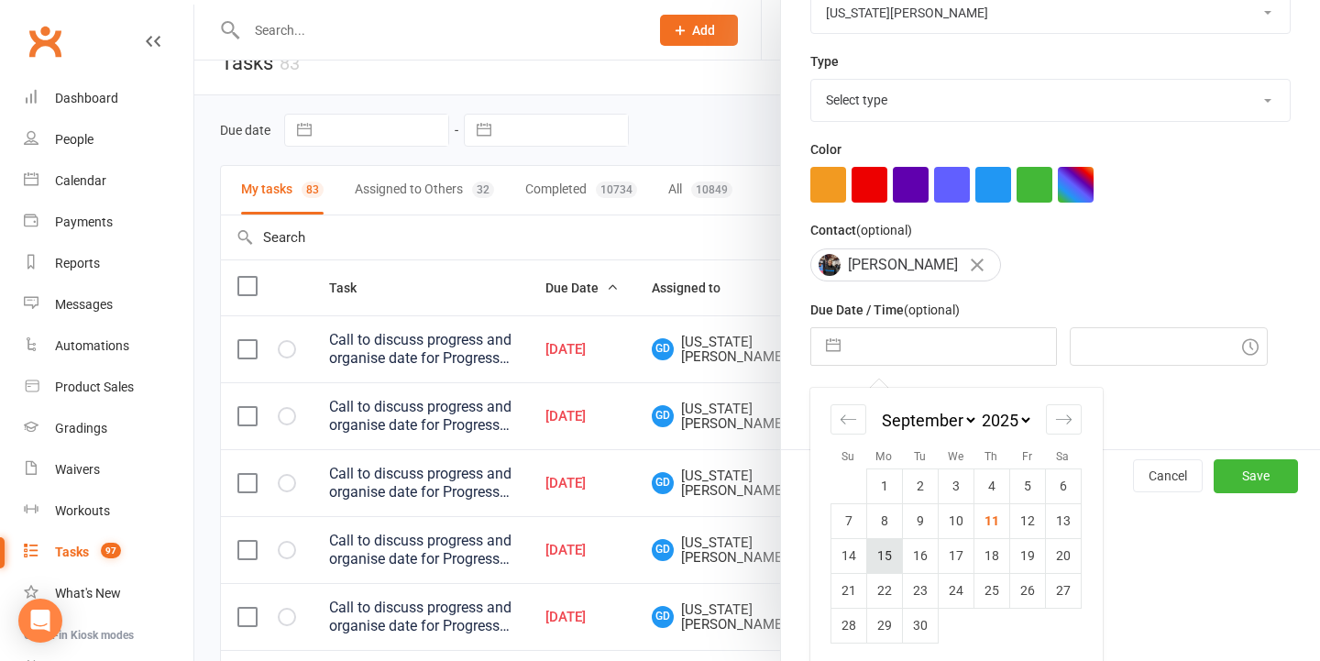
click at [880, 554] on td "15" at bounding box center [884, 555] width 36 height 35
type input "15 Sep 2025"
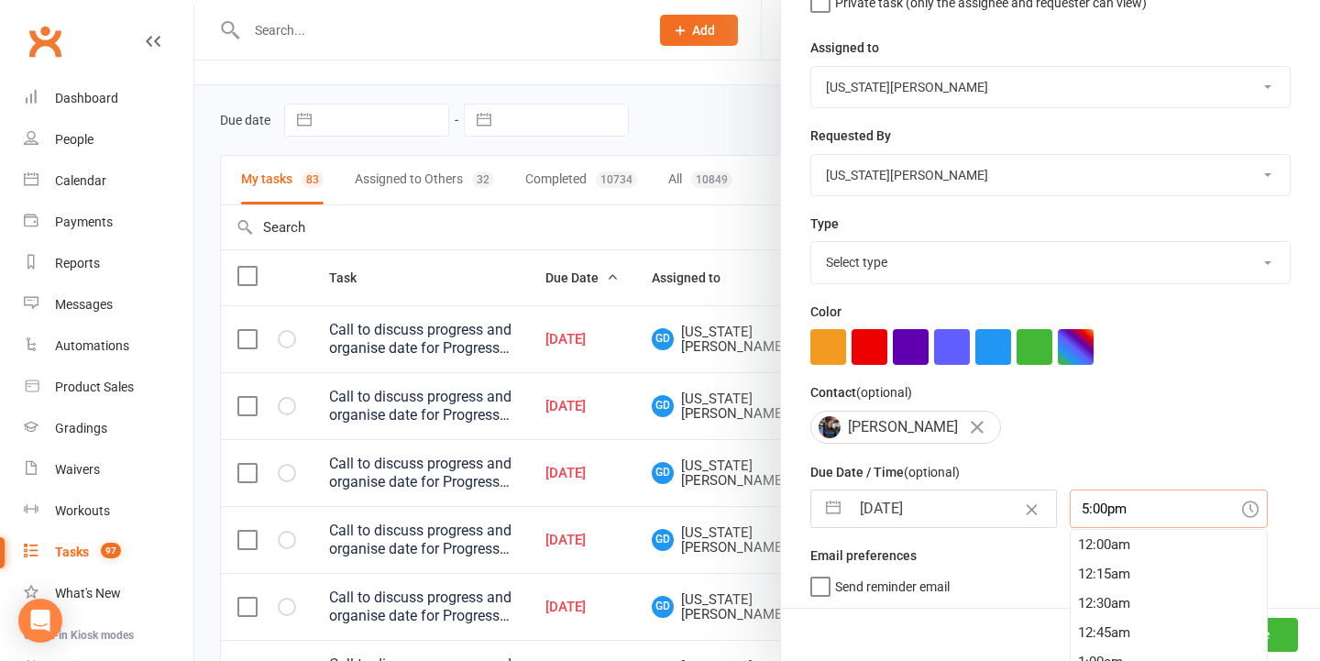
scroll to position [1965, 0]
drag, startPoint x: 1141, startPoint y: 511, endPoint x: 865, endPoint y: 501, distance: 276.1
click at [865, 501] on div "15 Sep 2025 Navigate forward to interact with the calendar and select a date. P…" at bounding box center [1050, 508] width 480 height 38
type input "2:00pm"
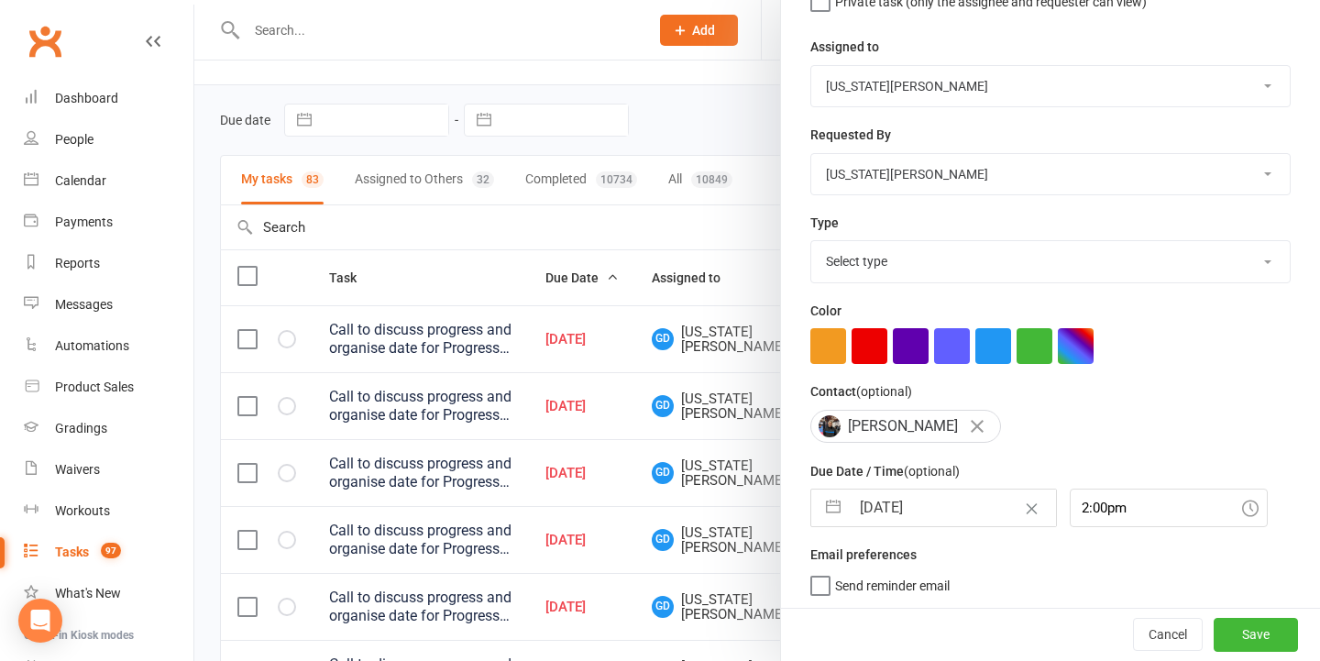
scroll to position [207, 0]
click at [1239, 636] on button "Save" at bounding box center [1255, 635] width 84 height 33
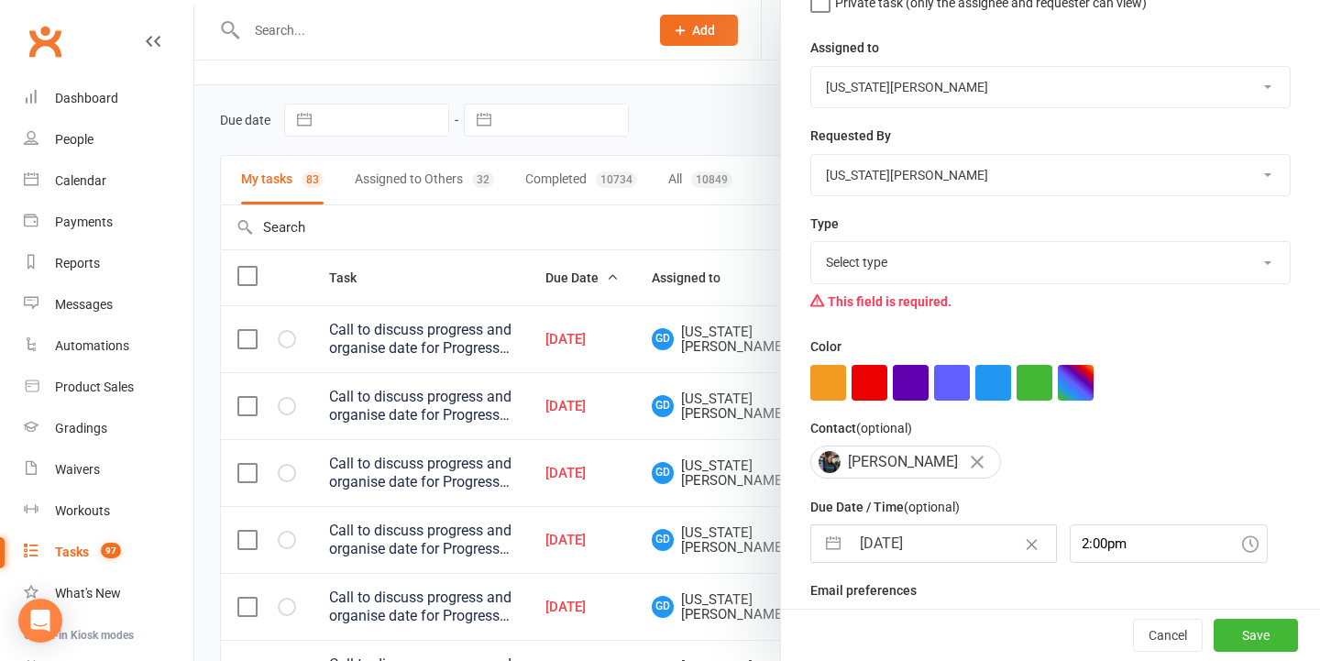
select select "18411"
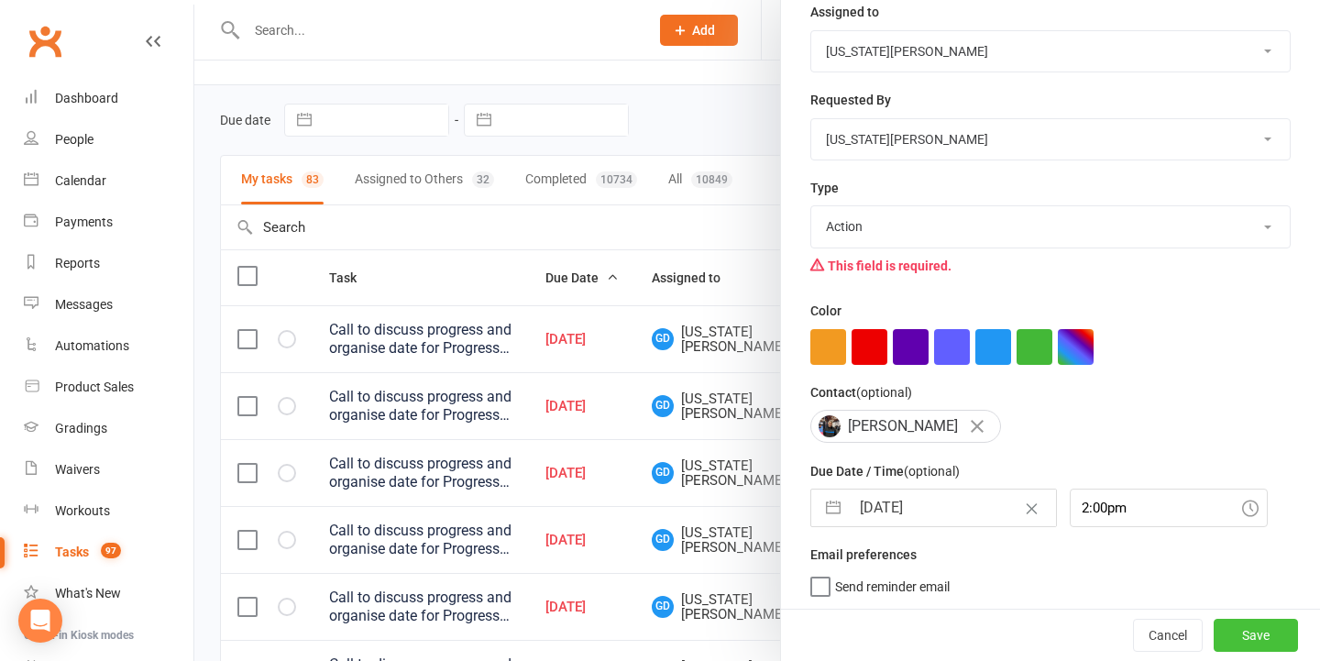
scroll to position [242, 0]
click at [1234, 635] on button "Save" at bounding box center [1255, 635] width 84 height 33
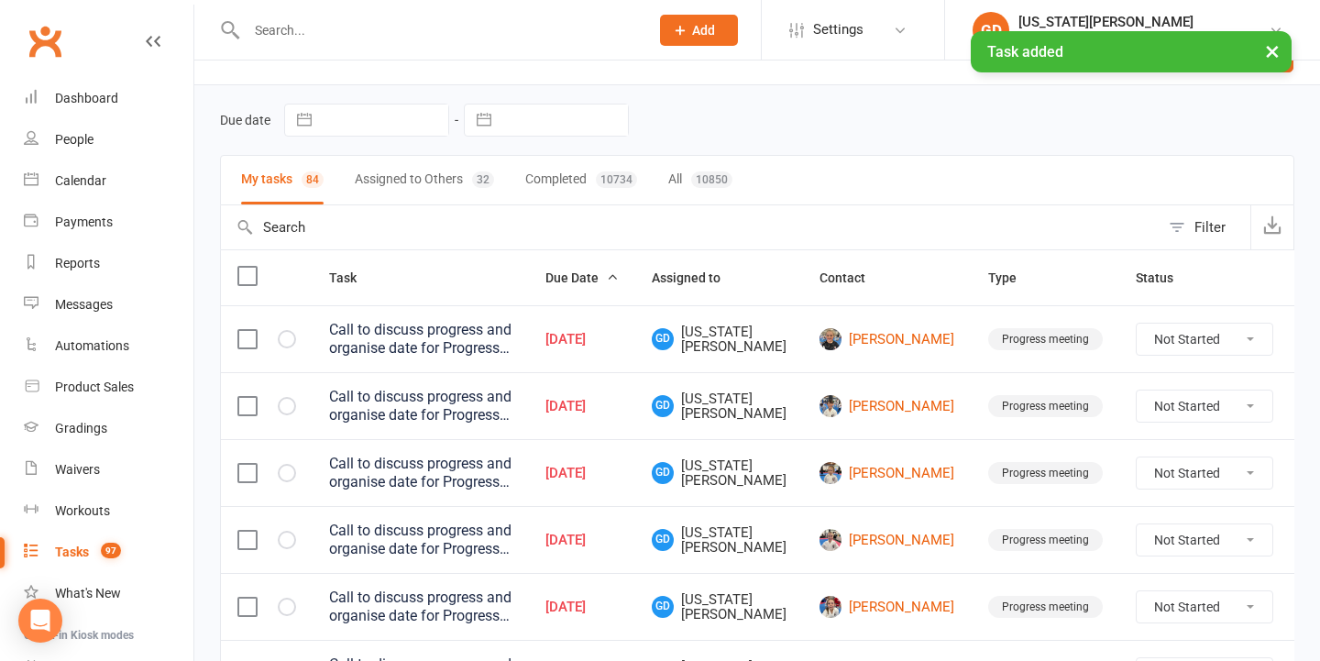
click at [1270, 56] on button "×" at bounding box center [1272, 50] width 33 height 39
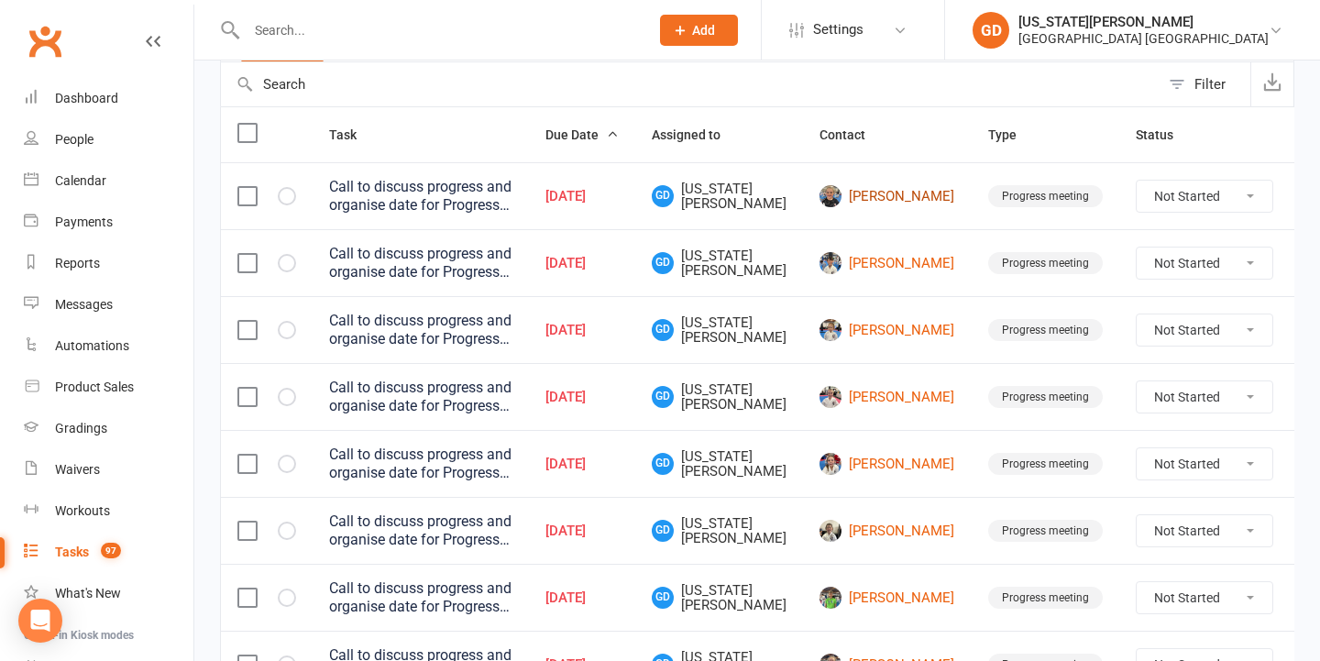
scroll to position [200, 0]
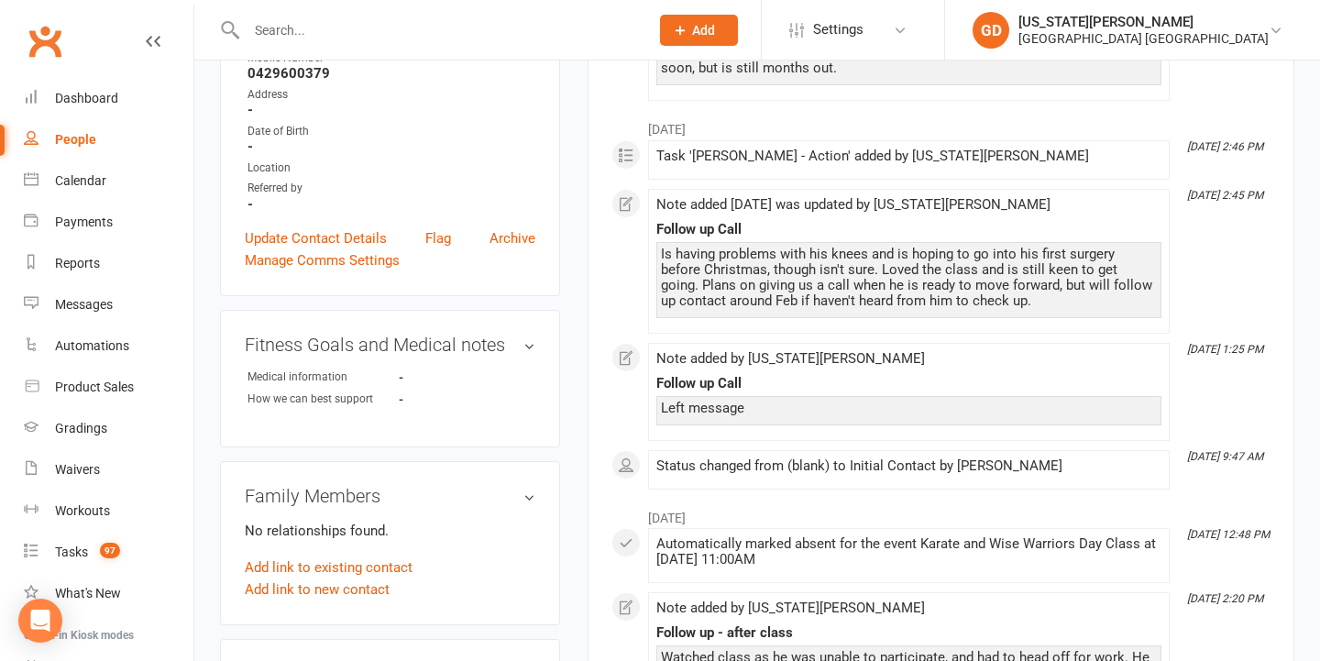
scroll to position [152, 0]
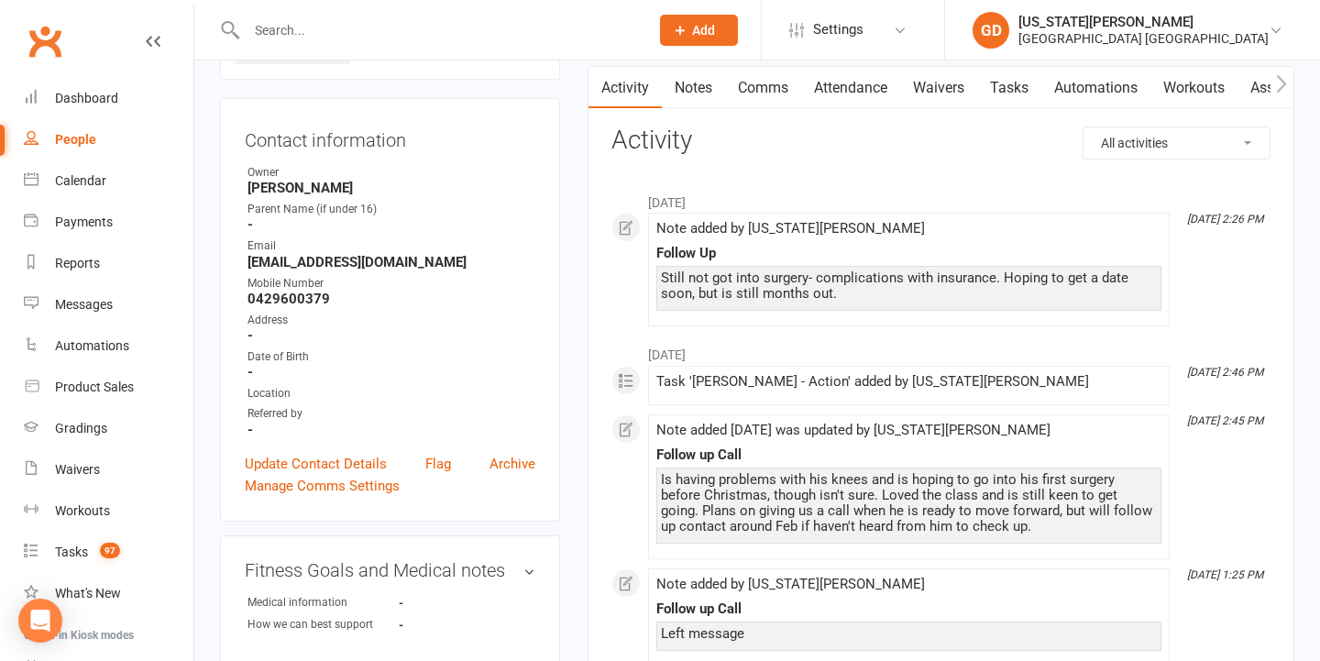
click at [675, 87] on link "Notes" at bounding box center [693, 88] width 63 height 42
